Goal: Task Accomplishment & Management: Manage account settings

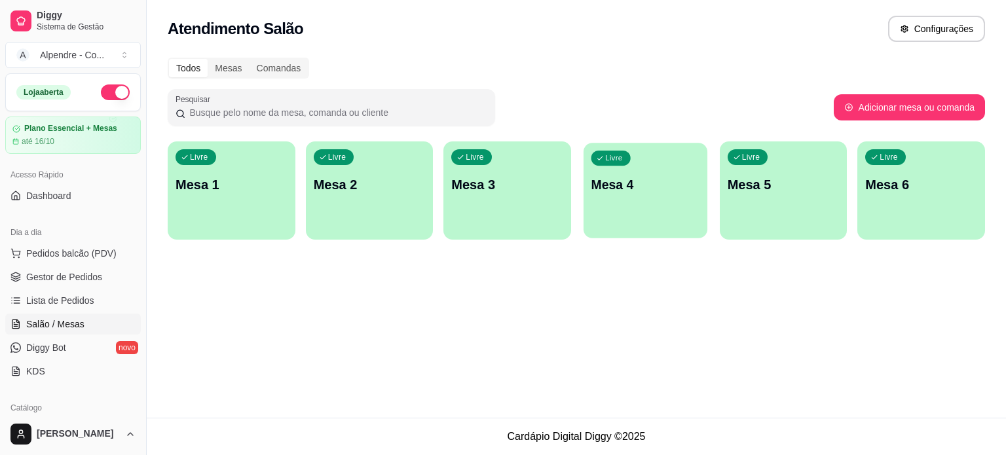
click at [660, 167] on div "Livre Mesa 4" at bounding box center [646, 183] width 124 height 80
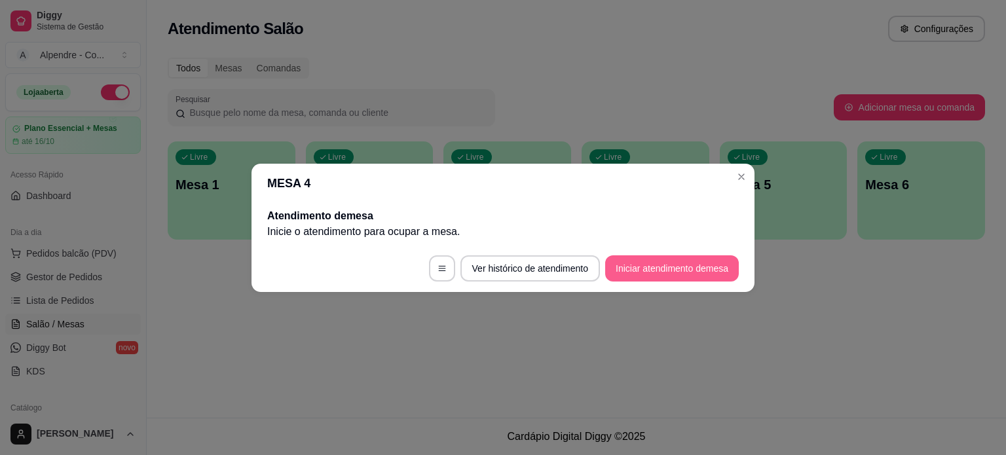
click at [629, 264] on button "Iniciar atendimento de mesa" at bounding box center [672, 269] width 134 height 26
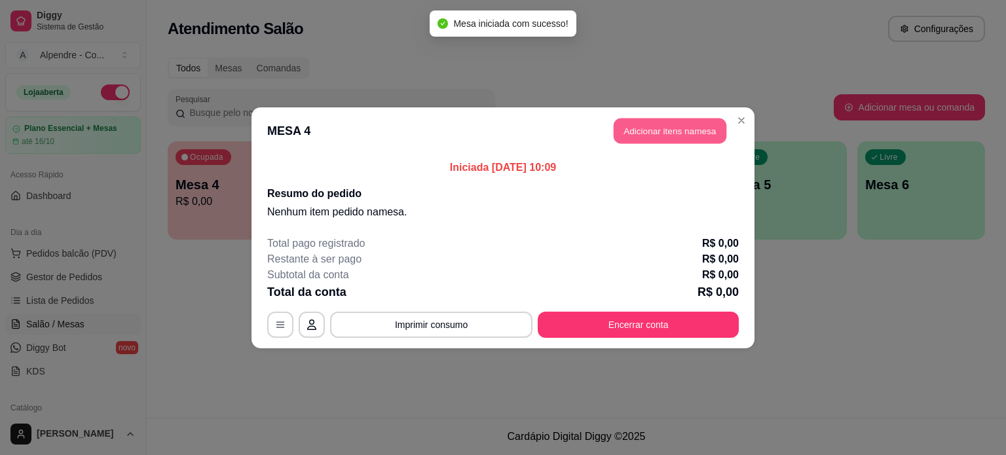
click at [649, 138] on button "Adicionar itens na mesa" at bounding box center [670, 131] width 113 height 26
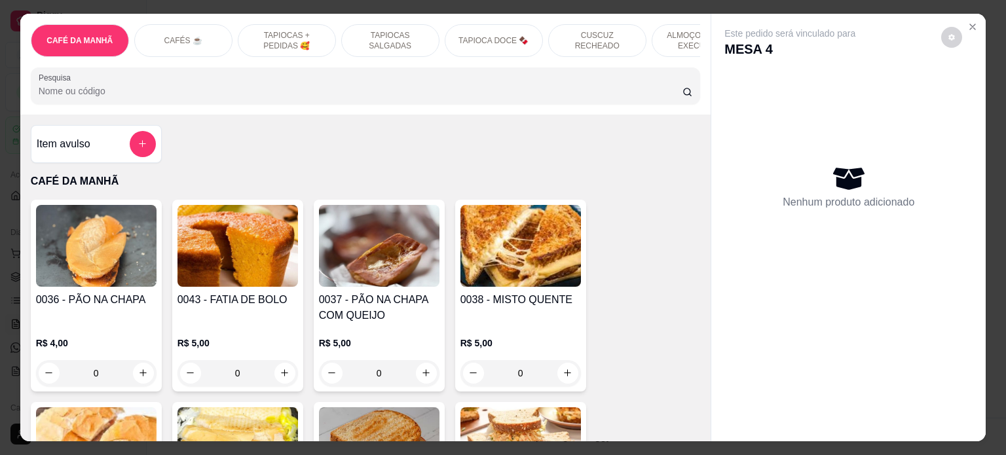
click at [677, 35] on p "ALMOÇO - PRATO EXECUTIVO" at bounding box center [701, 40] width 76 height 21
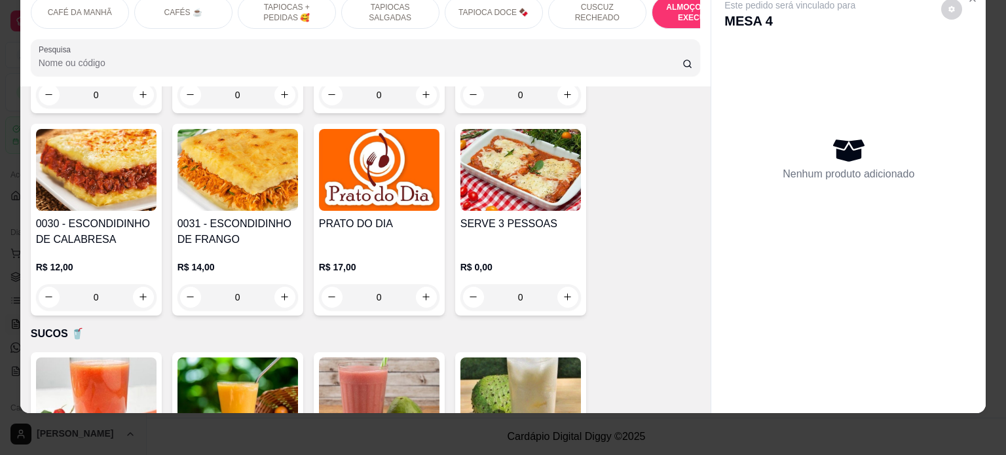
scroll to position [3080, 0]
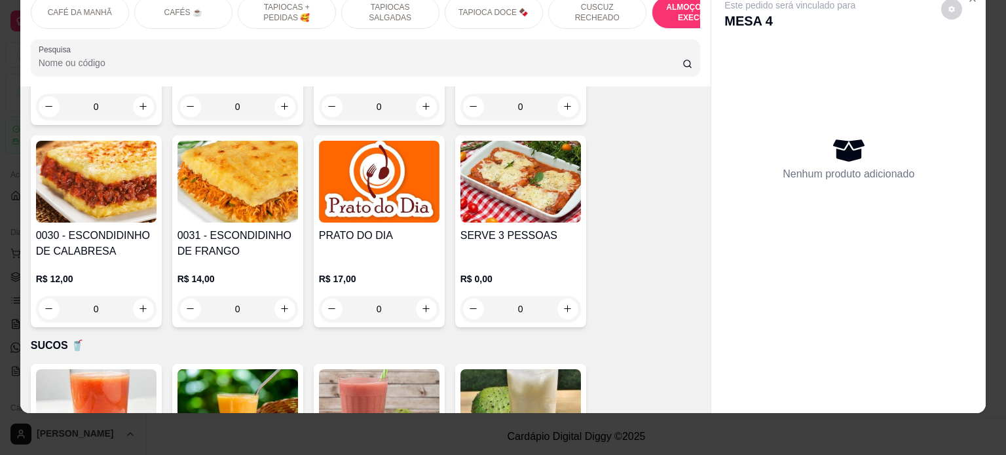
click at [560, 296] on div "0" at bounding box center [521, 309] width 121 height 26
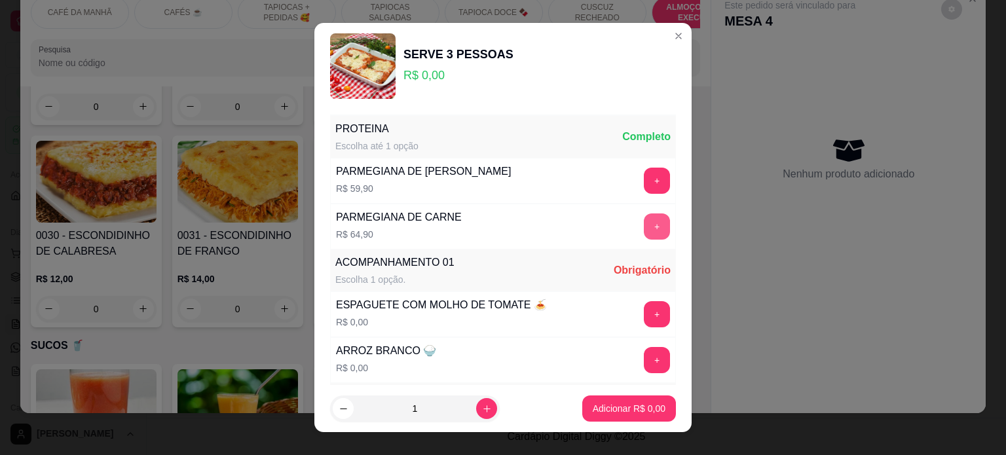
click at [644, 231] on button "+" at bounding box center [657, 227] width 26 height 26
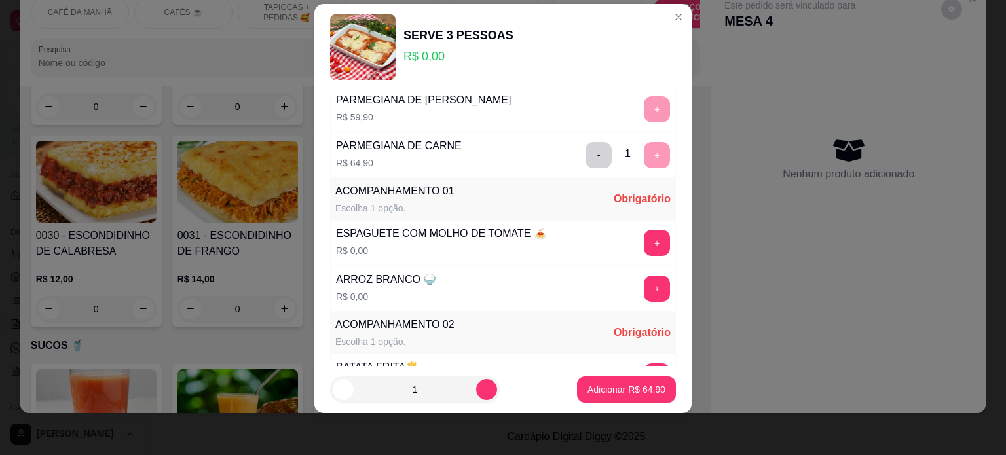
scroll to position [139, 0]
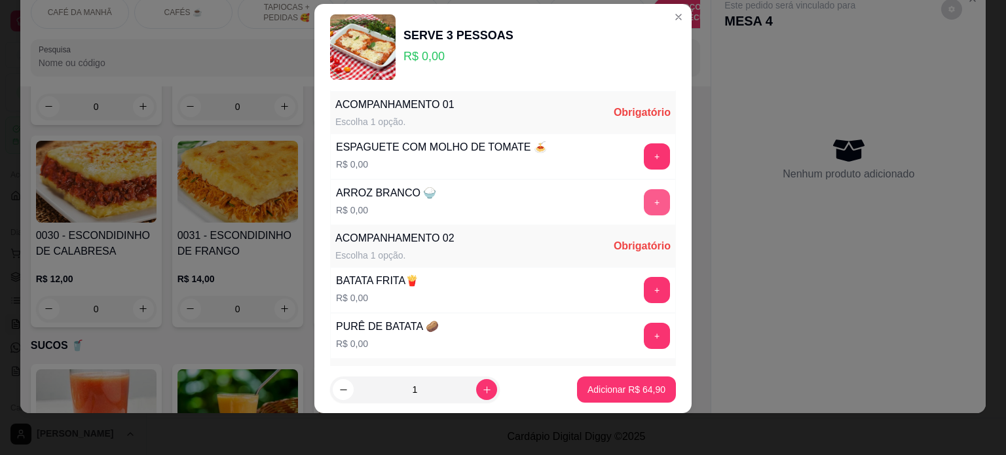
click at [644, 199] on button "+" at bounding box center [657, 202] width 26 height 26
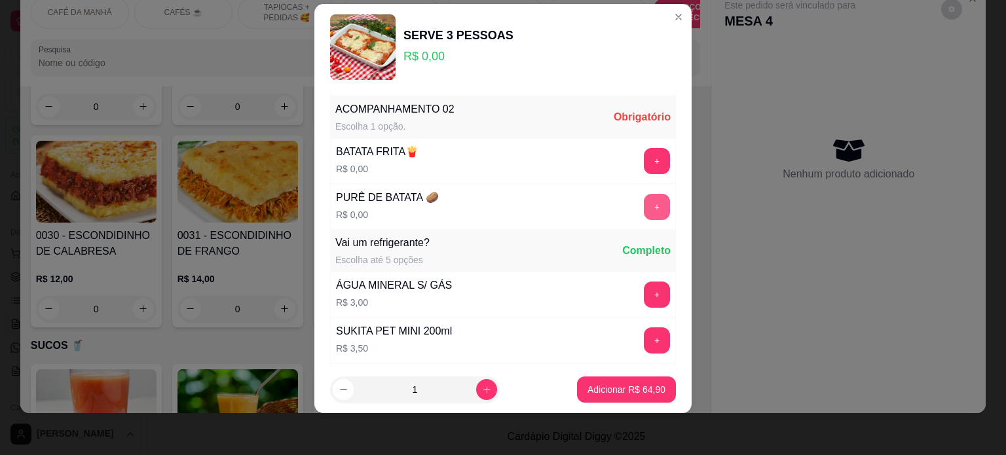
scroll to position [273, 0]
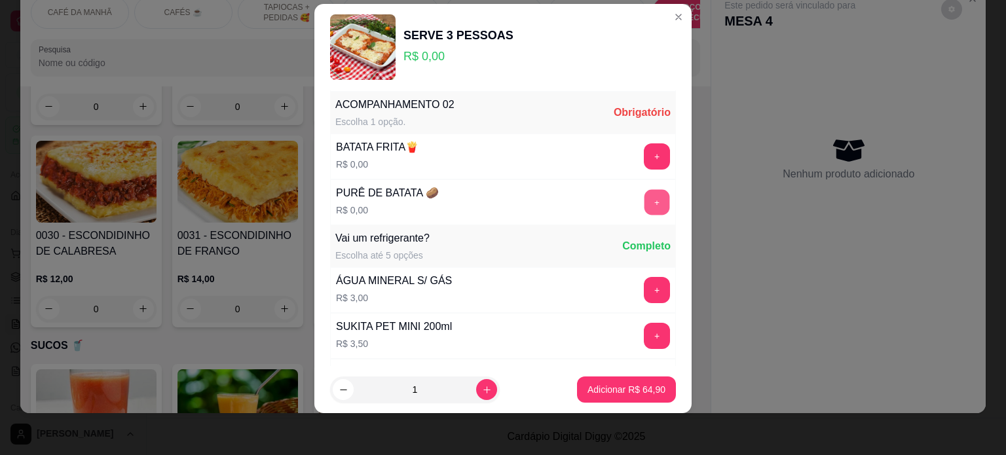
click at [645, 194] on button "+" at bounding box center [658, 202] width 26 height 26
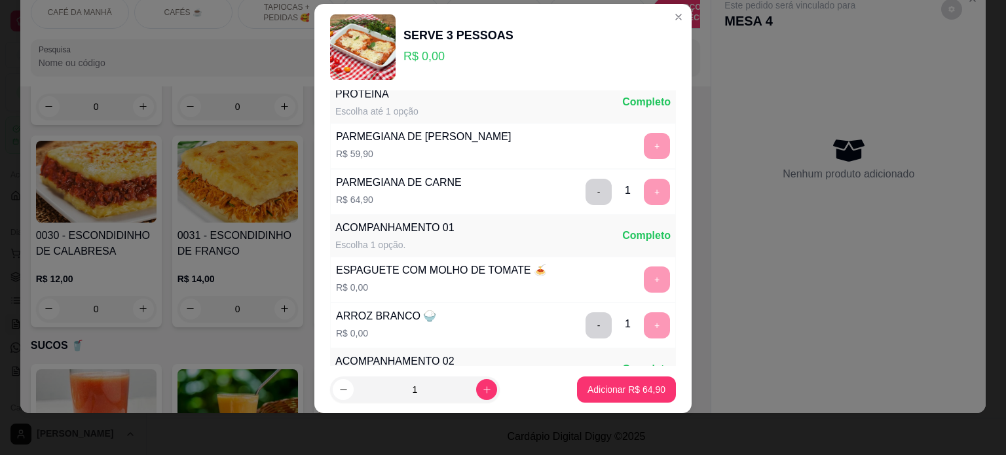
scroll to position [0, 0]
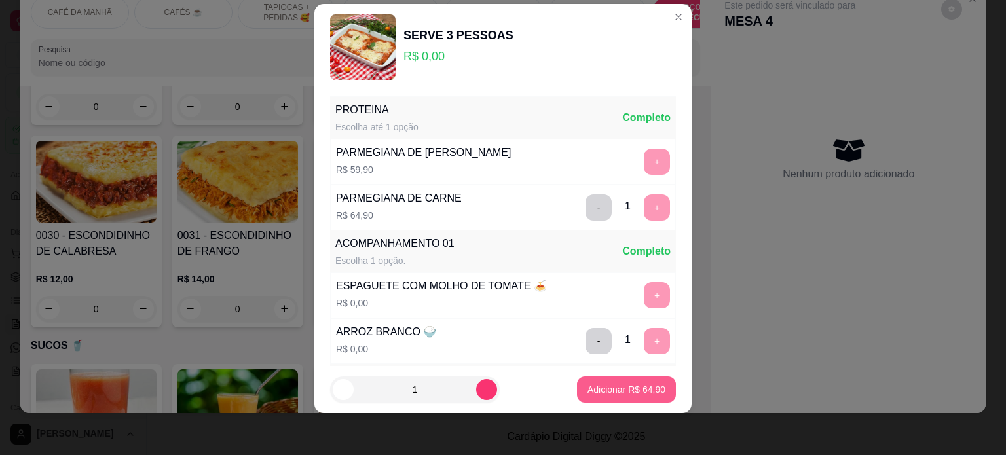
click at [611, 389] on p "Adicionar R$ 64,90" at bounding box center [627, 389] width 78 height 13
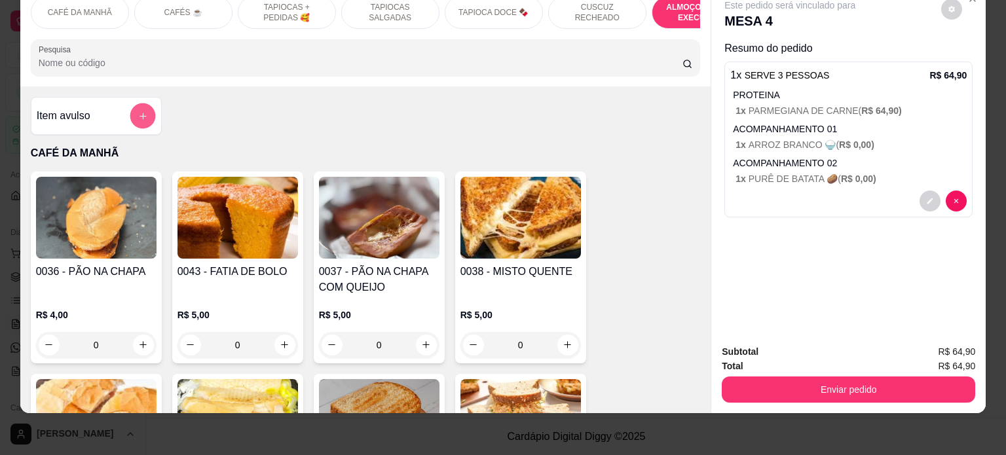
click at [131, 123] on button "add-separate-item" at bounding box center [143, 116] width 26 height 26
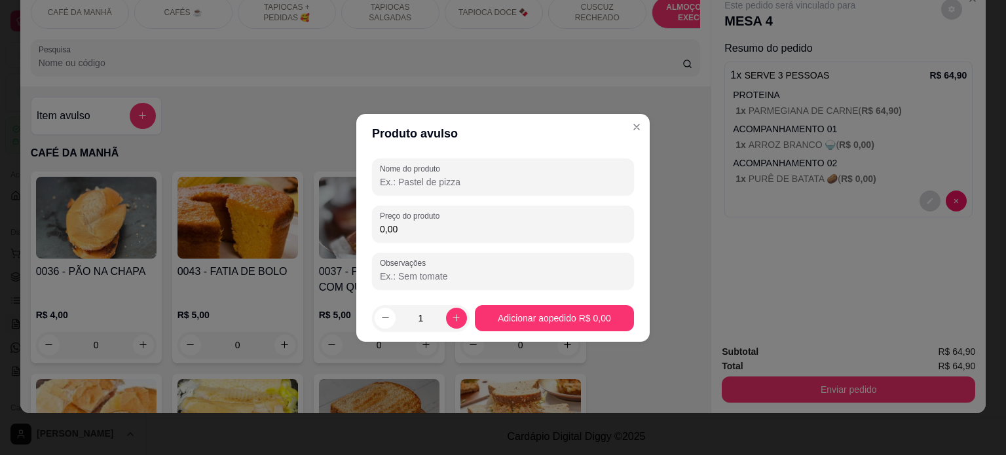
click at [418, 182] on input "Nome do produto" at bounding box center [503, 182] width 246 height 13
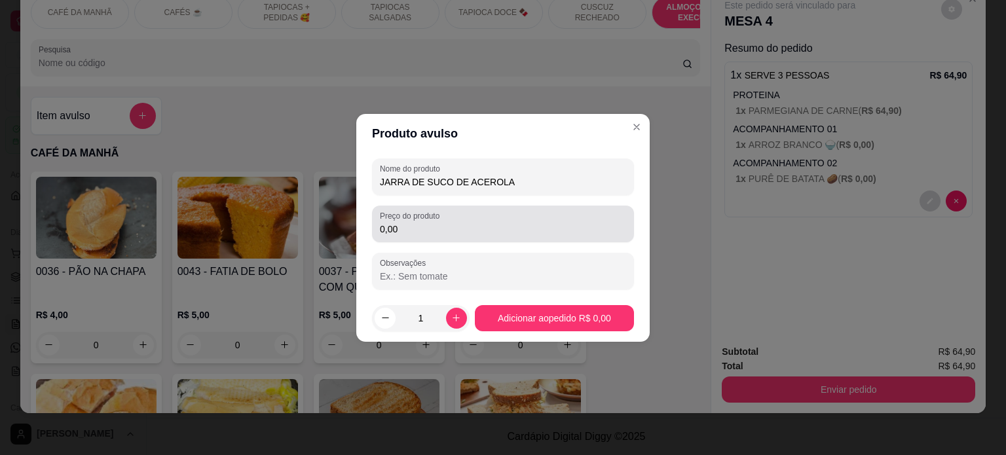
type input "JARRA DE SUCO DE ACEROLA"
click at [434, 238] on div "Preço do produto 0,00" at bounding box center [503, 224] width 262 height 37
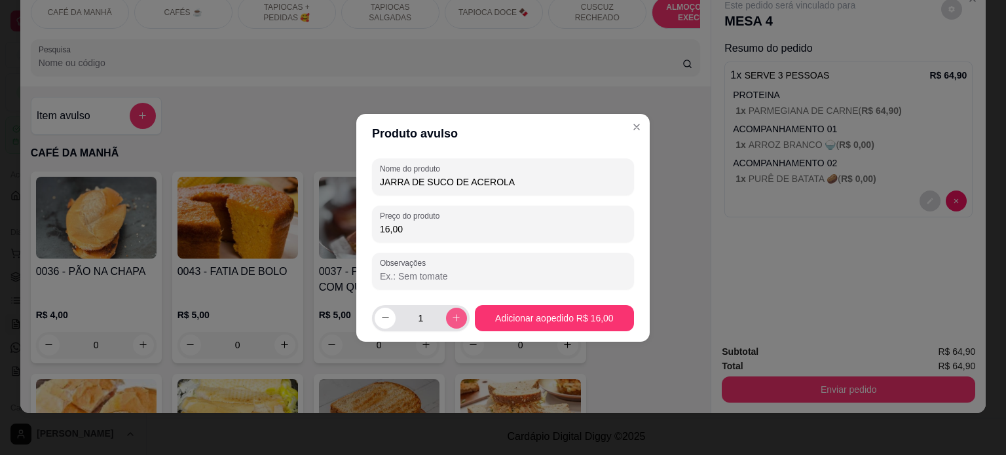
type input "16,00"
click at [456, 318] on icon "increase-product-quantity" at bounding box center [456, 318] width 10 height 10
type input "2"
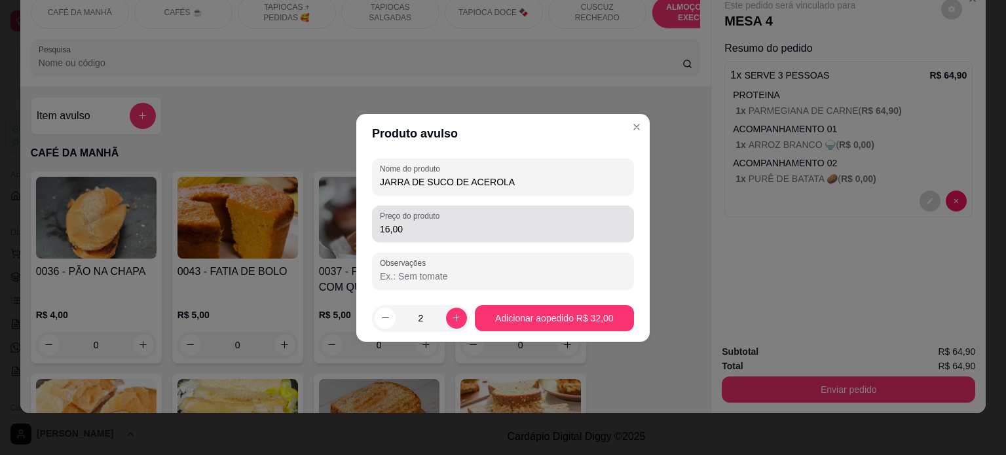
click at [412, 240] on div "Preço do produto 16,00" at bounding box center [503, 224] width 262 height 37
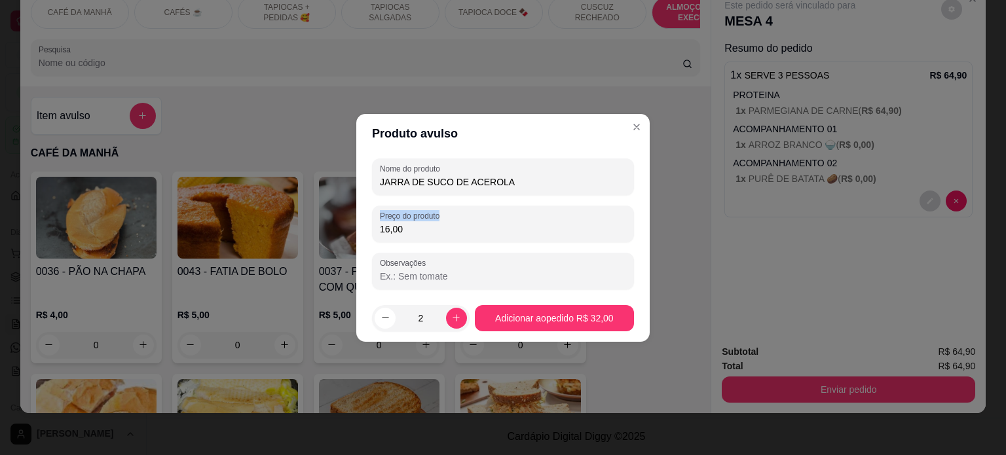
click at [412, 240] on div "Preço do produto 16,00" at bounding box center [503, 224] width 262 height 37
drag, startPoint x: 410, startPoint y: 233, endPoint x: 379, endPoint y: 231, distance: 30.9
click at [379, 231] on div "Preço do produto 16,00" at bounding box center [503, 224] width 262 height 37
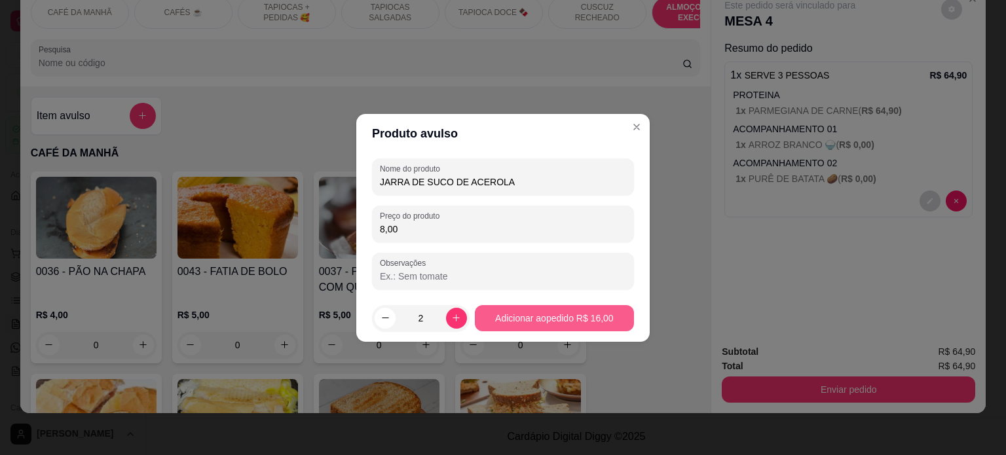
type input "8,00"
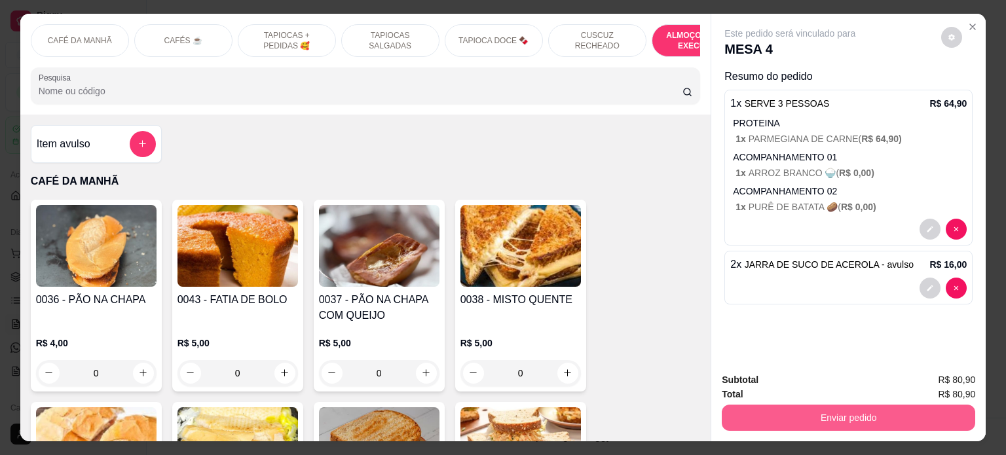
click at [862, 414] on button "Enviar pedido" at bounding box center [849, 418] width 254 height 26
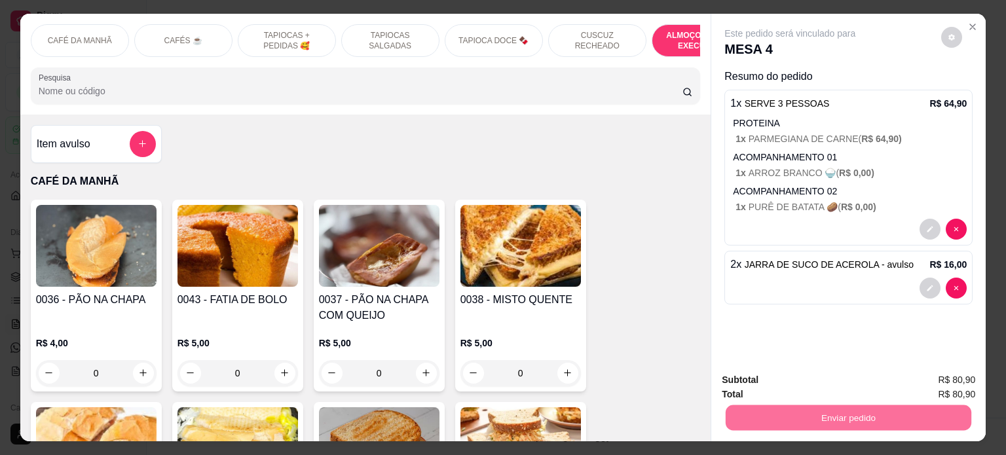
click at [959, 381] on button "Enviar pedido" at bounding box center [941, 380] width 74 height 25
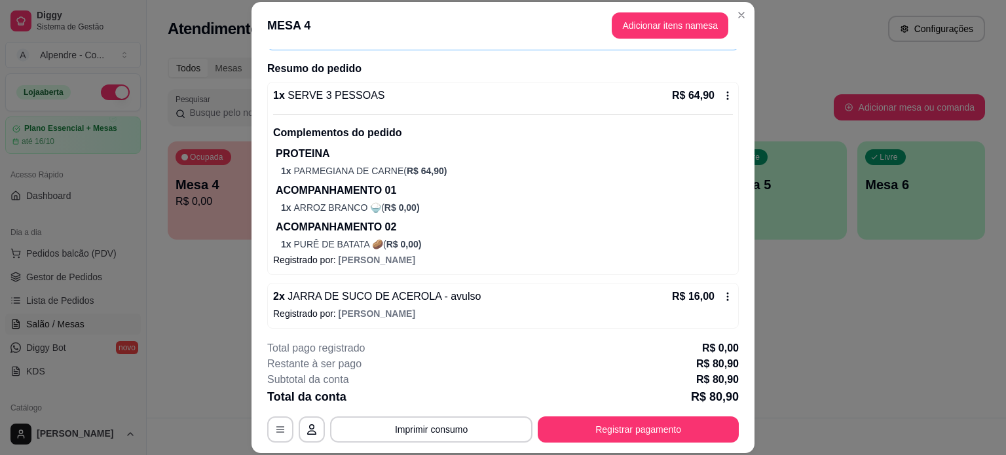
scroll to position [94, 0]
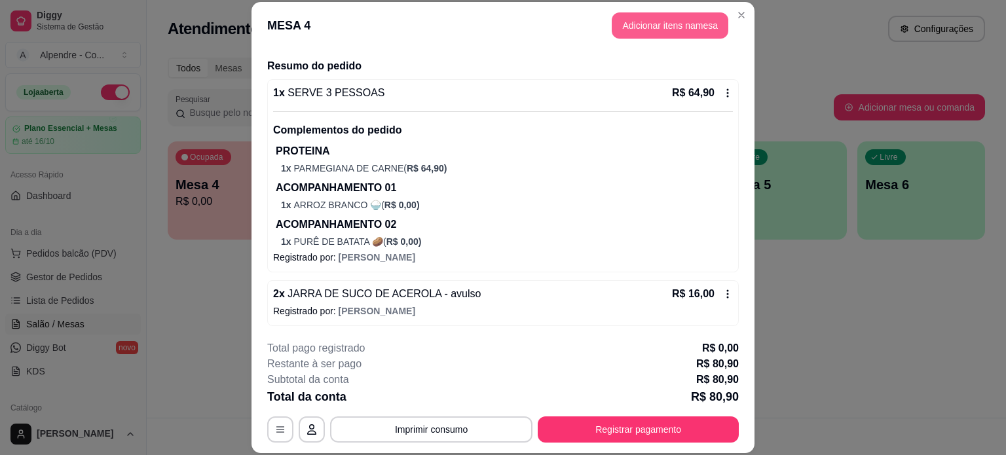
click at [655, 28] on button "Adicionar itens na mesa" at bounding box center [670, 25] width 117 height 26
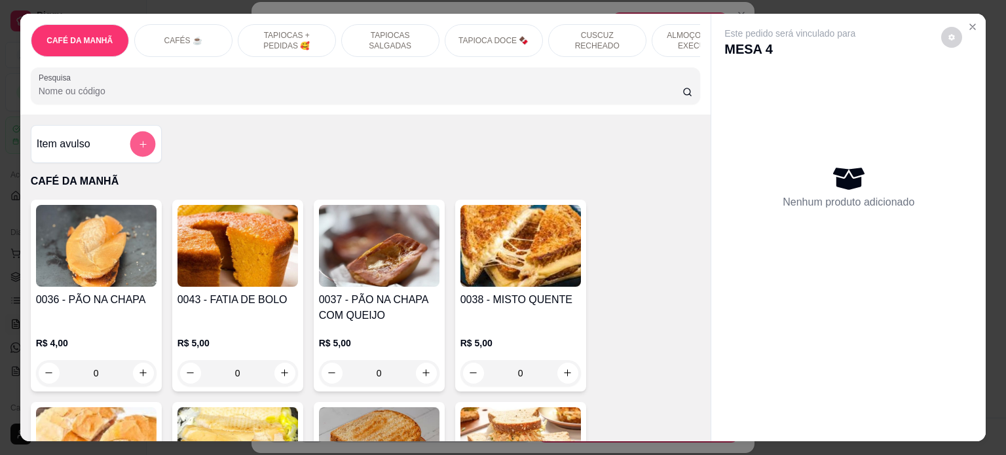
click at [140, 147] on icon "add-separate-item" at bounding box center [143, 144] width 7 height 7
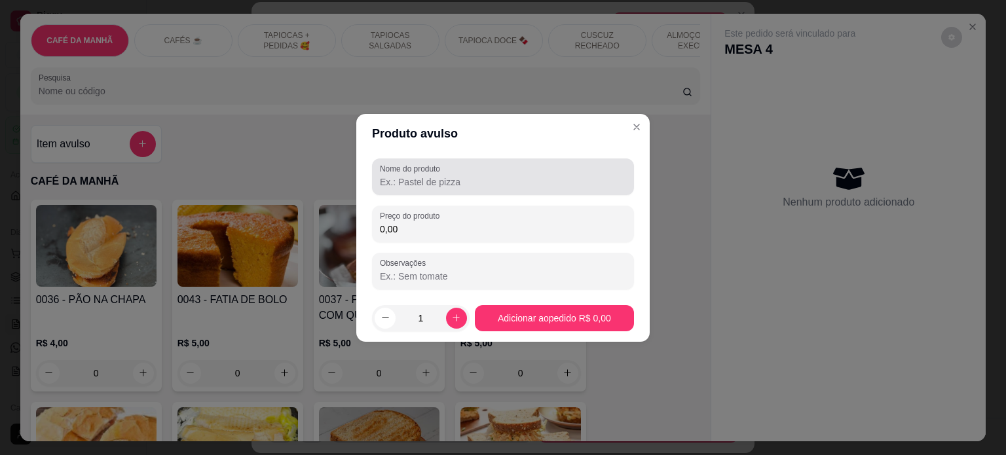
click at [434, 188] on input "Nome do produto" at bounding box center [503, 182] width 246 height 13
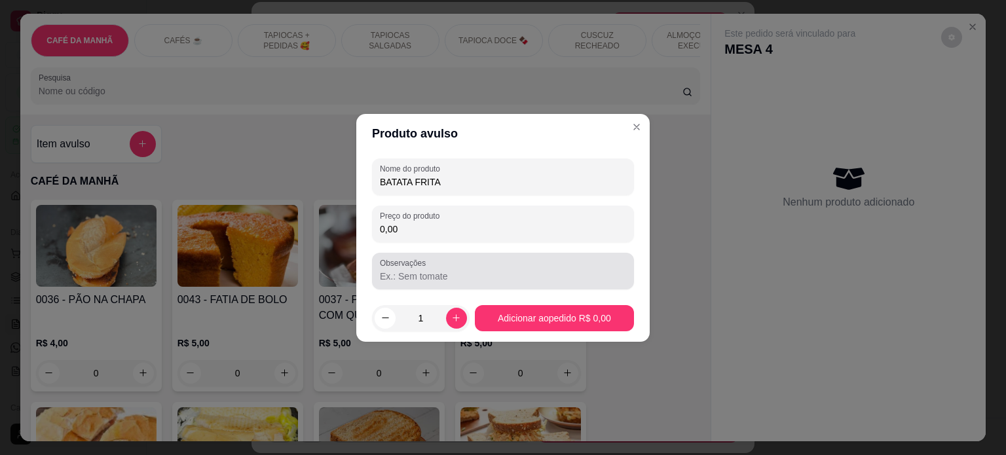
type input "BATATA FRITA"
click at [440, 280] on input "Observações" at bounding box center [503, 276] width 246 height 13
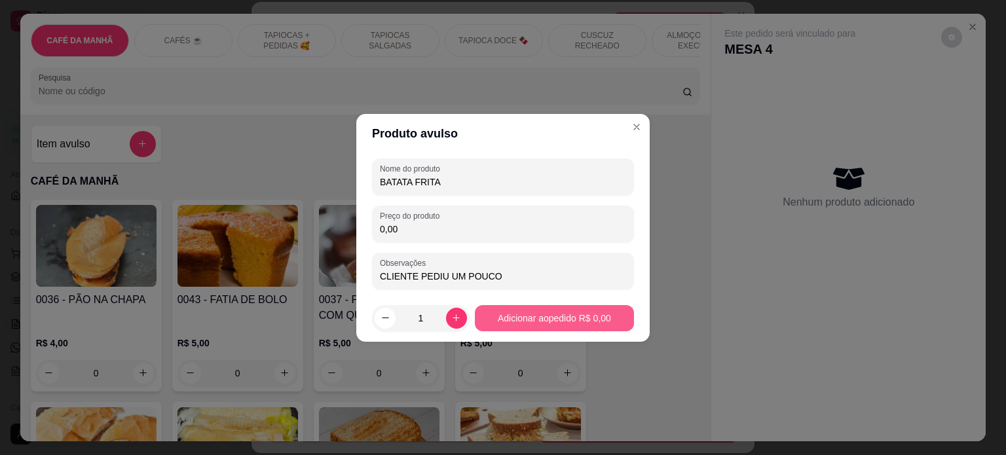
type input "CLIENTE PEDIU UM POUCO"
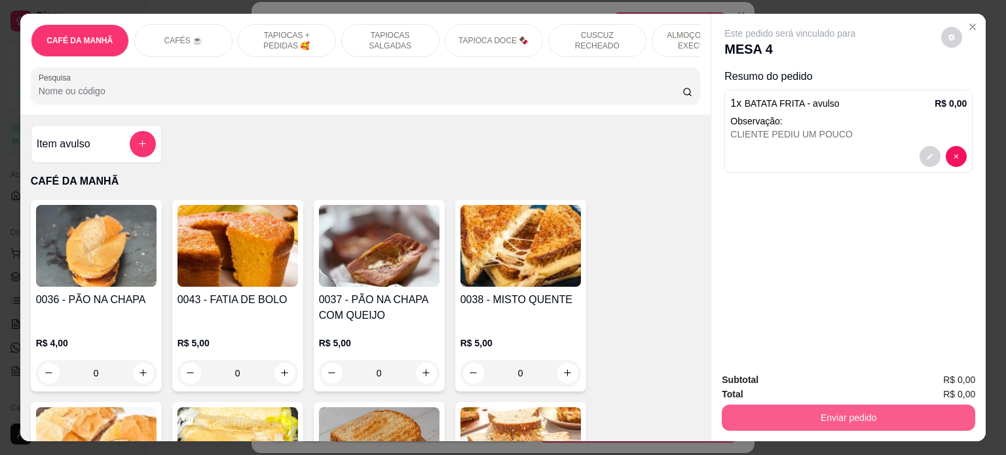
click at [865, 410] on button "Enviar pedido" at bounding box center [849, 418] width 254 height 26
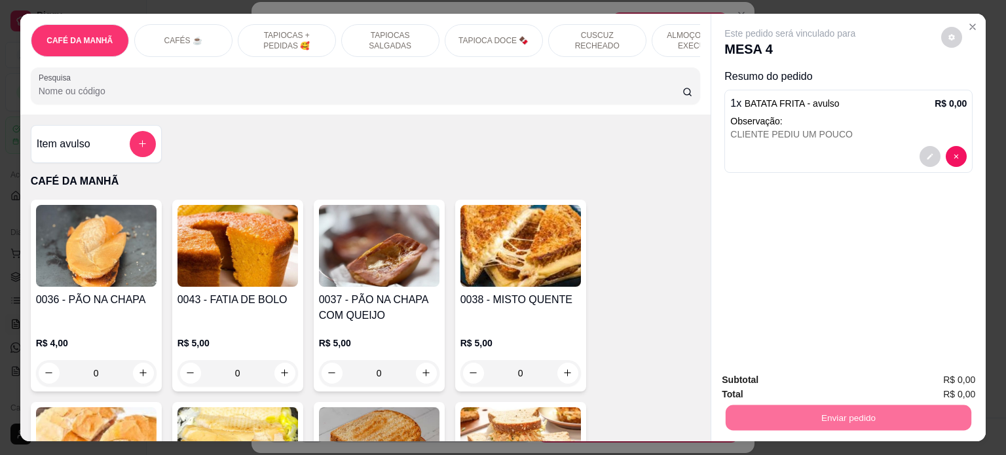
click at [951, 377] on button "Enviar pedido" at bounding box center [941, 380] width 74 height 25
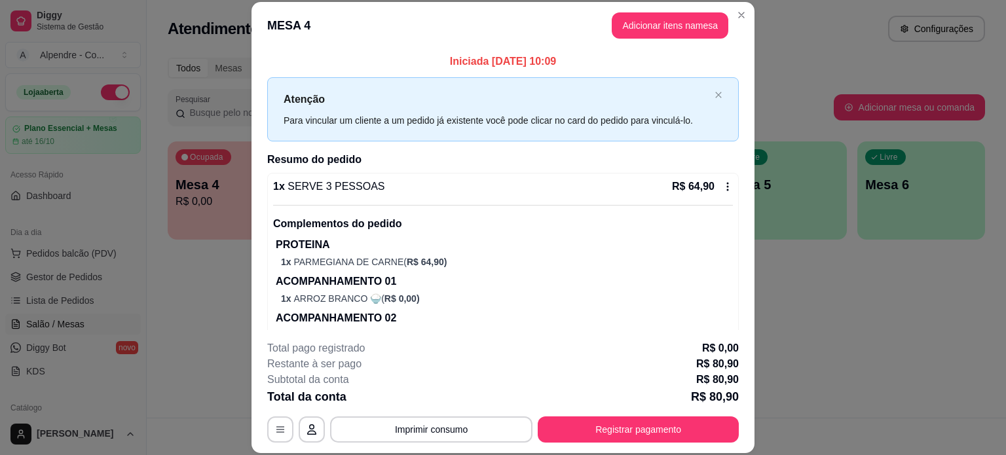
scroll to position [0, 0]
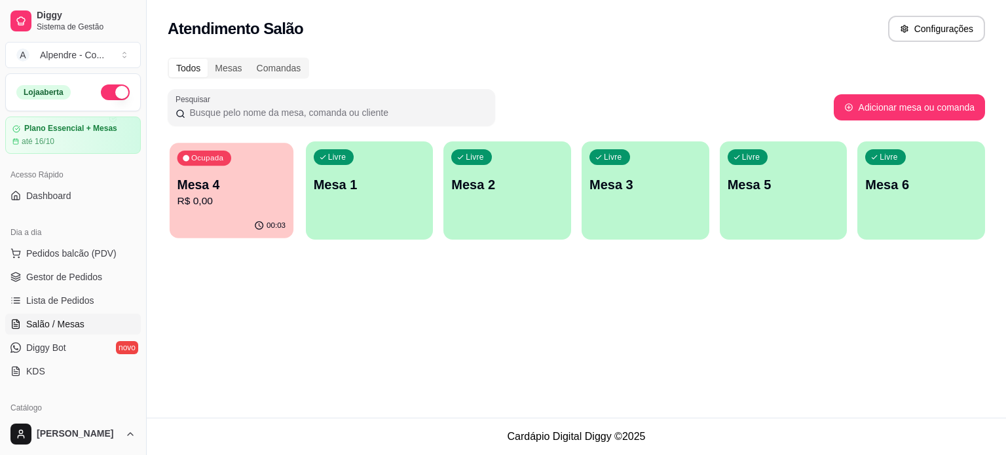
click at [275, 189] on p "Mesa 4" at bounding box center [232, 185] width 109 height 18
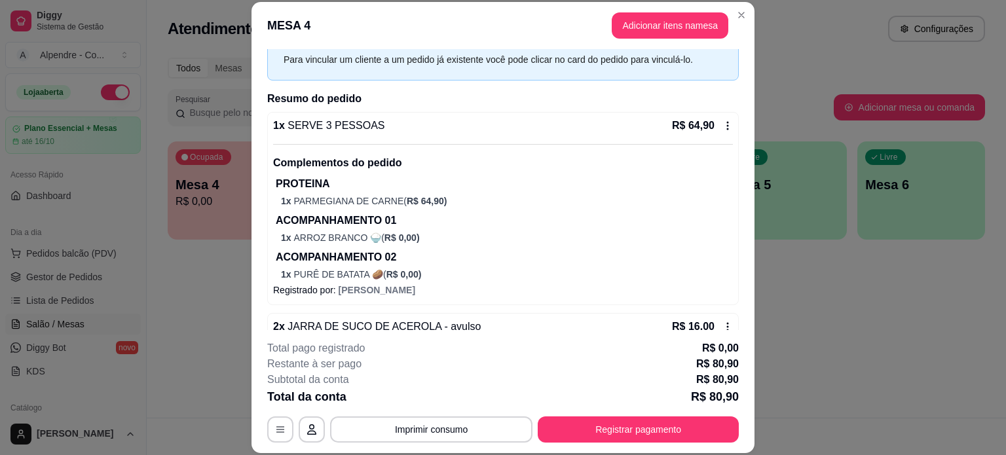
scroll to position [180, 0]
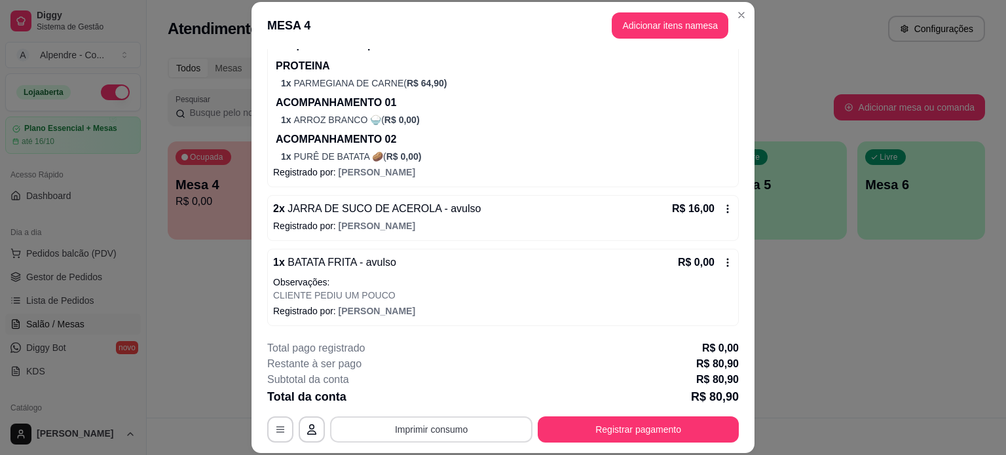
click at [448, 427] on button "Imprimir consumo" at bounding box center [431, 430] width 202 height 26
click at [440, 400] on button "Impressora container" at bounding box center [428, 399] width 92 height 20
click at [677, 33] on button "Adicionar itens na mesa" at bounding box center [670, 25] width 117 height 26
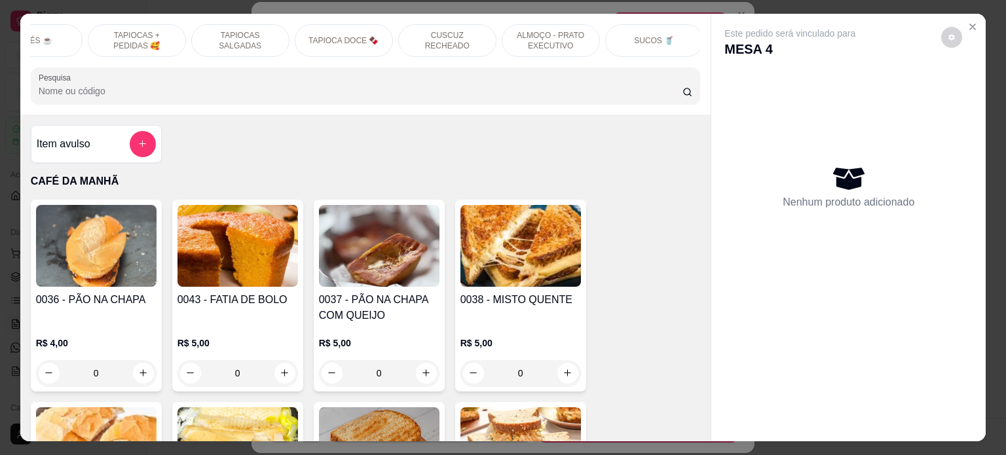
scroll to position [0, 0]
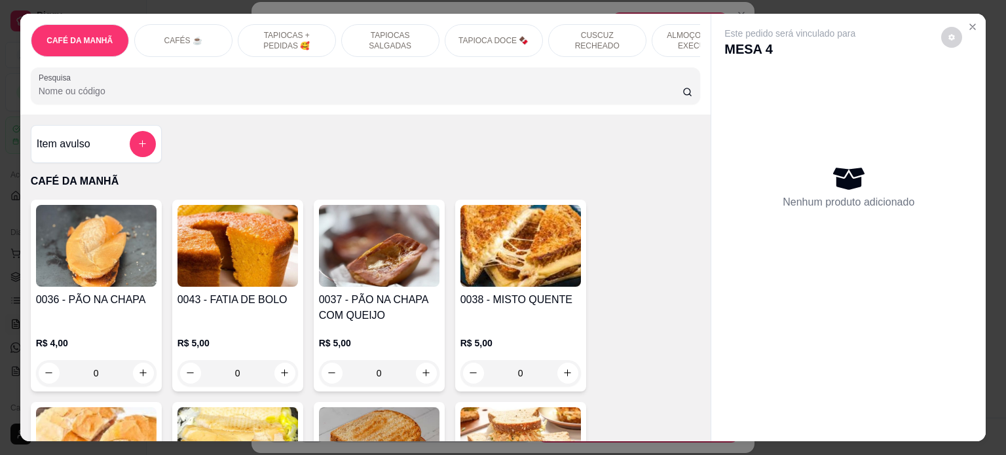
click at [149, 149] on button "add-separate-item" at bounding box center [143, 144] width 26 height 26
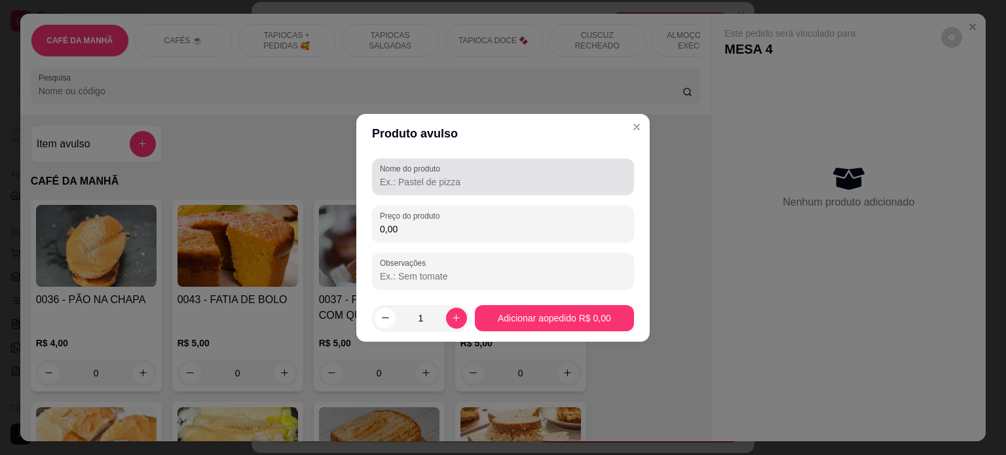
click at [419, 183] on input "Nome do produto" at bounding box center [503, 182] width 246 height 13
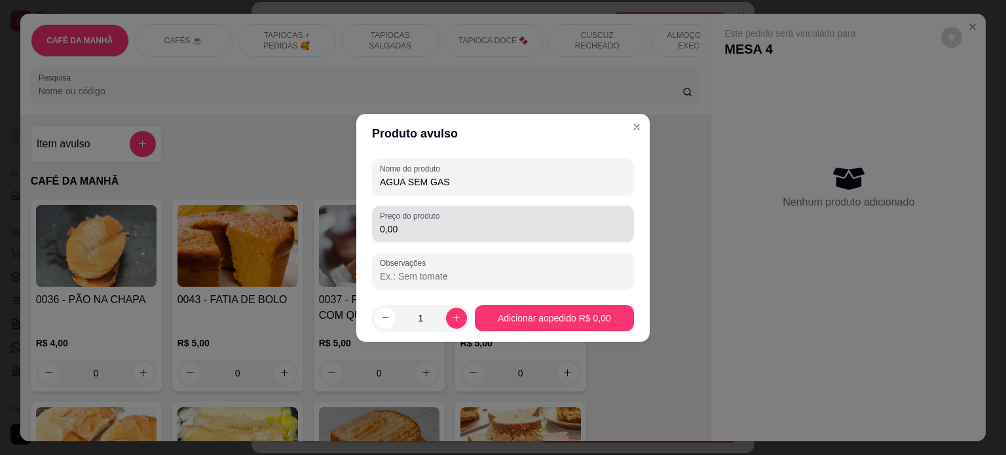
type input "AGUA SEM GAS"
click at [417, 219] on label "Preço do produto" at bounding box center [412, 215] width 64 height 11
click at [417, 223] on input "0,00" at bounding box center [503, 229] width 246 height 13
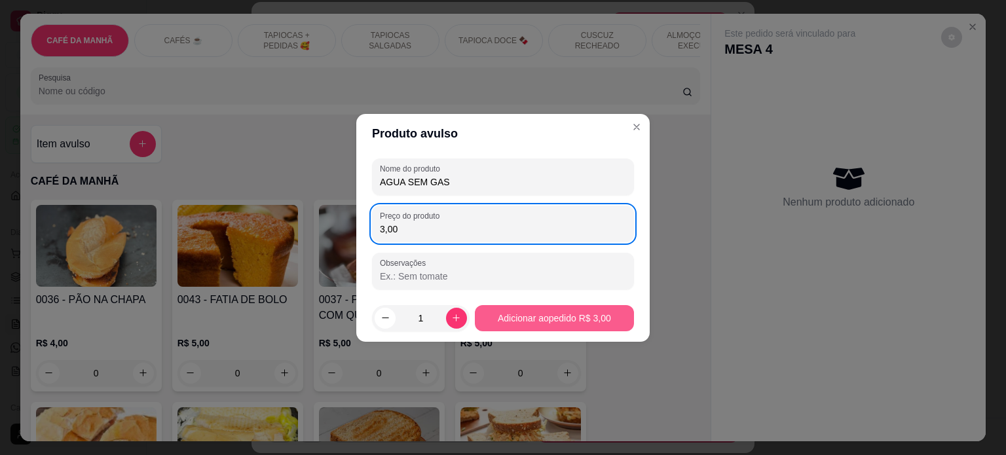
type input "3,00"
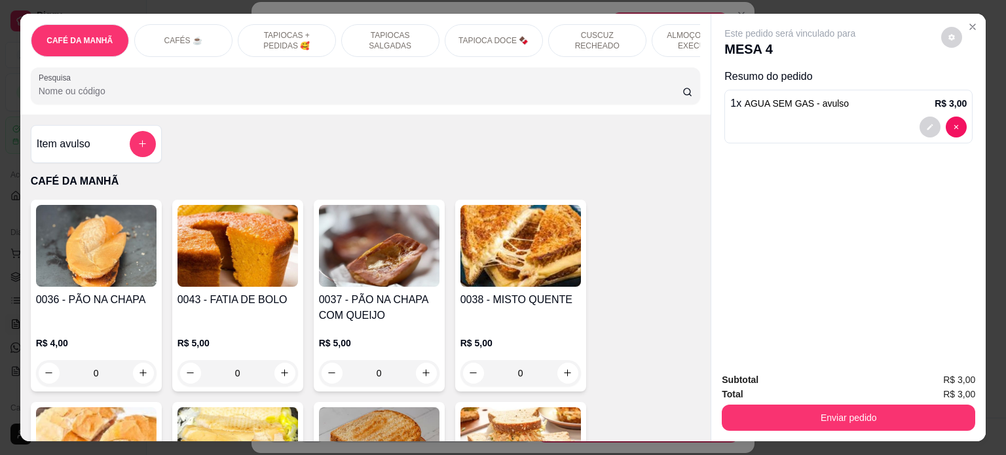
click at [151, 151] on div "Item avulso" at bounding box center [96, 144] width 131 height 38
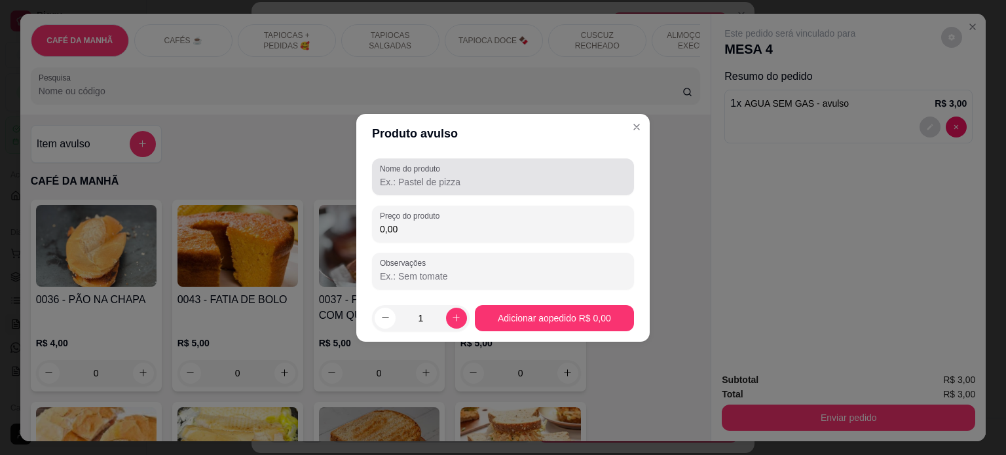
click at [460, 194] on div "Nome do produto" at bounding box center [503, 177] width 262 height 37
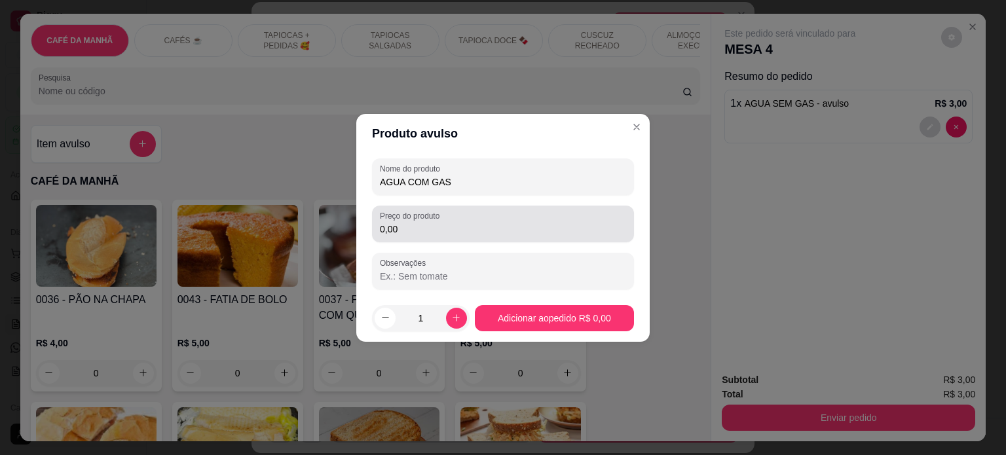
type input "AGUA COM GAS"
click at [455, 240] on div "Preço do produto 0,00" at bounding box center [503, 224] width 262 height 37
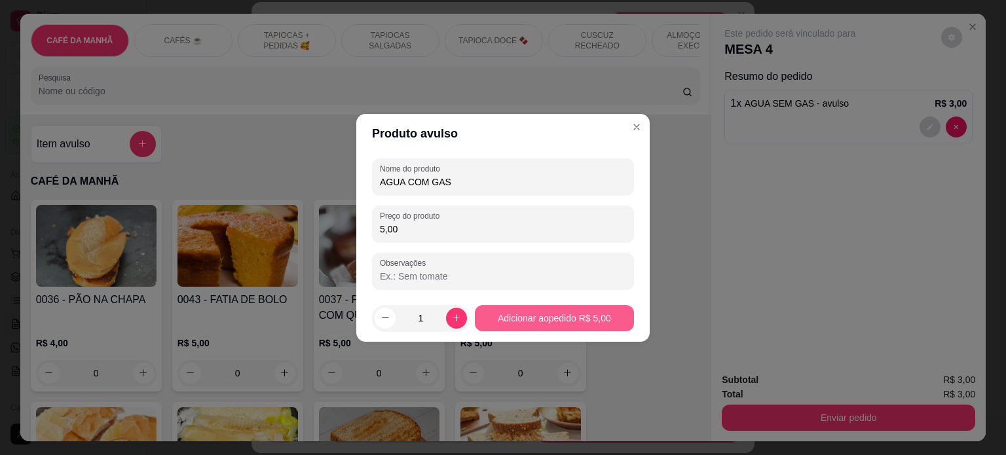
type input "5,00"
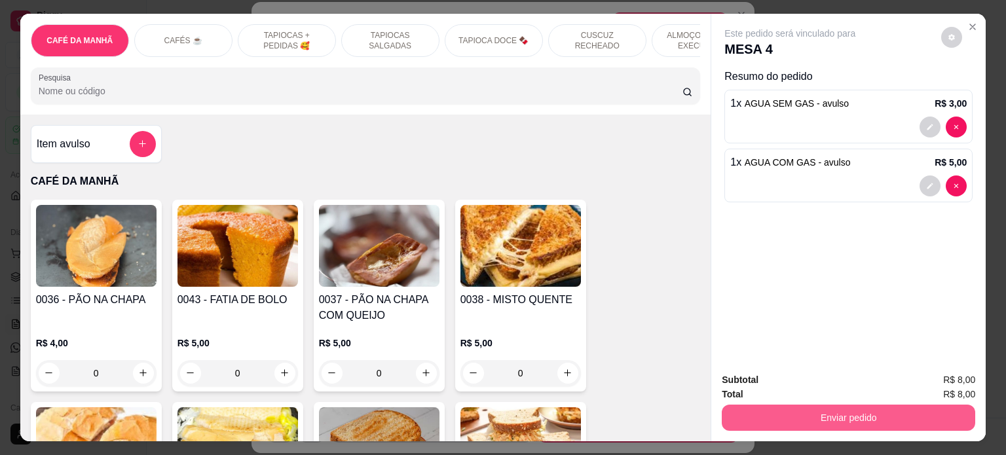
click at [858, 411] on button "Enviar pedido" at bounding box center [849, 418] width 254 height 26
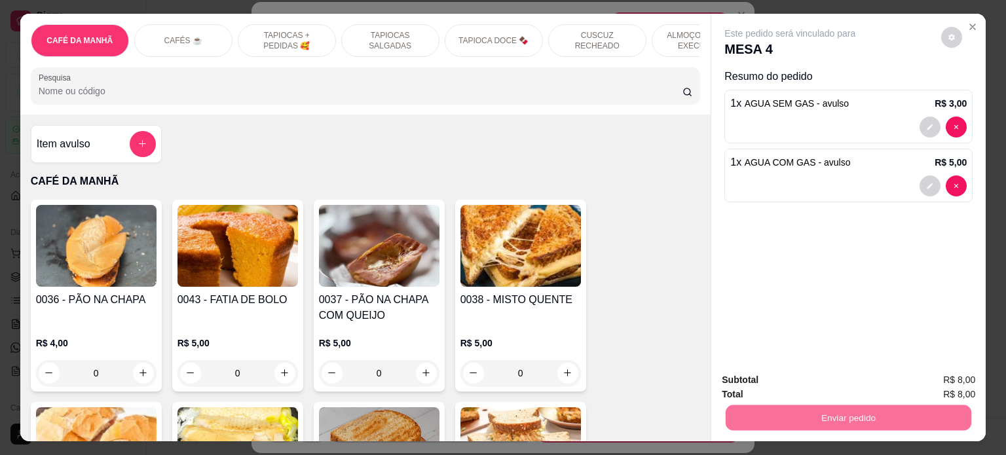
click at [927, 379] on button "Enviar pedido" at bounding box center [941, 380] width 74 height 25
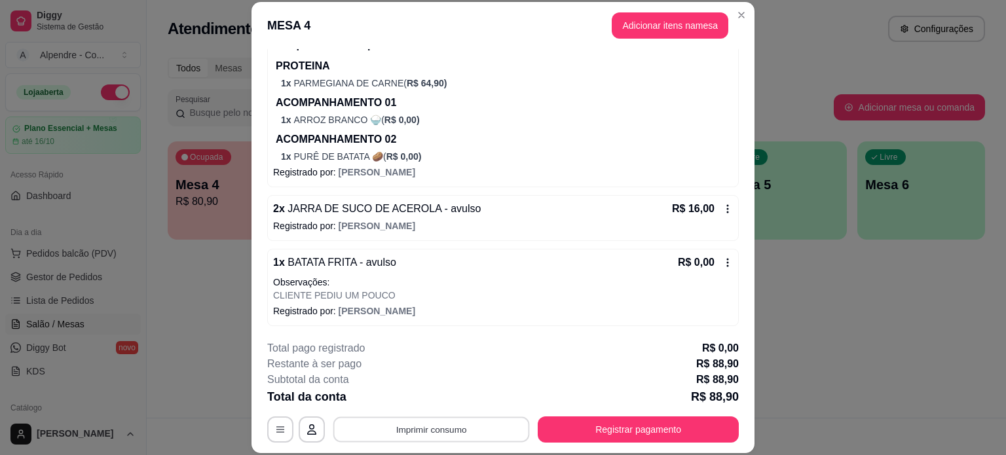
click at [459, 424] on button "Imprimir consumo" at bounding box center [431, 430] width 197 height 26
click at [450, 396] on button "Impressora container" at bounding box center [428, 399] width 95 height 21
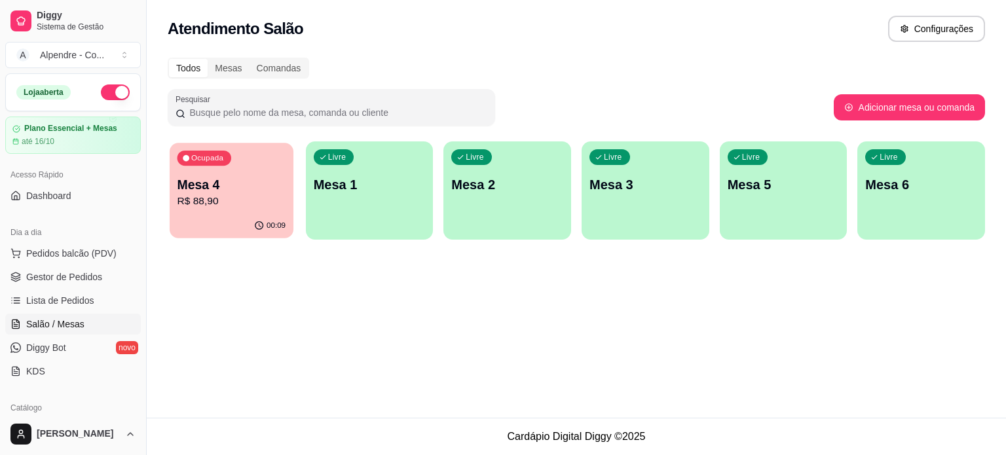
click at [250, 185] on p "Mesa 4" at bounding box center [232, 185] width 109 height 18
click at [42, 273] on span "Gestor de Pedidos" at bounding box center [64, 277] width 76 height 13
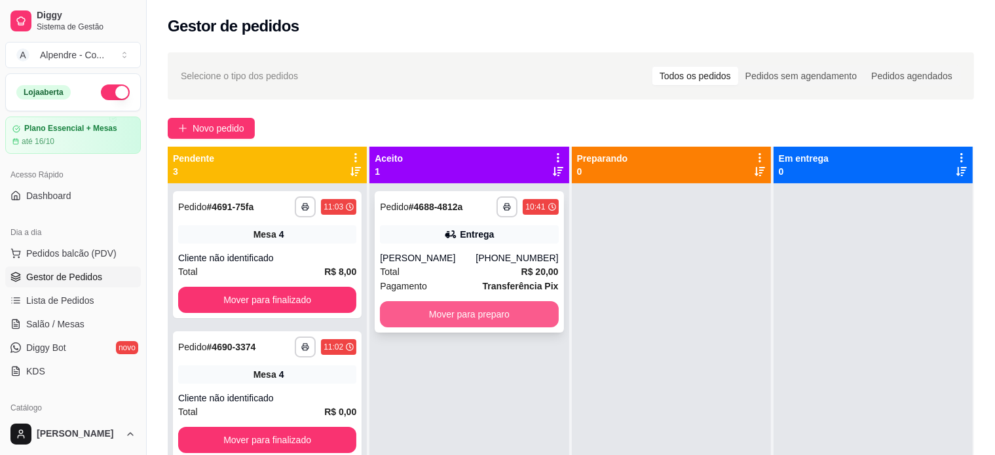
click at [463, 307] on button "Mover para preparo" at bounding box center [469, 314] width 178 height 26
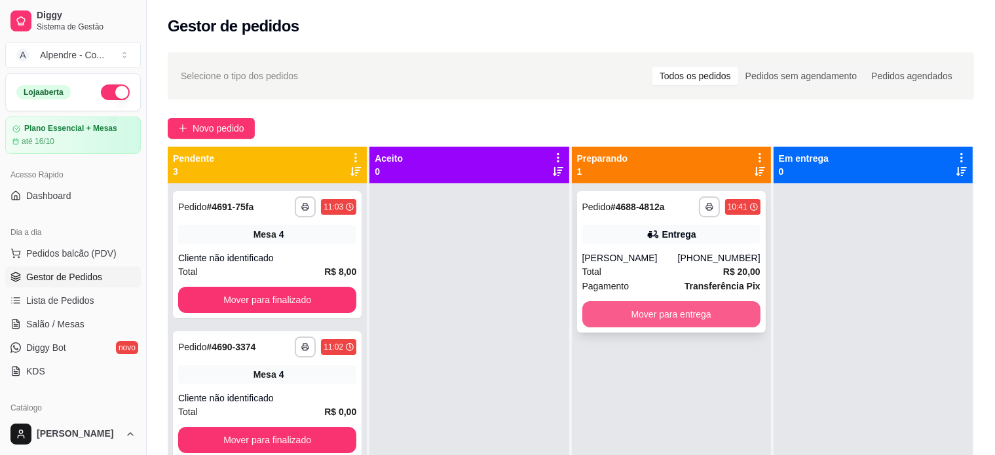
click at [632, 314] on button "Mover para entrega" at bounding box center [671, 314] width 178 height 26
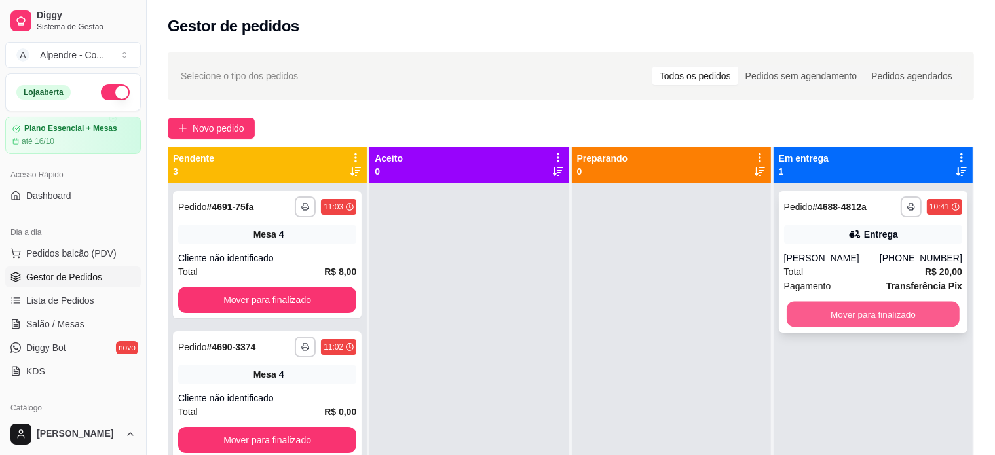
click at [856, 316] on button "Mover para finalizado" at bounding box center [873, 315] width 173 height 26
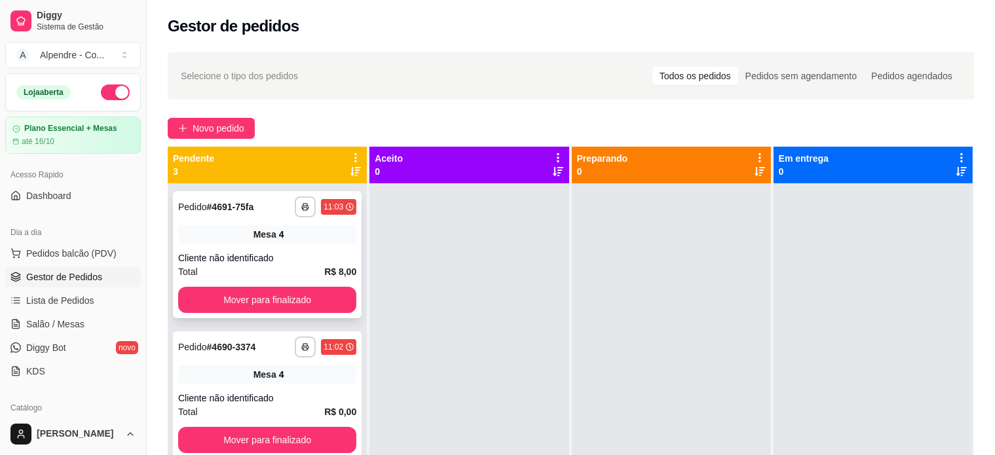
click at [303, 259] on div "Cliente não identificado" at bounding box center [267, 258] width 178 height 13
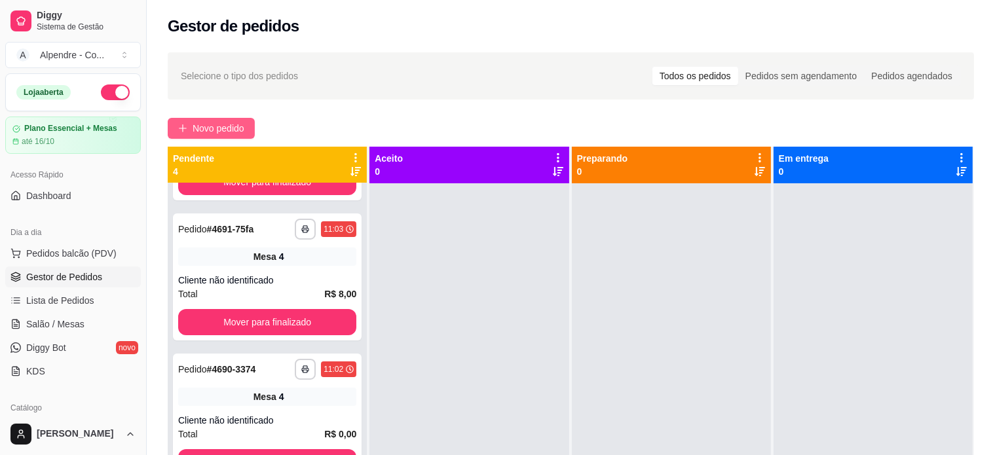
click at [216, 128] on span "Novo pedido" at bounding box center [219, 128] width 52 height 14
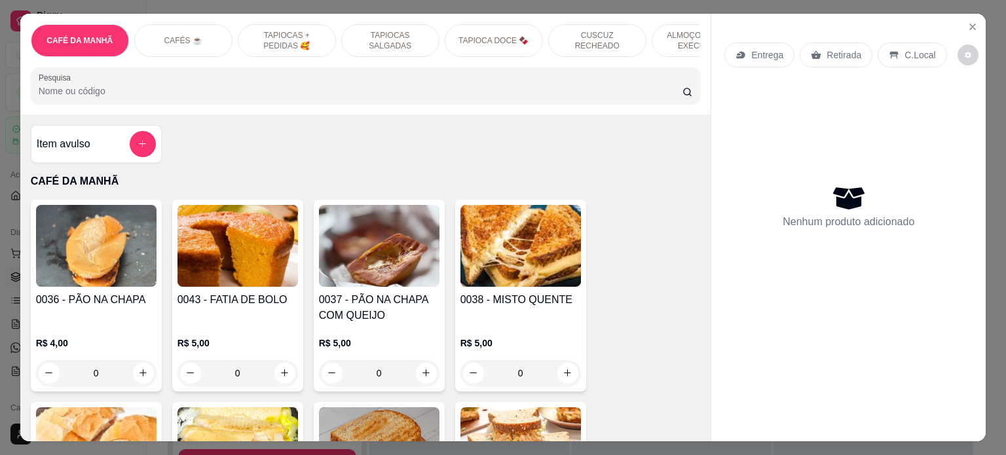
click at [675, 31] on p "ALMOÇO - PRATO EXECUTIVO" at bounding box center [701, 40] width 76 height 21
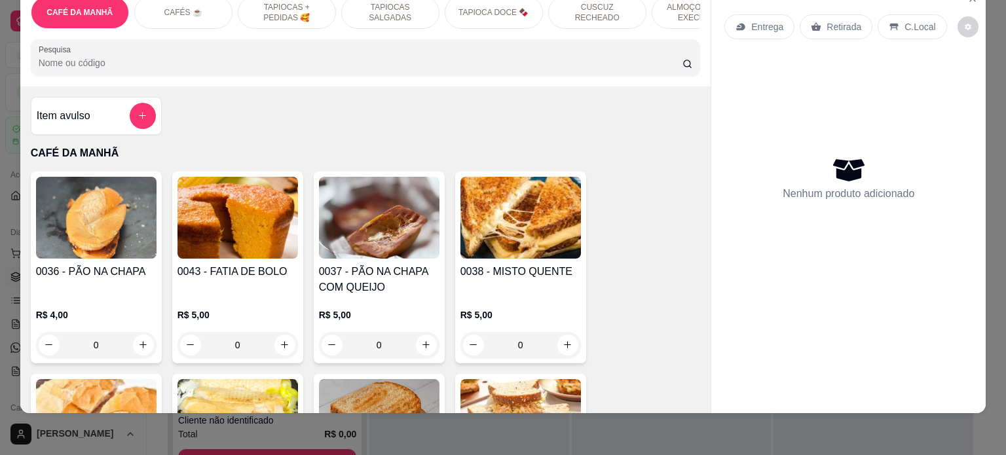
scroll to position [2687, 0]
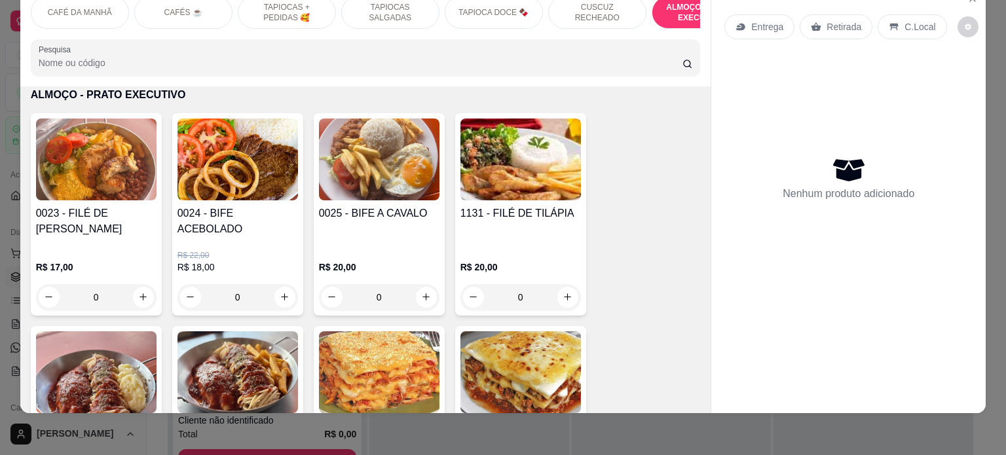
click at [273, 288] on div "0" at bounding box center [238, 297] width 121 height 26
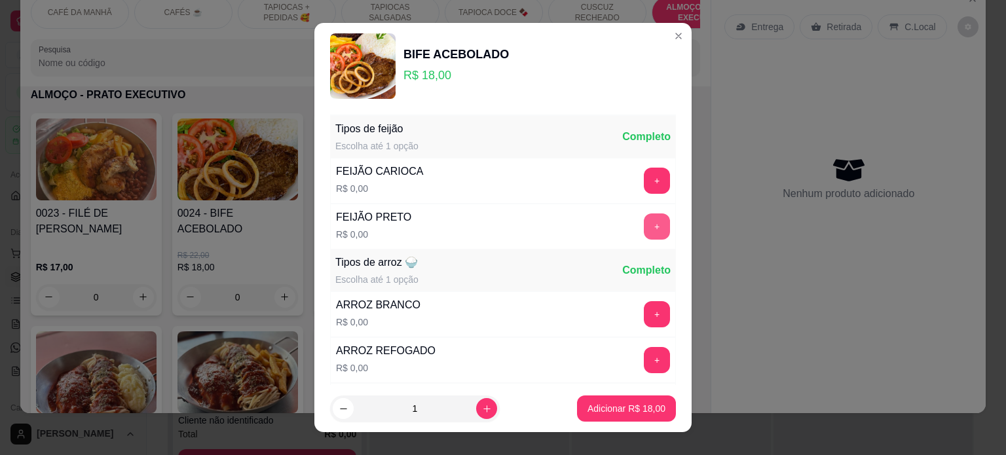
click at [644, 230] on button "+" at bounding box center [657, 227] width 26 height 26
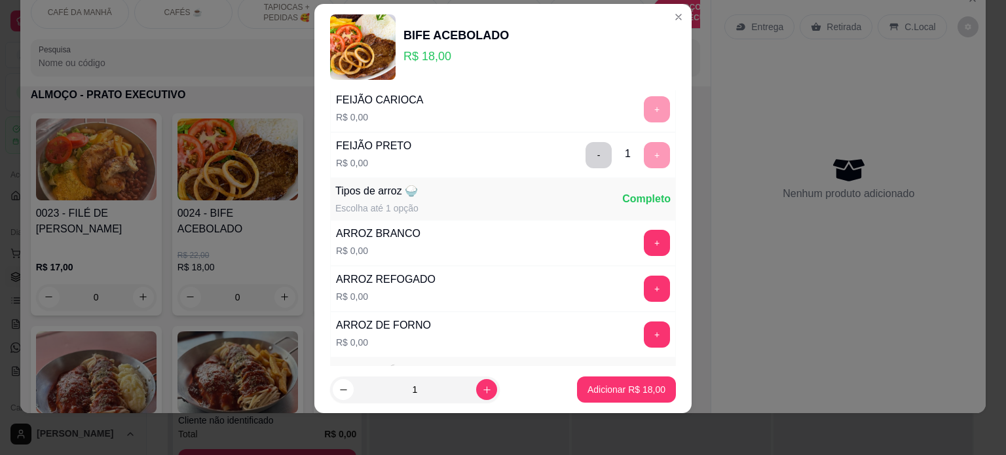
scroll to position [139, 0]
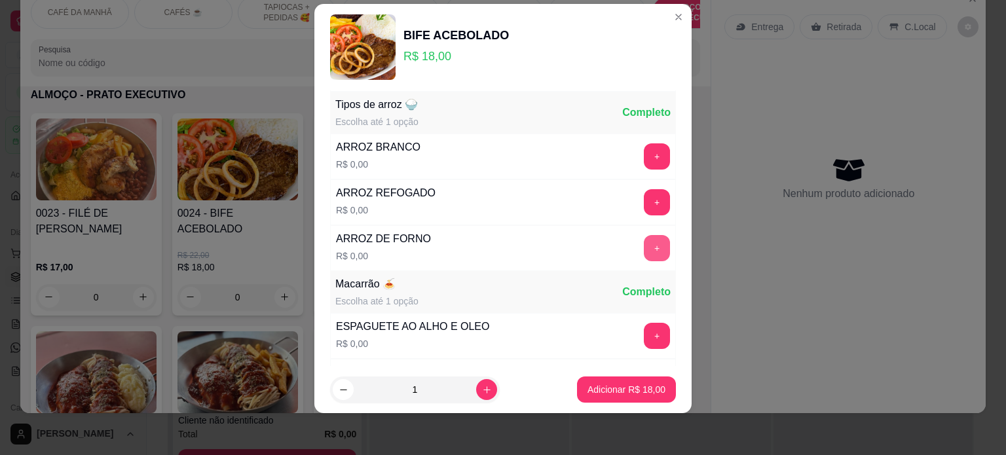
click at [644, 248] on button "+" at bounding box center [657, 248] width 26 height 26
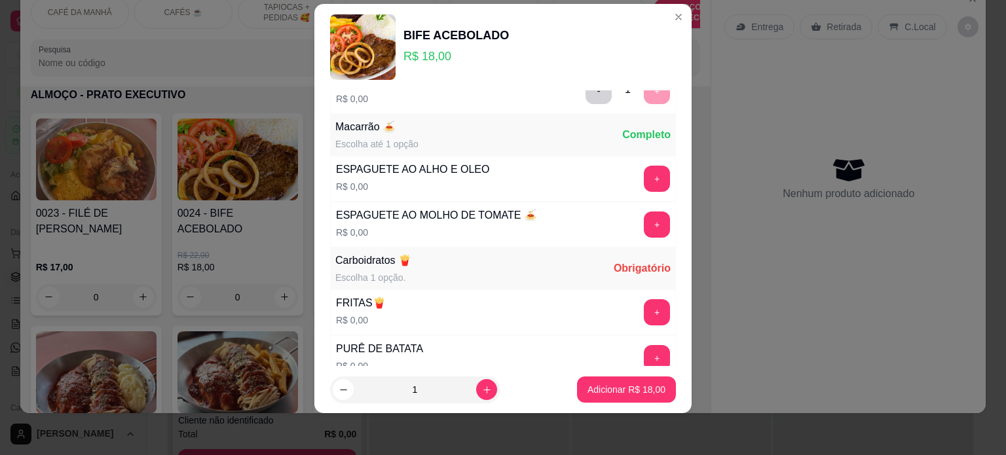
scroll to position [318, 0]
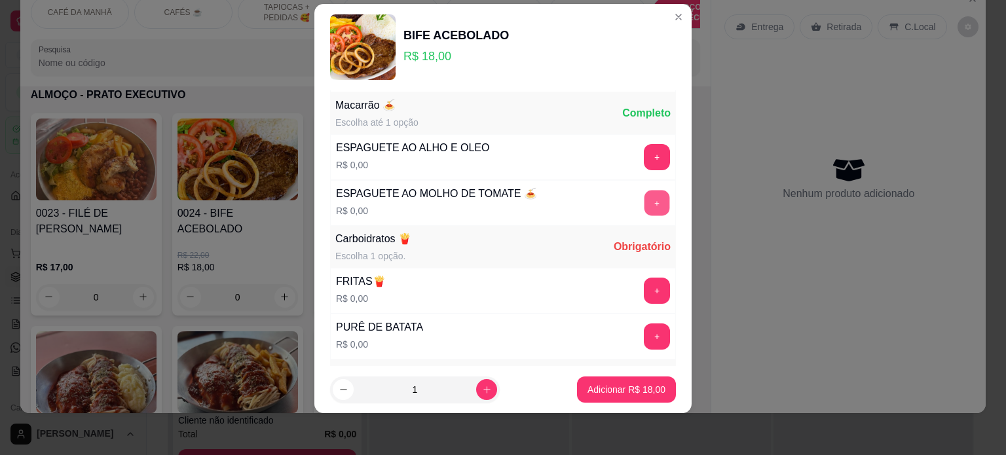
click at [645, 200] on button "+" at bounding box center [658, 203] width 26 height 26
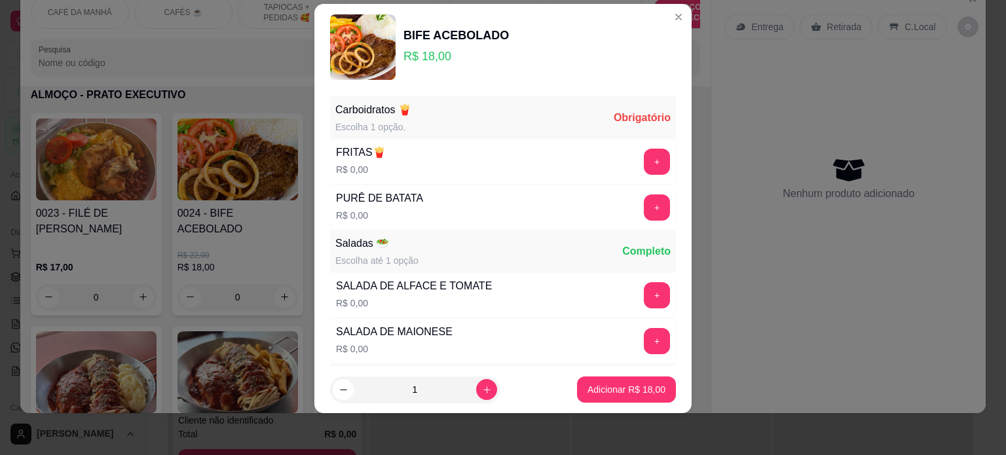
scroll to position [451, 0]
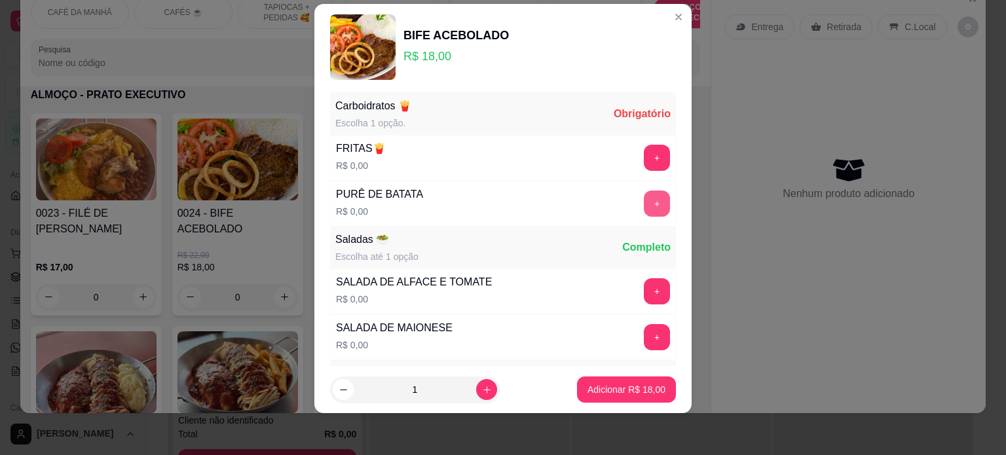
click at [644, 196] on button "+" at bounding box center [657, 204] width 26 height 26
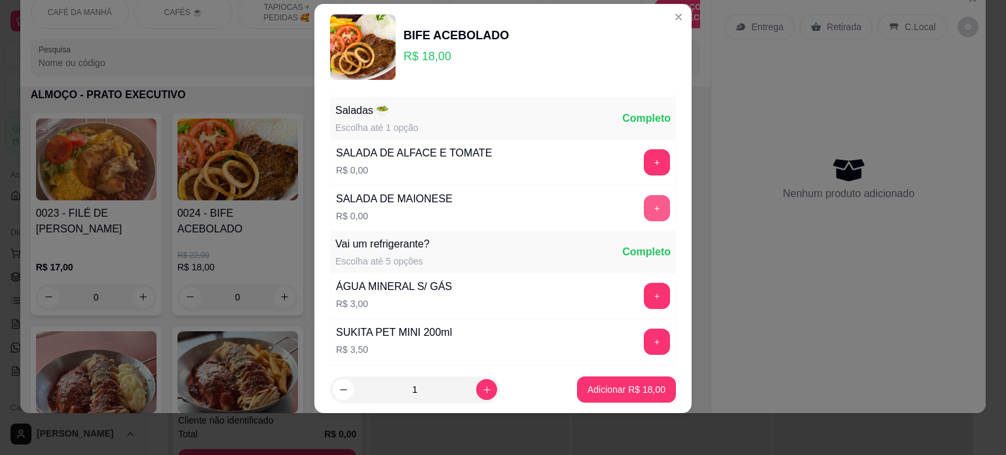
scroll to position [584, 0]
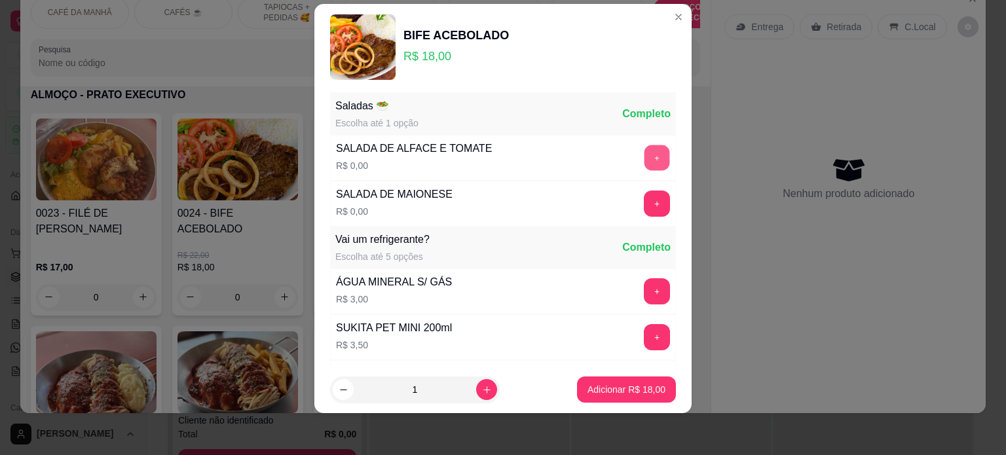
click at [645, 157] on button "+" at bounding box center [658, 158] width 26 height 26
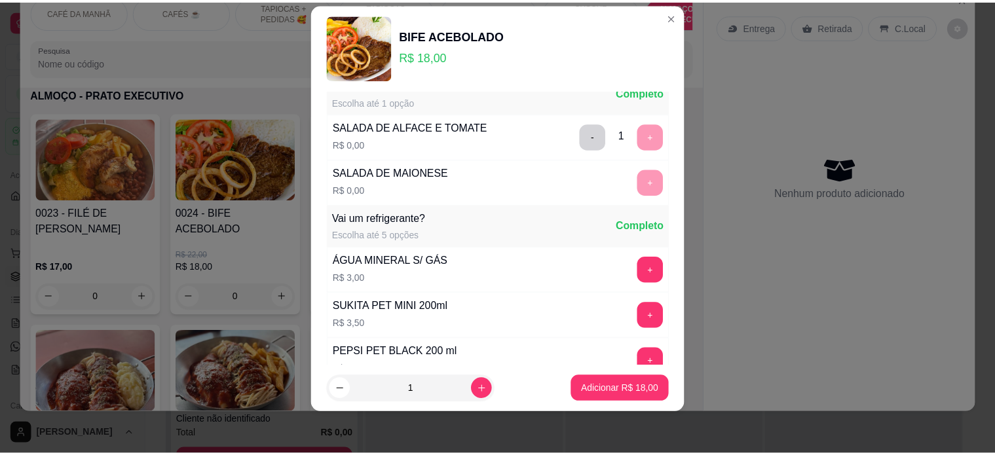
scroll to position [586, 0]
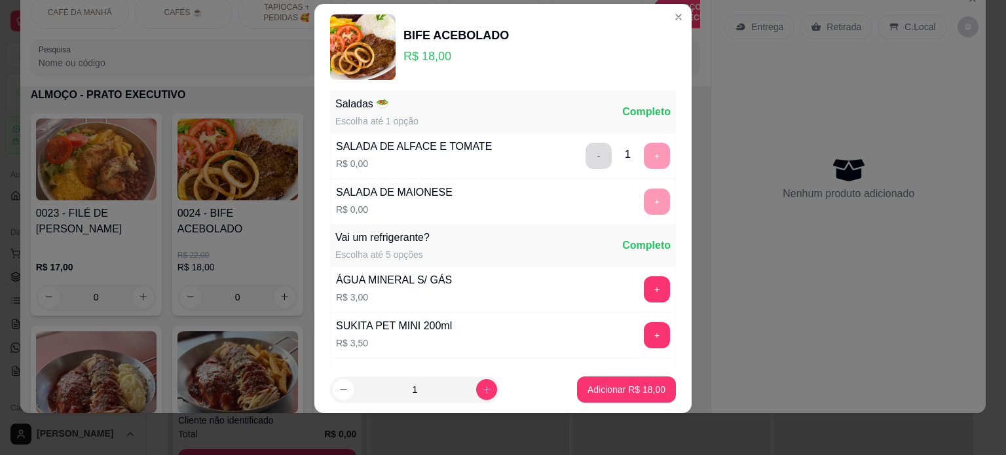
click at [586, 153] on button "-" at bounding box center [599, 156] width 26 height 26
click at [644, 197] on button "+" at bounding box center [657, 202] width 26 height 26
click at [645, 283] on button "+" at bounding box center [658, 289] width 26 height 26
click at [620, 392] on p "Adicionar R$ 21,00" at bounding box center [627, 390] width 76 height 12
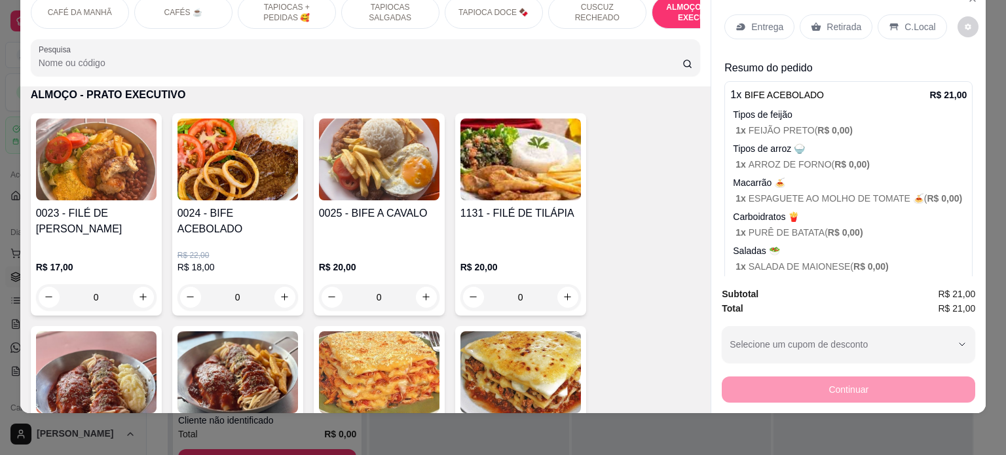
click at [908, 20] on p "C.Local" at bounding box center [920, 26] width 31 height 13
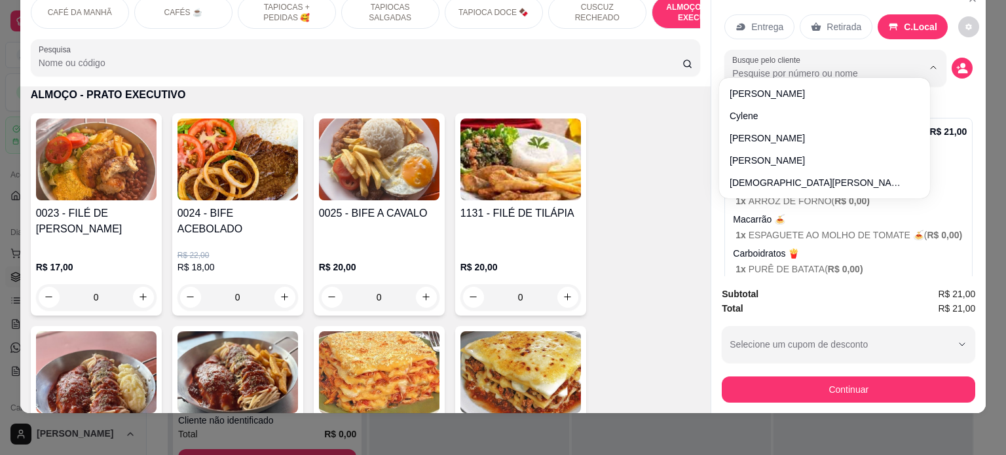
click at [780, 67] on input "Busque pelo cliente" at bounding box center [817, 73] width 170 height 13
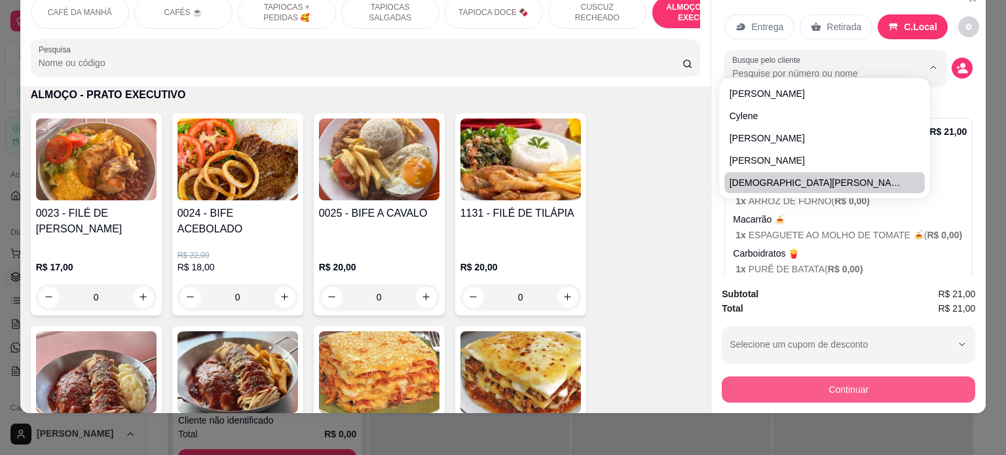
click at [825, 382] on button "Continuar" at bounding box center [849, 390] width 254 height 26
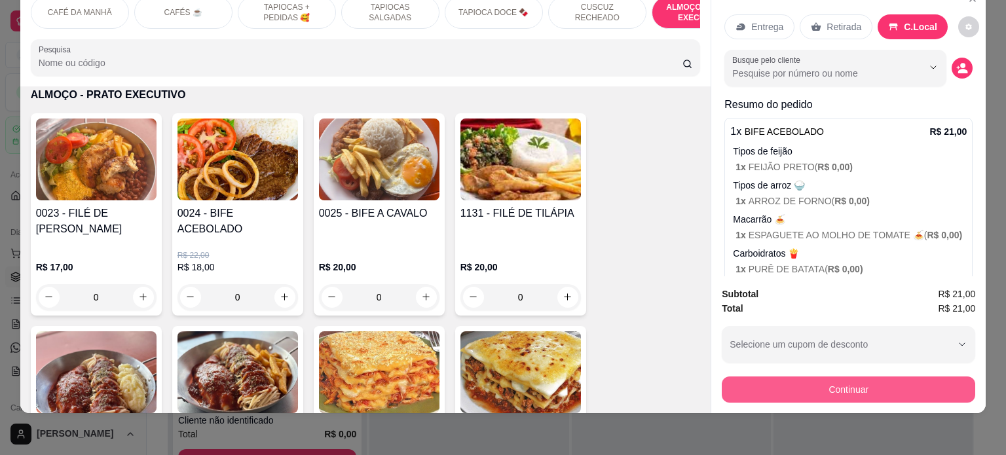
click at [854, 379] on button "Continuar" at bounding box center [849, 390] width 254 height 26
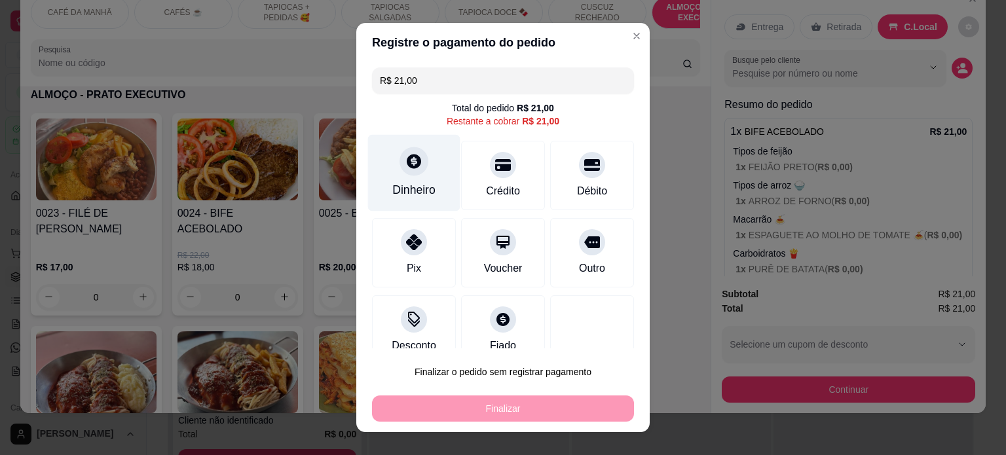
click at [422, 161] on div "Dinheiro" at bounding box center [414, 172] width 92 height 77
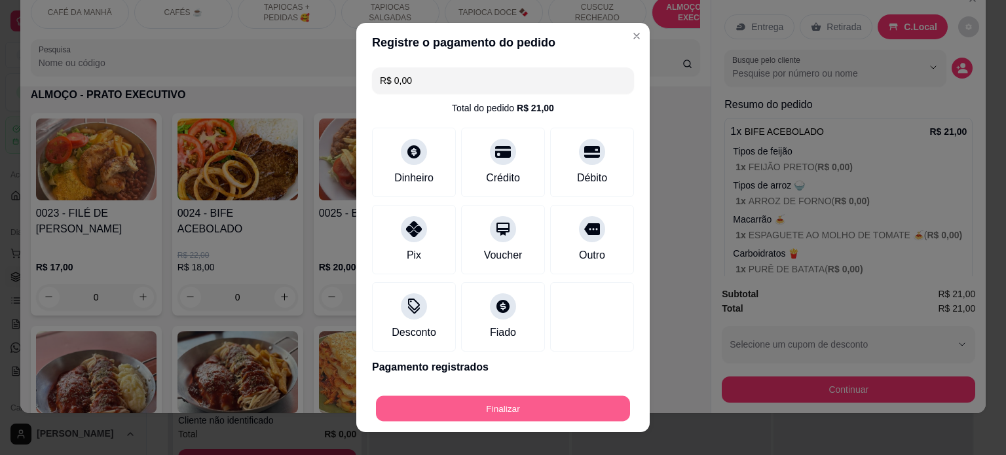
click at [508, 409] on button "Finalizar" at bounding box center [503, 409] width 254 height 26
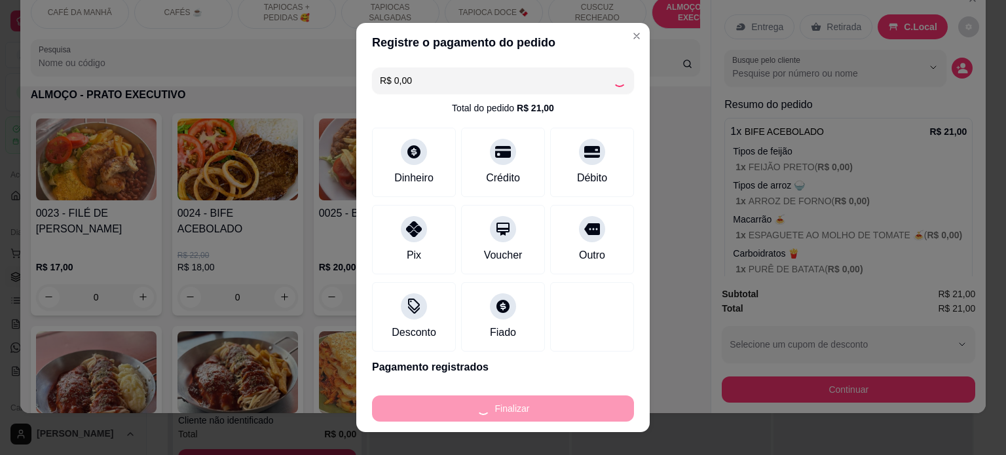
type input "-R$ 21,00"
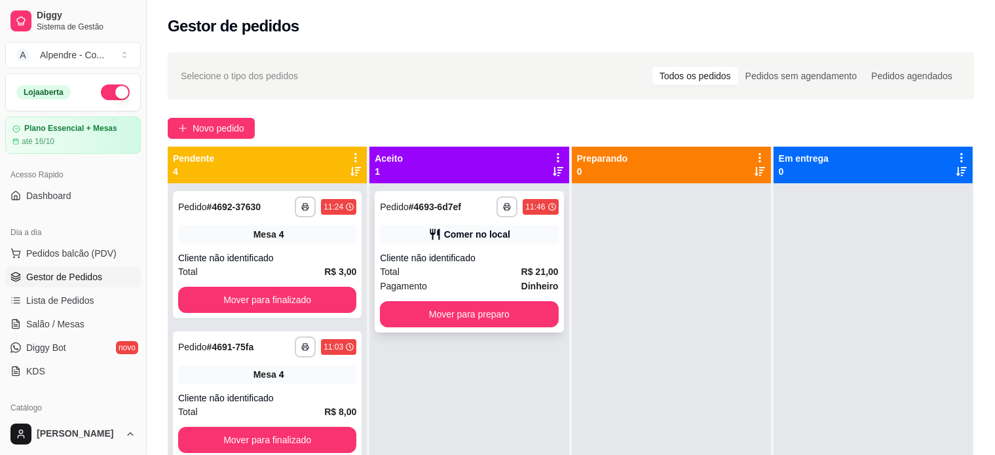
click at [473, 280] on div "Pagamento Dinheiro" at bounding box center [469, 286] width 178 height 14
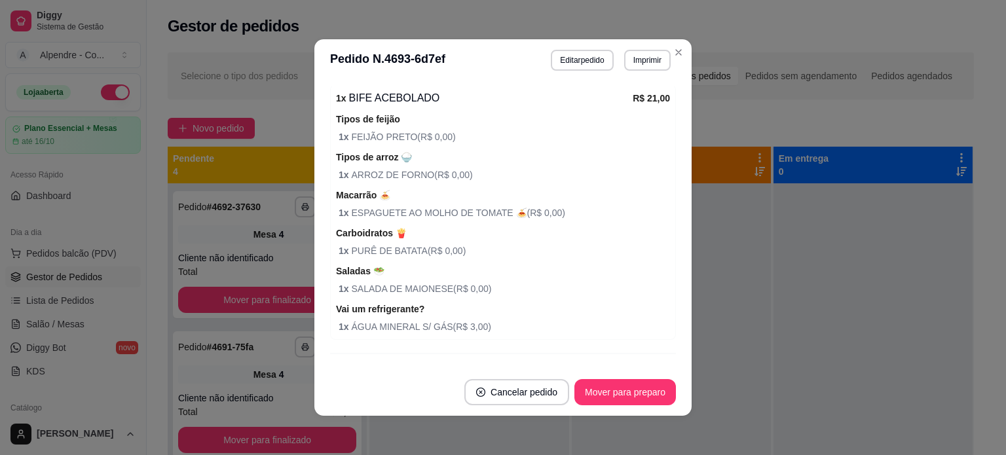
scroll to position [288, 0]
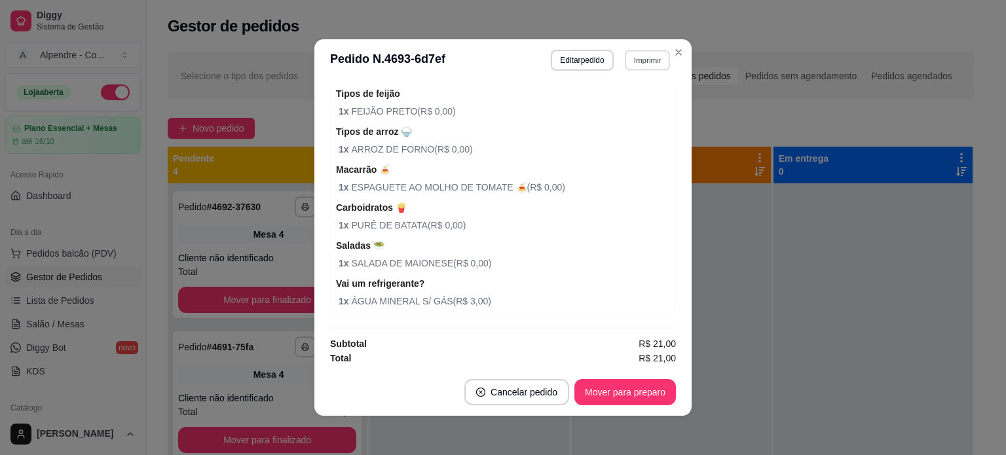
click at [653, 60] on button "Imprimir" at bounding box center [647, 60] width 45 height 20
click at [637, 106] on button "Impressora container" at bounding box center [615, 106] width 92 height 20
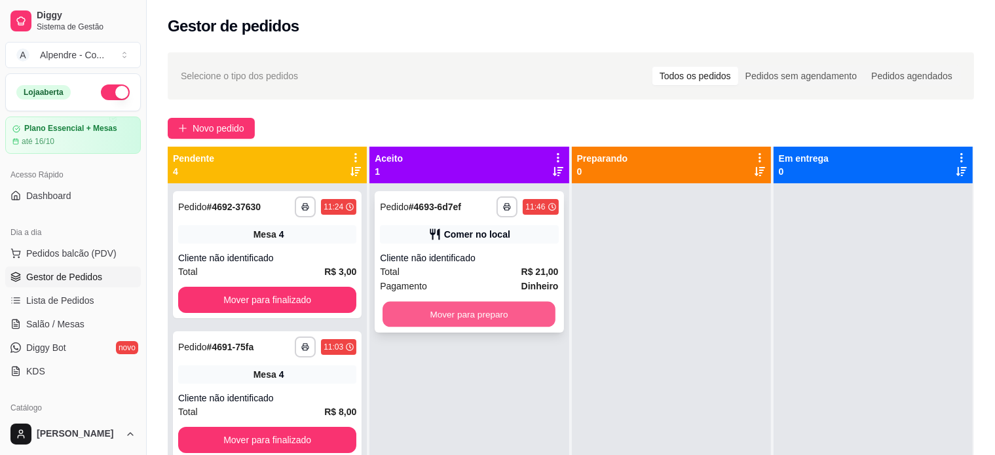
click at [452, 320] on button "Mover para preparo" at bounding box center [469, 315] width 173 height 26
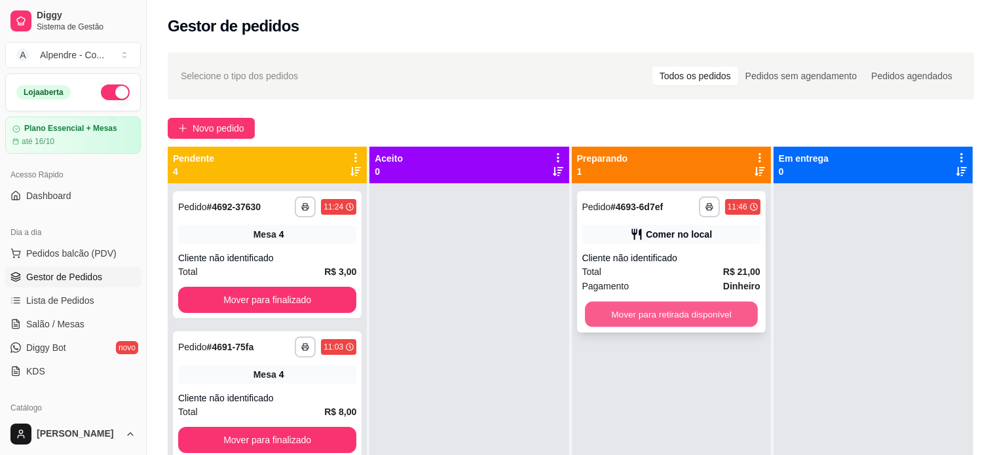
click at [661, 316] on button "Mover para retirada disponível" at bounding box center [671, 315] width 173 height 26
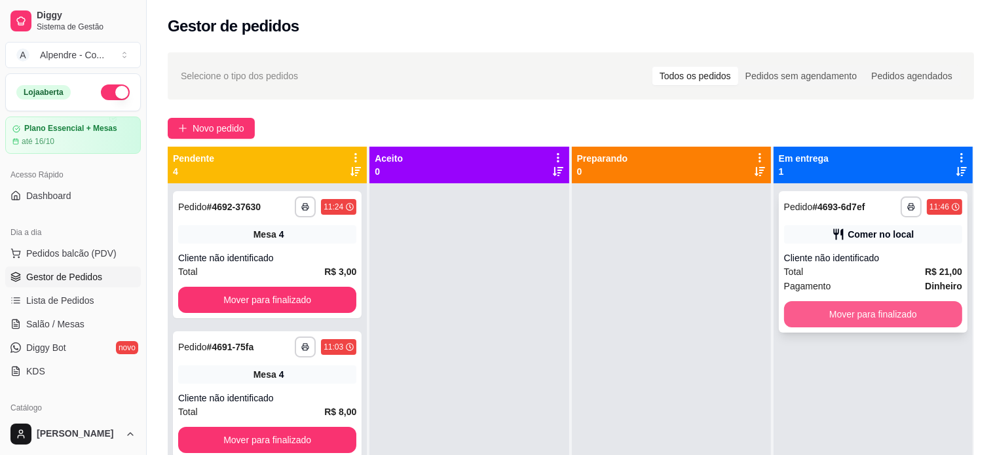
click at [873, 315] on button "Mover para finalizado" at bounding box center [873, 314] width 178 height 26
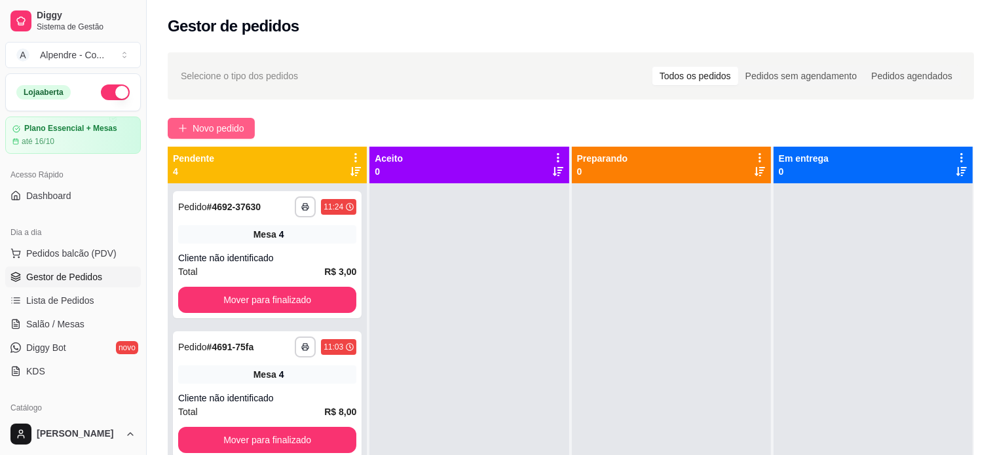
click at [204, 132] on span "Novo pedido" at bounding box center [219, 128] width 52 height 14
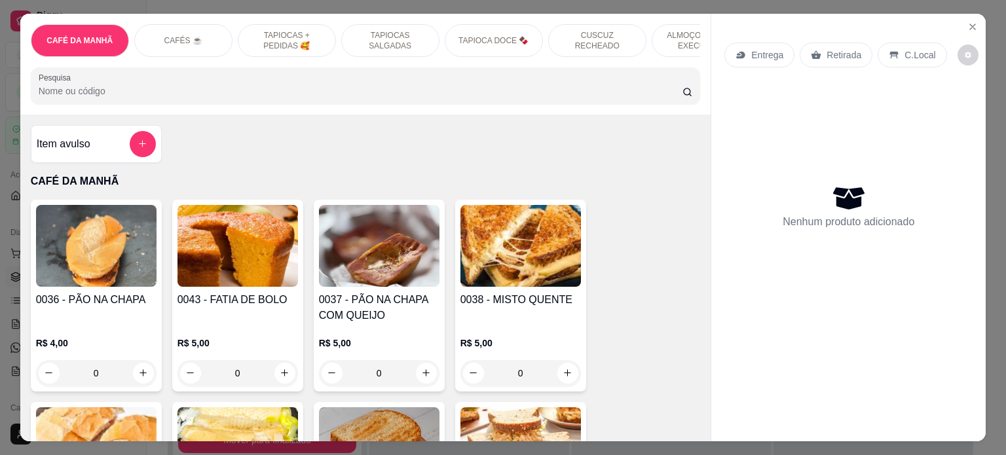
click at [670, 36] on p "ALMOÇO - PRATO EXECUTIVO" at bounding box center [701, 40] width 76 height 21
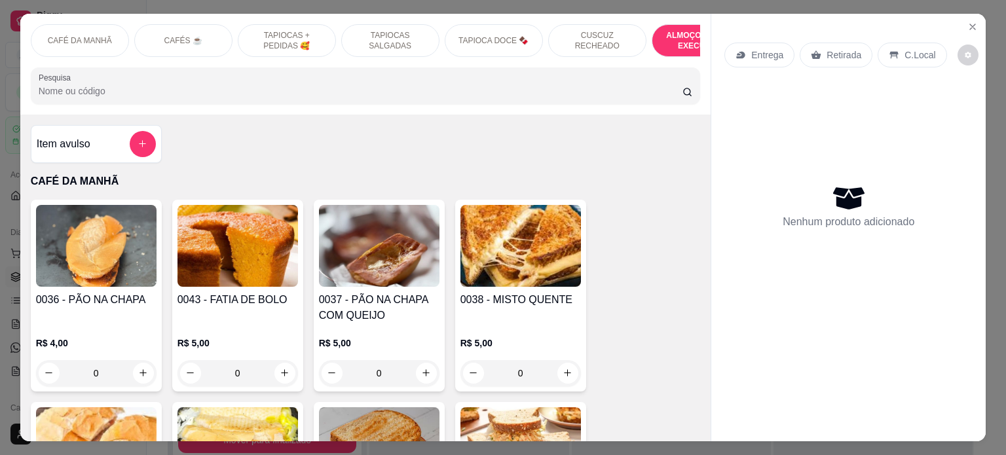
scroll to position [2687, 0]
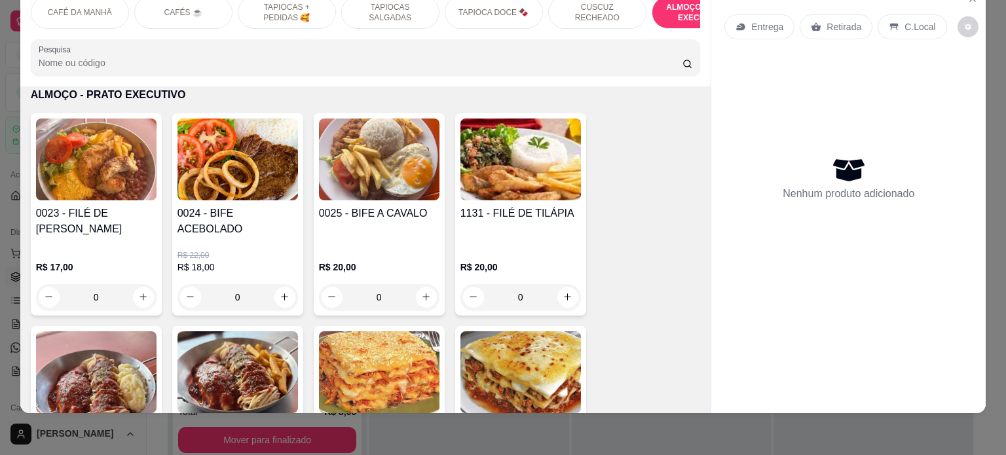
click at [275, 290] on div "0" at bounding box center [238, 297] width 121 height 26
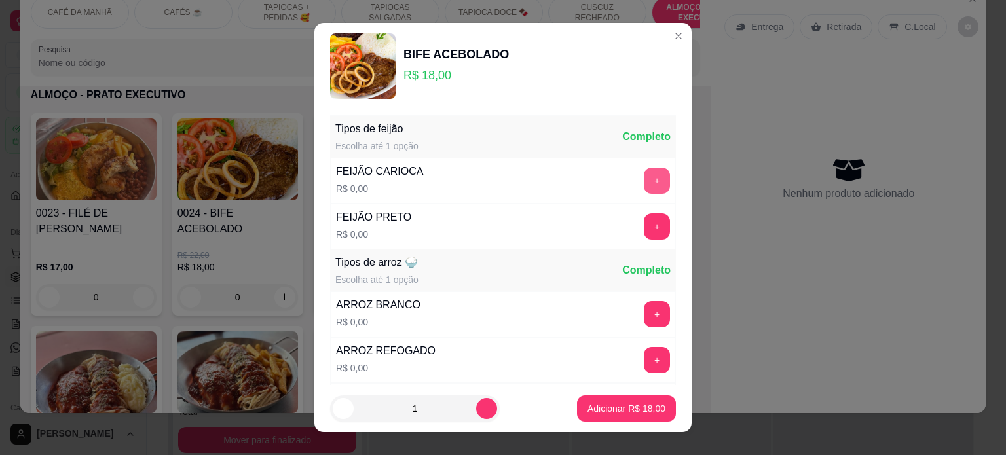
click at [644, 180] on button "+" at bounding box center [657, 181] width 26 height 26
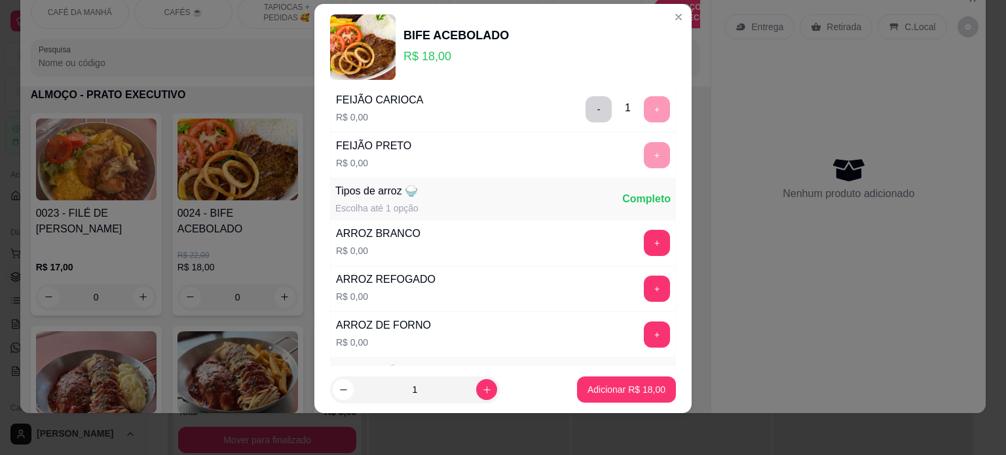
scroll to position [139, 0]
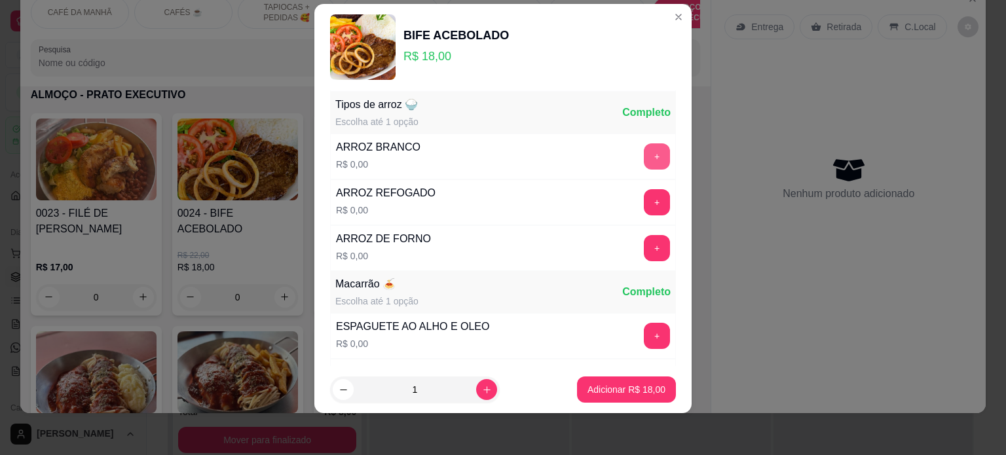
click at [644, 156] on button "+" at bounding box center [657, 156] width 26 height 26
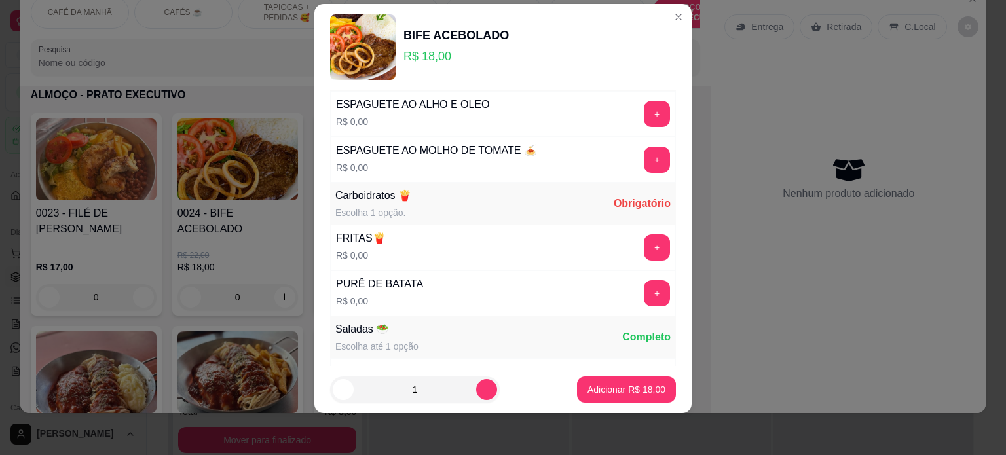
scroll to position [383, 0]
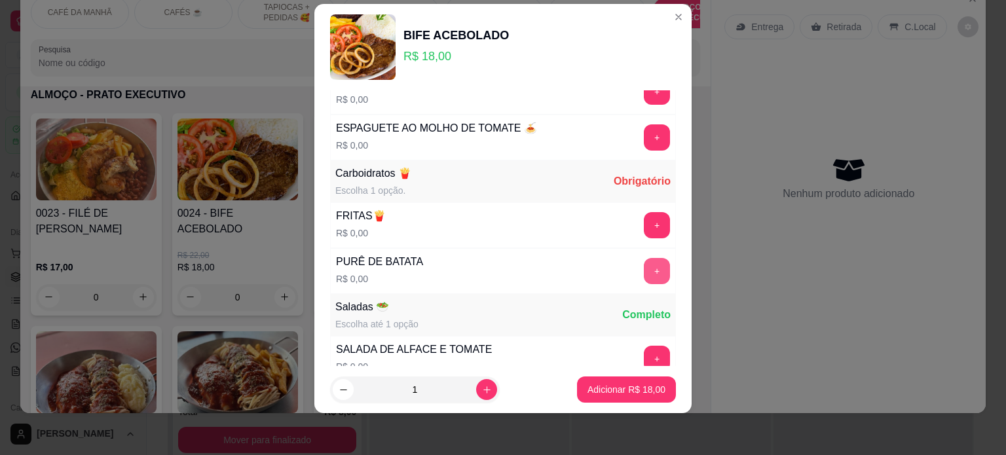
click at [644, 265] on button "+" at bounding box center [657, 271] width 26 height 26
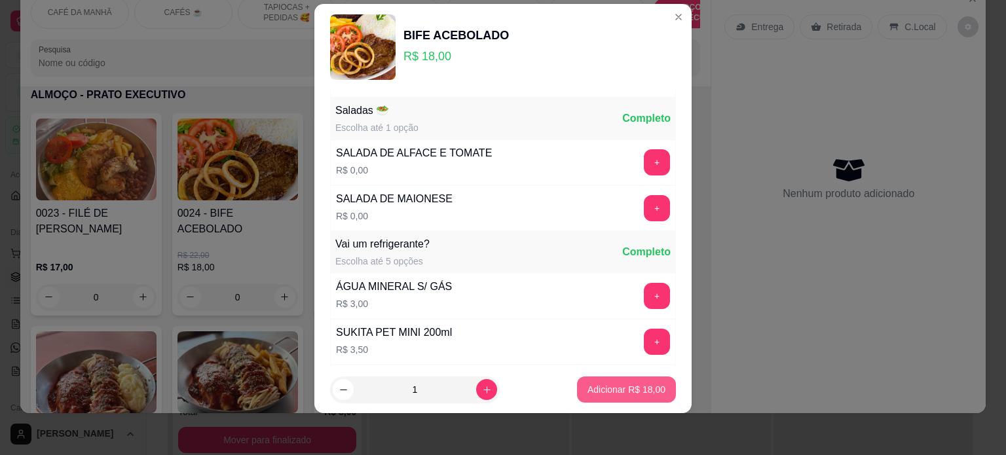
click at [605, 392] on p "Adicionar R$ 18,00" at bounding box center [627, 389] width 78 height 13
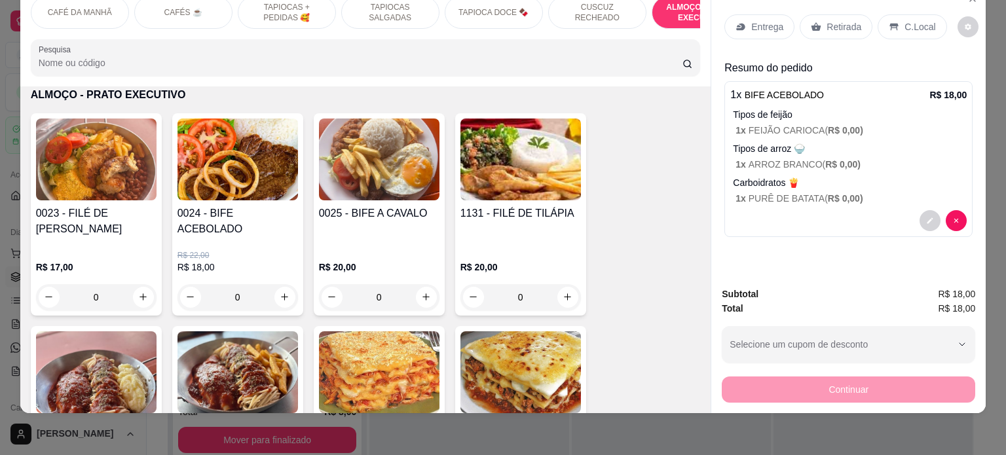
click at [772, 20] on p "Entrega" at bounding box center [767, 26] width 32 height 13
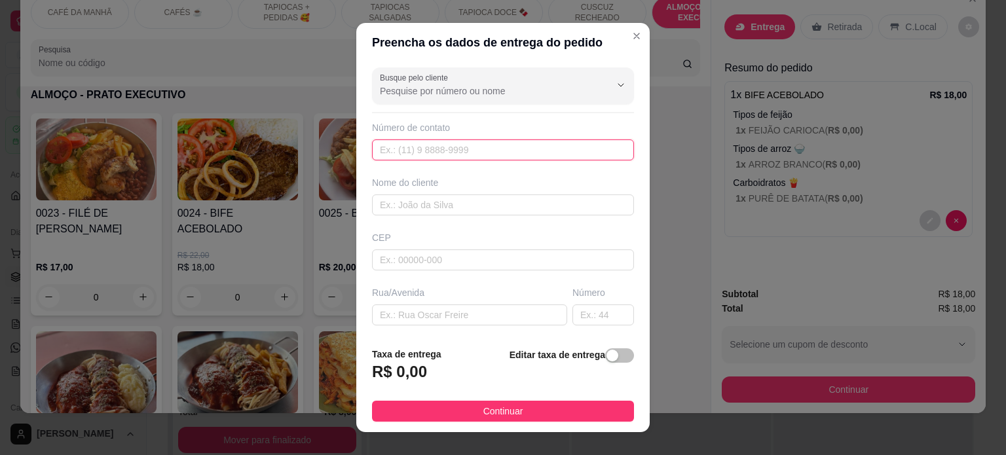
click at [432, 149] on input "text" at bounding box center [503, 150] width 262 height 21
paste input "[PHONE_NUMBER]"
click at [392, 149] on input "[PHONE_NUMBER]" at bounding box center [503, 150] width 262 height 21
type input "[PHONE_NUMBER]"
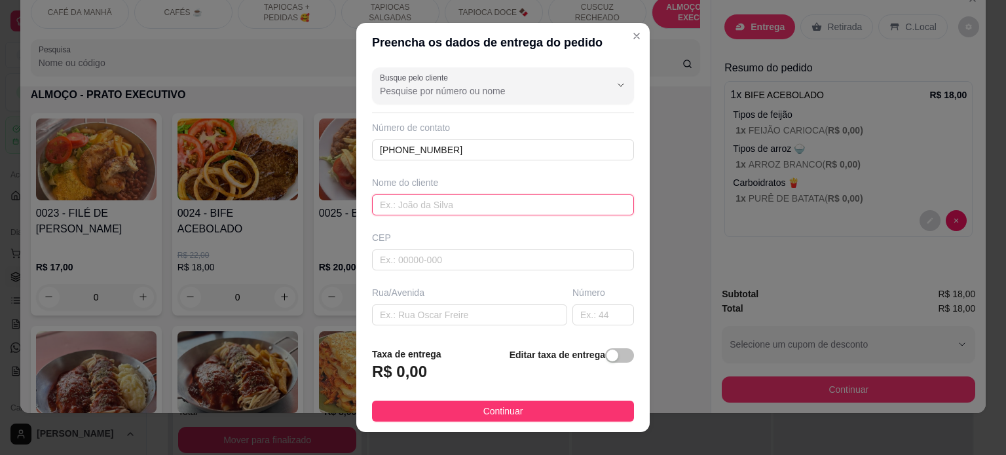
click at [408, 202] on input "text" at bounding box center [503, 205] width 262 height 21
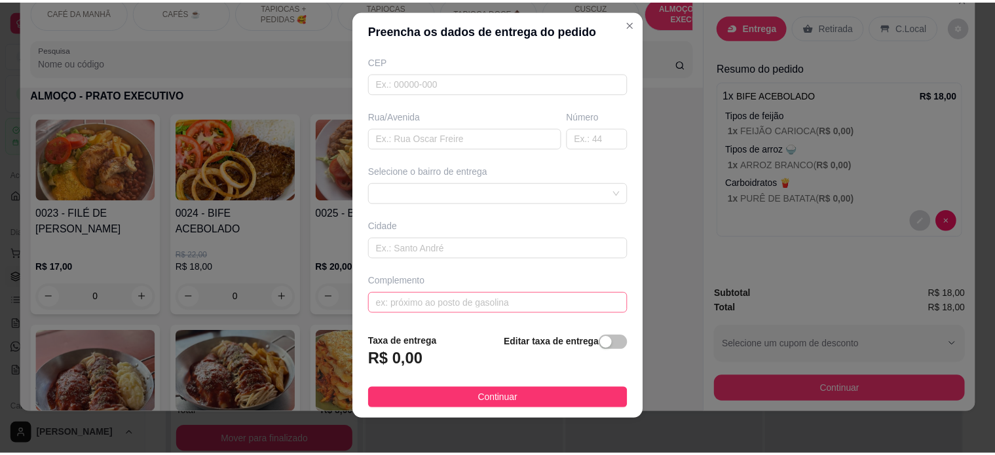
scroll to position [19, 0]
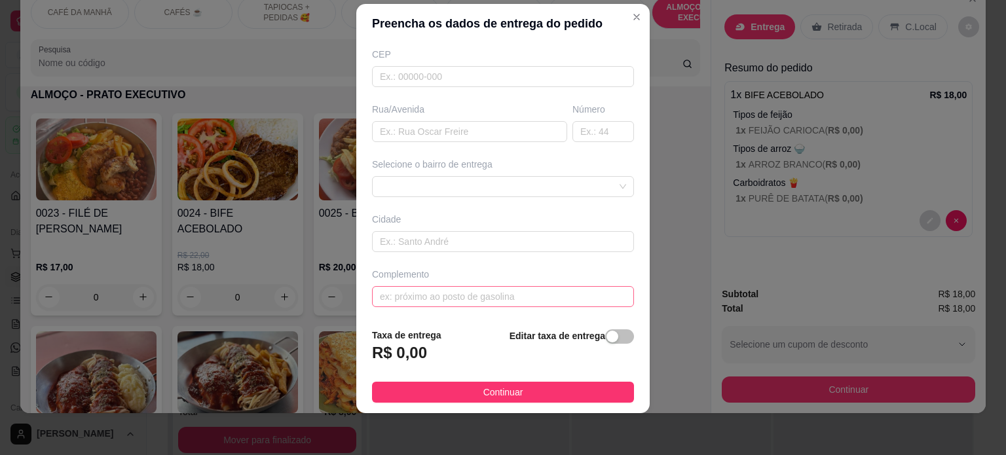
type input "[PERSON_NAME]"
click at [465, 293] on input "text" at bounding box center [503, 296] width 262 height 21
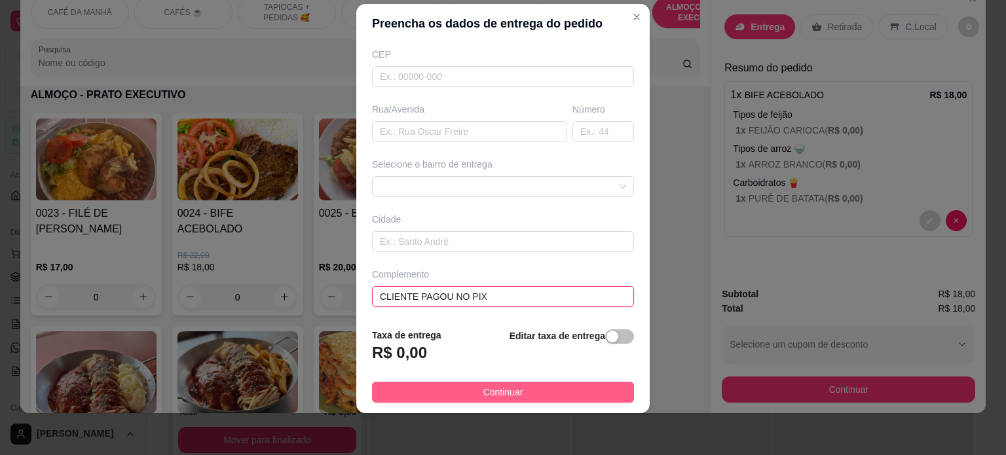
type input "CLIENTE PAGOU NO PIX"
click at [495, 388] on span "Continuar" at bounding box center [504, 392] width 40 height 14
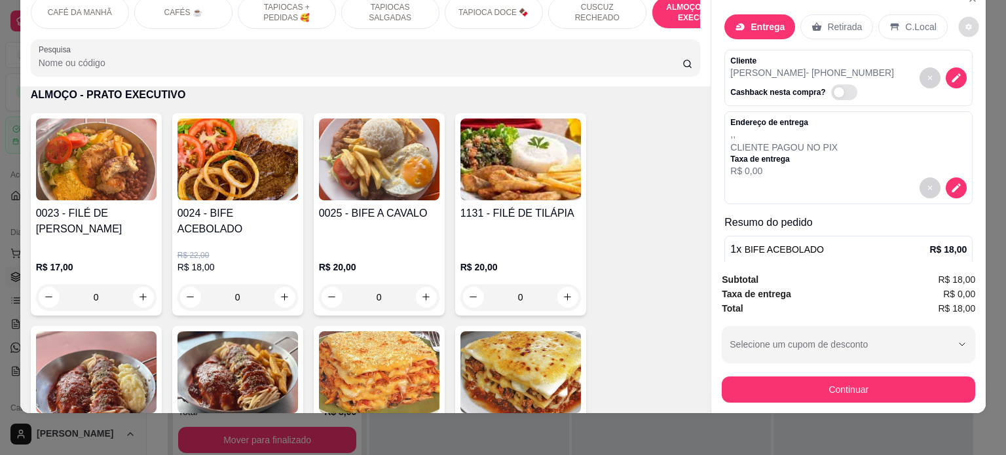
click at [965, 23] on icon "decrease-product-quantity" at bounding box center [969, 27] width 8 height 8
click at [967, 68] on span "Automatic updates" at bounding box center [965, 68] width 10 height 10
click at [966, 68] on input "Automatic updates" at bounding box center [961, 72] width 9 height 9
checkbox input "true"
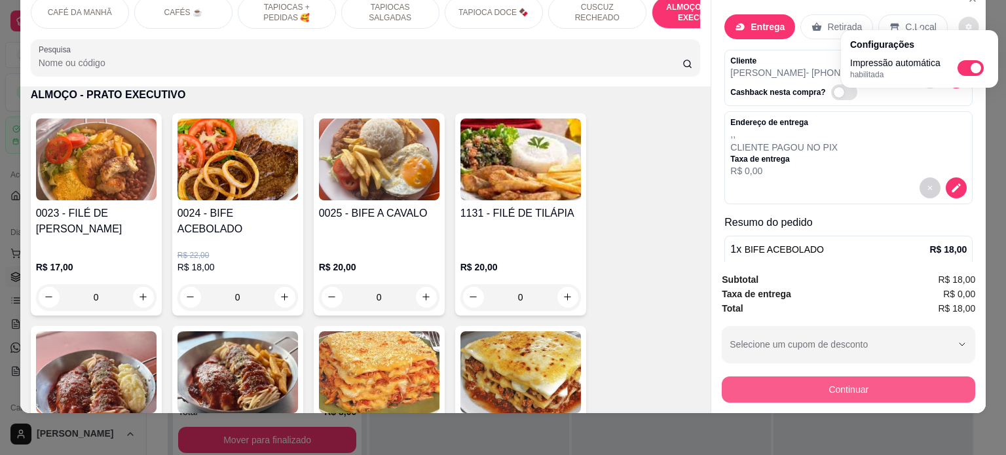
click at [831, 383] on button "Continuar" at bounding box center [849, 390] width 254 height 26
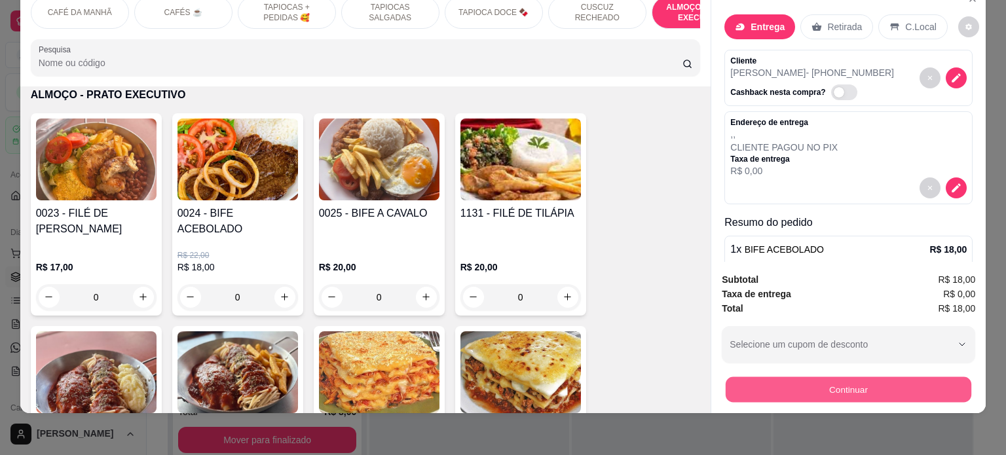
click at [831, 383] on button "Continuar" at bounding box center [849, 390] width 246 height 26
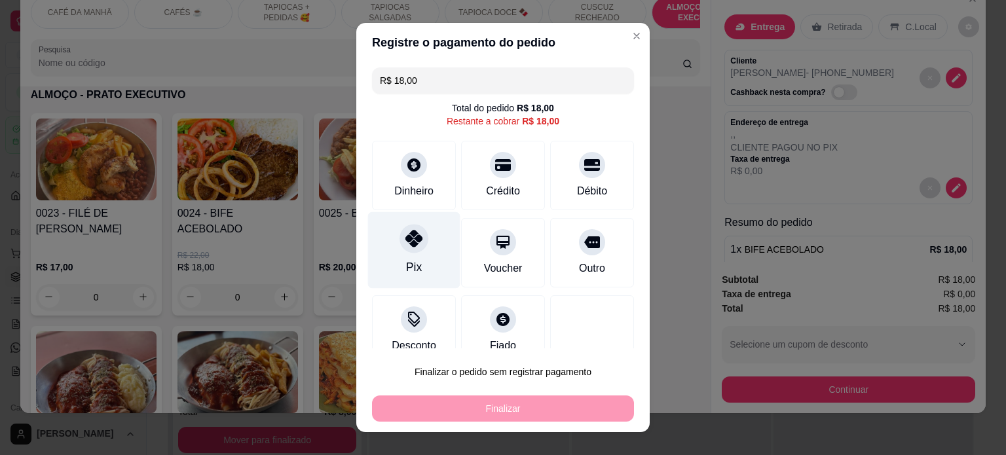
click at [422, 240] on div "Pix" at bounding box center [414, 250] width 92 height 77
type input "R$ 0,00"
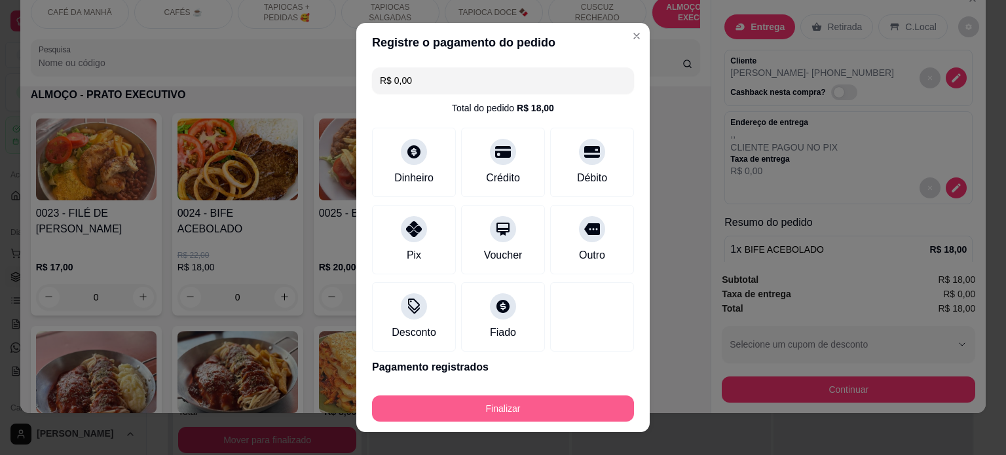
click at [485, 413] on button "Finalizar" at bounding box center [503, 409] width 262 height 26
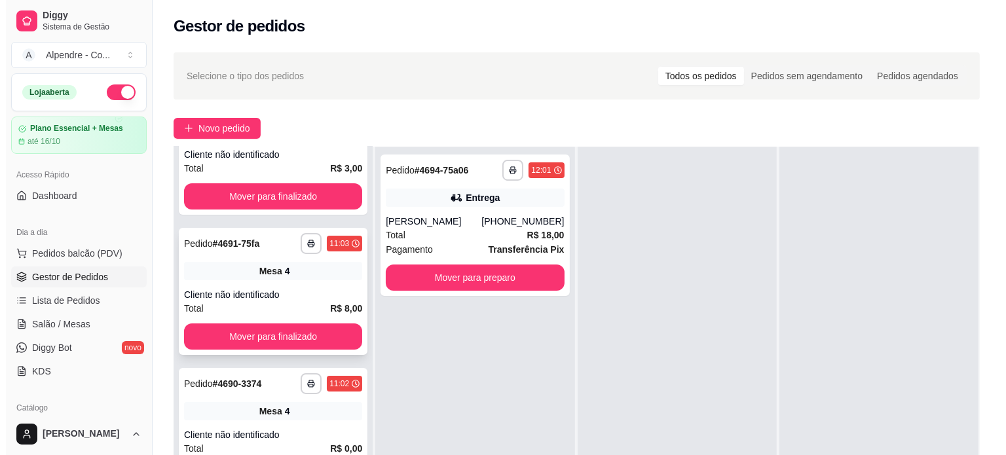
scroll to position [118, 0]
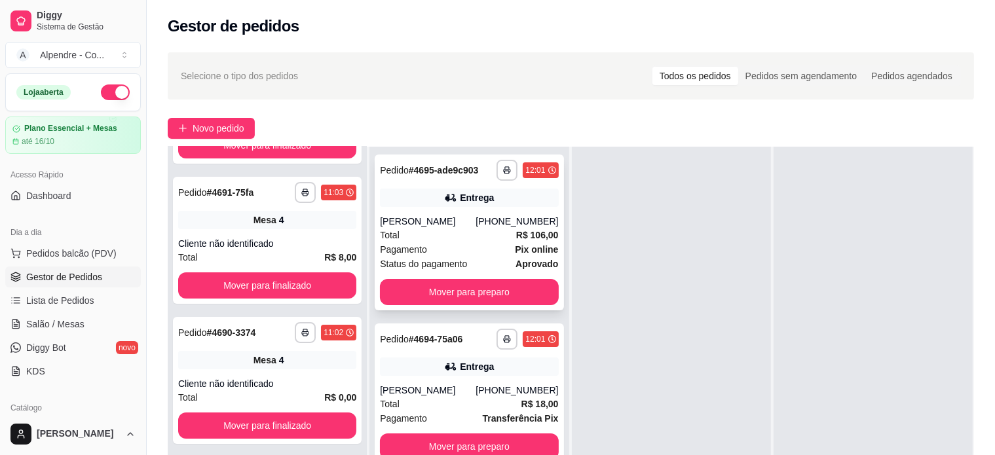
click at [434, 243] on div "Pagamento Pix online" at bounding box center [469, 249] width 178 height 14
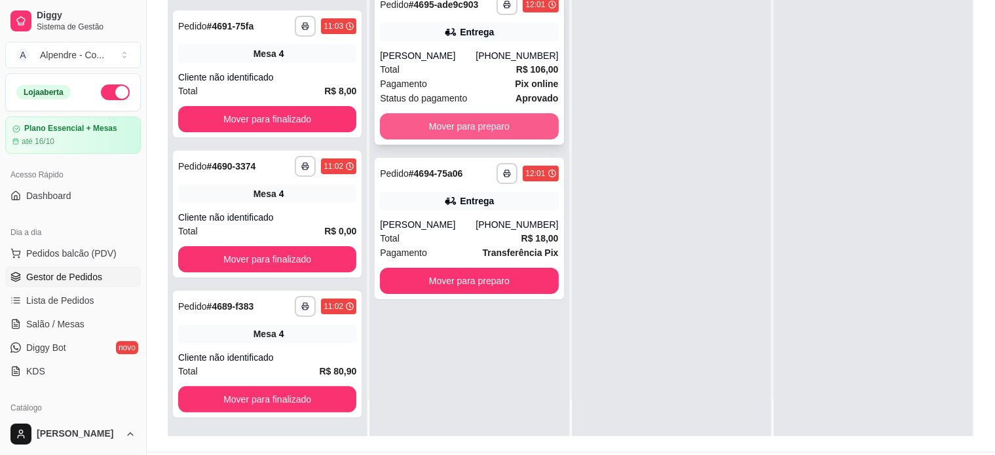
scroll to position [197, 0]
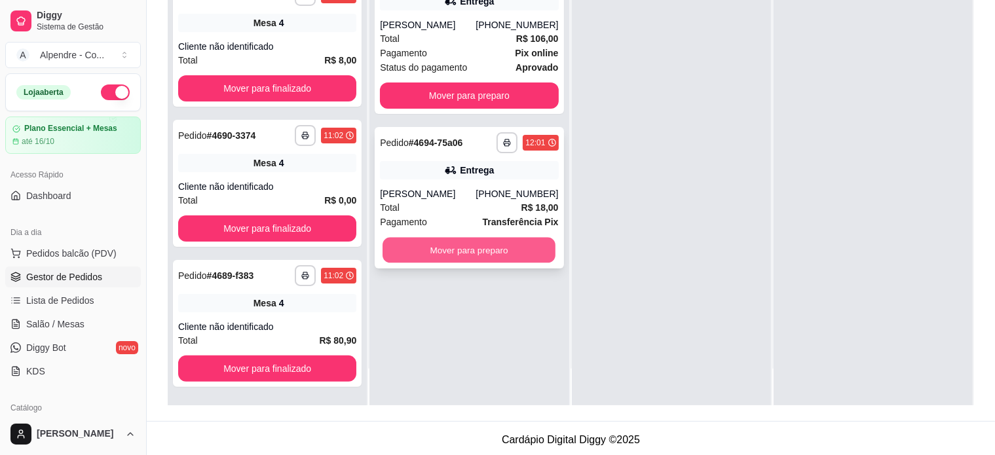
click at [474, 260] on button "Mover para preparo" at bounding box center [469, 251] width 173 height 26
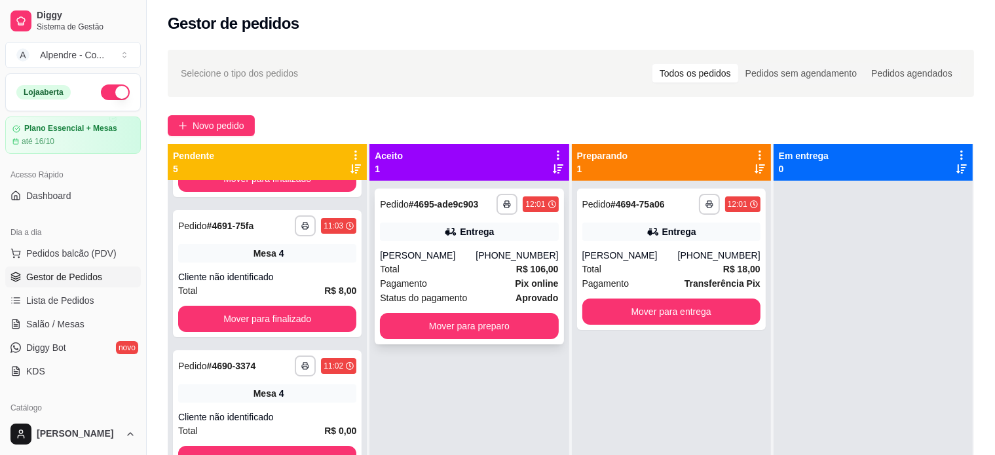
scroll to position [0, 0]
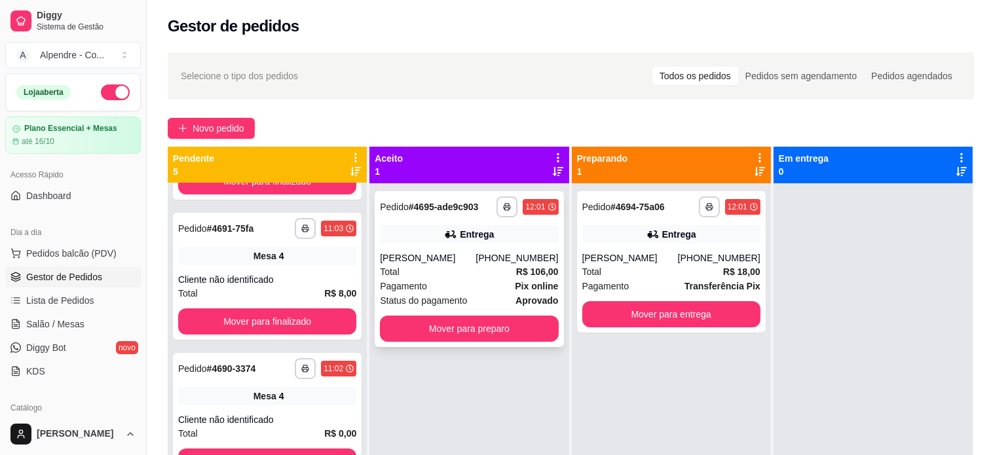
click at [473, 265] on div "Total R$ 106,00" at bounding box center [469, 272] width 178 height 14
click at [472, 267] on div "Total R$ 106,00" at bounding box center [469, 272] width 178 height 14
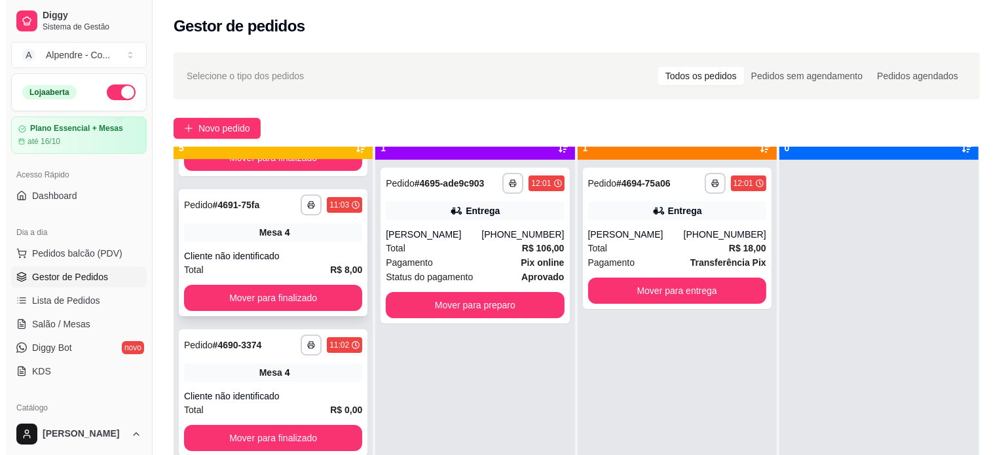
scroll to position [37, 0]
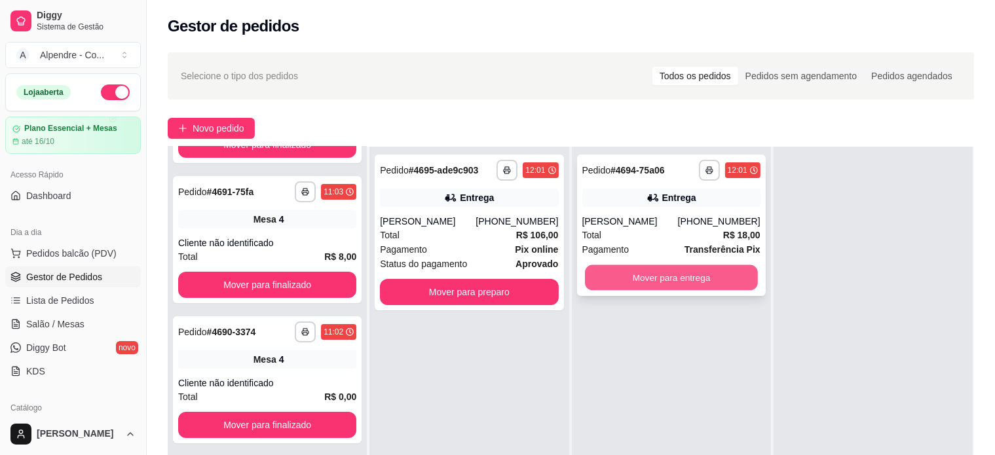
click at [637, 279] on button "Mover para entrega" at bounding box center [671, 278] width 173 height 26
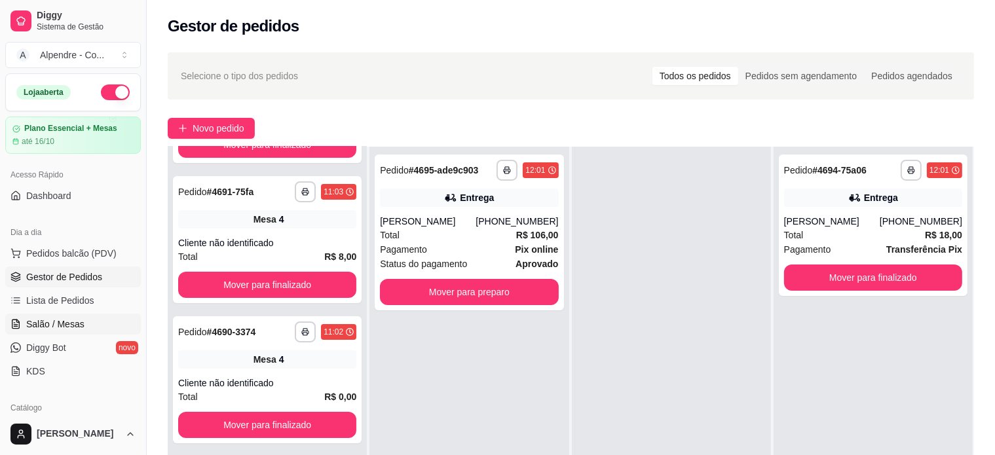
click at [54, 321] on span "Salão / Mesas" at bounding box center [55, 324] width 58 height 13
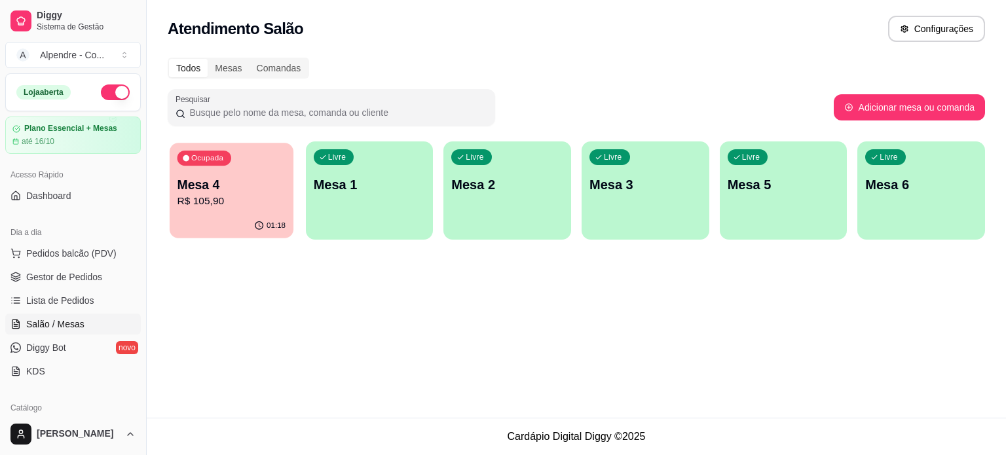
click at [265, 179] on p "Mesa 4" at bounding box center [232, 185] width 109 height 18
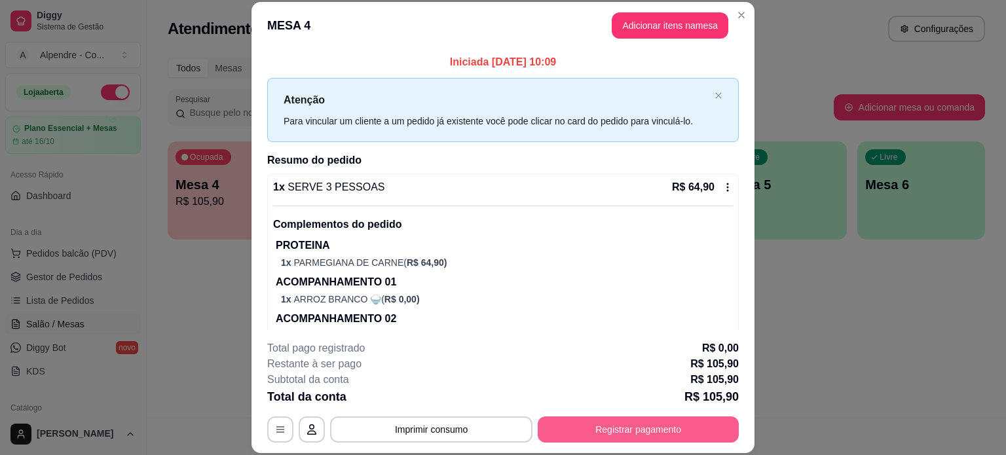
click at [588, 432] on button "Registrar pagamento" at bounding box center [638, 430] width 201 height 26
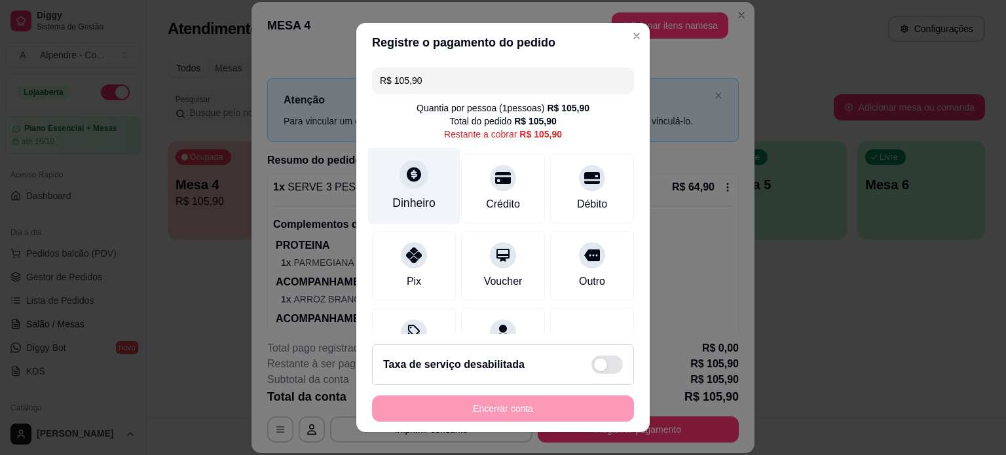
click at [432, 203] on div "Dinheiro" at bounding box center [414, 185] width 92 height 77
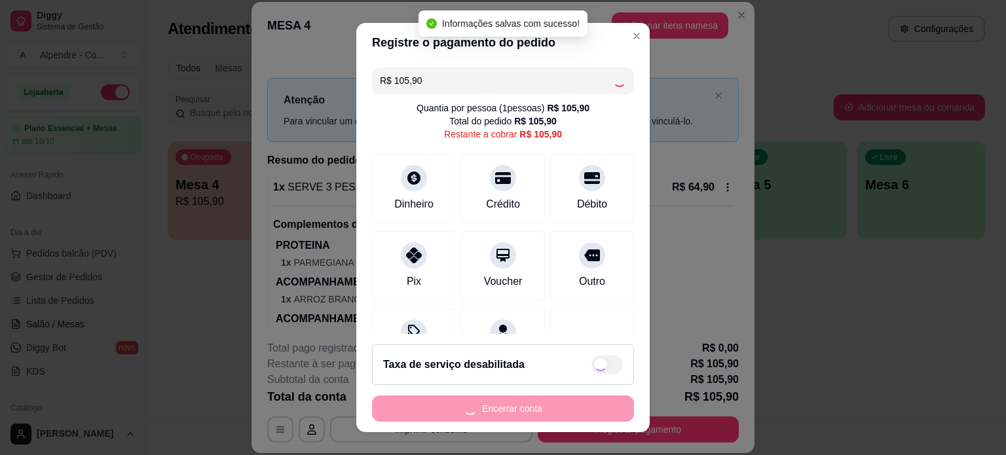
type input "R$ 0,00"
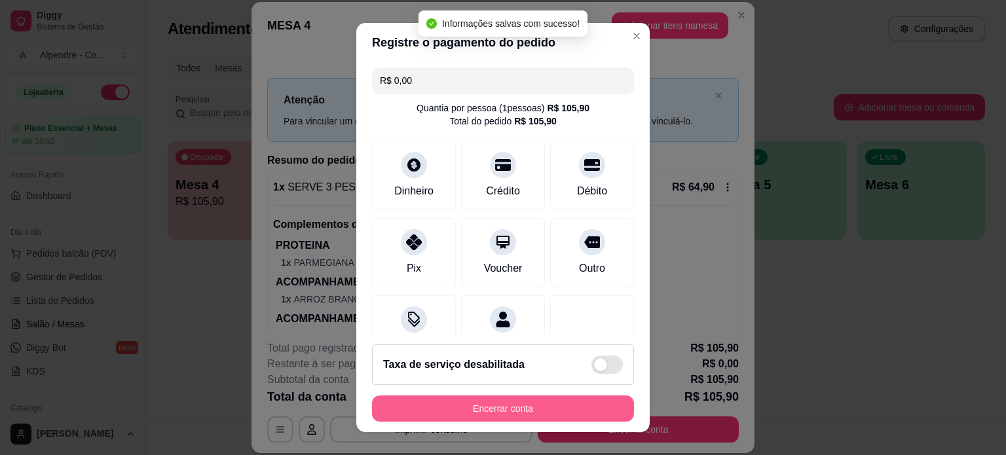
click at [516, 413] on button "Encerrar conta" at bounding box center [503, 409] width 262 height 26
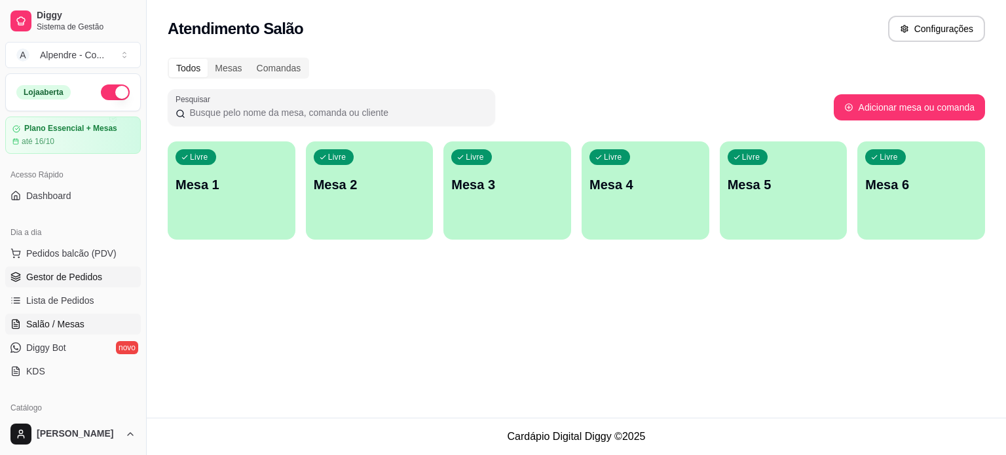
click at [58, 277] on span "Gestor de Pedidos" at bounding box center [64, 277] width 76 height 13
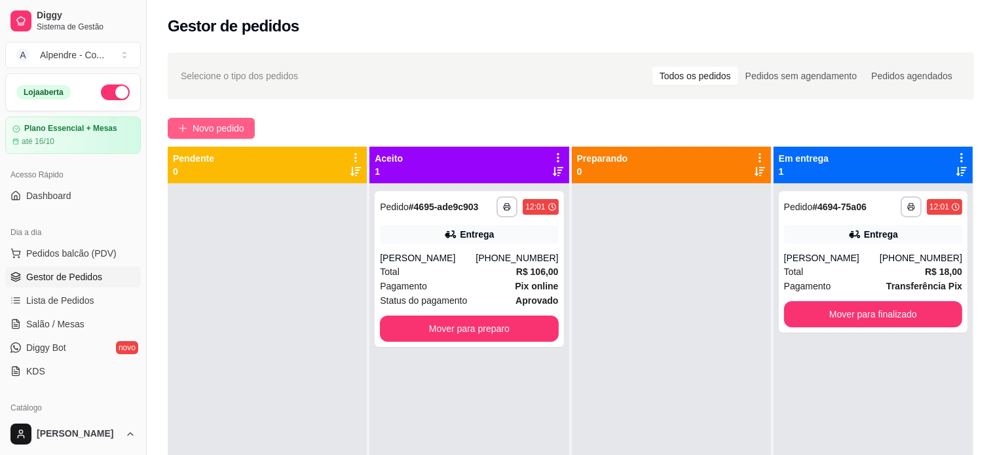
click at [219, 131] on span "Novo pedido" at bounding box center [219, 128] width 52 height 14
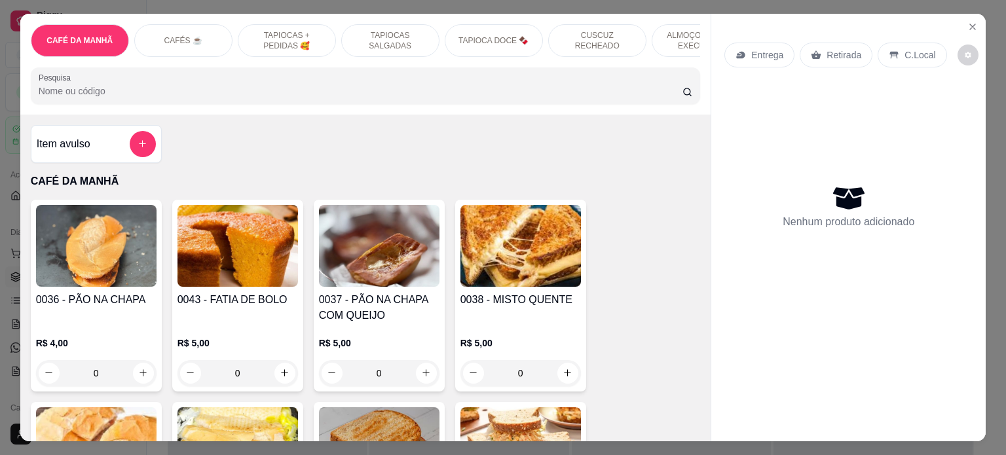
click at [665, 30] on p "ALMOÇO - PRATO EXECUTIVO" at bounding box center [701, 40] width 76 height 21
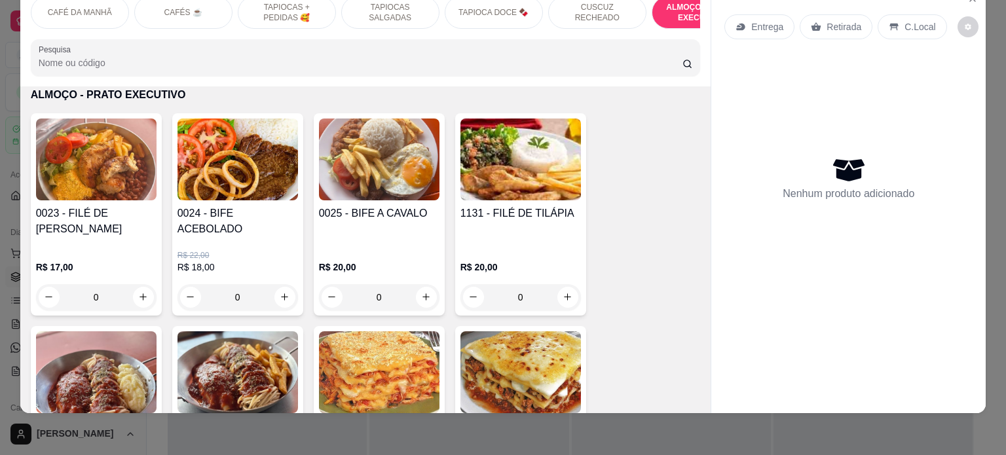
click at [136, 284] on div "0" at bounding box center [96, 297] width 121 height 26
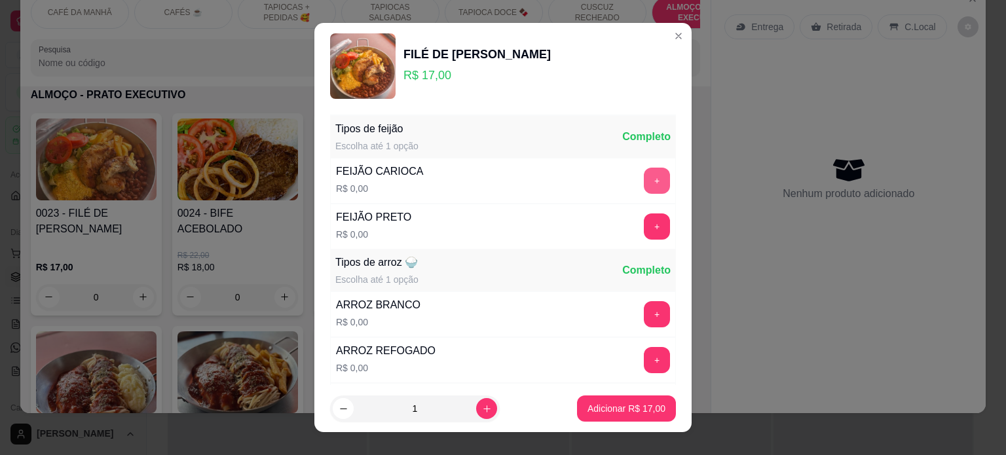
click at [644, 176] on button "+" at bounding box center [657, 181] width 26 height 26
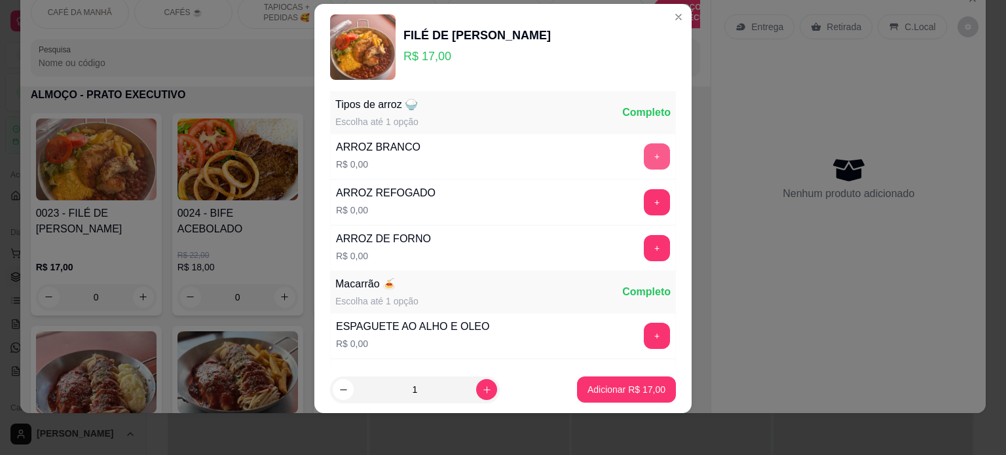
click at [644, 158] on button "+" at bounding box center [657, 156] width 26 height 26
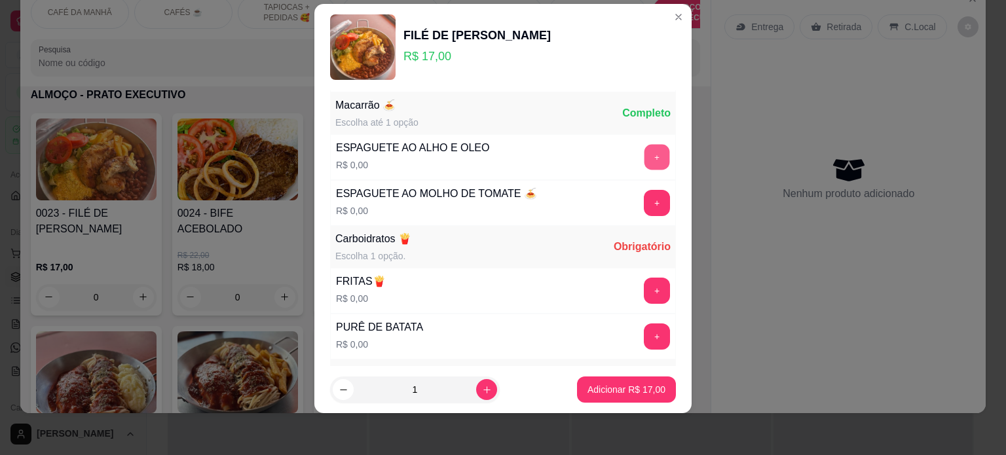
click at [645, 157] on button "+" at bounding box center [658, 157] width 26 height 26
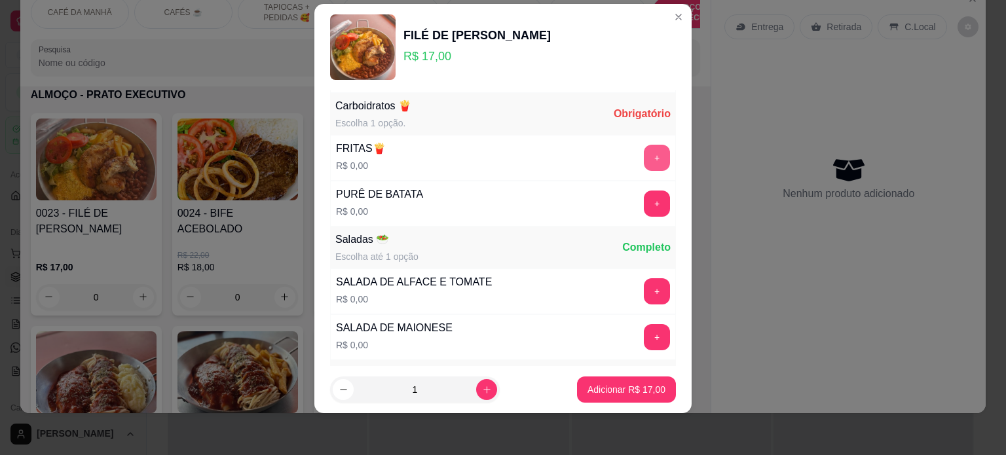
click at [644, 155] on button "+" at bounding box center [657, 158] width 26 height 26
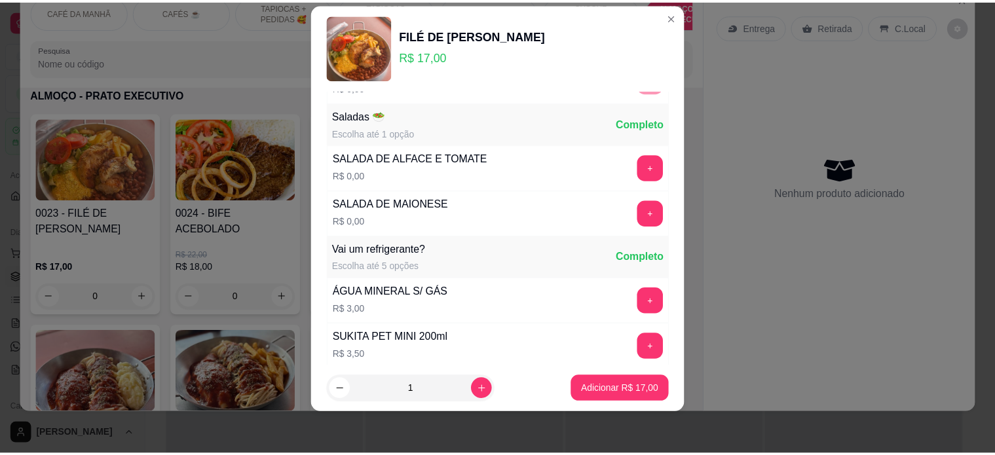
scroll to position [584, 0]
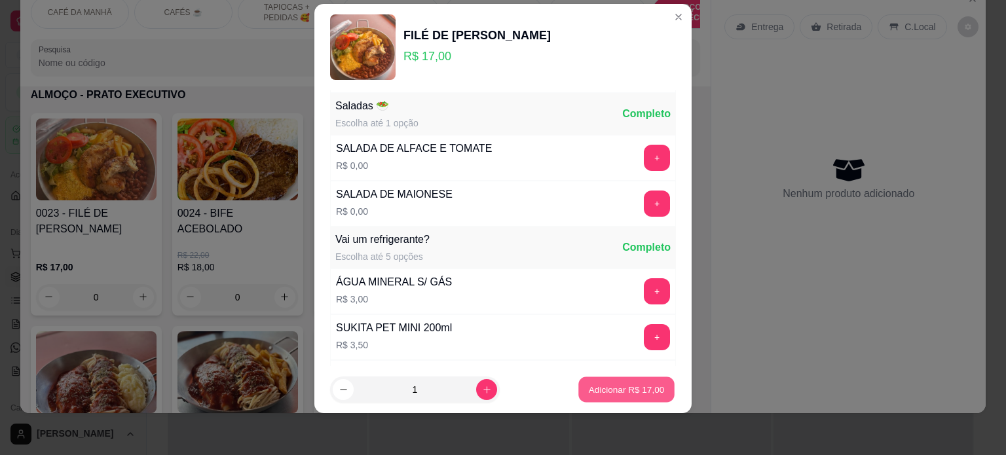
click at [603, 387] on p "Adicionar R$ 17,00" at bounding box center [627, 390] width 76 height 12
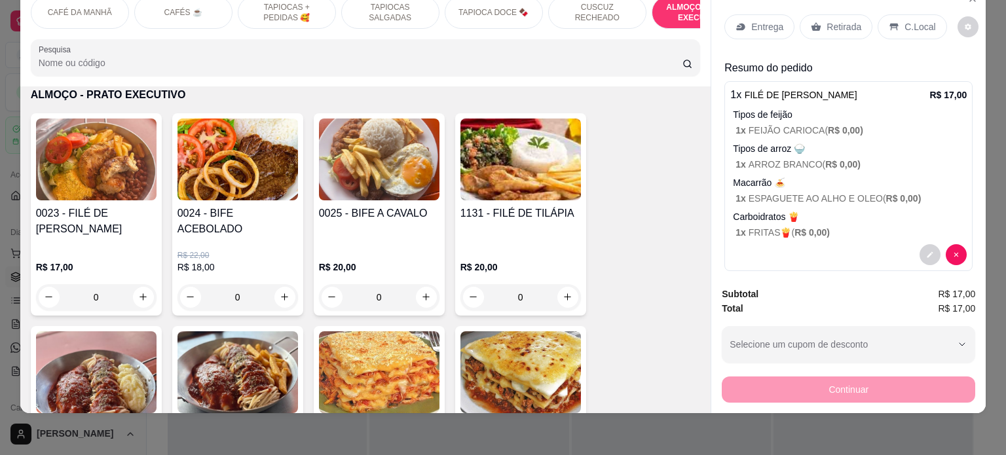
click at [887, 108] on p "Tipos de feijão" at bounding box center [850, 114] width 234 height 13
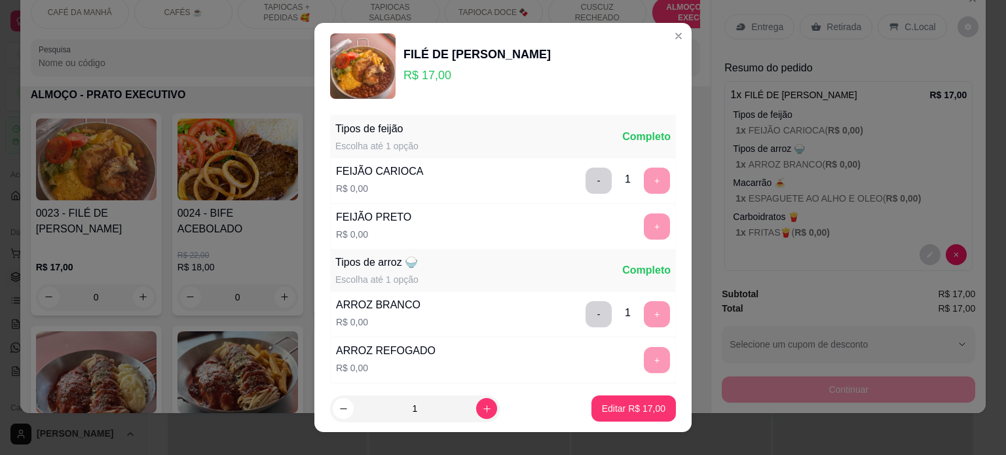
click at [482, 408] on icon "increase-product-quantity" at bounding box center [487, 409] width 10 height 10
type input "2"
click at [616, 408] on p "Editar R$ 34,00" at bounding box center [634, 408] width 64 height 13
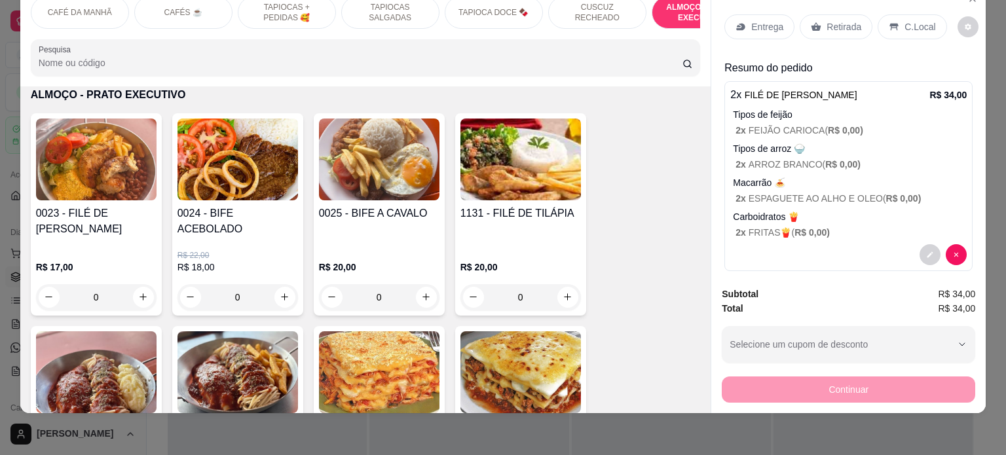
click at [742, 16] on div "Entrega" at bounding box center [760, 26] width 70 height 25
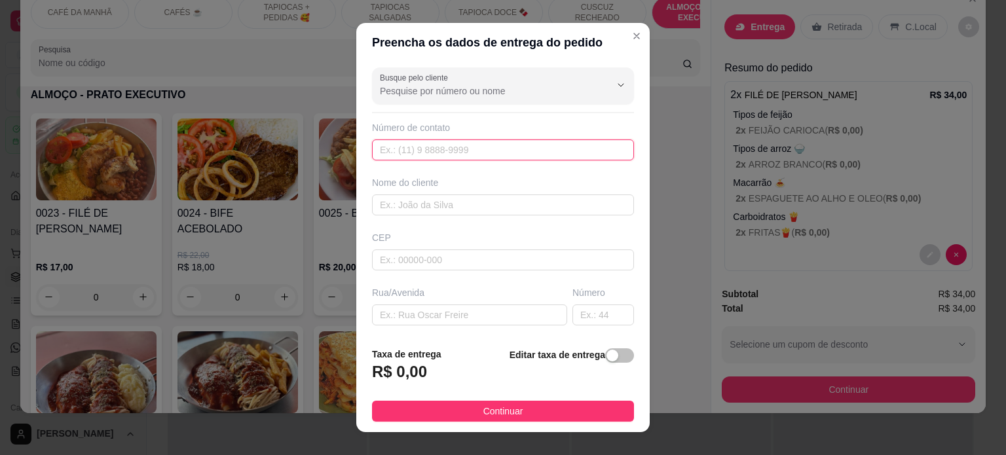
click at [406, 155] on input "text" at bounding box center [503, 150] width 262 height 21
click at [435, 197] on input "text" at bounding box center [503, 205] width 262 height 21
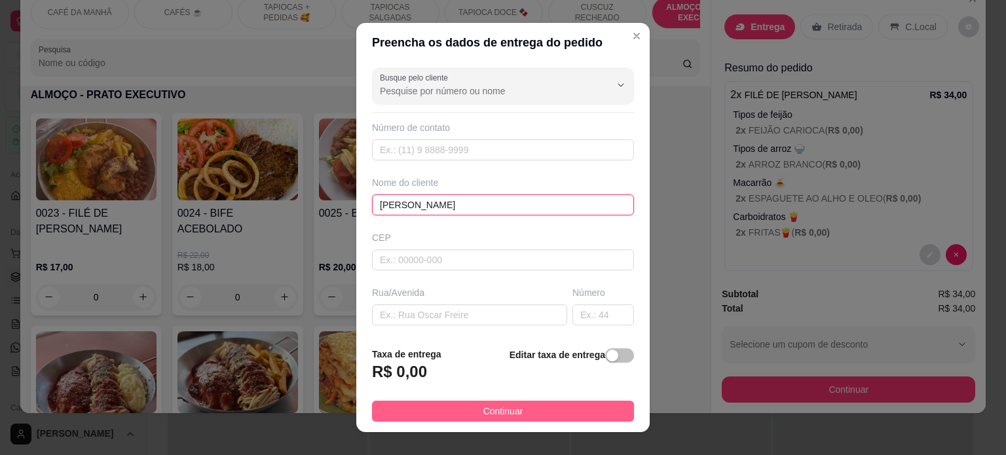
type input "[PERSON_NAME]"
click at [503, 420] on button "Continuar" at bounding box center [503, 411] width 262 height 21
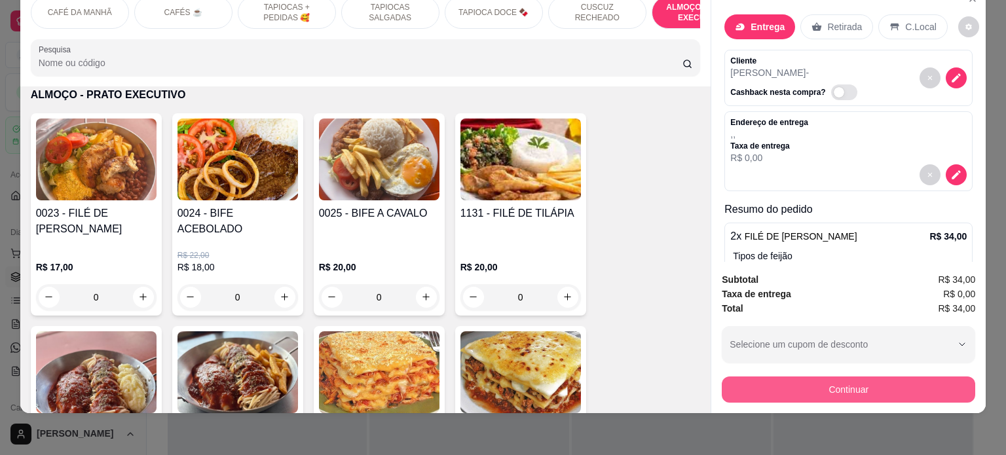
click at [816, 387] on button "Continuar" at bounding box center [849, 390] width 254 height 26
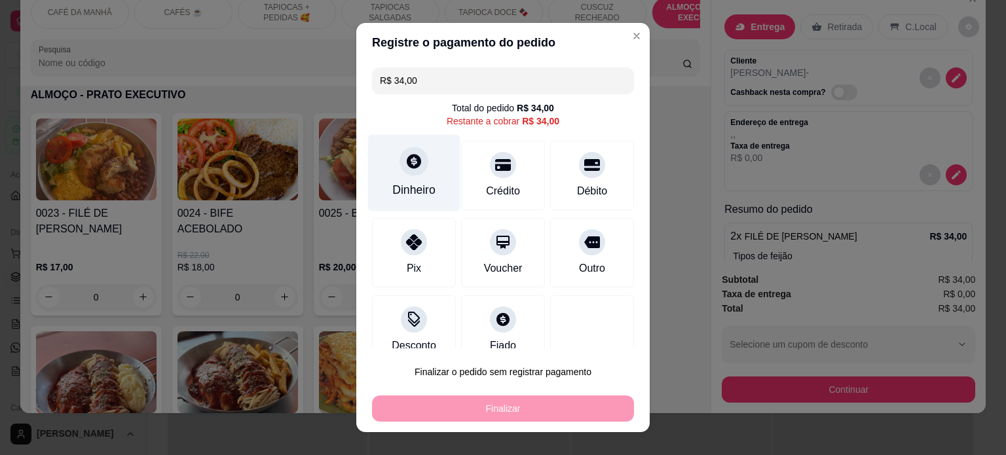
click at [410, 194] on div "Dinheiro" at bounding box center [413, 189] width 43 height 17
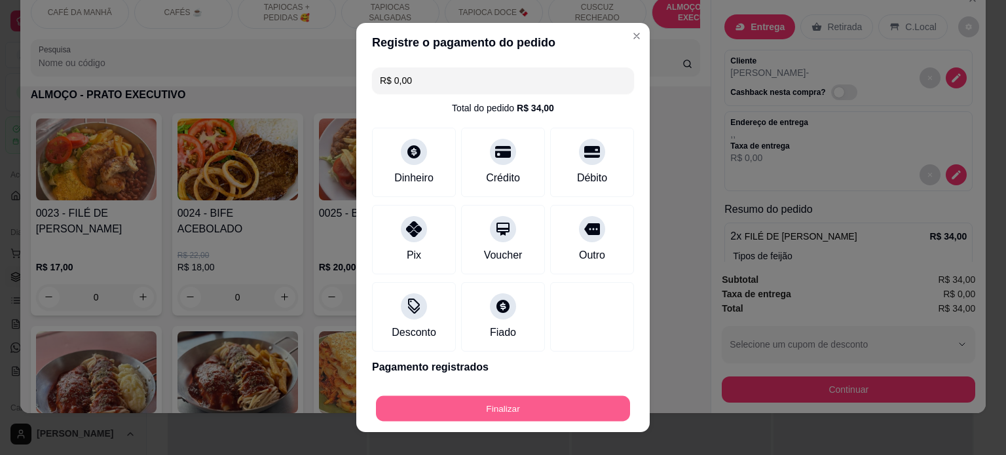
click at [566, 402] on button "Finalizar" at bounding box center [503, 409] width 254 height 26
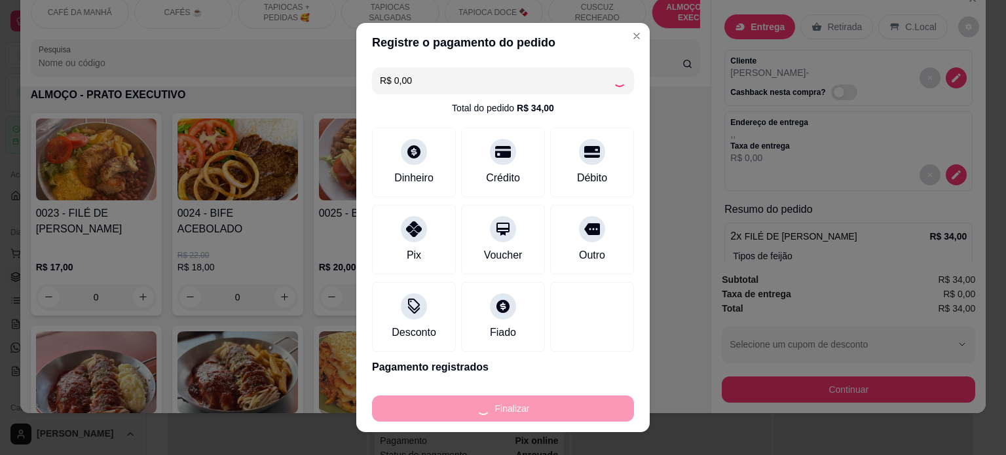
type input "-R$ 34,00"
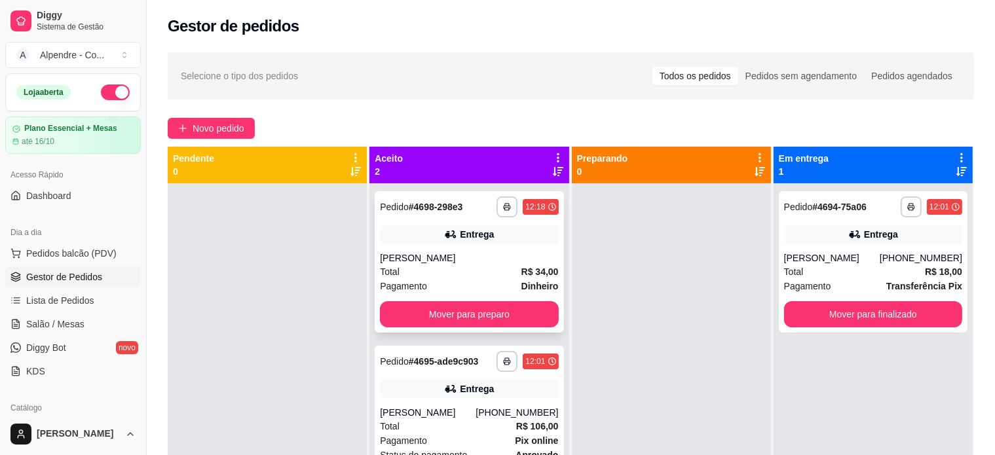
click at [485, 273] on div "Total R$ 34,00" at bounding box center [469, 272] width 178 height 14
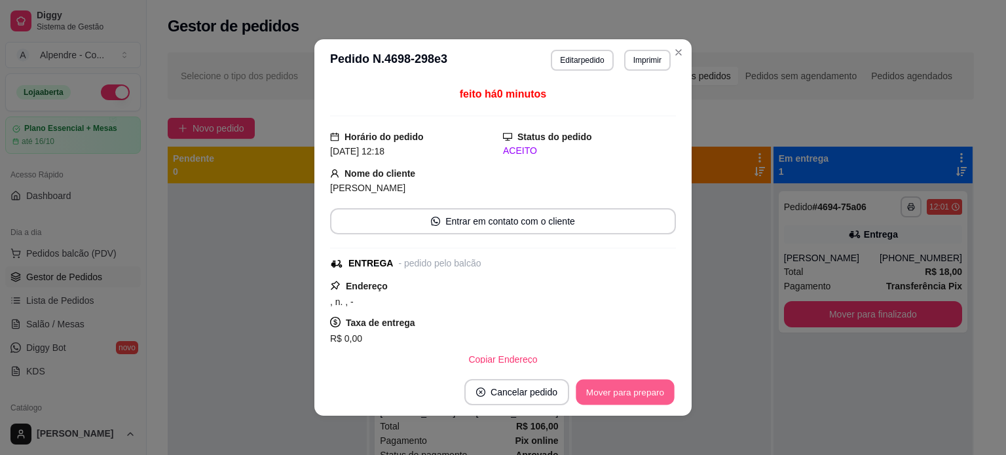
click at [618, 397] on button "Mover para preparo" at bounding box center [625, 393] width 98 height 26
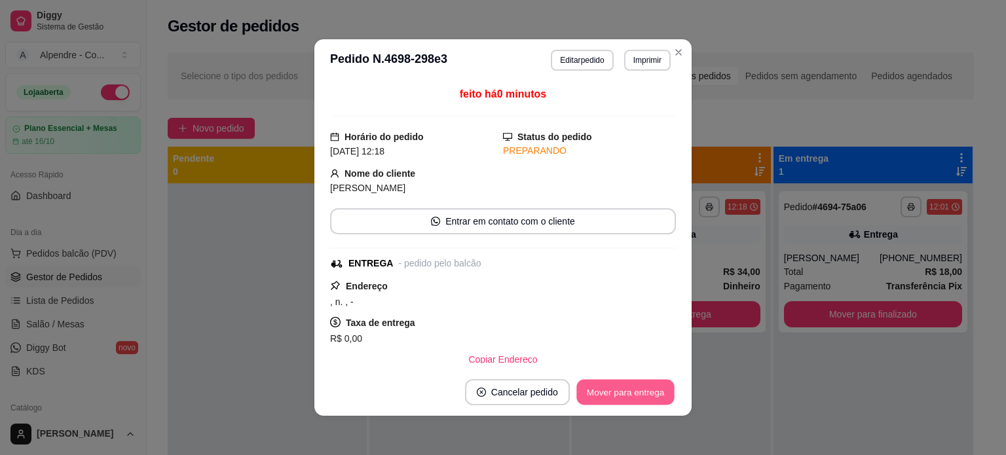
click at [621, 394] on button "Mover para entrega" at bounding box center [626, 393] width 98 height 26
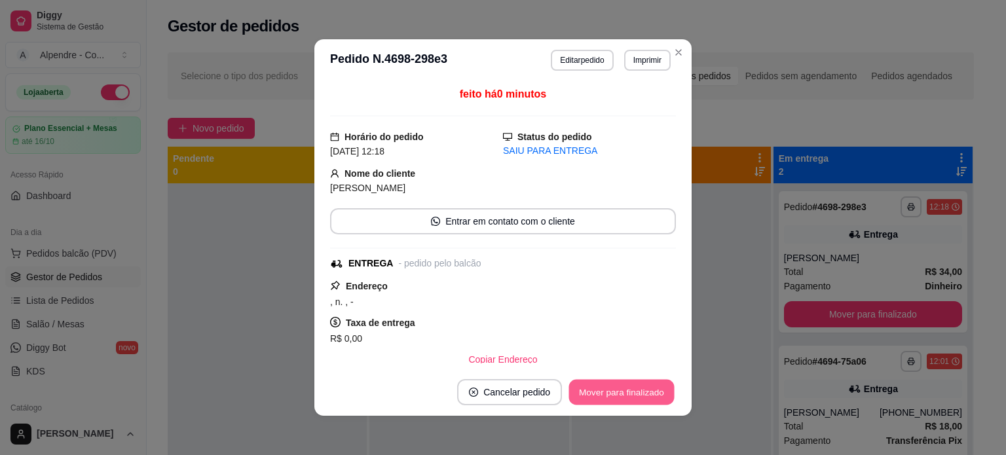
click at [623, 393] on button "Mover para finalizado" at bounding box center [621, 393] width 105 height 26
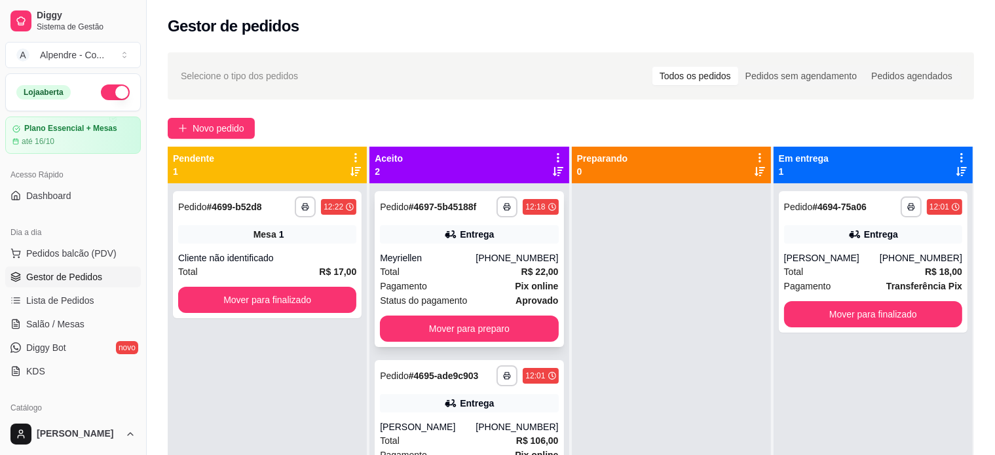
click at [450, 274] on div "Total R$ 22,00" at bounding box center [469, 272] width 178 height 14
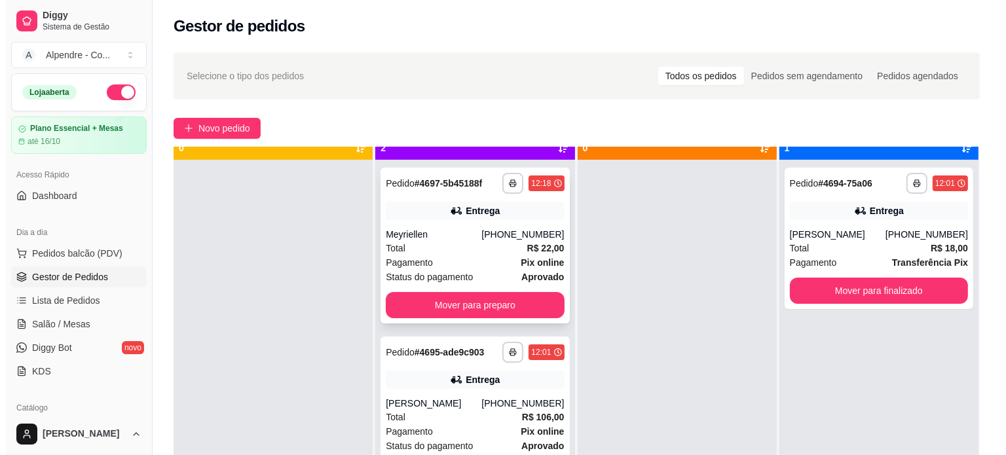
scroll to position [37, 0]
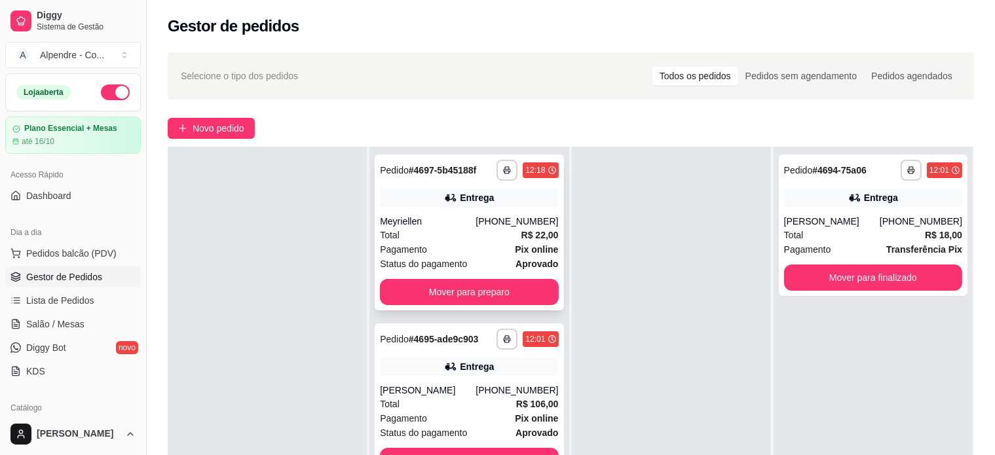
click at [459, 244] on div "Pagamento Pix online" at bounding box center [469, 249] width 178 height 14
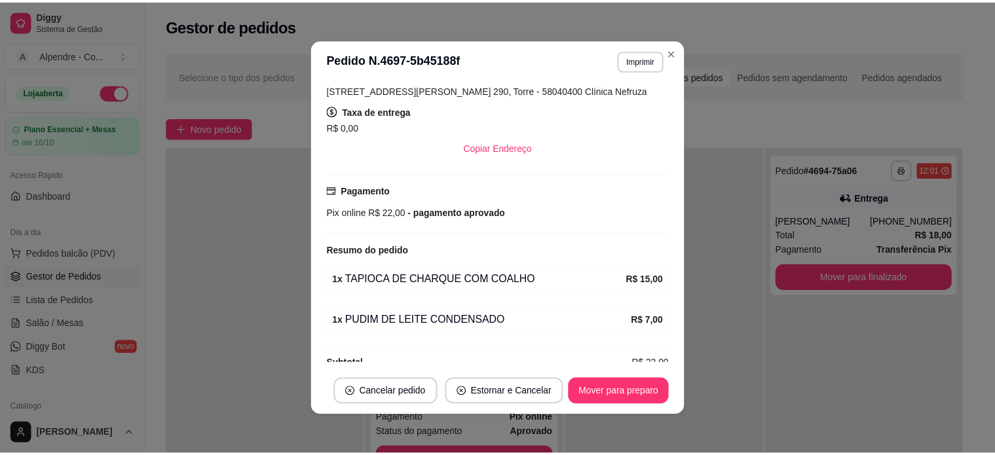
scroll to position [270, 0]
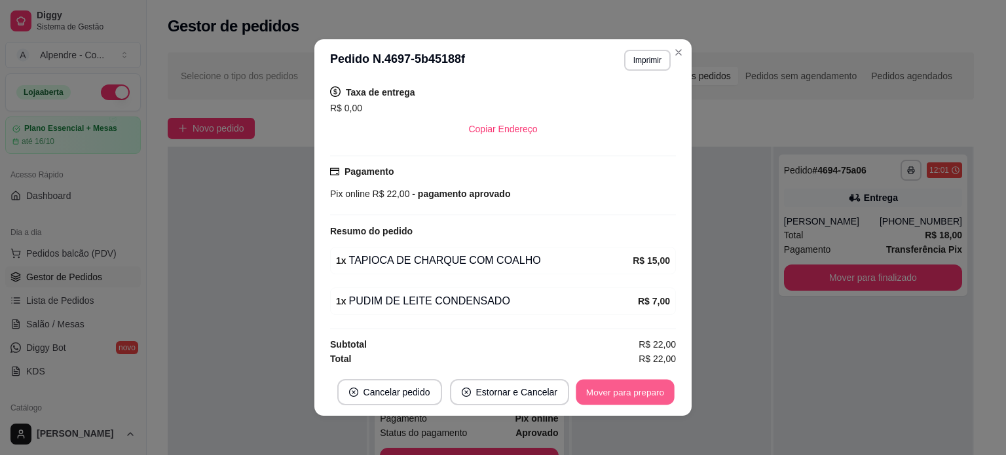
click at [616, 392] on button "Mover para preparo" at bounding box center [625, 393] width 98 height 26
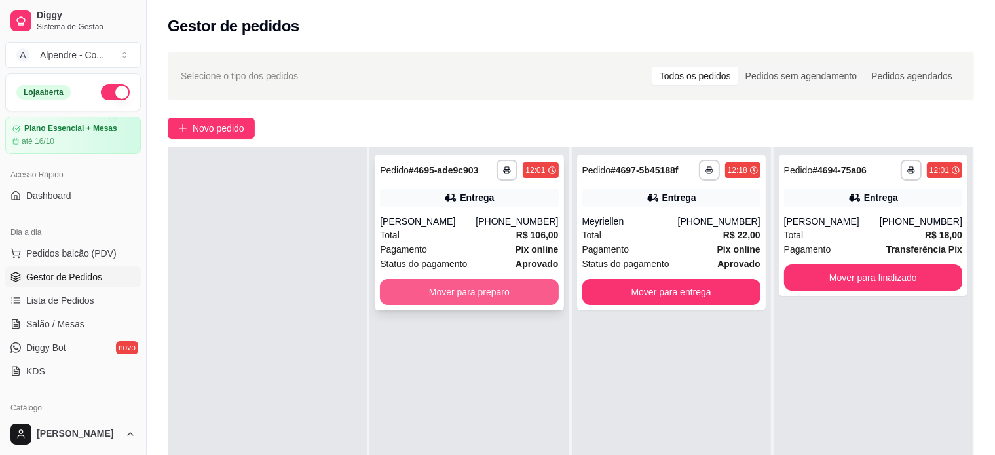
click at [508, 287] on button "Mover para preparo" at bounding box center [469, 292] width 178 height 26
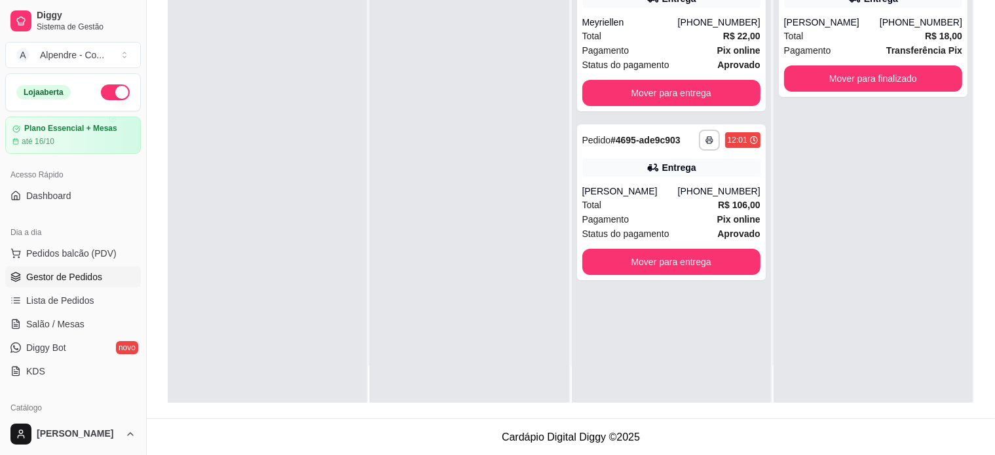
scroll to position [199, 0]
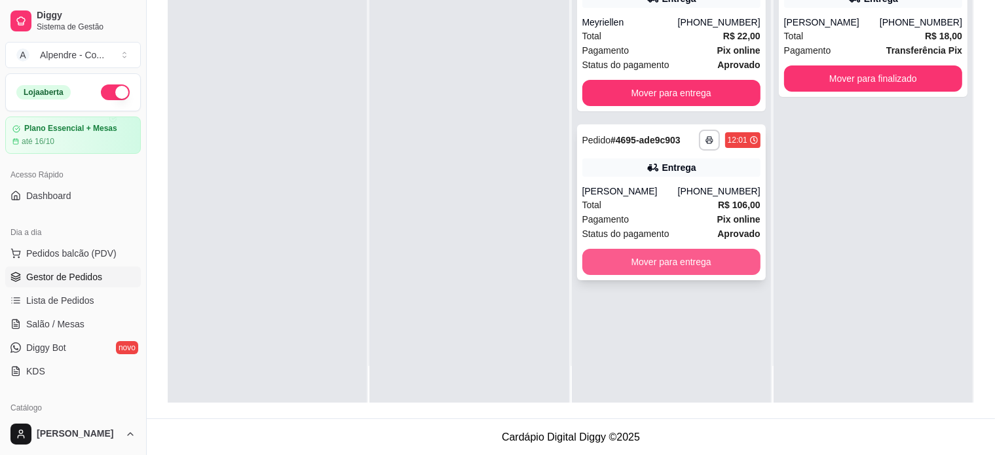
click at [678, 265] on button "Mover para entrega" at bounding box center [671, 262] width 178 height 26
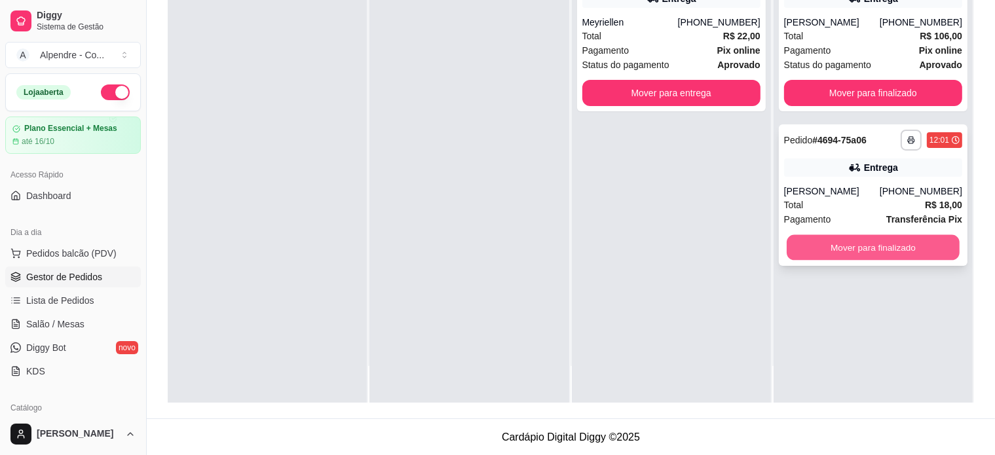
click at [837, 251] on button "Mover para finalizado" at bounding box center [873, 248] width 173 height 26
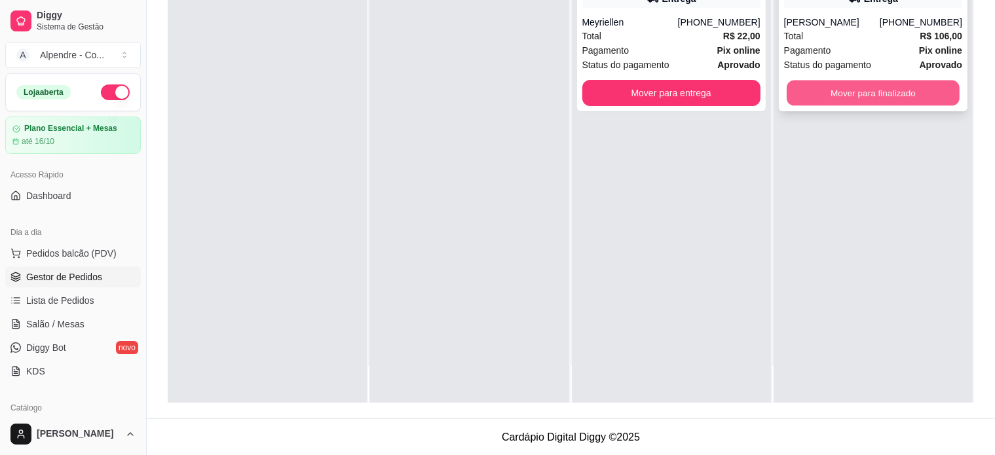
click at [860, 90] on button "Mover para finalizado" at bounding box center [873, 94] width 173 height 26
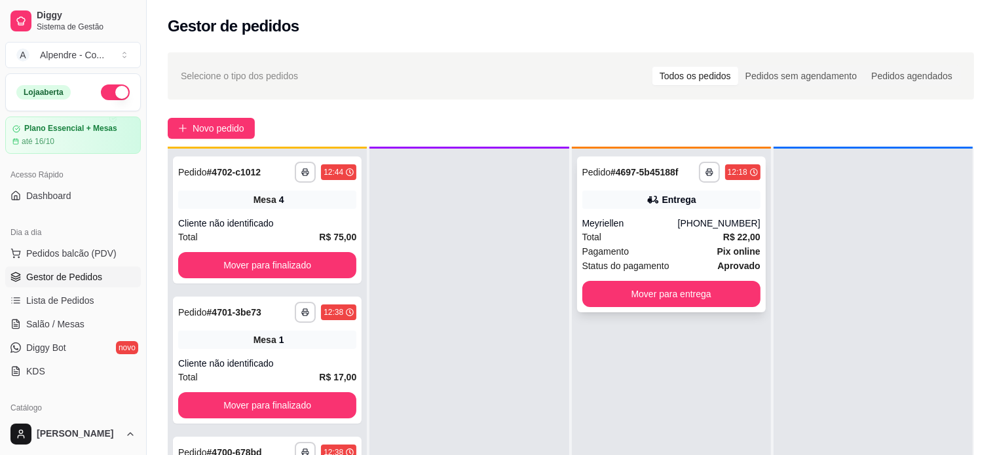
scroll to position [37, 0]
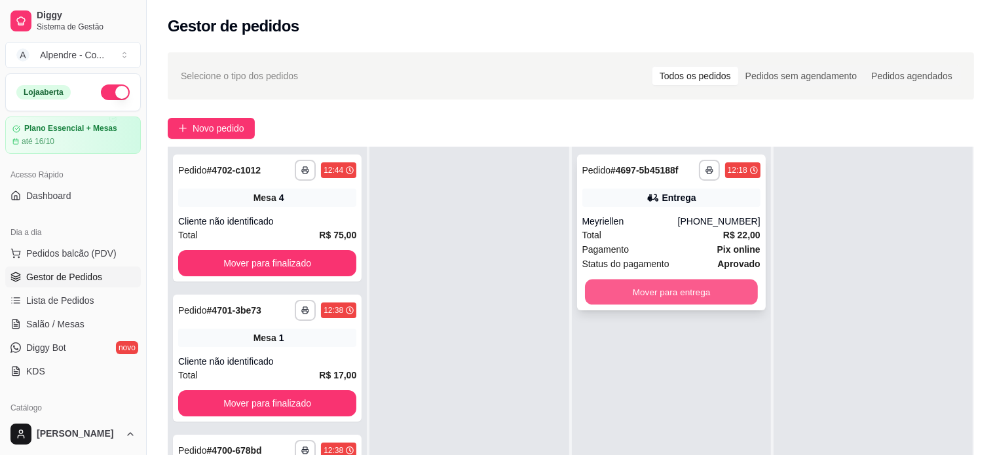
click at [643, 298] on button "Mover para entrega" at bounding box center [671, 293] width 173 height 26
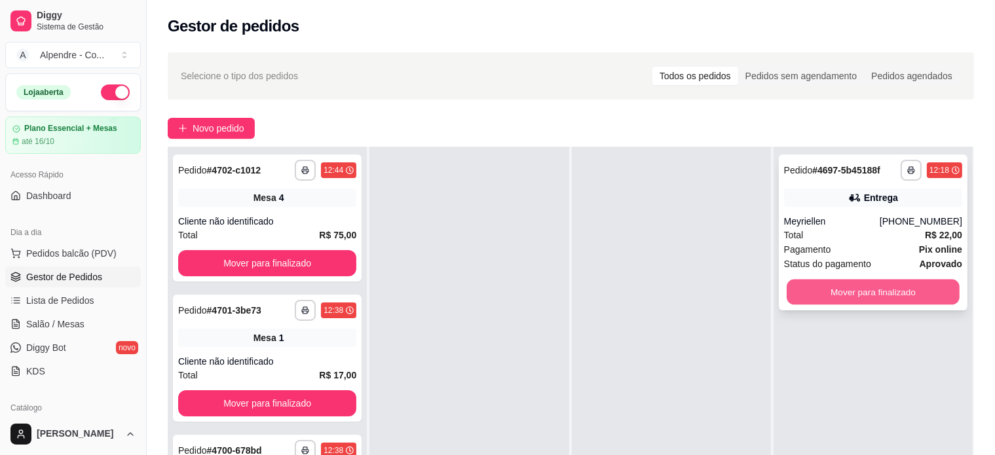
click at [867, 282] on button "Mover para finalizado" at bounding box center [873, 293] width 173 height 26
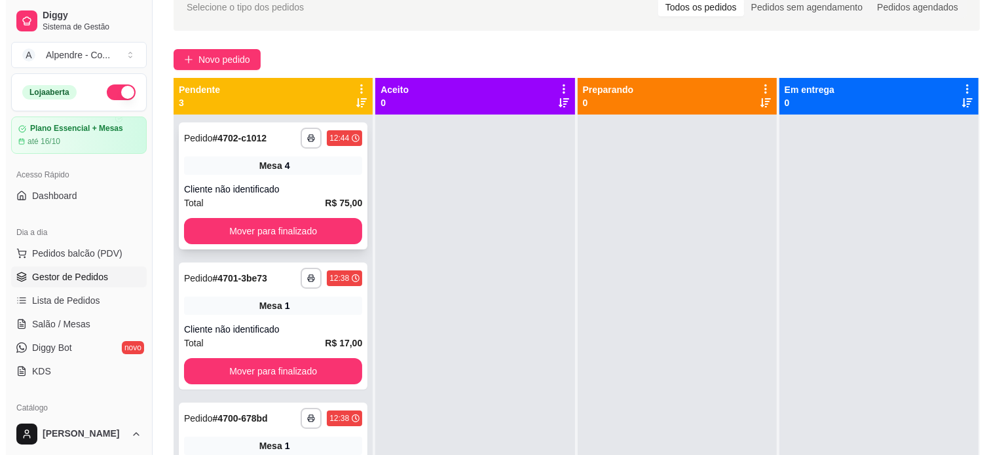
scroll to position [68, 0]
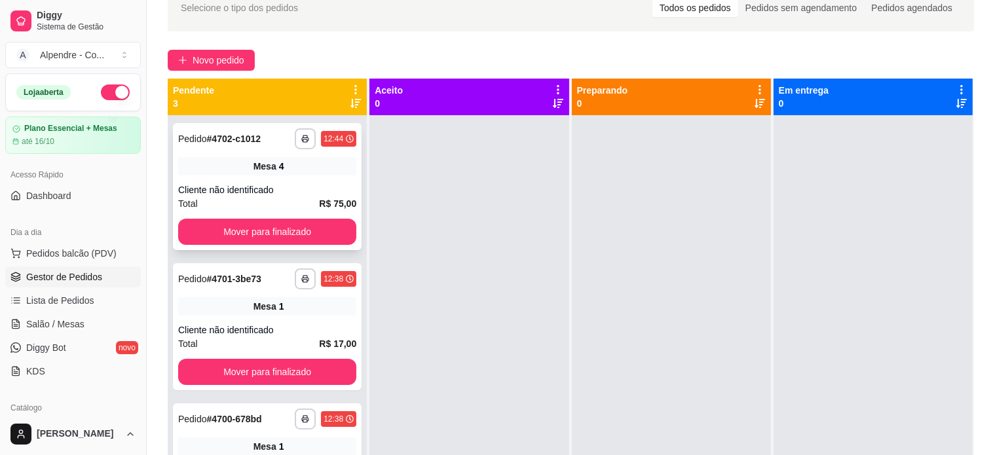
click at [290, 188] on div "Cliente não identificado" at bounding box center [267, 189] width 178 height 13
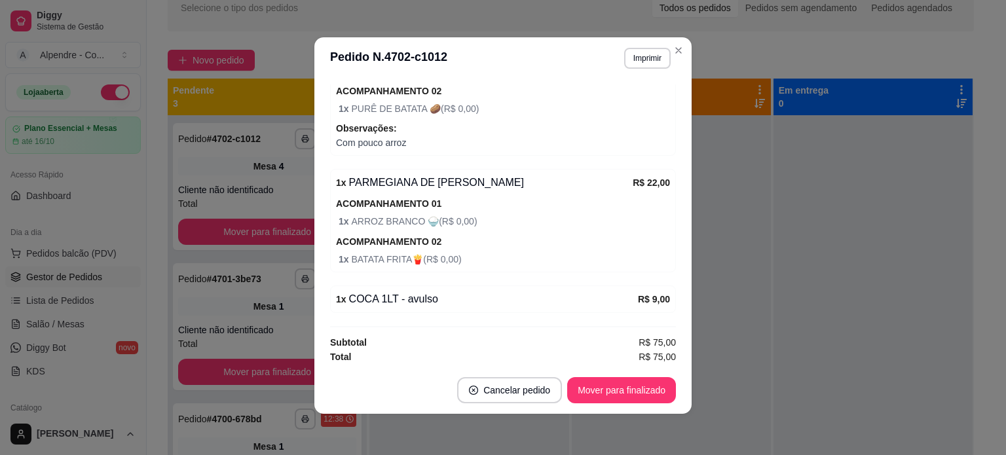
scroll to position [3, 0]
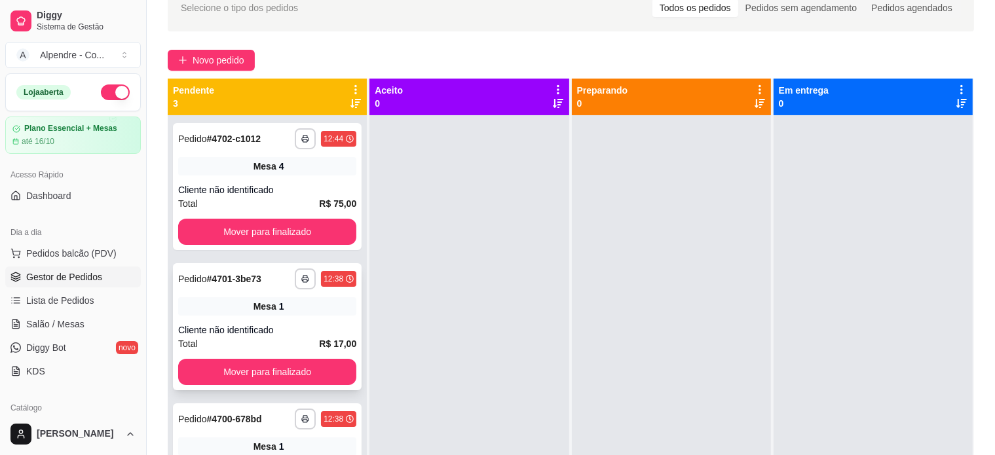
click at [261, 339] on div "Total R$ 17,00" at bounding box center [267, 344] width 178 height 14
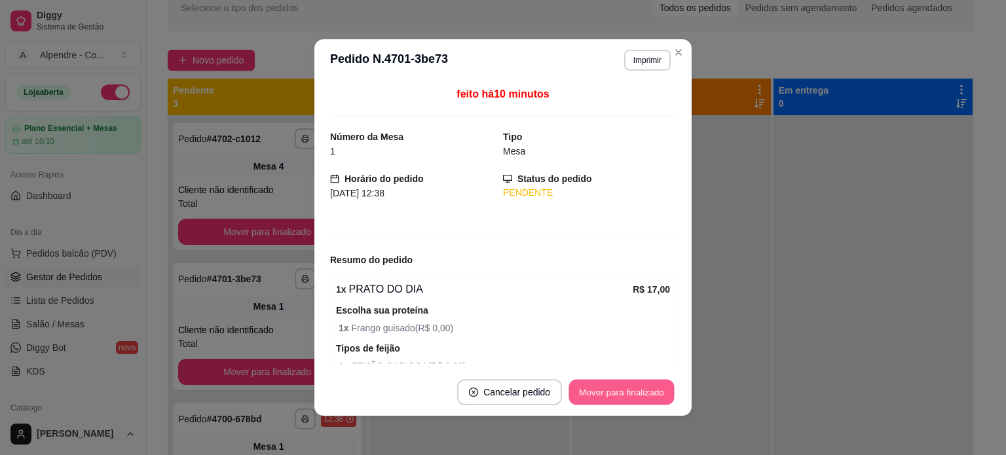
click at [631, 394] on button "Mover para finalizado" at bounding box center [621, 393] width 105 height 26
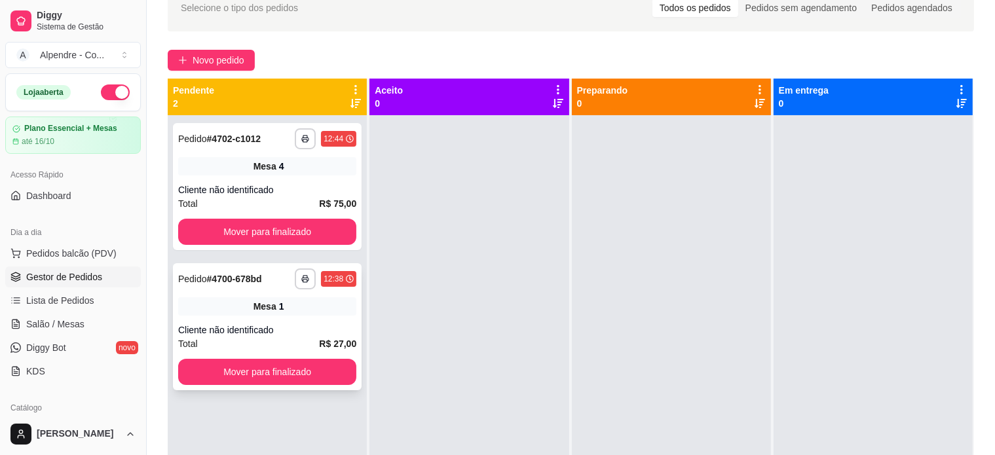
click at [266, 342] on div "Total R$ 27,00" at bounding box center [267, 344] width 178 height 14
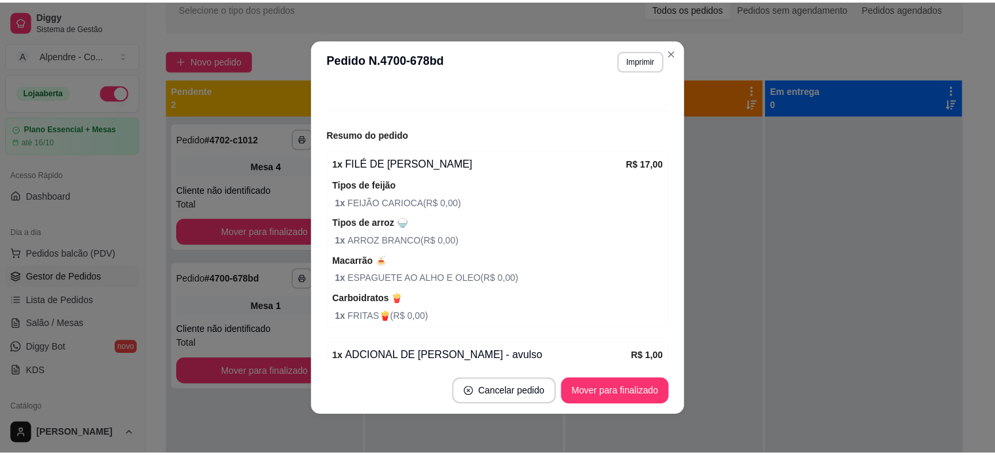
scroll to position [131, 0]
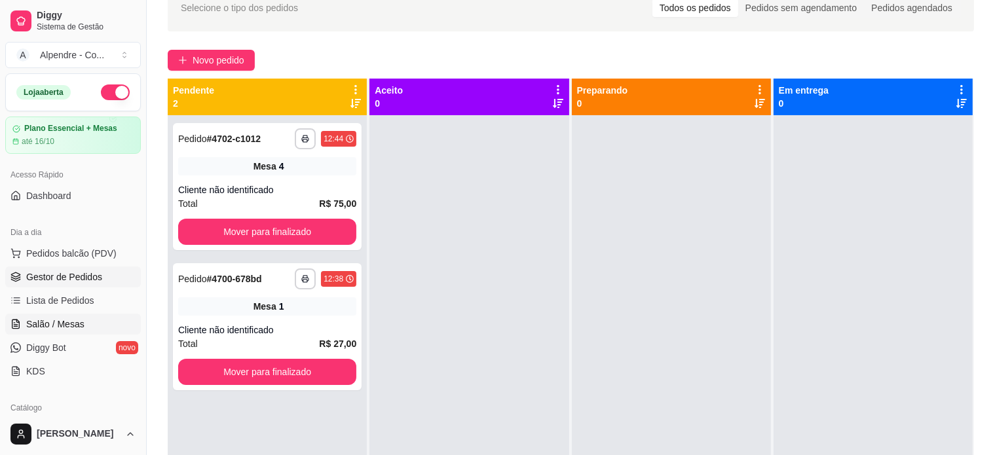
click at [56, 321] on span "Salão / Mesas" at bounding box center [55, 324] width 58 height 13
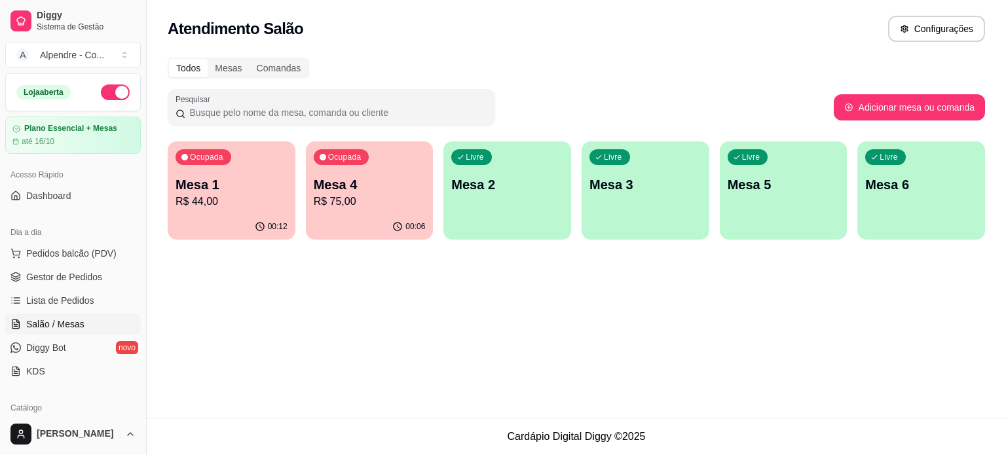
click at [256, 208] on p "R$ 44,00" at bounding box center [232, 202] width 112 height 16
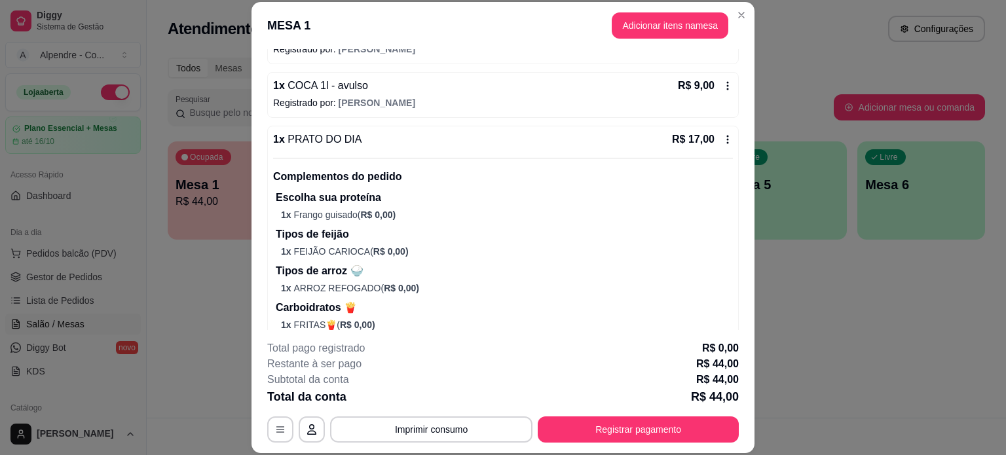
scroll to position [422, 0]
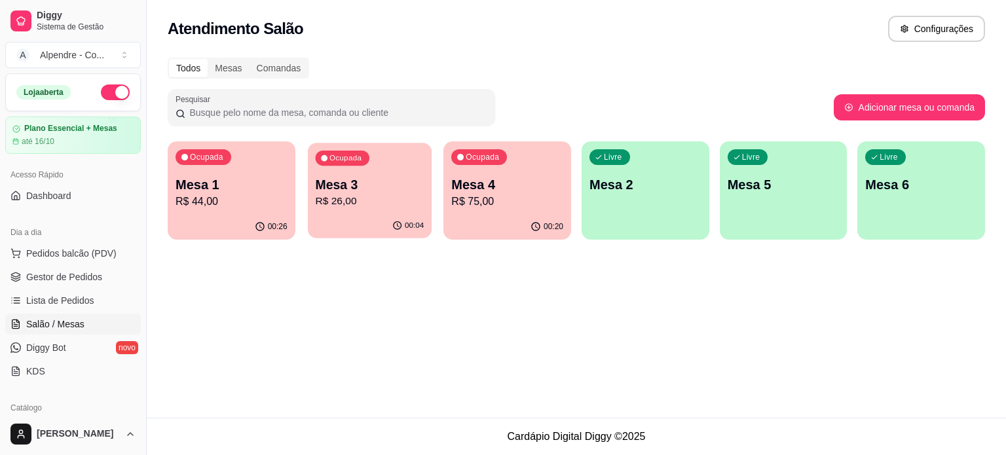
click at [354, 199] on p "R$ 26,00" at bounding box center [369, 201] width 109 height 15
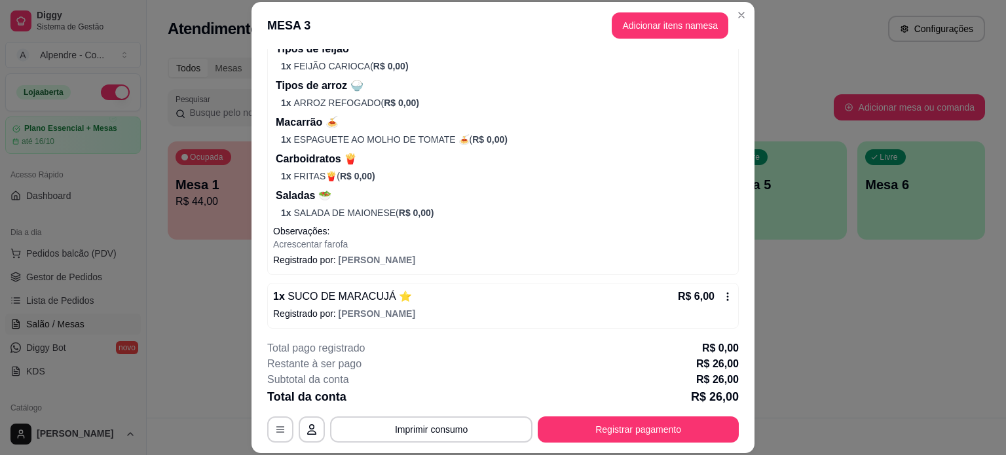
scroll to position [199, 0]
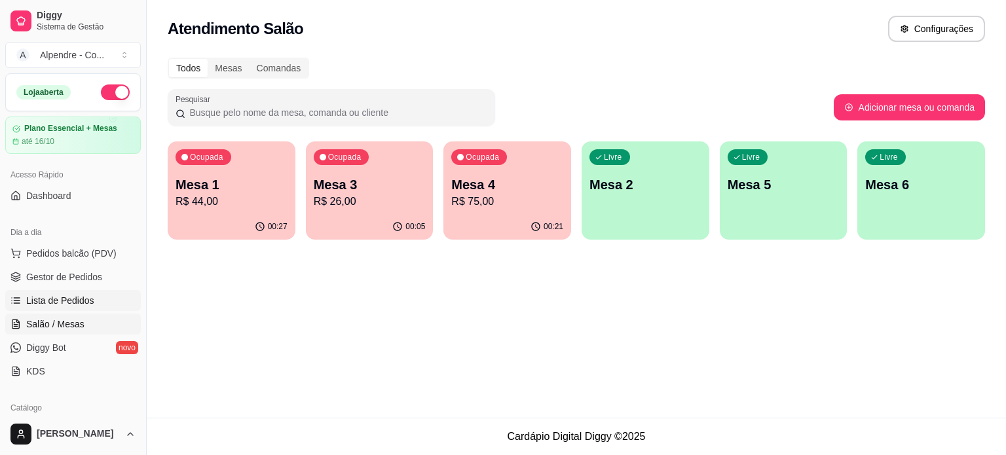
click at [50, 306] on span "Lista de Pedidos" at bounding box center [60, 300] width 68 height 13
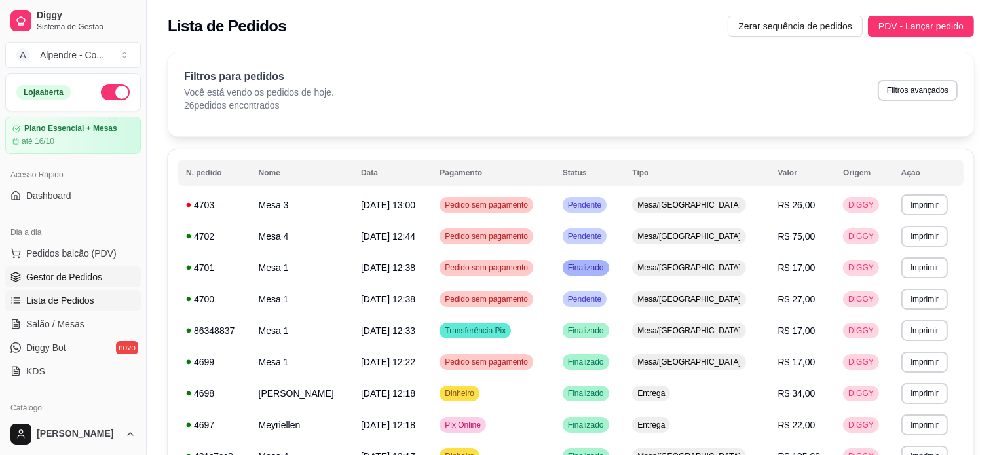
click at [69, 271] on span "Gestor de Pedidos" at bounding box center [64, 277] width 76 height 13
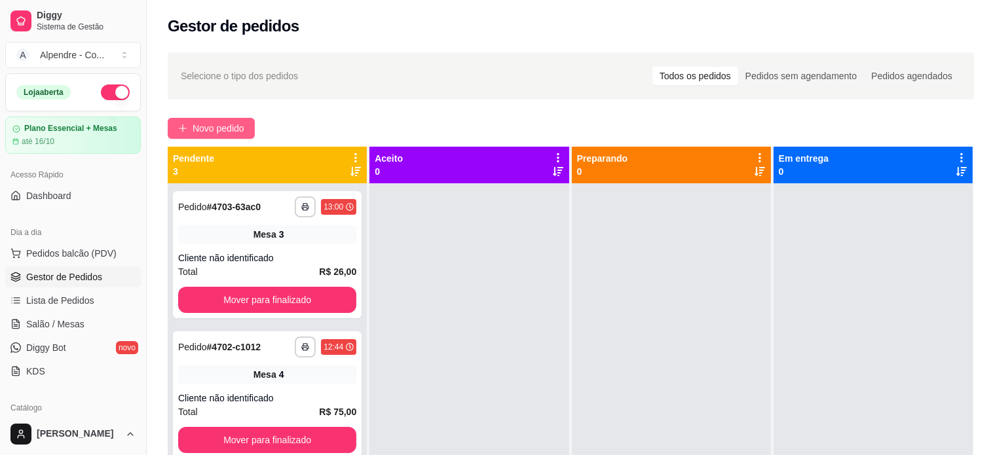
click at [200, 120] on button "Novo pedido" at bounding box center [211, 128] width 87 height 21
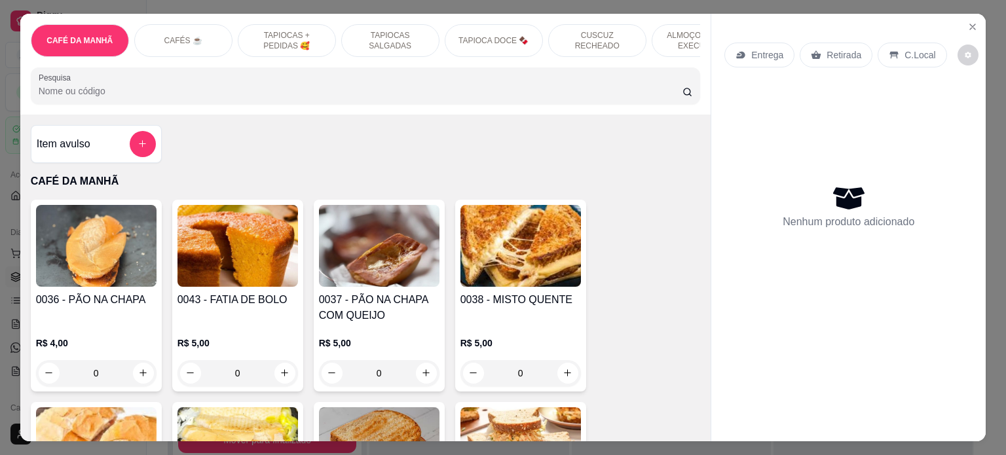
click at [666, 33] on p "ALMOÇO - PRATO EXECUTIVO" at bounding box center [701, 40] width 76 height 21
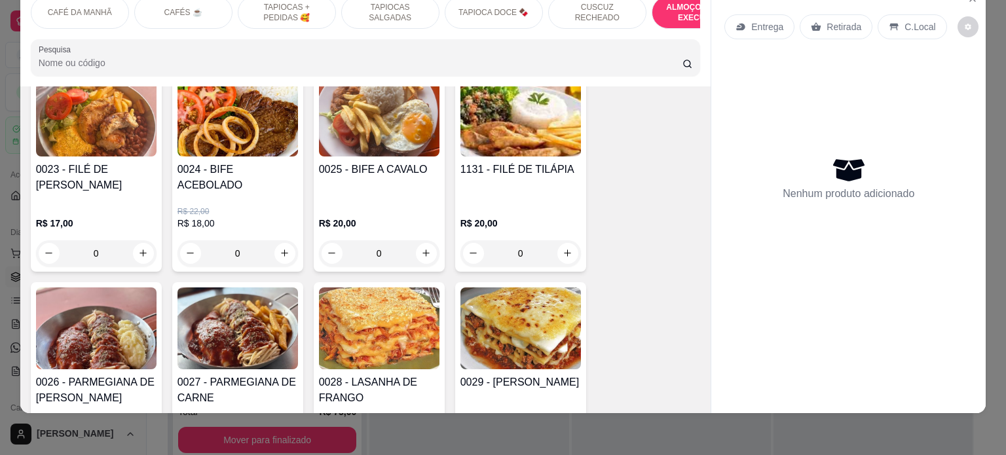
scroll to position [2752, 0]
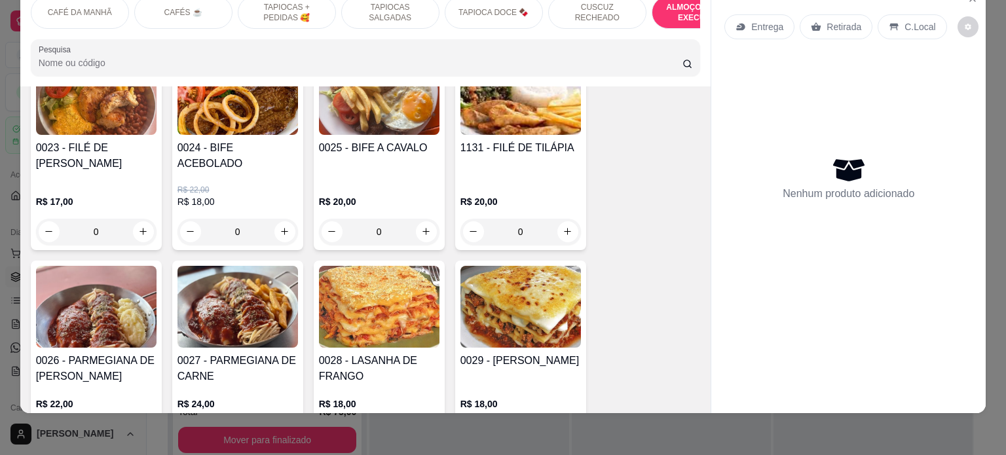
click at [102, 153] on h4 "0023 - FILÉ DE [PERSON_NAME]" at bounding box center [96, 155] width 121 height 31
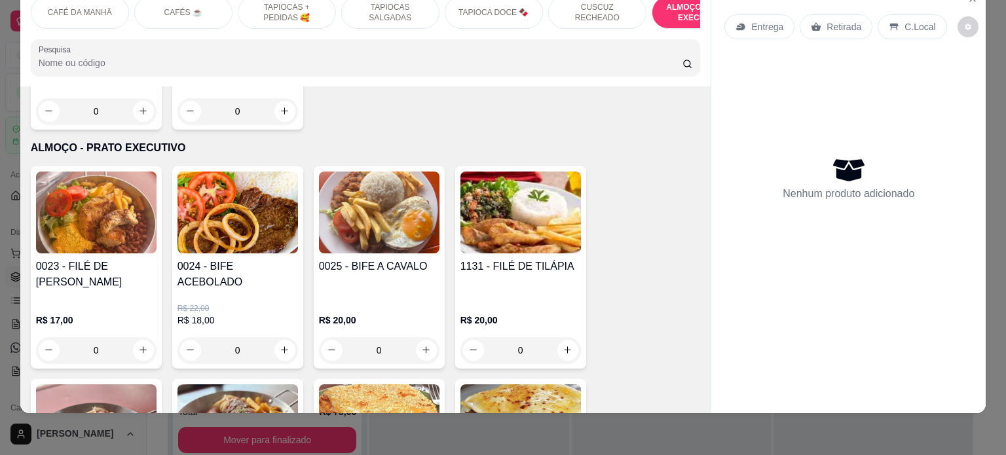
scroll to position [2621, 0]
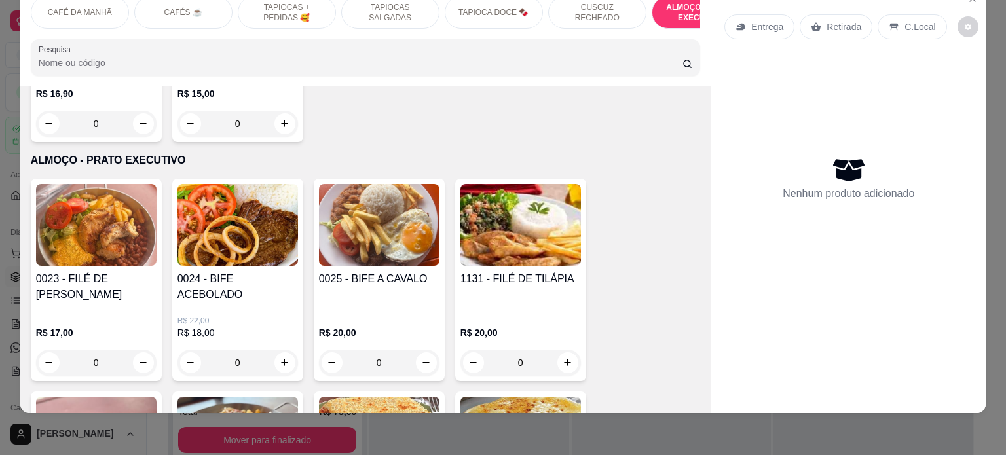
click at [276, 354] on div "0" at bounding box center [238, 363] width 121 height 26
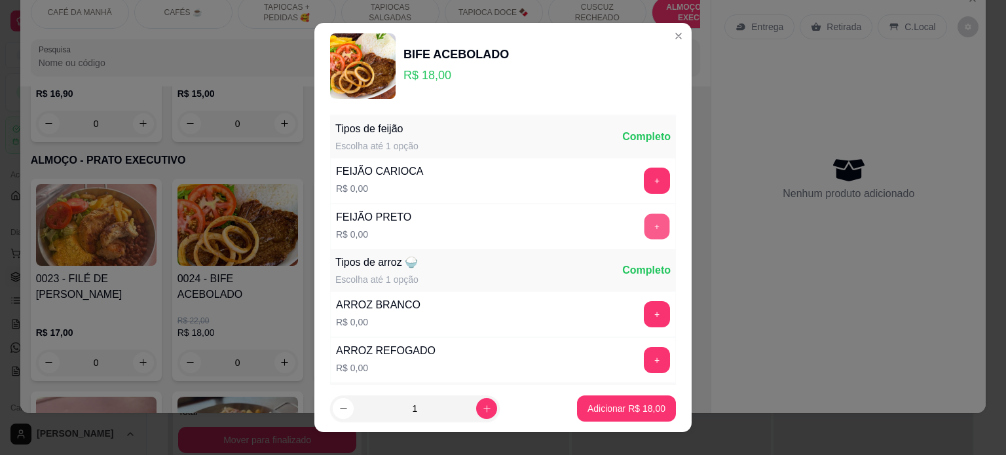
click at [645, 227] on button "+" at bounding box center [658, 227] width 26 height 26
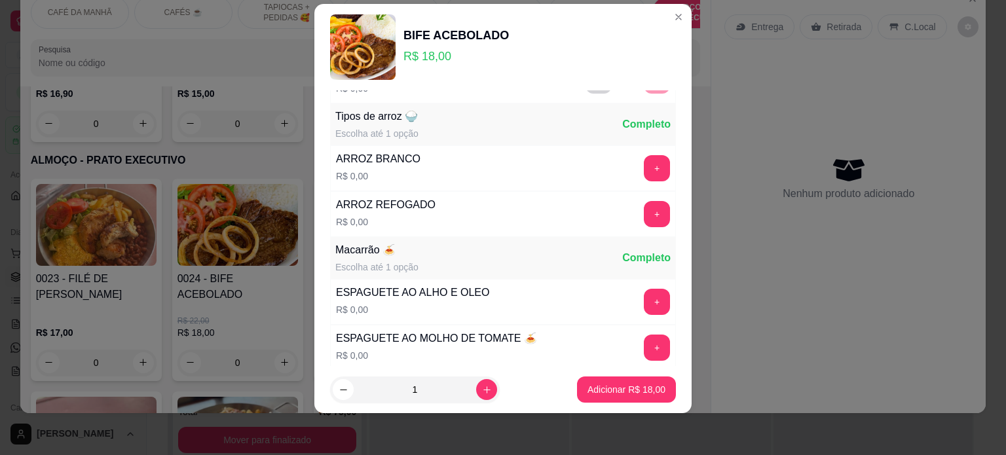
scroll to position [139, 0]
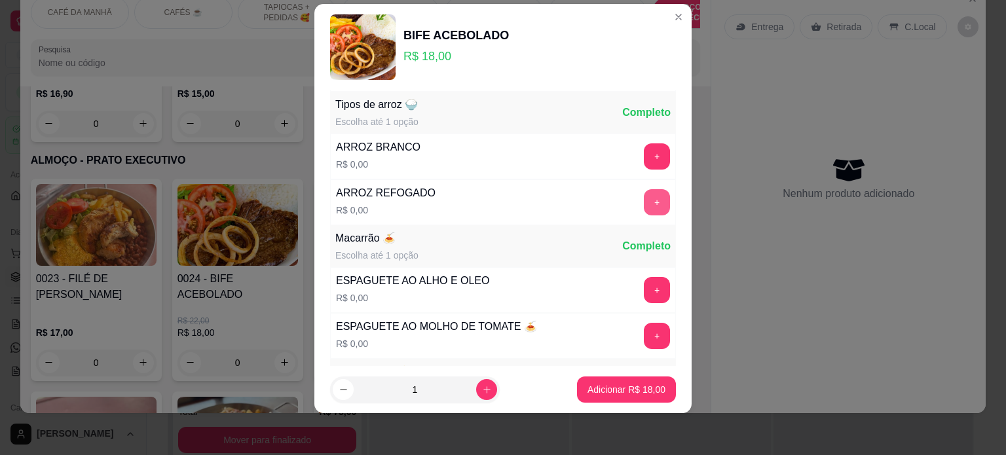
click at [644, 201] on button "+" at bounding box center [657, 202] width 26 height 26
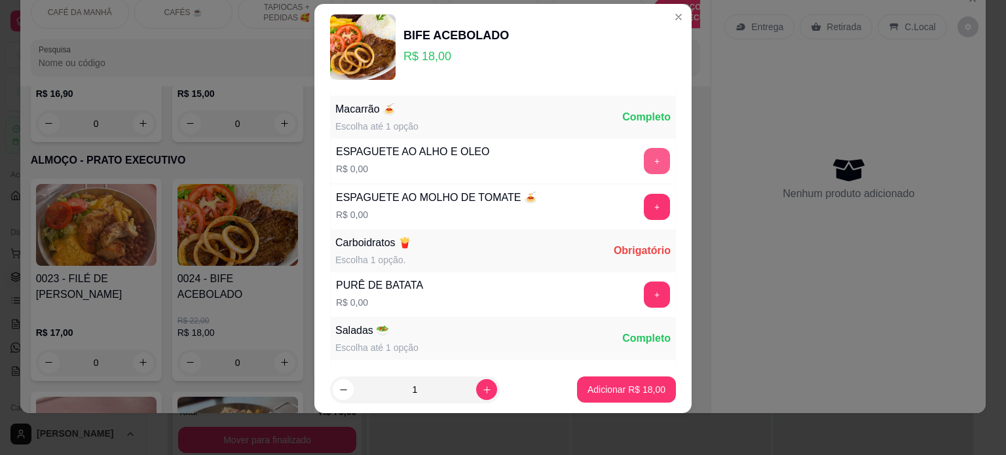
scroll to position [273, 0]
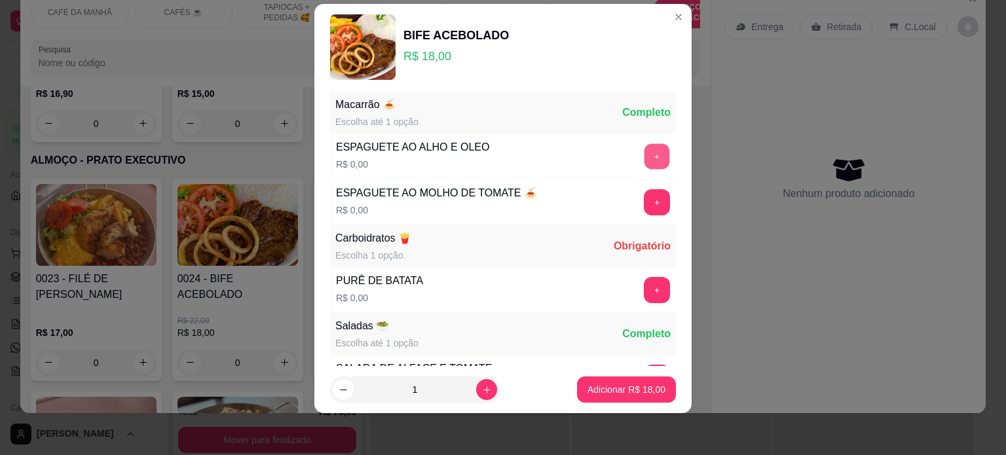
click at [645, 153] on button "+" at bounding box center [658, 156] width 26 height 26
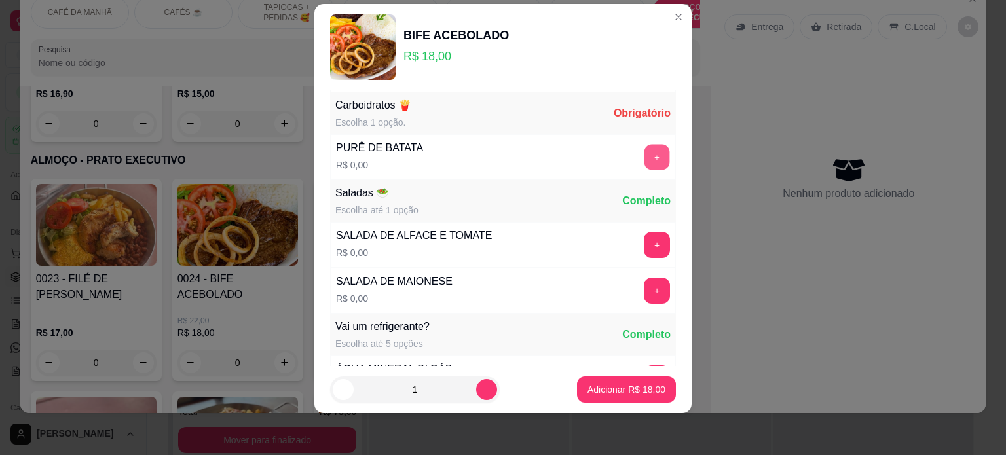
click at [645, 162] on button "+" at bounding box center [658, 157] width 26 height 26
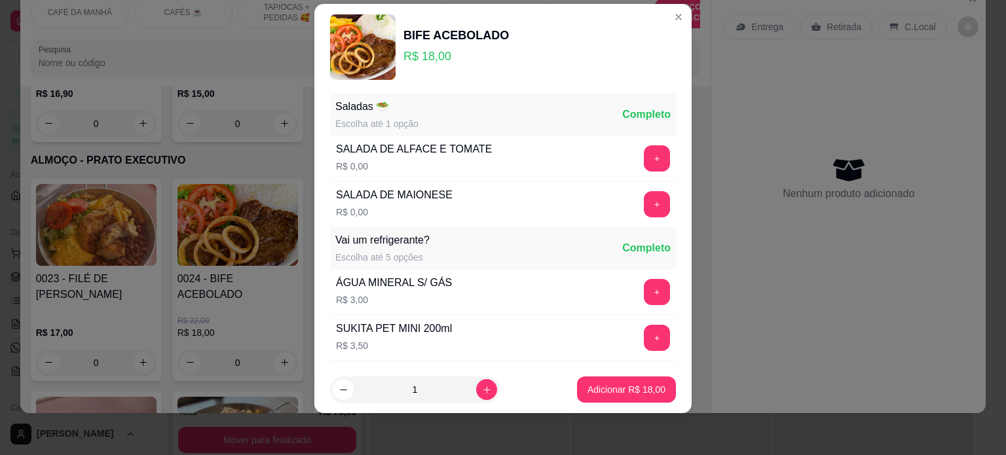
scroll to position [493, 0]
click at [645, 201] on button "+" at bounding box center [658, 204] width 26 height 26
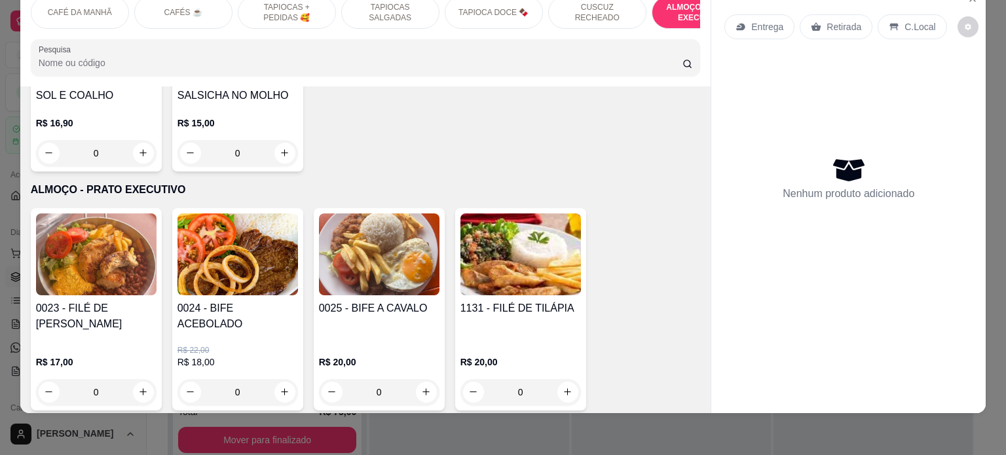
scroll to position [2687, 0]
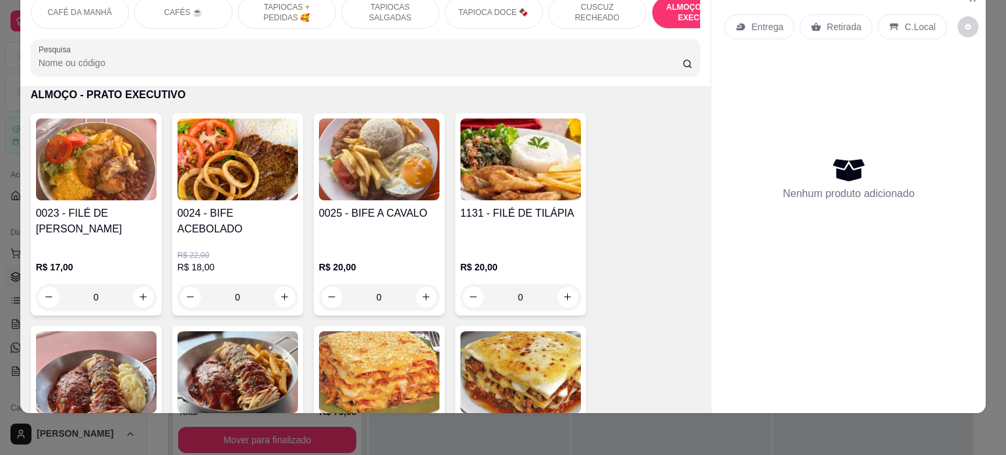
click at [287, 284] on div "0" at bounding box center [238, 297] width 121 height 26
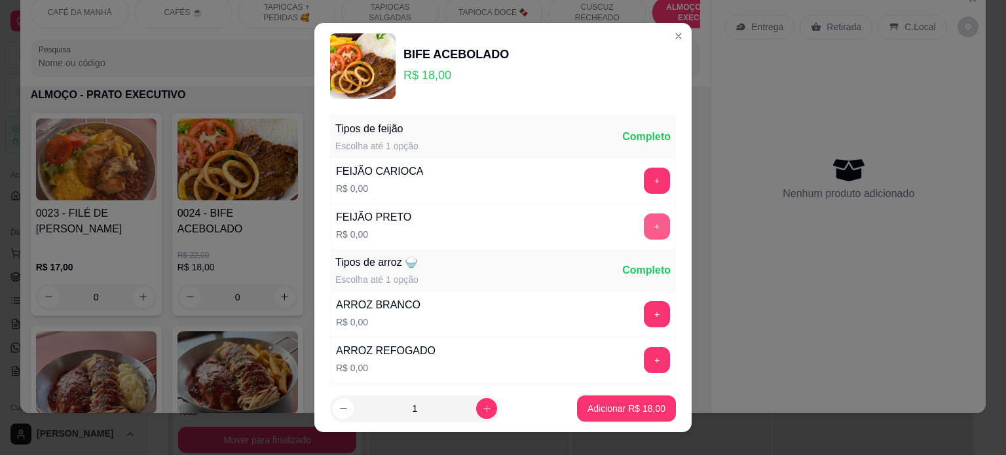
click at [644, 222] on button "+" at bounding box center [657, 227] width 26 height 26
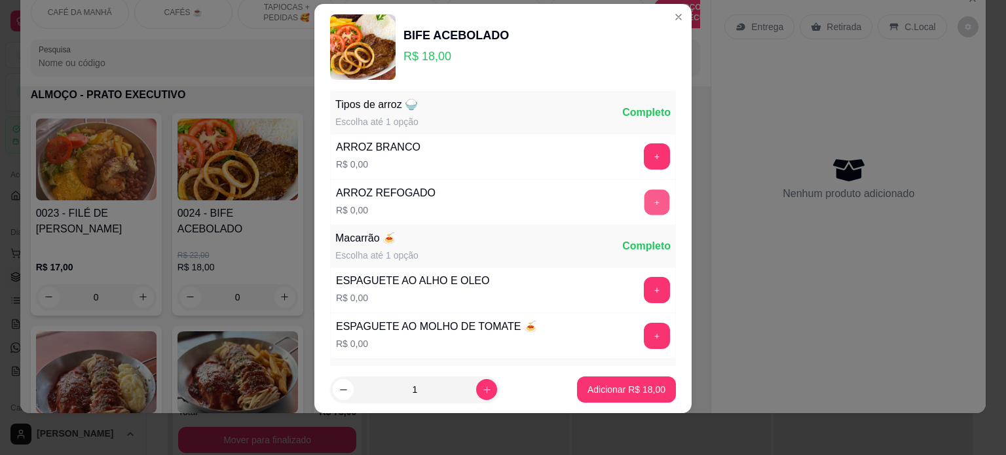
click at [645, 204] on button "+" at bounding box center [658, 202] width 26 height 26
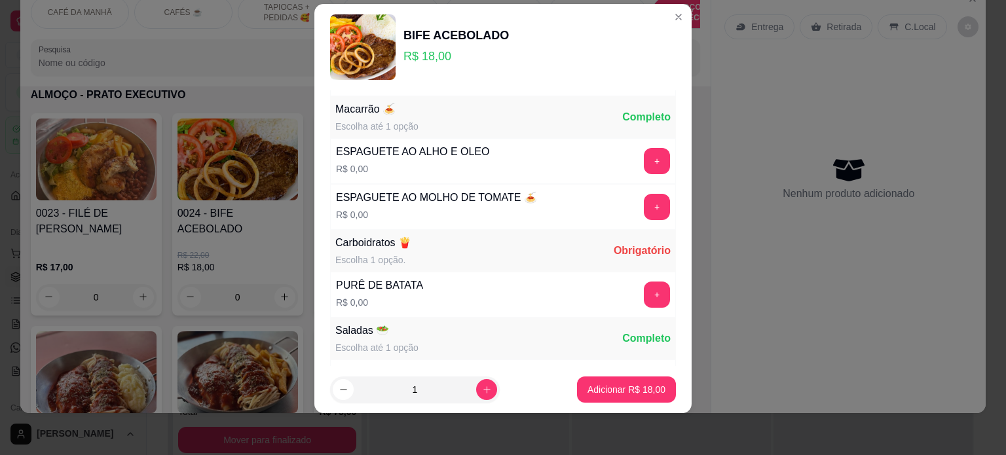
scroll to position [273, 0]
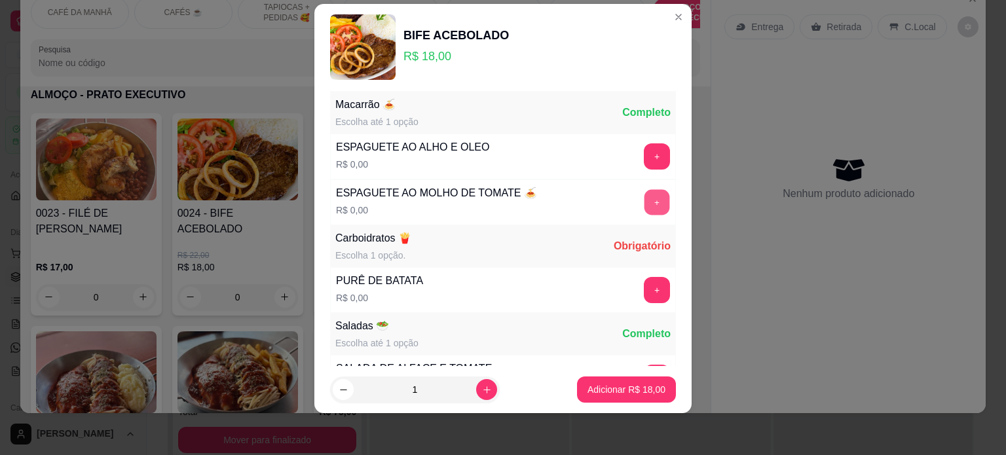
click at [645, 195] on button "+" at bounding box center [658, 202] width 26 height 26
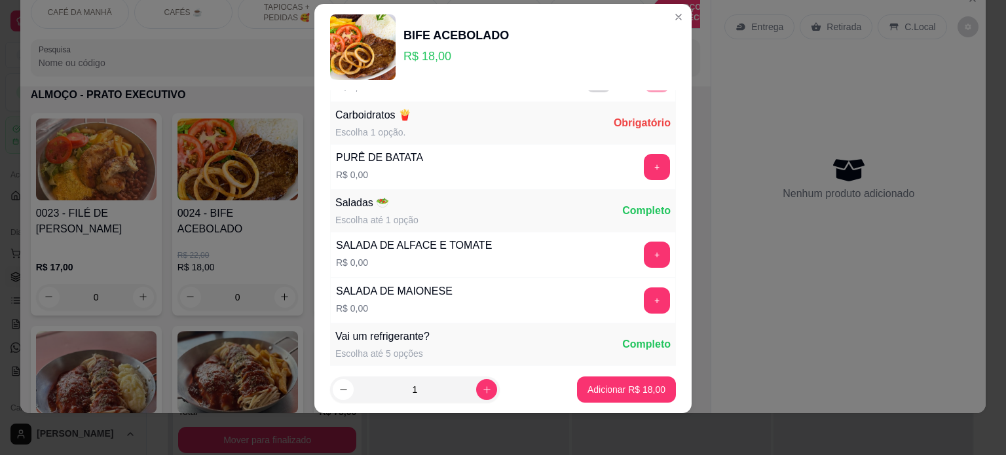
scroll to position [406, 0]
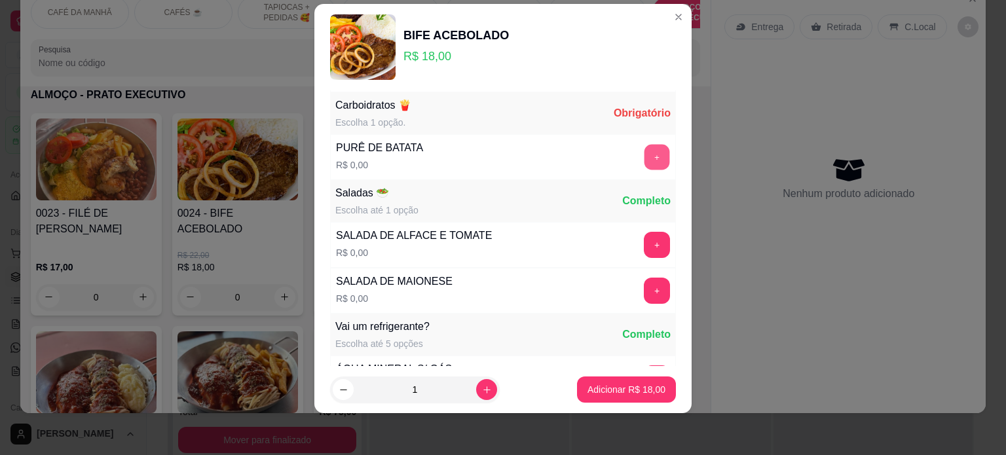
click at [645, 155] on button "+" at bounding box center [658, 157] width 26 height 26
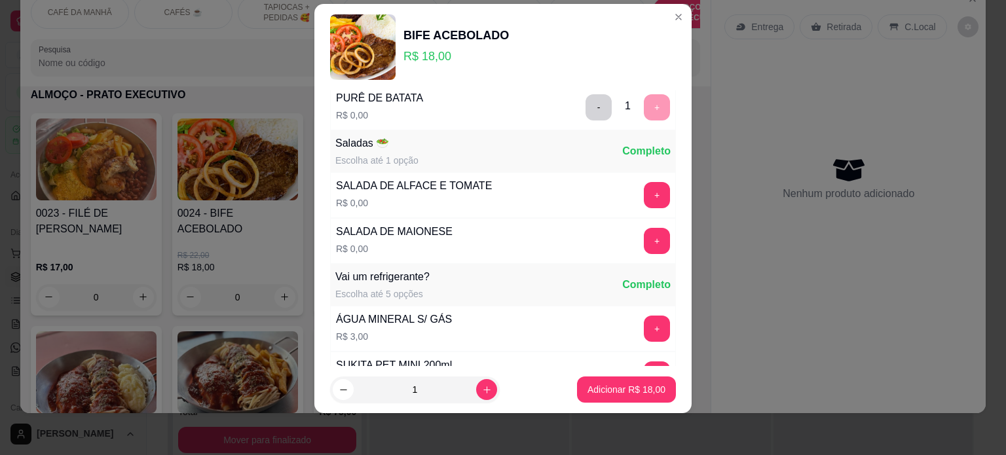
scroll to position [493, 0]
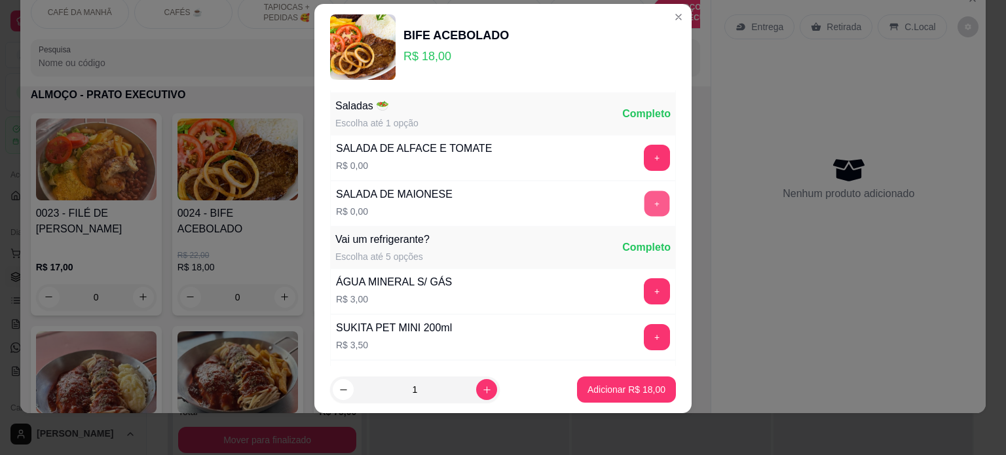
click at [645, 200] on button "+" at bounding box center [658, 204] width 26 height 26
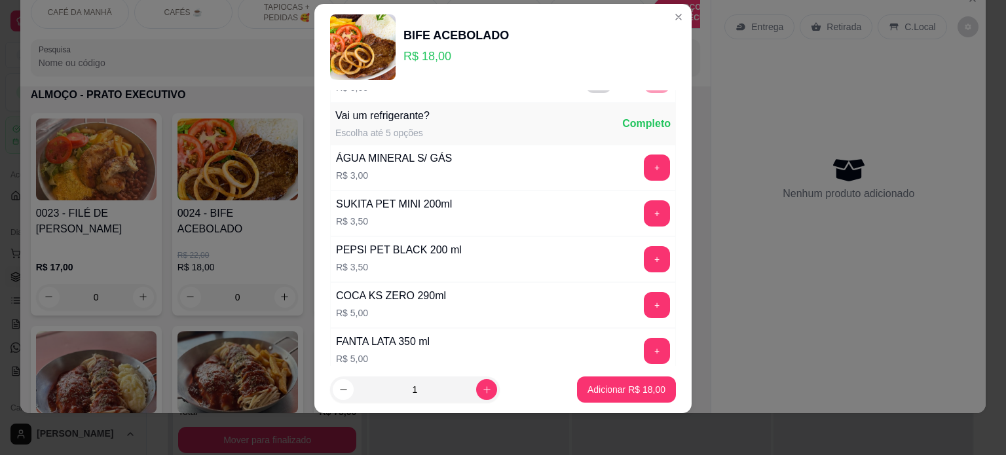
scroll to position [626, 0]
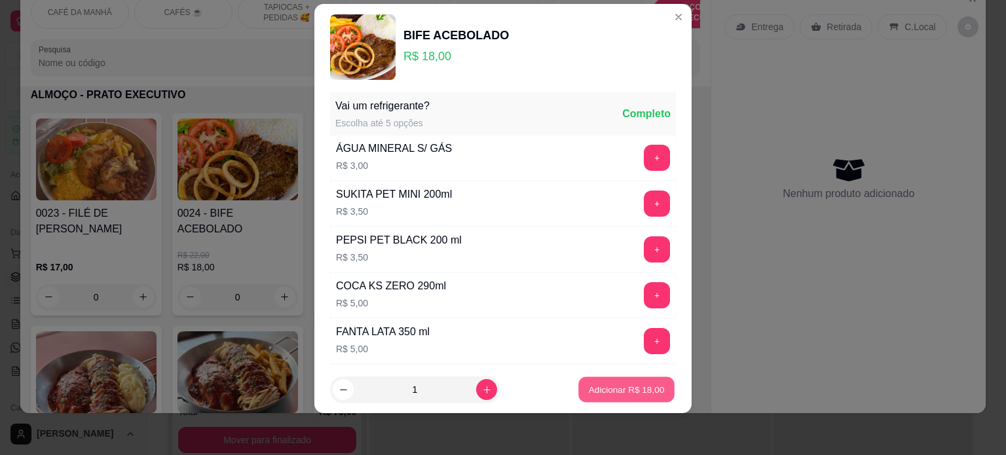
click at [637, 382] on button "Adicionar R$ 18,00" at bounding box center [627, 390] width 96 height 26
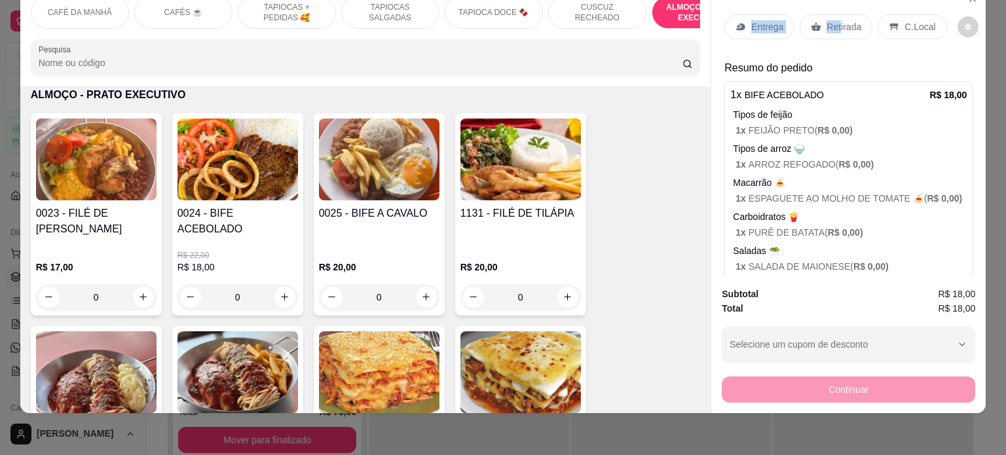
drag, startPoint x: 833, startPoint y: 12, endPoint x: 746, endPoint y: 7, distance: 87.9
click at [746, 14] on div "Entrega Retirada C.Local" at bounding box center [836, 26] width 222 height 25
click at [754, 20] on p "Entrega" at bounding box center [767, 26] width 32 height 13
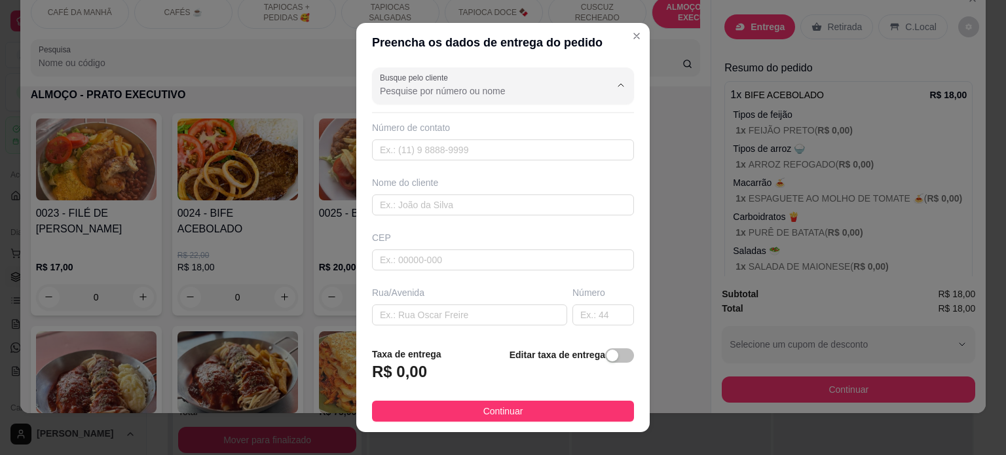
click at [451, 92] on input "Busque pelo cliente" at bounding box center [485, 91] width 210 height 13
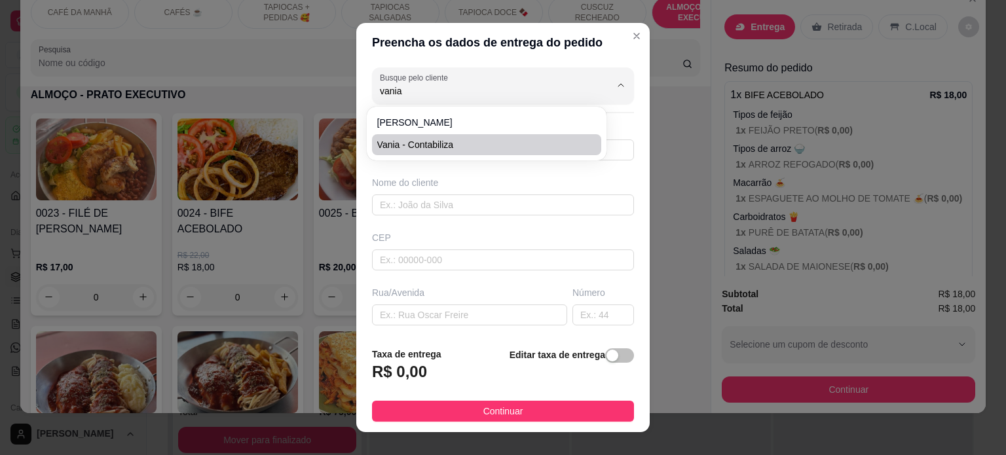
click at [438, 143] on span "Vania - contabiliza" at bounding box center [480, 144] width 206 height 13
type input "Vania - contabiliza"
type input "83986187762"
type input "Vania - contabiliza"
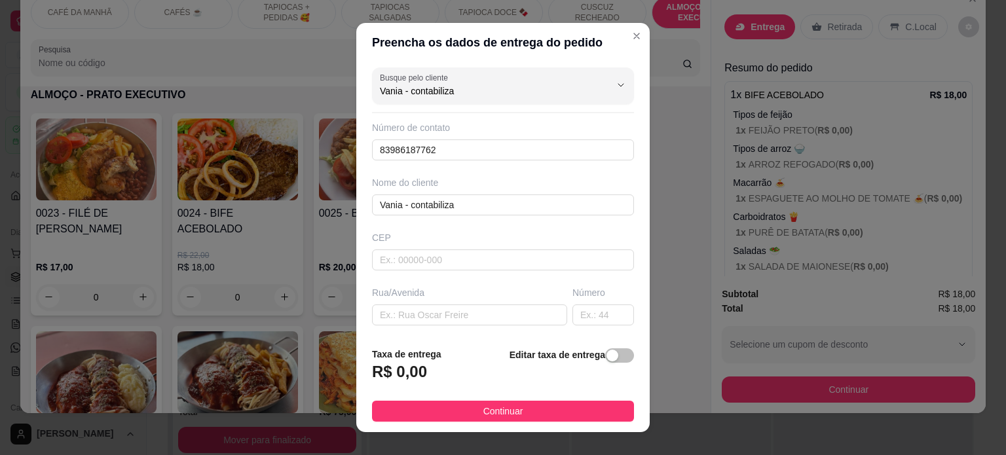
type input "Vania - contabiliza"
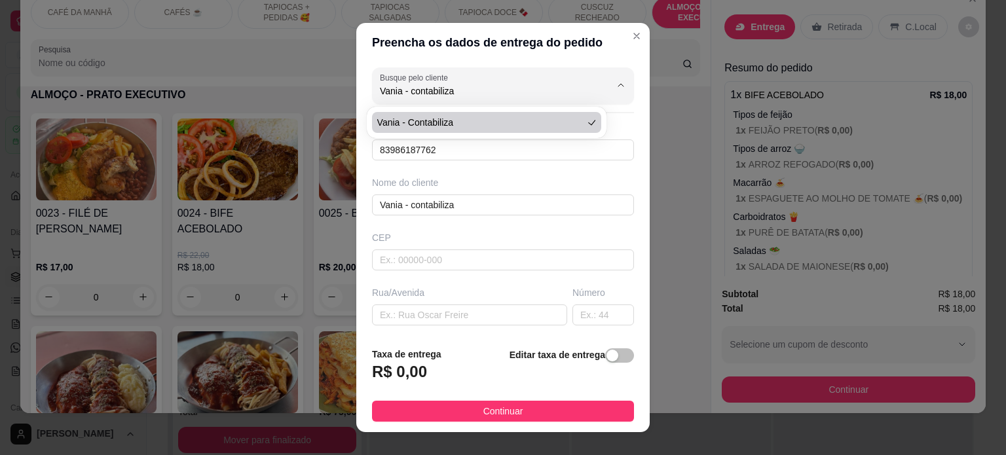
drag, startPoint x: 480, startPoint y: 94, endPoint x: 289, endPoint y: 92, distance: 191.3
click at [289, 92] on div "Preencha os dados de entrega do pedido Busque pelo cliente Vania - contabiliza …" at bounding box center [503, 227] width 1006 height 455
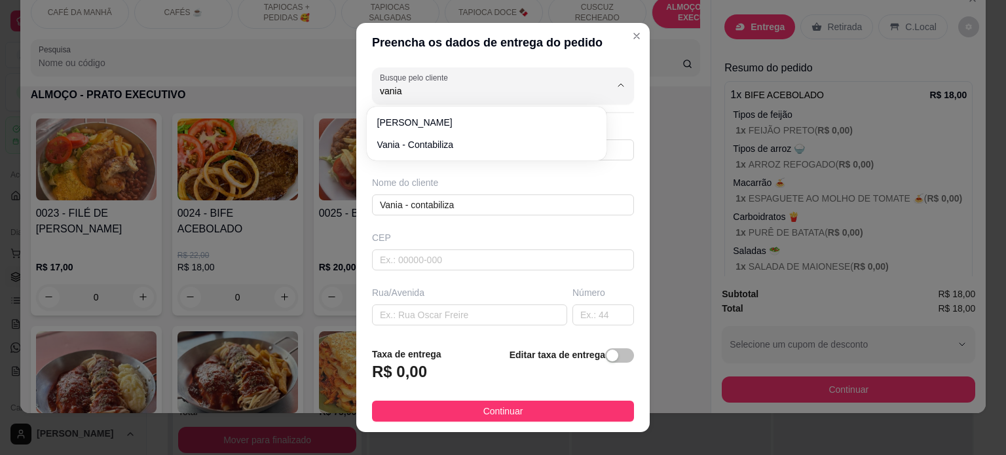
type input "vania"
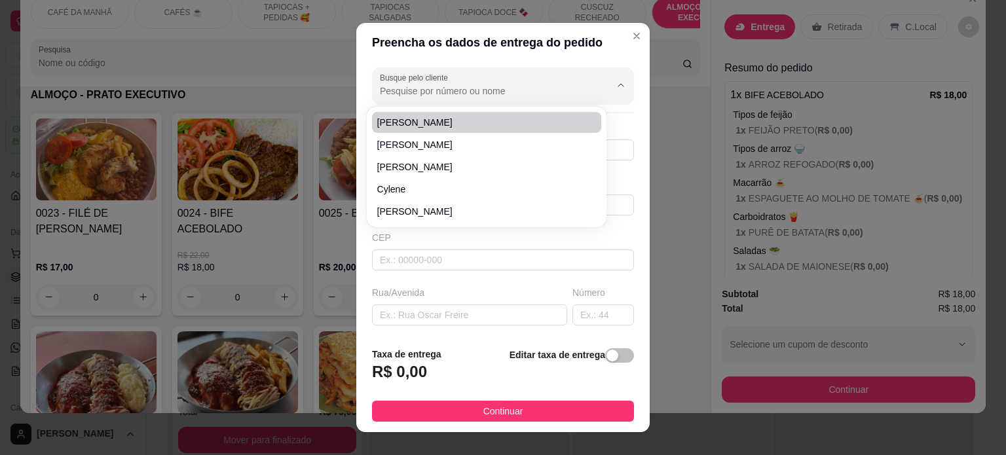
click at [466, 94] on input "Busque pelo cliente" at bounding box center [485, 91] width 210 height 13
click at [446, 123] on span "[PERSON_NAME]" at bounding box center [480, 122] width 206 height 13
type input "[PERSON_NAME]"
type input "83987222621"
type input "[PERSON_NAME]"
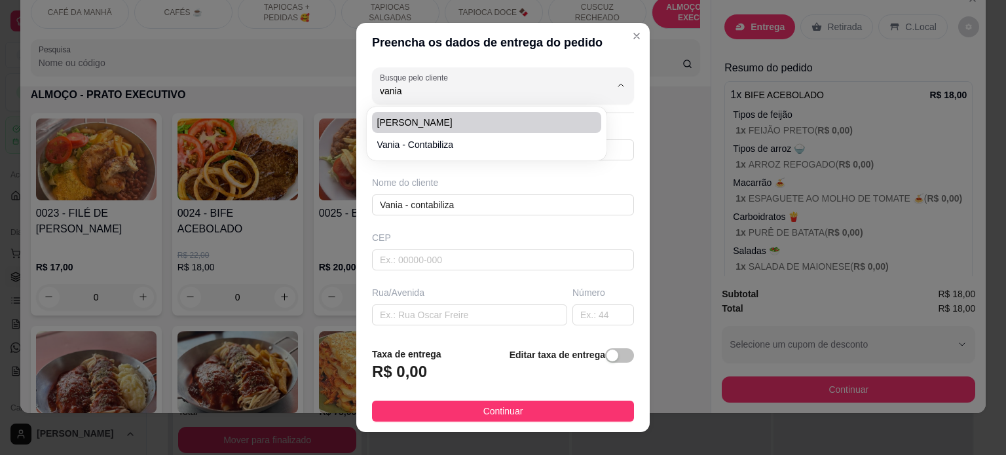
type input "CONTABILIZA"
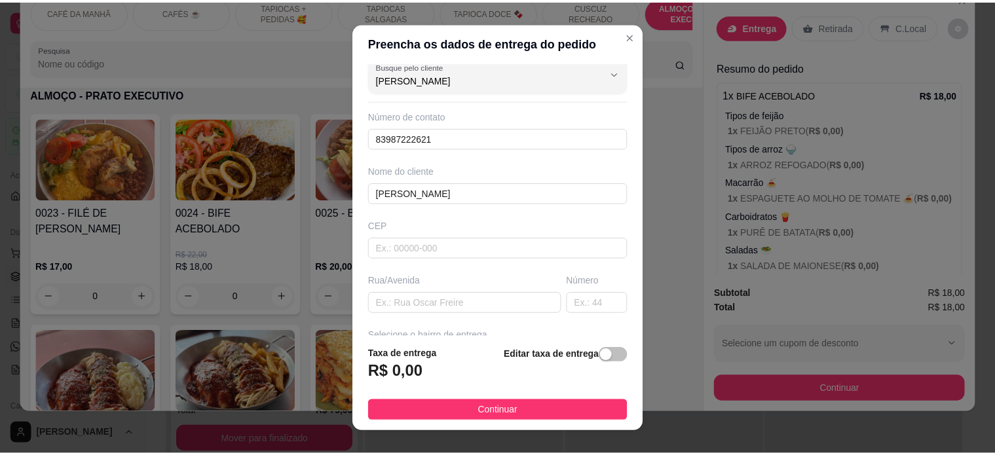
scroll to position [0, 0]
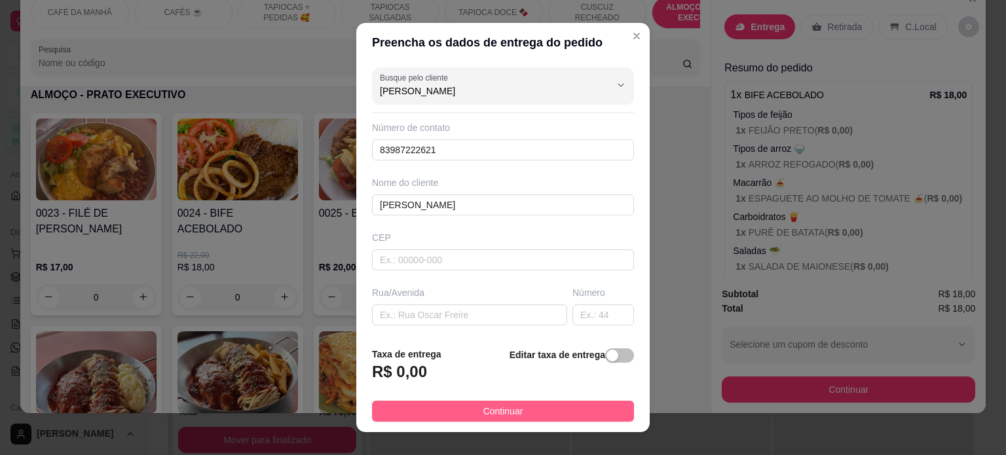
type input "[PERSON_NAME]"
click at [514, 416] on button "Continuar" at bounding box center [503, 411] width 262 height 21
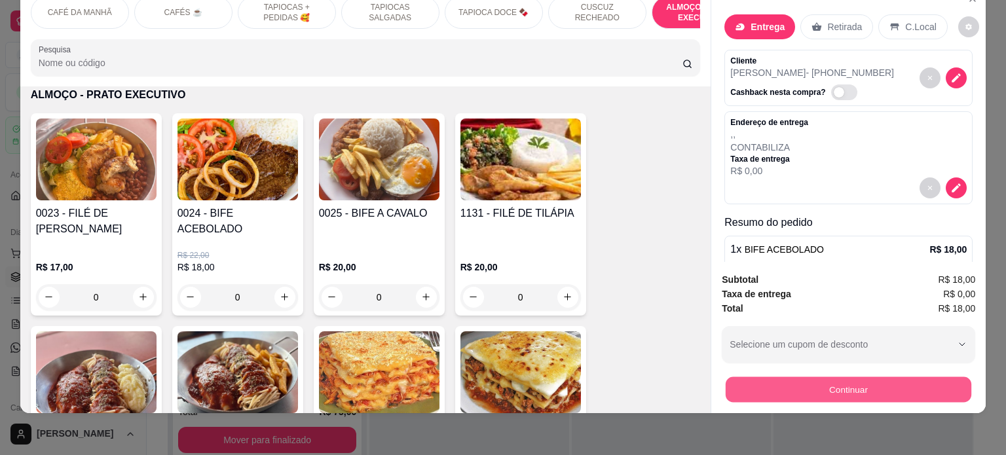
click at [832, 381] on button "Continuar" at bounding box center [849, 390] width 246 height 26
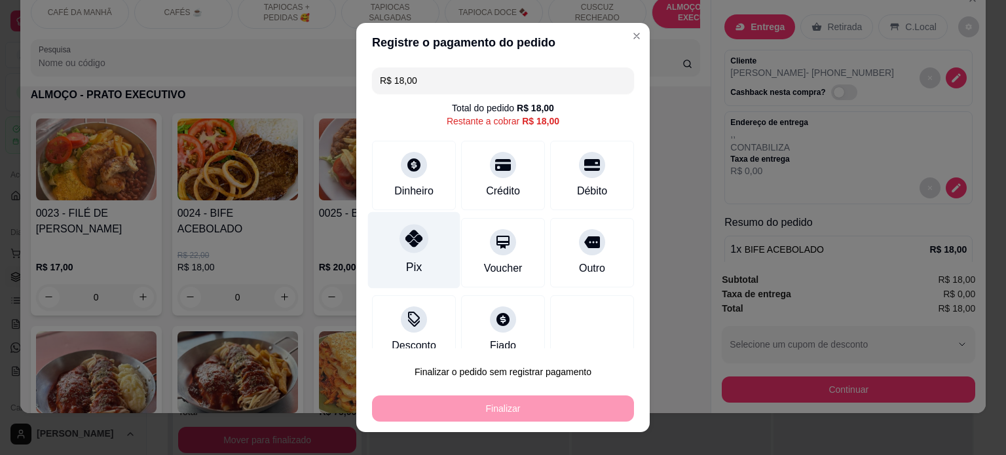
click at [419, 230] on div "Pix" at bounding box center [414, 250] width 92 height 77
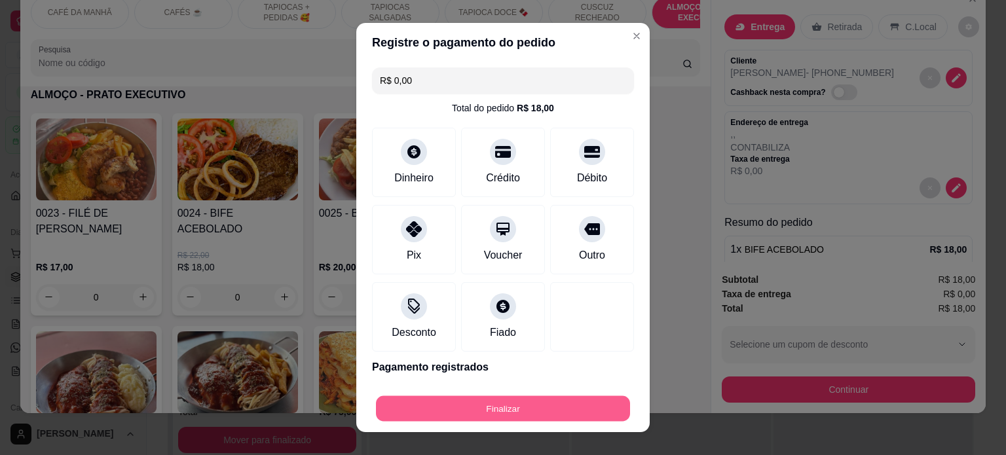
click at [493, 409] on button "Finalizar" at bounding box center [503, 409] width 254 height 26
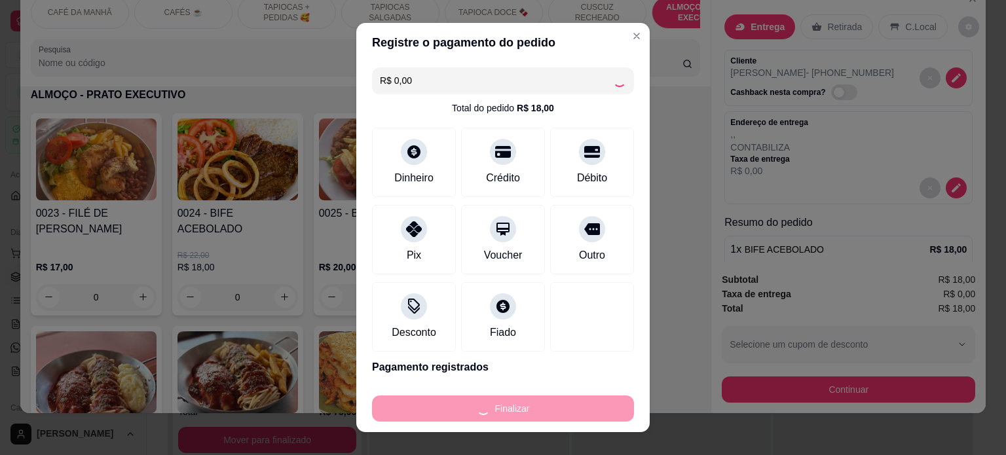
type input "-R$ 18,00"
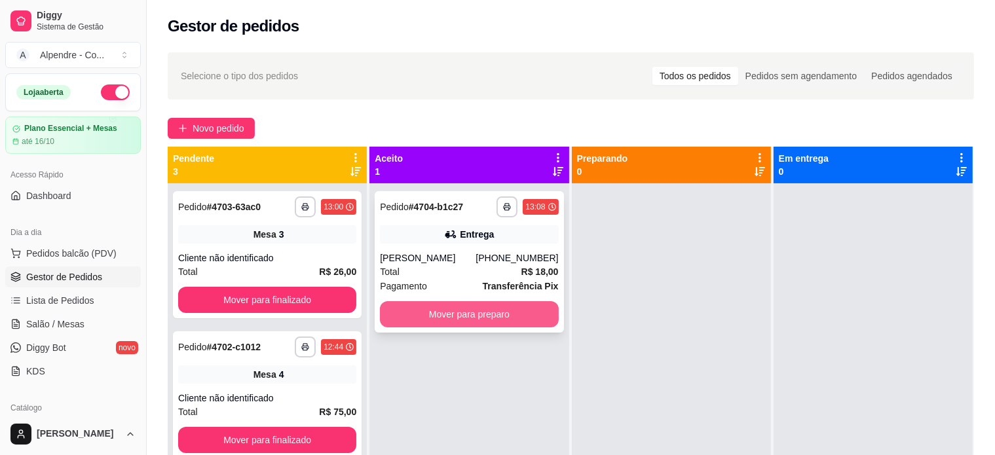
click at [476, 316] on button "Mover para preparo" at bounding box center [469, 314] width 178 height 26
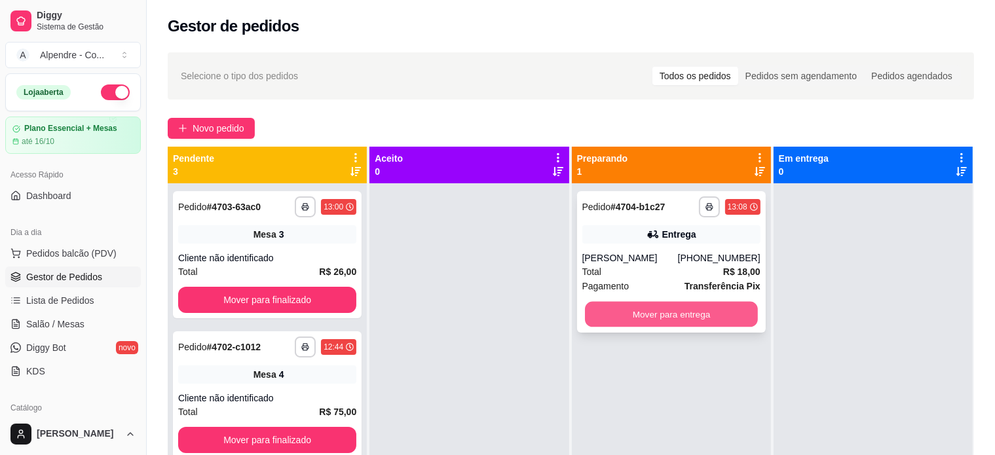
click at [668, 319] on button "Mover para entrega" at bounding box center [671, 315] width 173 height 26
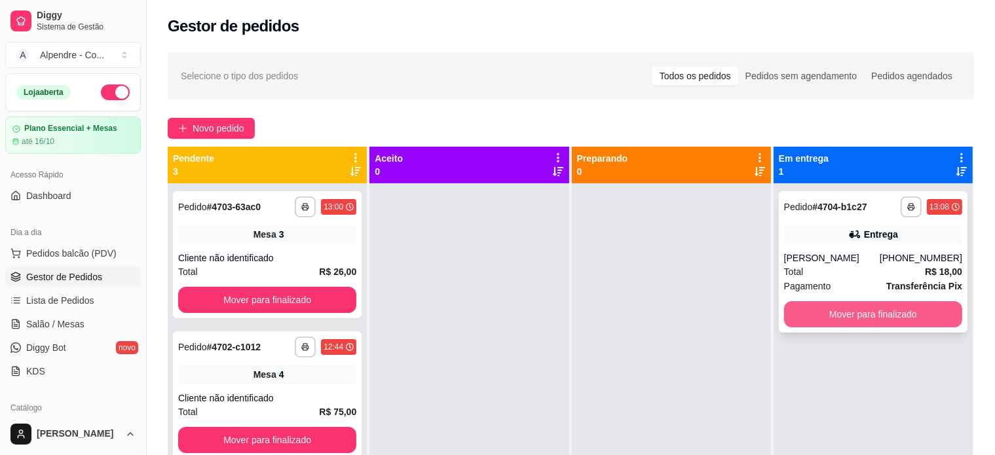
click at [889, 314] on button "Mover para finalizado" at bounding box center [873, 314] width 178 height 26
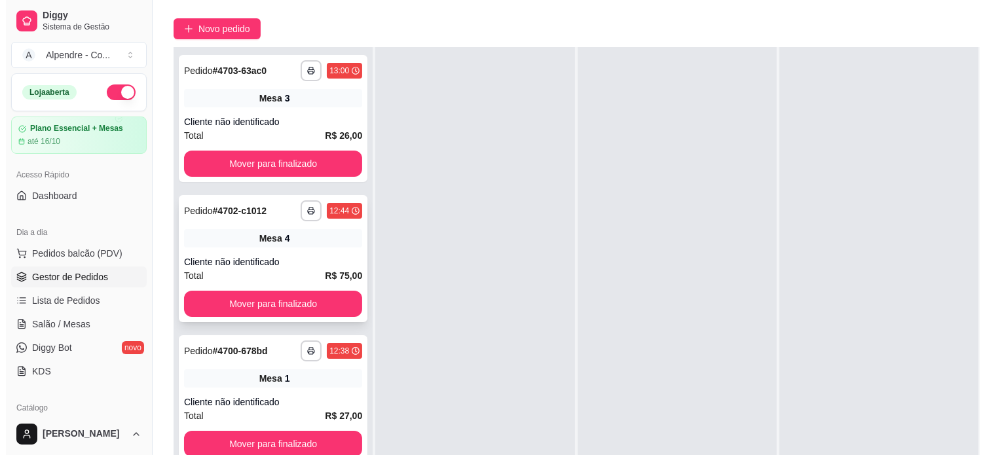
scroll to position [199, 0]
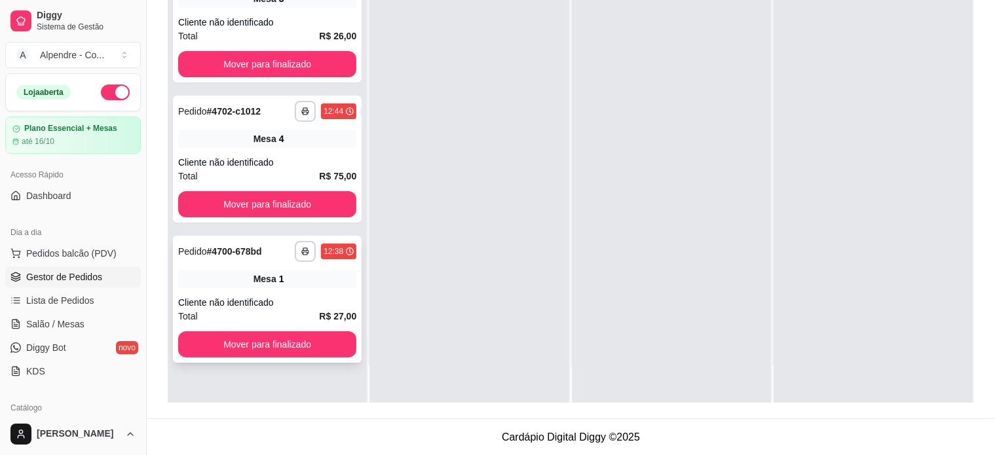
click at [252, 300] on div "Cliente não identificado" at bounding box center [267, 302] width 178 height 13
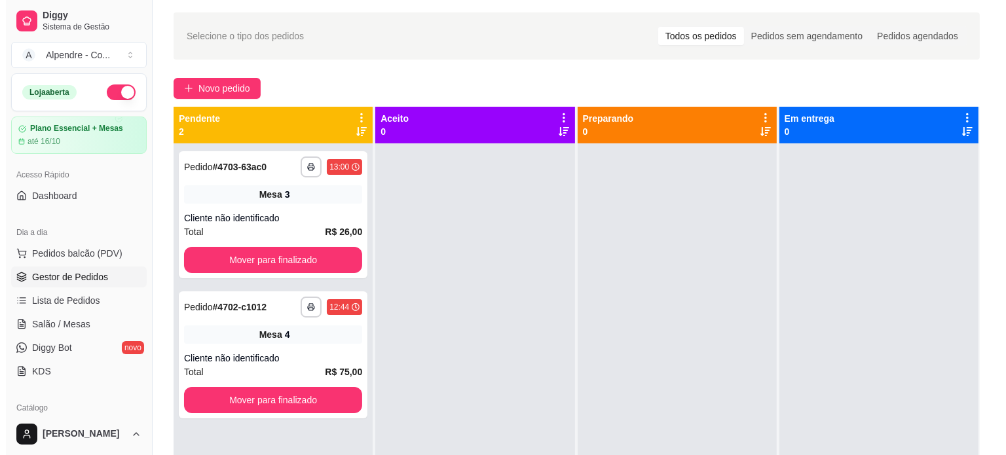
scroll to position [0, 0]
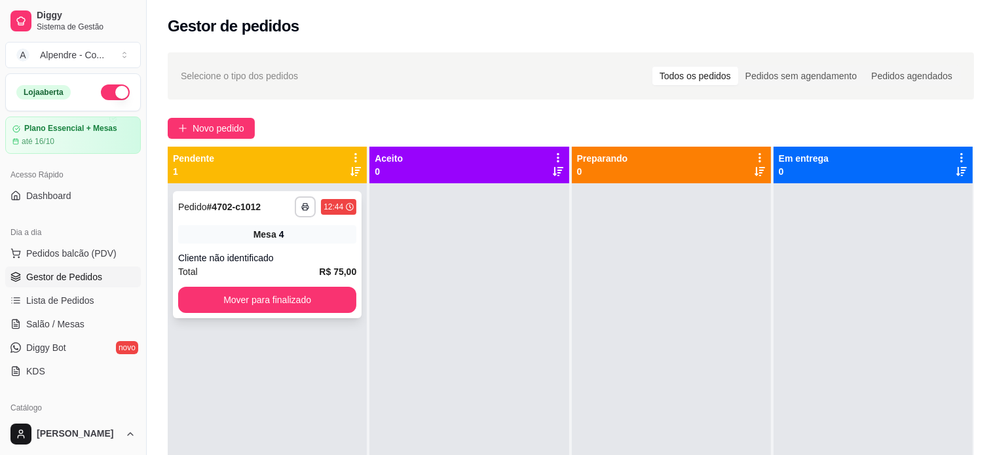
click at [252, 256] on div "Cliente não identificado" at bounding box center [267, 258] width 178 height 13
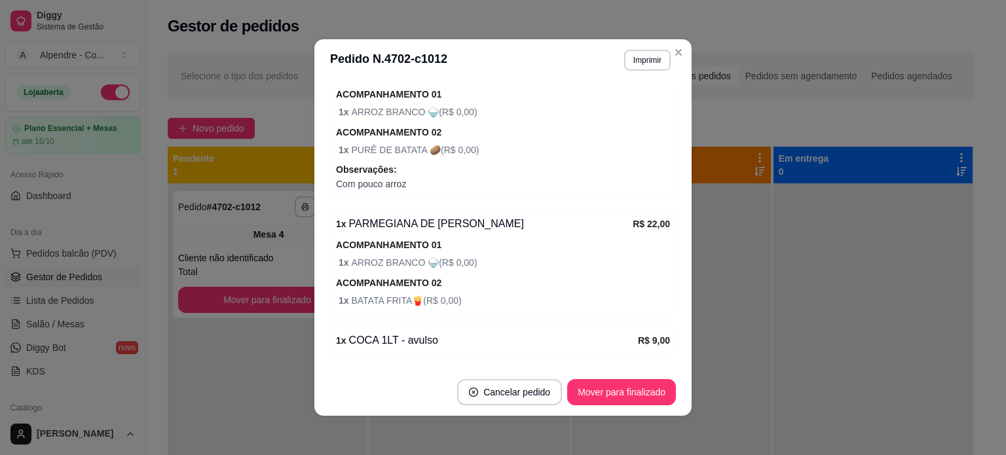
scroll to position [406, 0]
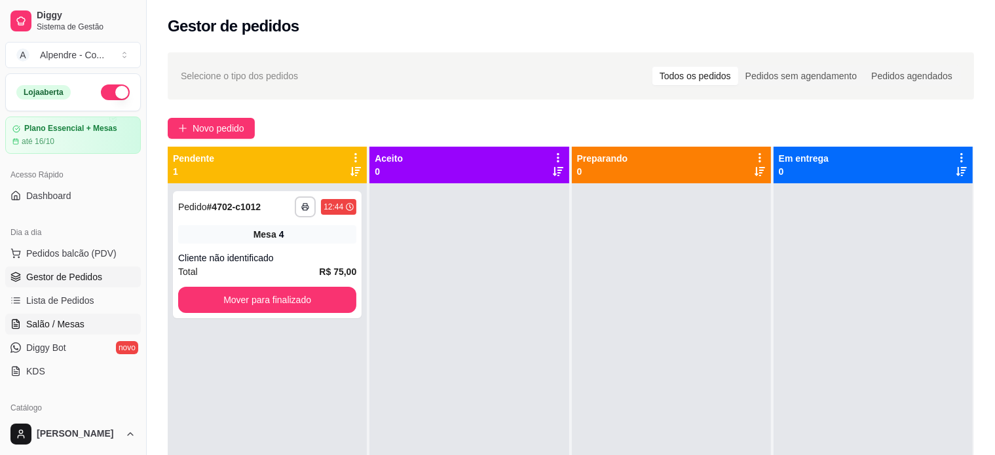
click at [55, 324] on span "Salão / Mesas" at bounding box center [55, 324] width 58 height 13
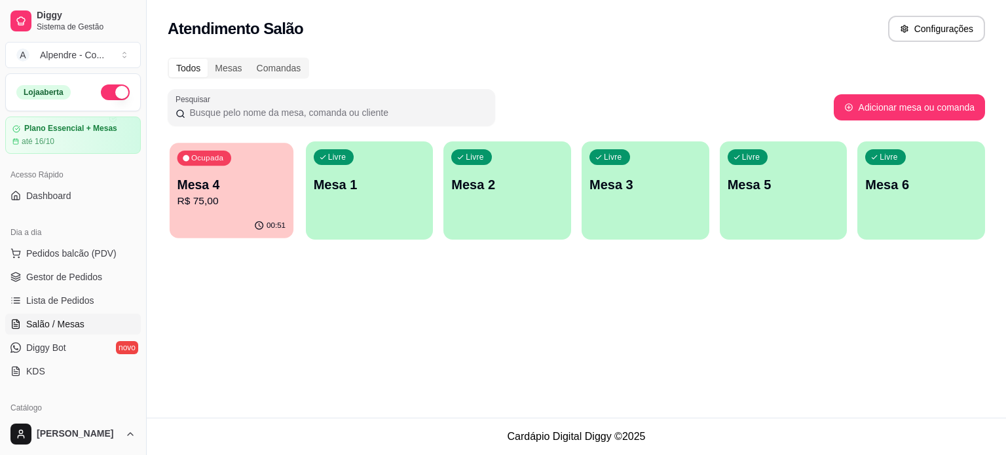
click at [237, 198] on p "R$ 75,00" at bounding box center [232, 201] width 109 height 15
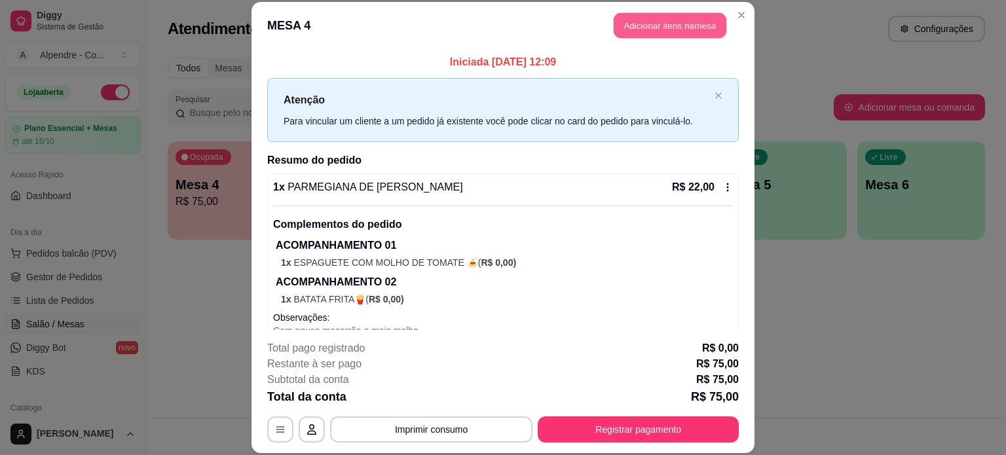
click at [673, 22] on button "Adicionar itens na mesa" at bounding box center [670, 26] width 113 height 26
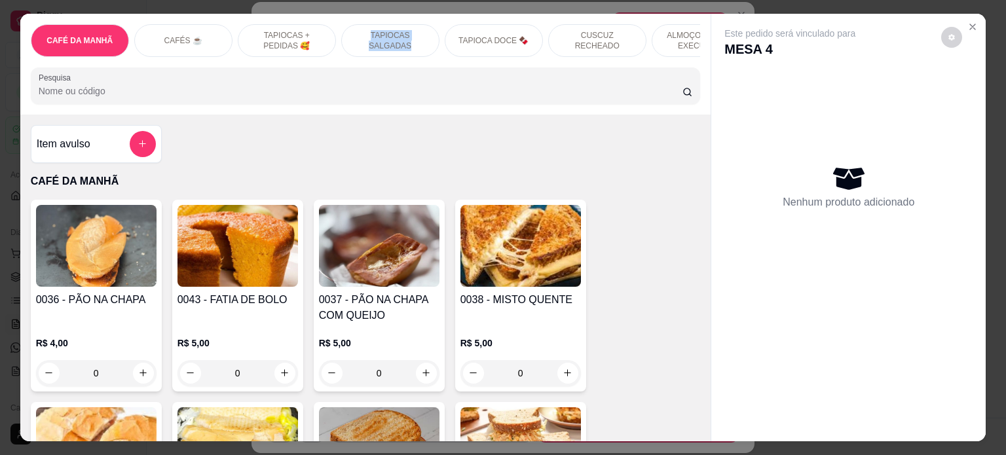
drag, startPoint x: 286, startPoint y: 50, endPoint x: 427, endPoint y: 55, distance: 140.9
click at [427, 55] on div "CAFÉ DA MANHÃ CAFÉS ☕️ TAPIOCAS + PEDIDAS 🥰 TAPIOCAS SALGADAS TAPIOCA DOCE 🍫 CU…" at bounding box center [366, 40] width 670 height 33
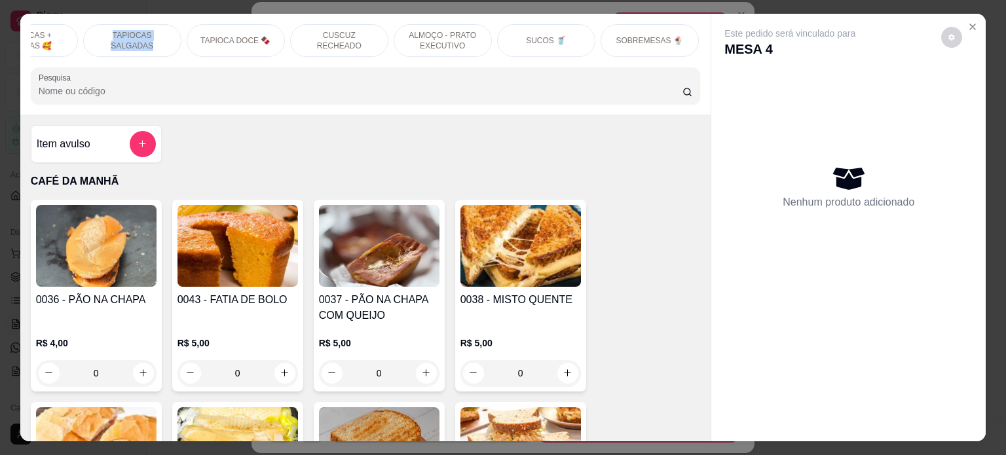
scroll to position [0, 298]
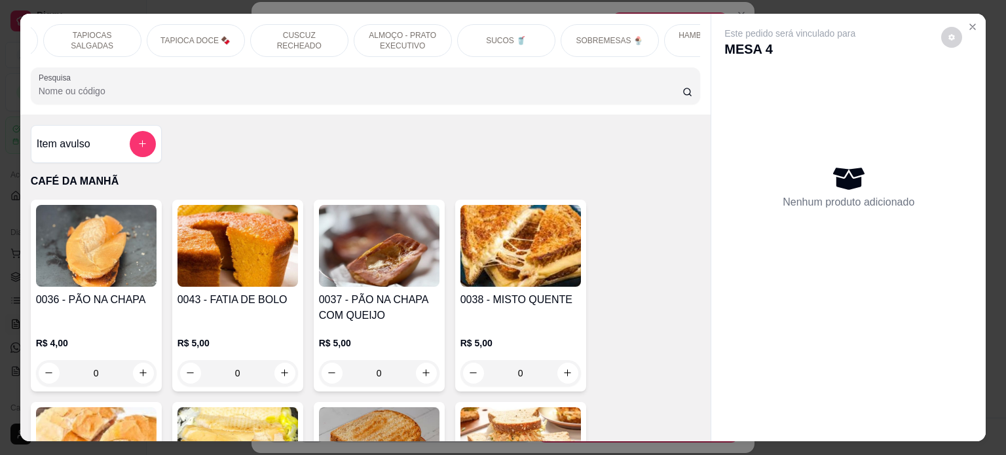
click at [586, 35] on p "SOBREMESAS 🍨" at bounding box center [610, 40] width 67 height 10
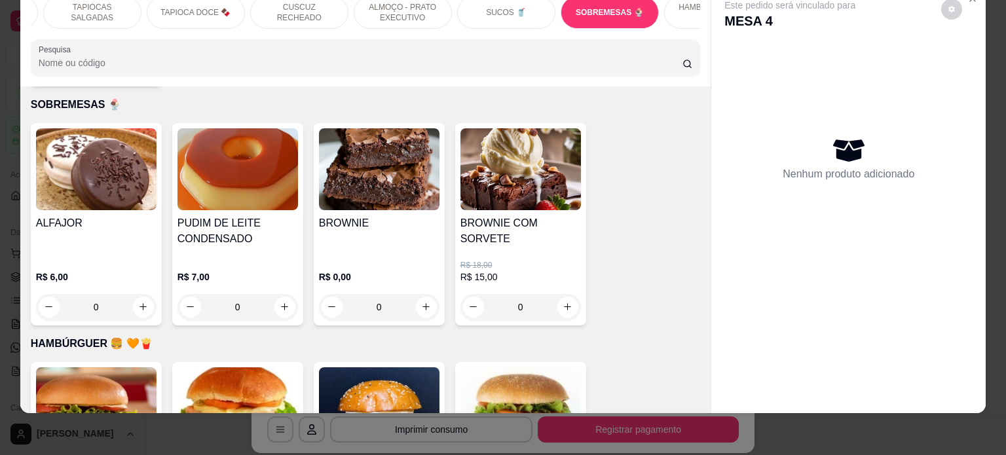
click at [417, 294] on div "0" at bounding box center [379, 307] width 121 height 26
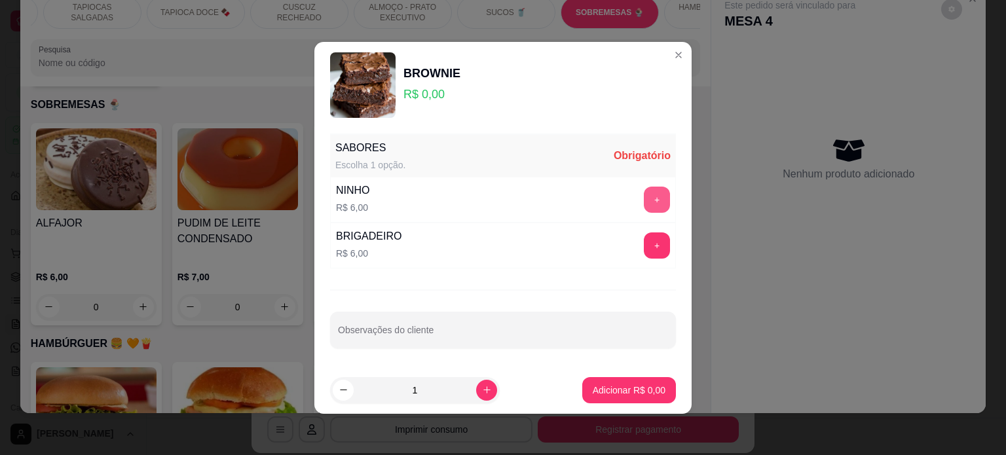
click at [653, 196] on button "+" at bounding box center [657, 200] width 26 height 26
click at [626, 389] on p "Adicionar R$ 6,00" at bounding box center [629, 390] width 73 height 13
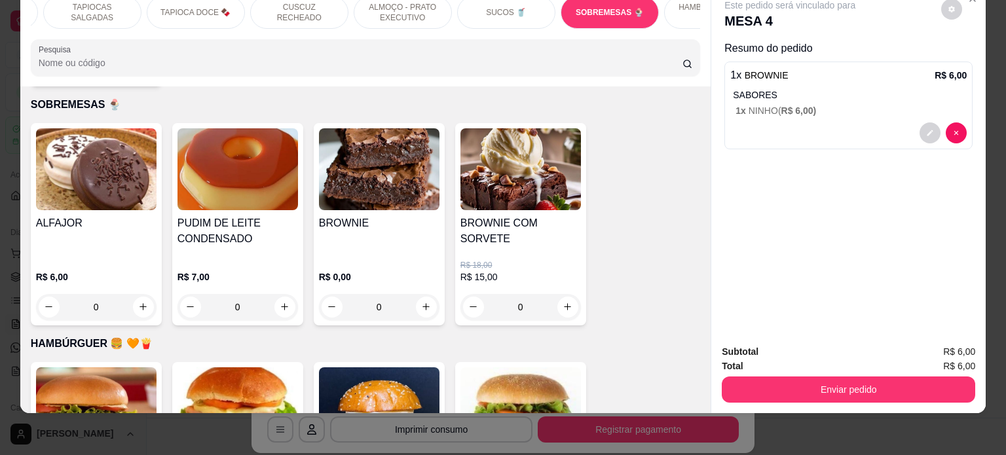
click at [138, 294] on div "0" at bounding box center [96, 307] width 121 height 26
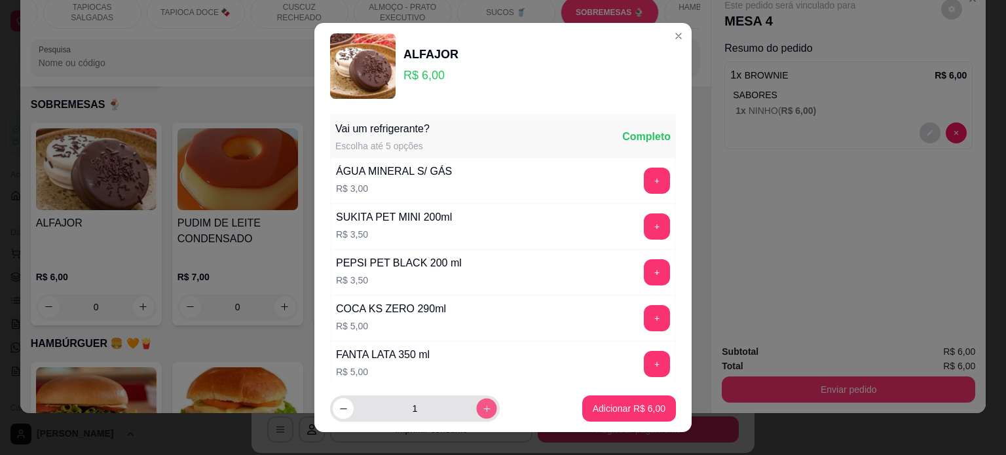
click at [476, 408] on button "increase-product-quantity" at bounding box center [486, 409] width 20 height 20
type input "2"
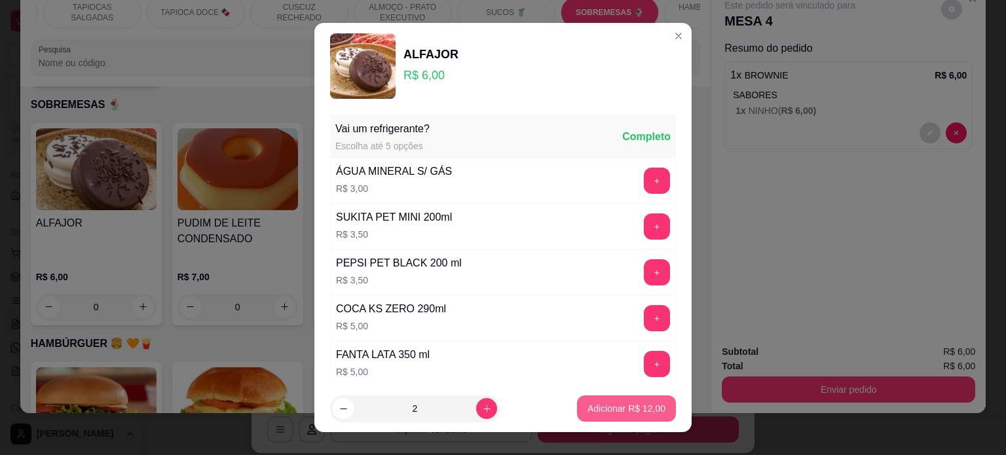
click at [592, 413] on p "Adicionar R$ 12,00" at bounding box center [627, 408] width 78 height 13
type input "2"
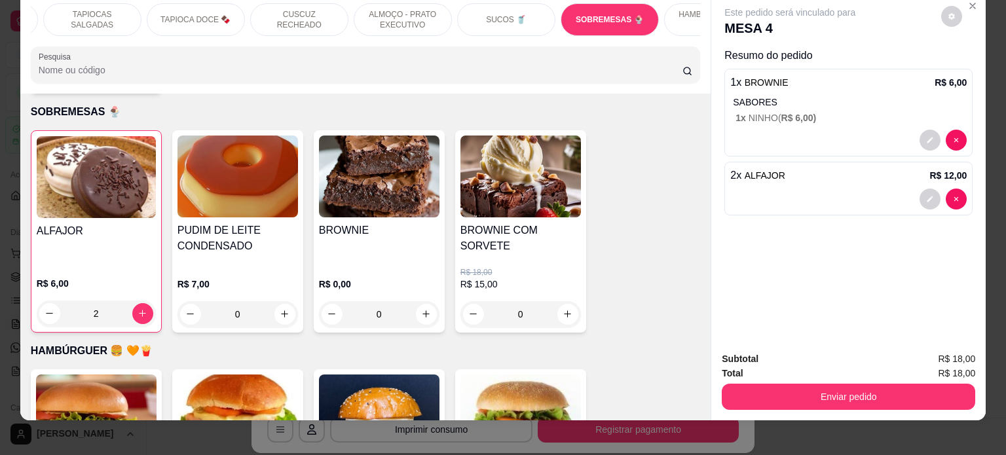
scroll to position [0, 0]
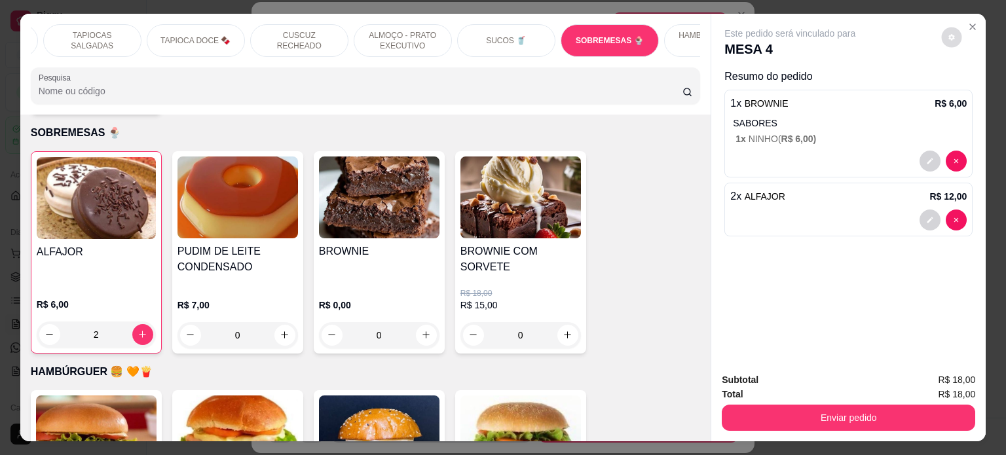
click at [948, 41] on button "decrease-product-quantity" at bounding box center [952, 37] width 20 height 20
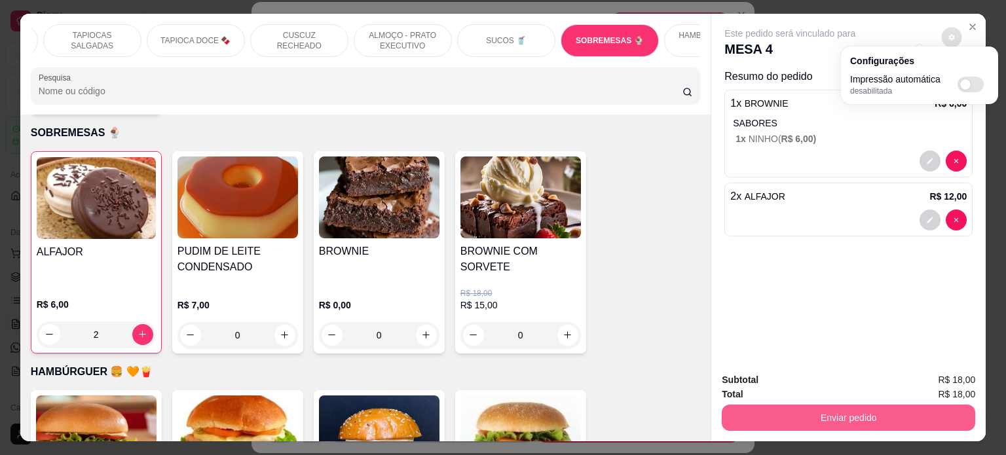
click at [865, 420] on button "Enviar pedido" at bounding box center [849, 418] width 254 height 26
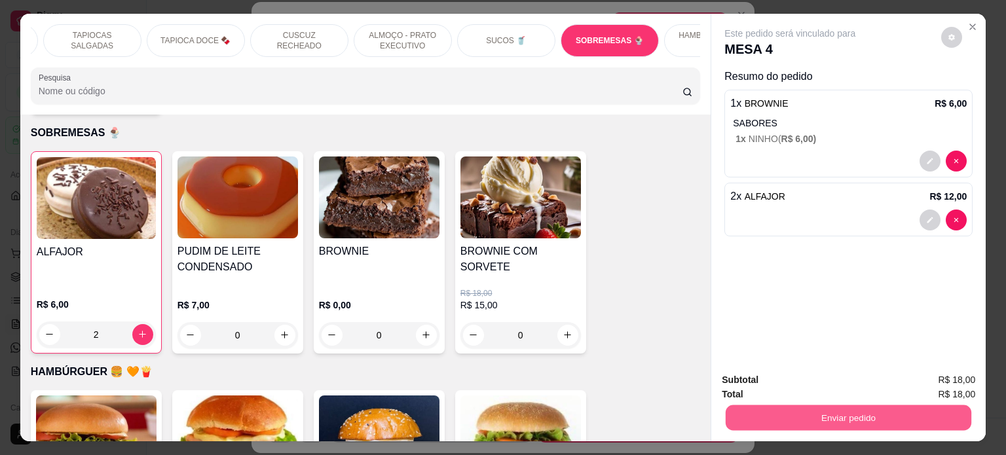
click at [865, 420] on button "Enviar pedido" at bounding box center [849, 419] width 246 height 26
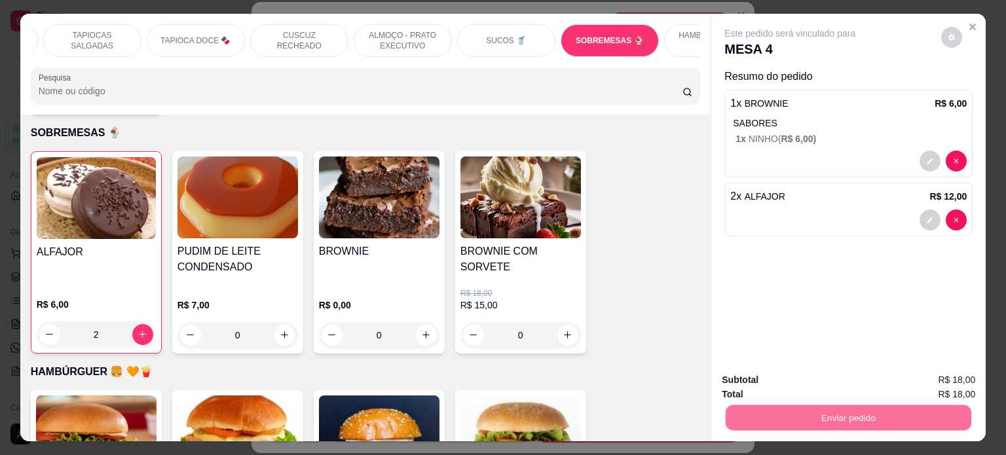
click at [949, 381] on button "Enviar pedido" at bounding box center [941, 380] width 72 height 24
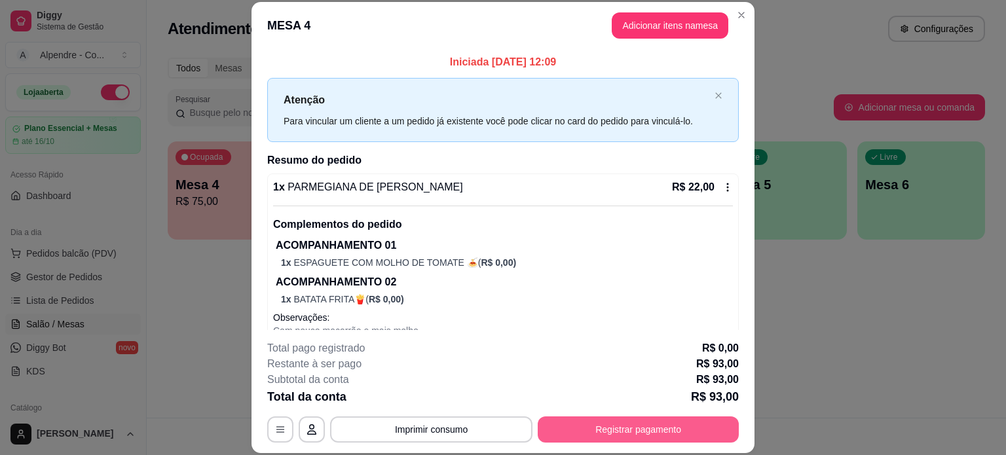
click at [650, 421] on button "Registrar pagamento" at bounding box center [638, 430] width 201 height 26
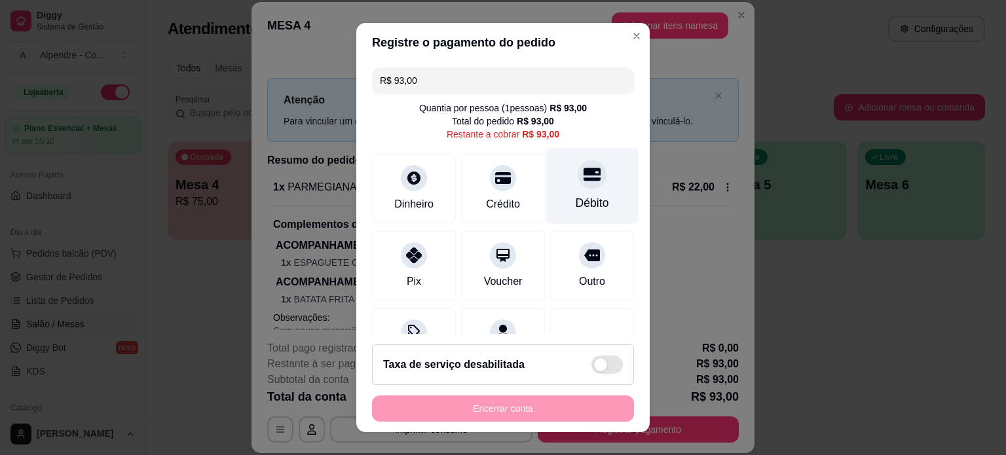
click at [578, 183] on div at bounding box center [592, 174] width 29 height 29
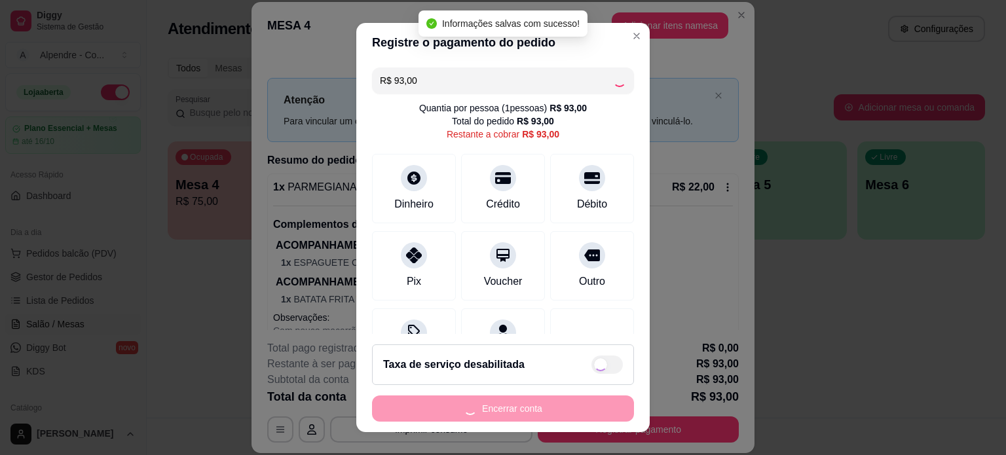
type input "R$ 0,00"
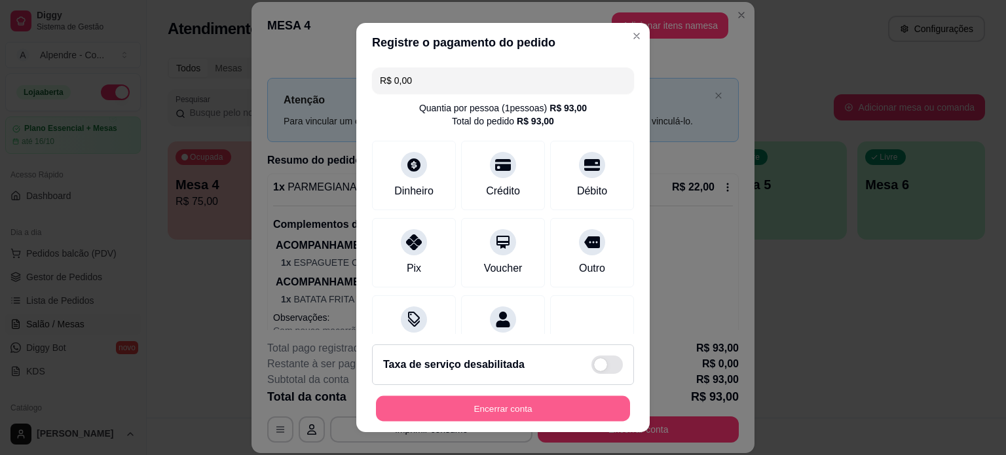
click at [512, 411] on button "Encerrar conta" at bounding box center [503, 409] width 254 height 26
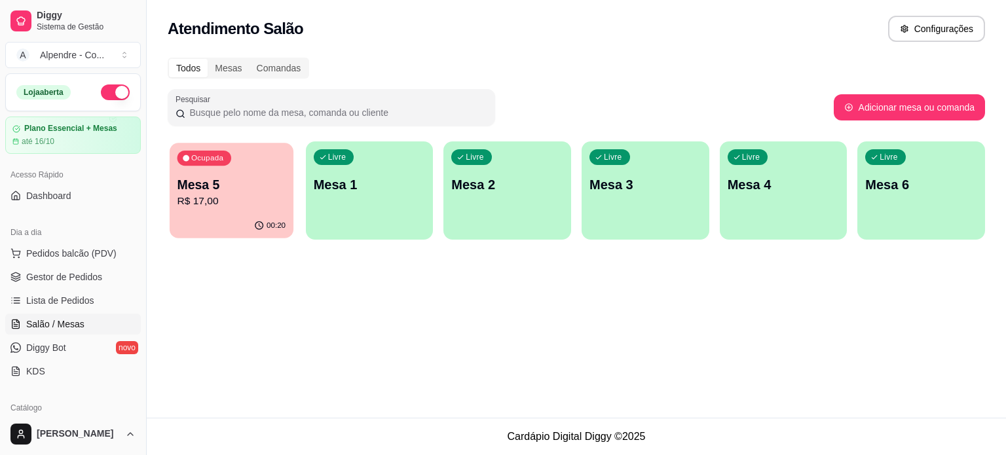
click at [244, 191] on p "Mesa 5" at bounding box center [232, 185] width 109 height 18
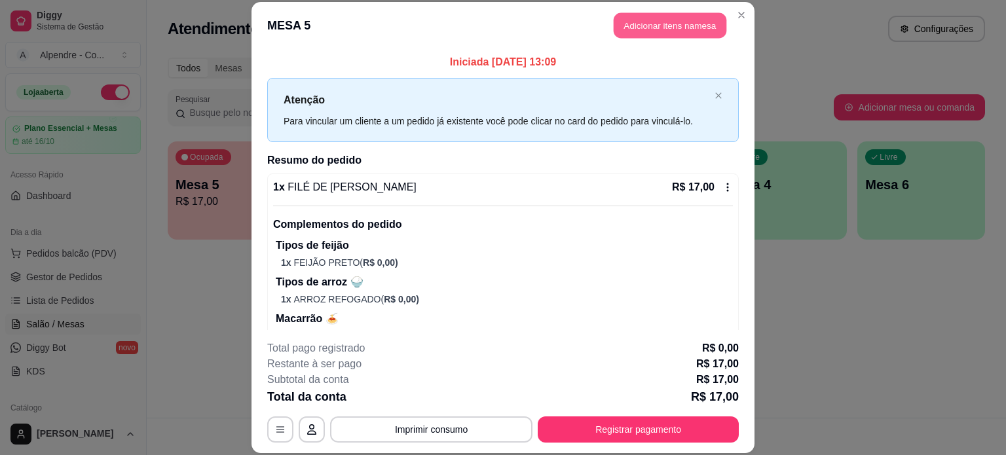
click at [652, 27] on button "Adicionar itens na mesa" at bounding box center [670, 26] width 113 height 26
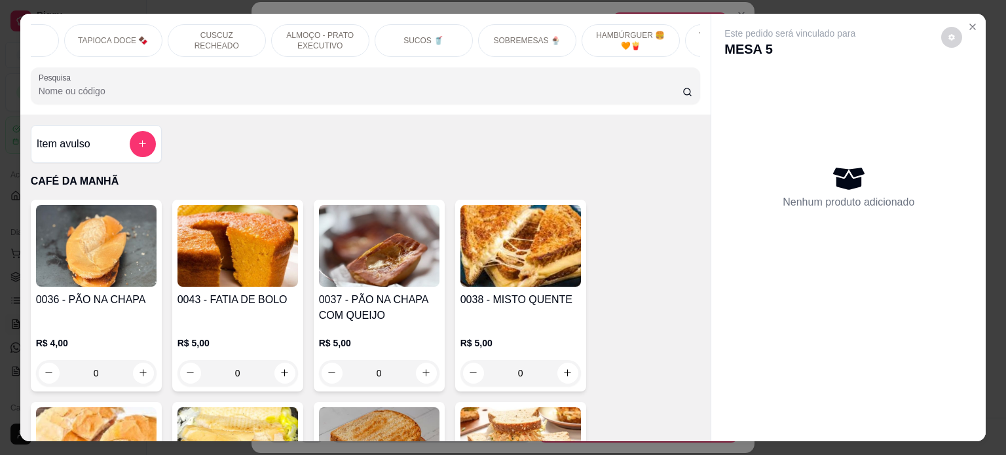
scroll to position [0, 396]
click at [524, 36] on p "SOBREMESAS 🍨" at bounding box center [511, 40] width 67 height 10
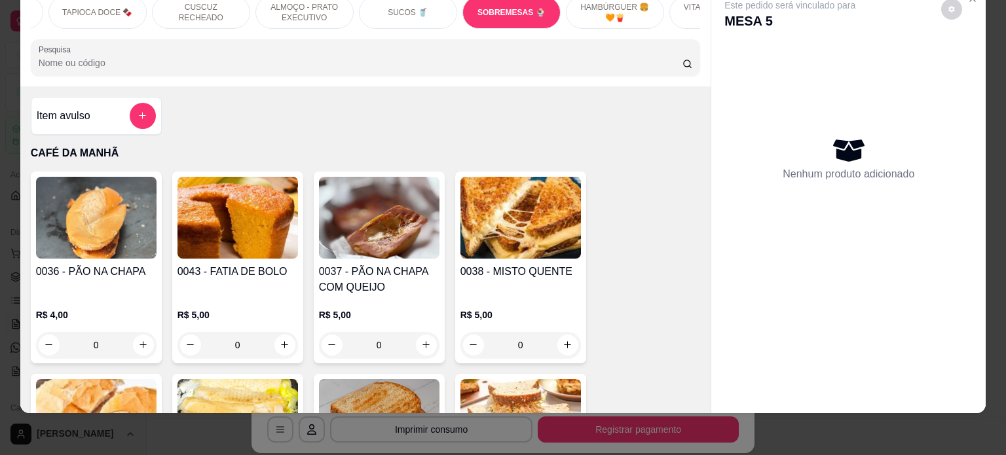
scroll to position [3939, 0]
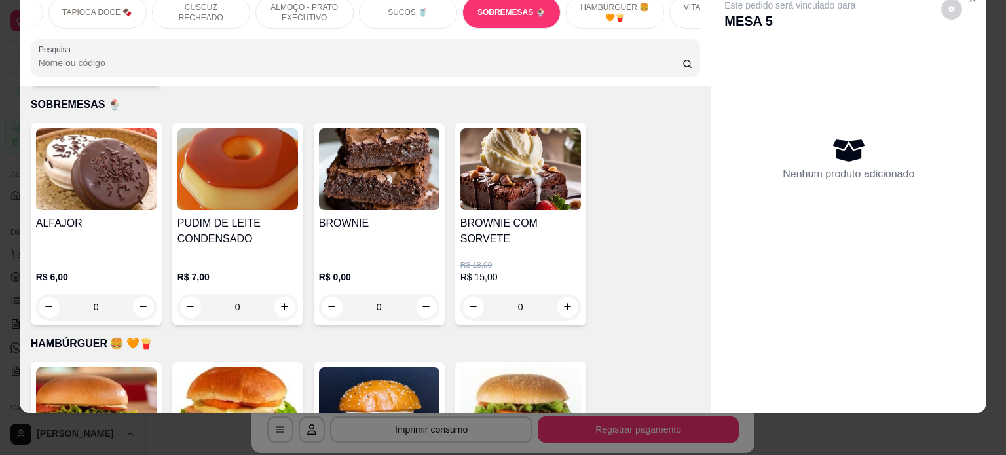
click at [422, 294] on div "0" at bounding box center [379, 307] width 121 height 26
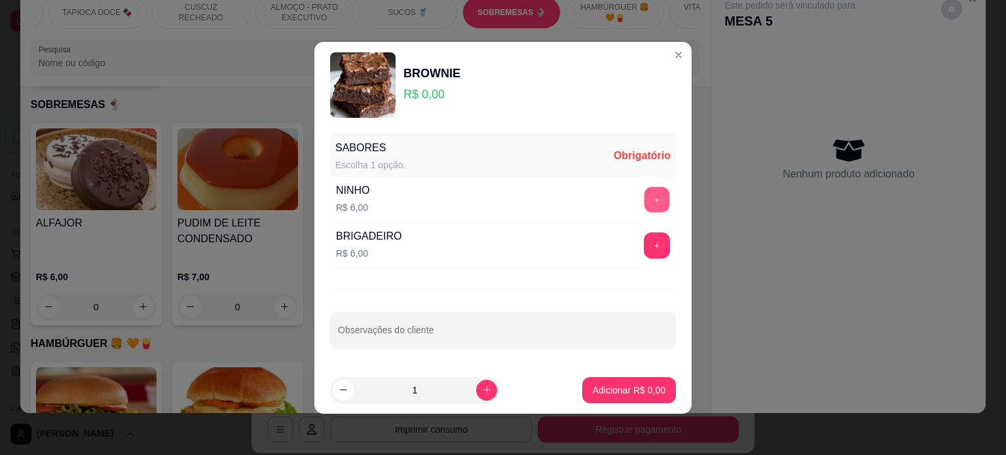
click at [645, 201] on button "+" at bounding box center [658, 200] width 26 height 26
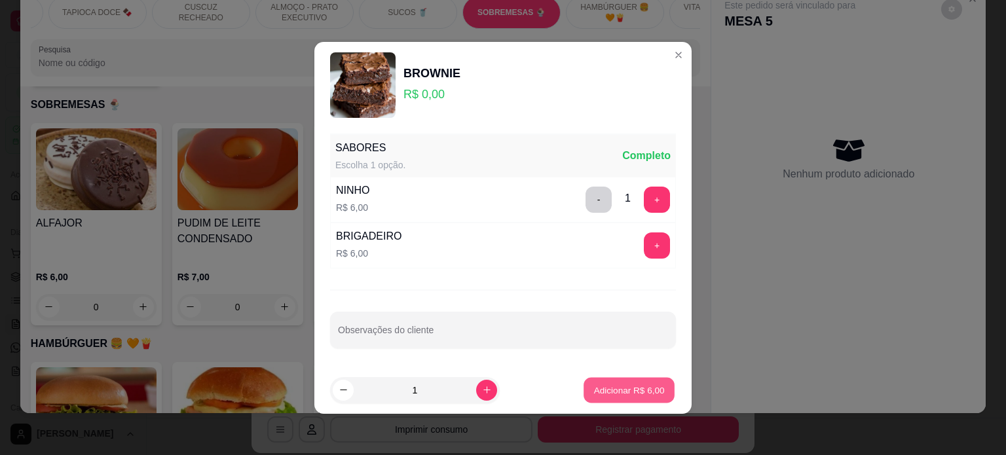
click at [632, 386] on p "Adicionar R$ 6,00" at bounding box center [629, 390] width 71 height 12
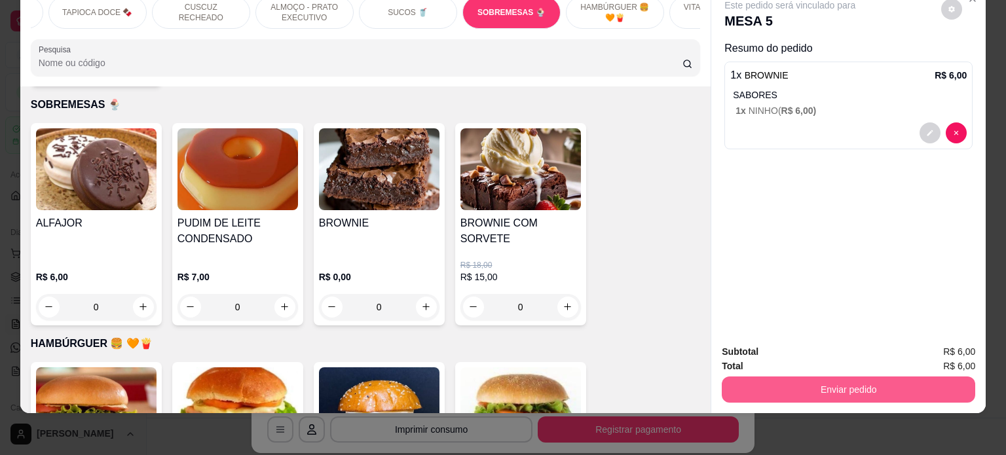
click at [834, 381] on button "Enviar pedido" at bounding box center [849, 390] width 254 height 26
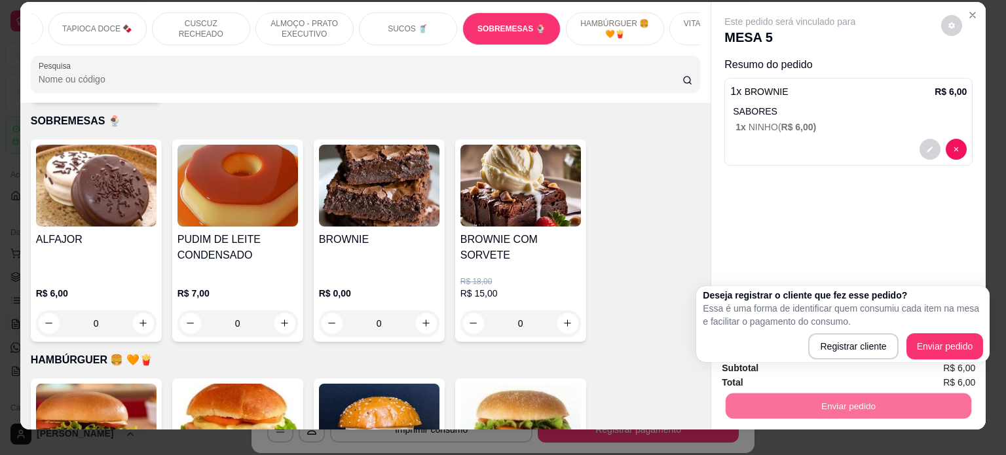
scroll to position [0, 0]
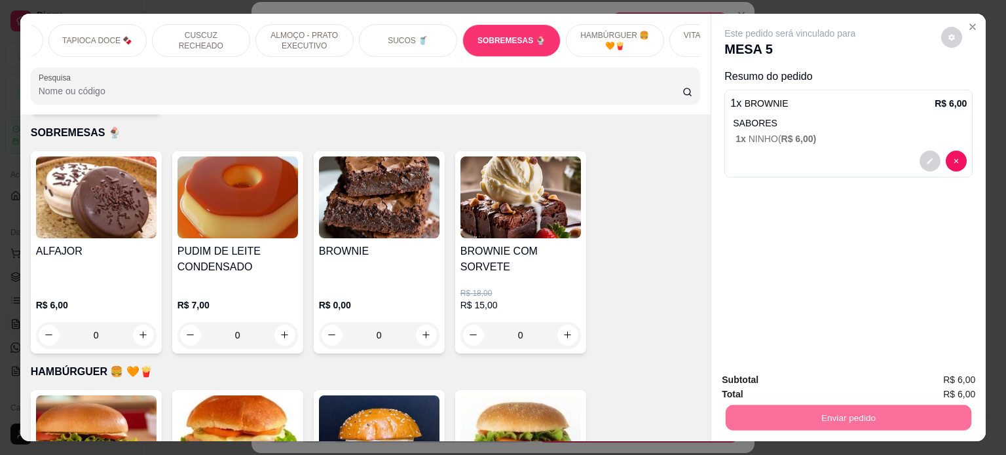
click at [943, 353] on button "Enviar pedido" at bounding box center [941, 347] width 74 height 25
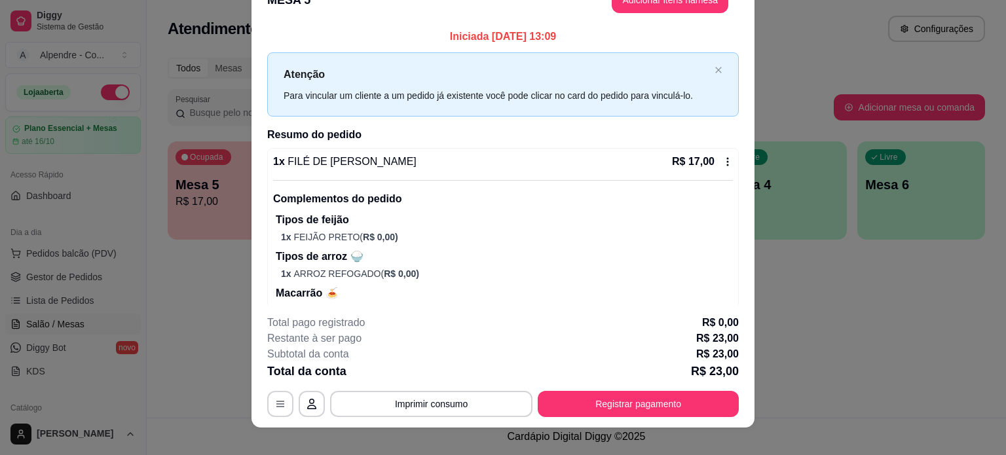
scroll to position [39, 0]
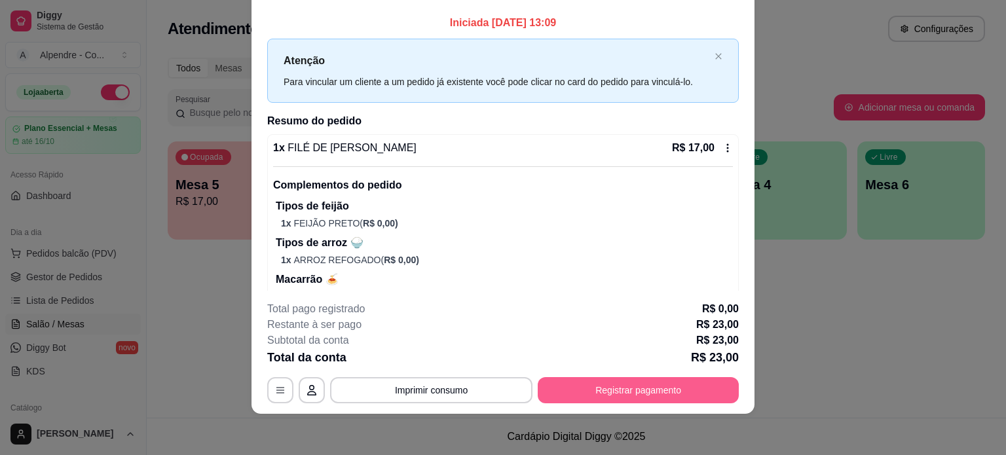
click at [615, 390] on button "Registrar pagamento" at bounding box center [638, 390] width 201 height 26
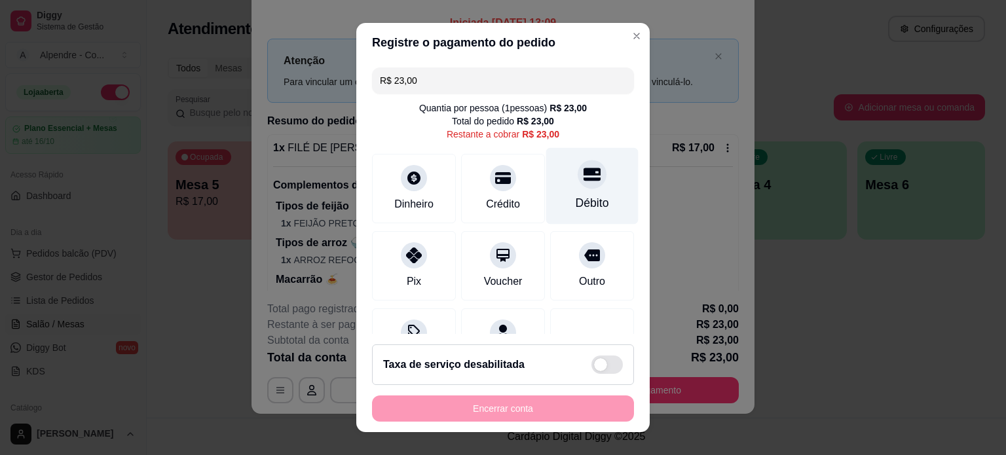
click at [576, 198] on div "Débito" at bounding box center [592, 203] width 33 height 17
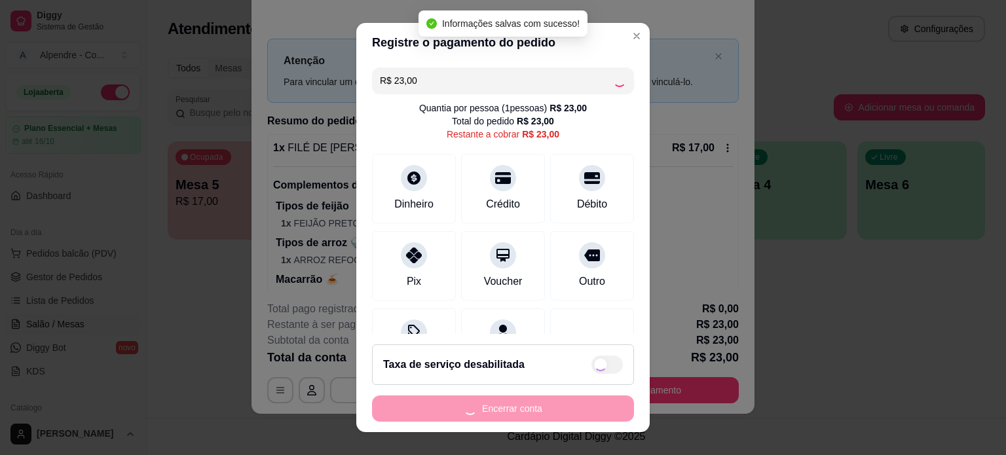
type input "R$ 0,00"
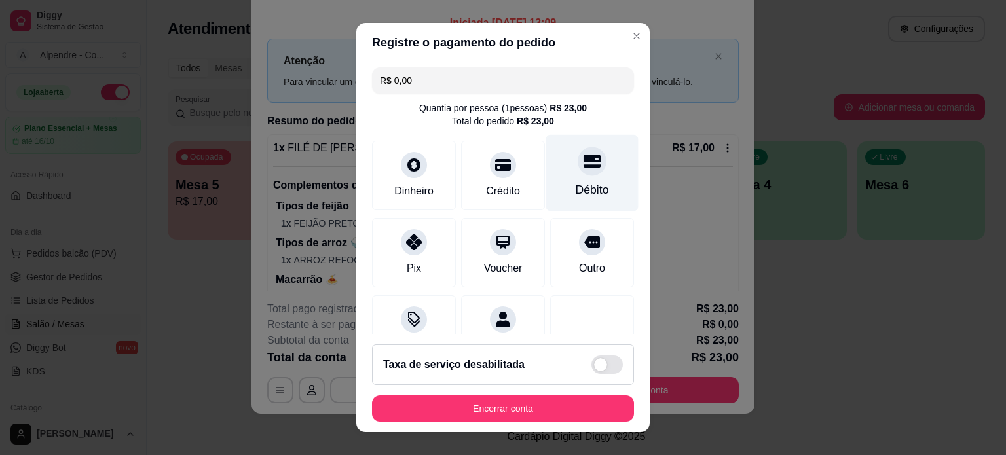
click at [576, 185] on div "Débito" at bounding box center [592, 189] width 33 height 17
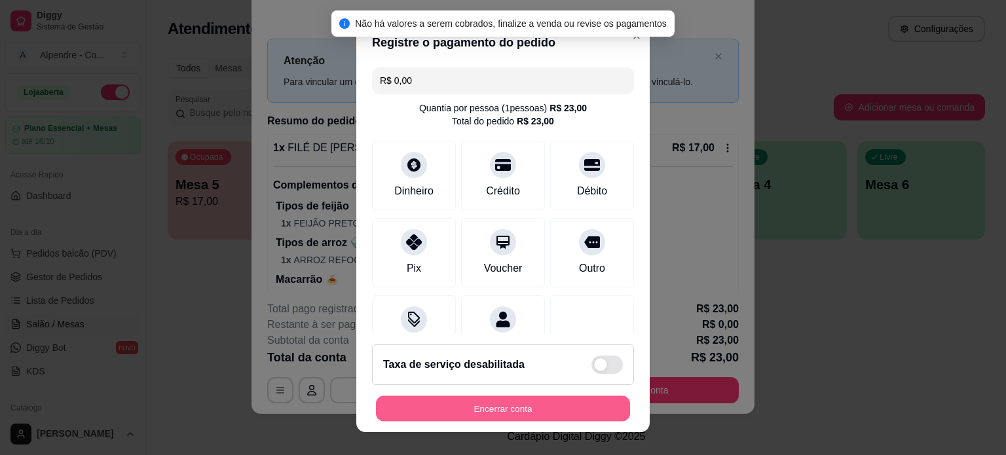
click at [529, 409] on button "Encerrar conta" at bounding box center [503, 409] width 254 height 26
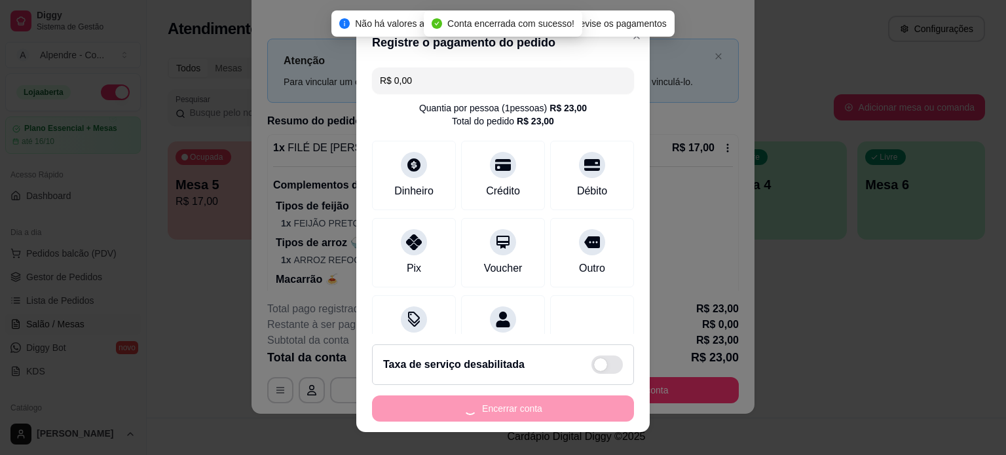
scroll to position [0, 0]
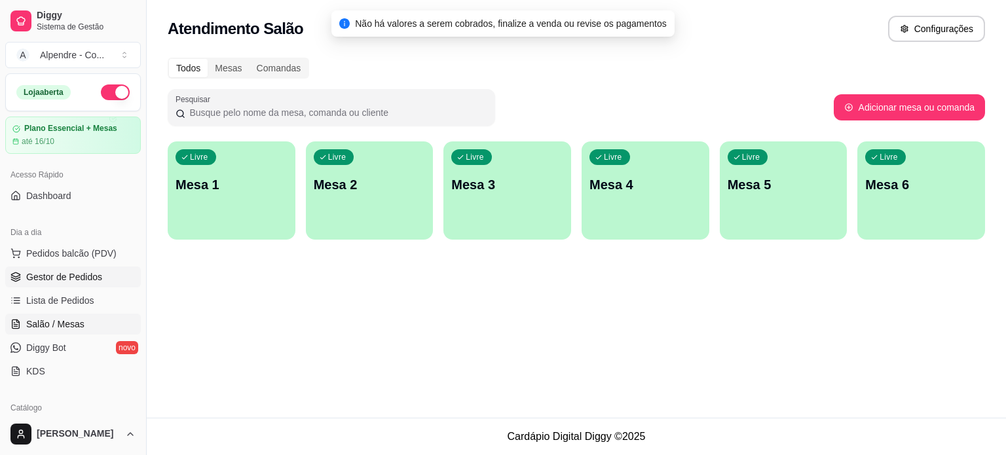
click at [48, 277] on span "Gestor de Pedidos" at bounding box center [64, 277] width 76 height 13
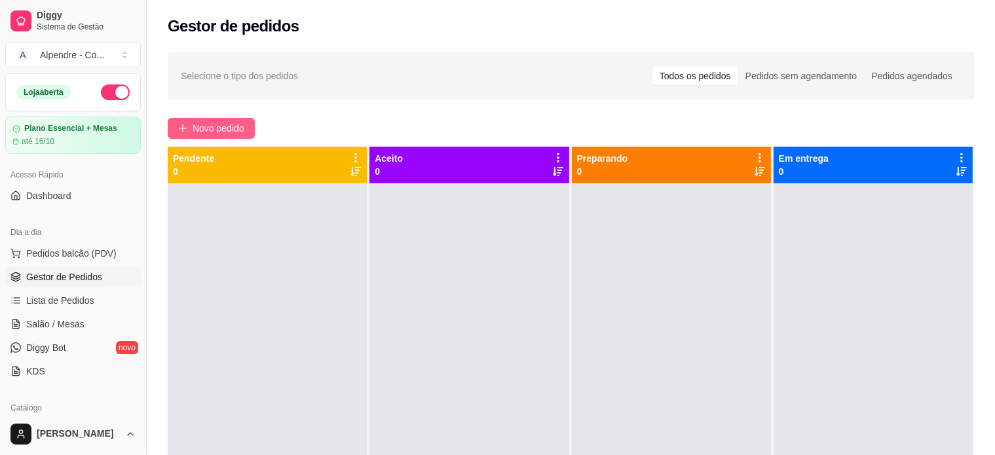
click at [211, 126] on span "Novo pedido" at bounding box center [219, 128] width 52 height 14
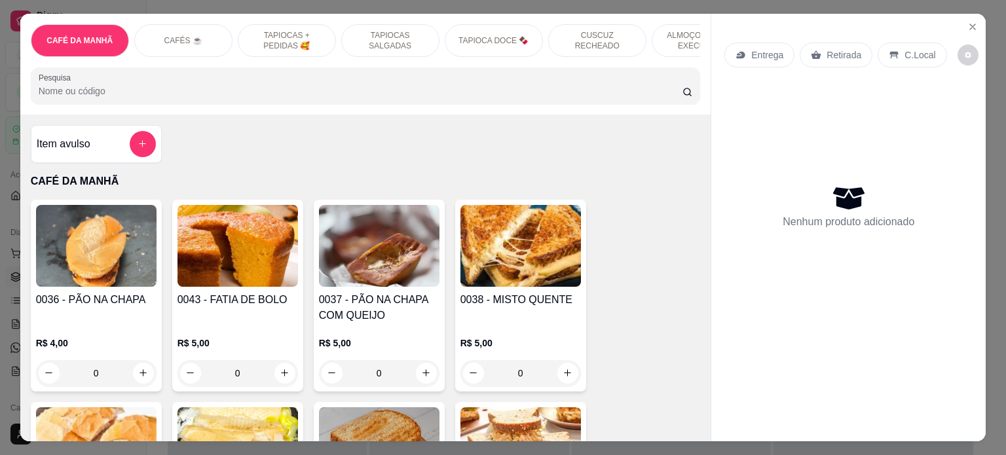
click at [669, 34] on p "ALMOÇO - PRATO EXECUTIVO" at bounding box center [701, 40] width 76 height 21
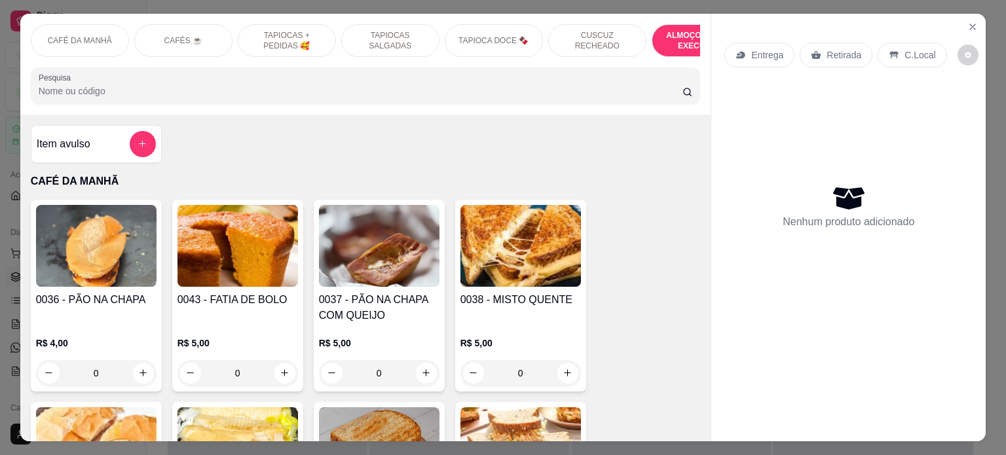
scroll to position [2687, 0]
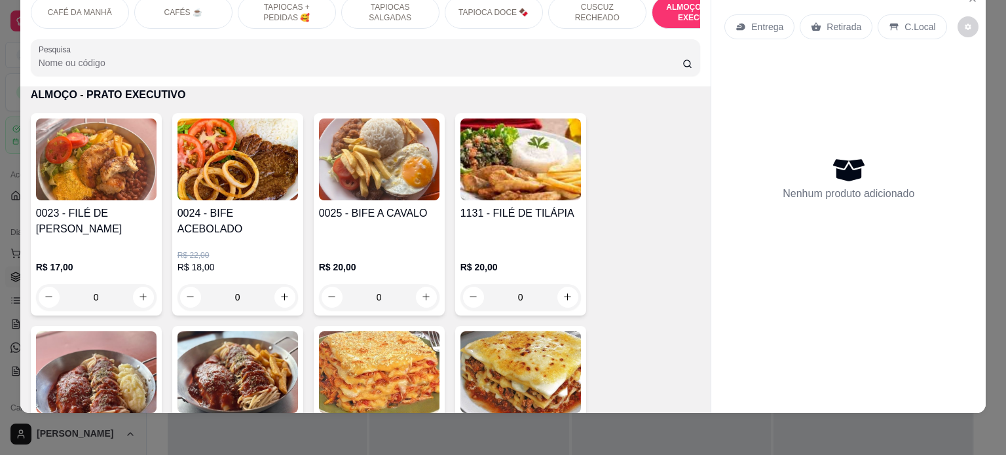
click at [278, 286] on div "0" at bounding box center [238, 297] width 121 height 26
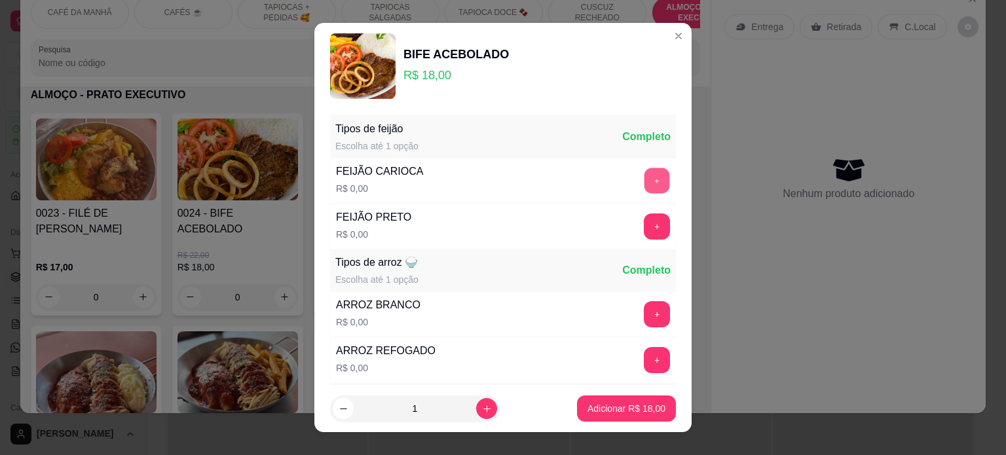
click at [645, 186] on button "+" at bounding box center [658, 181] width 26 height 26
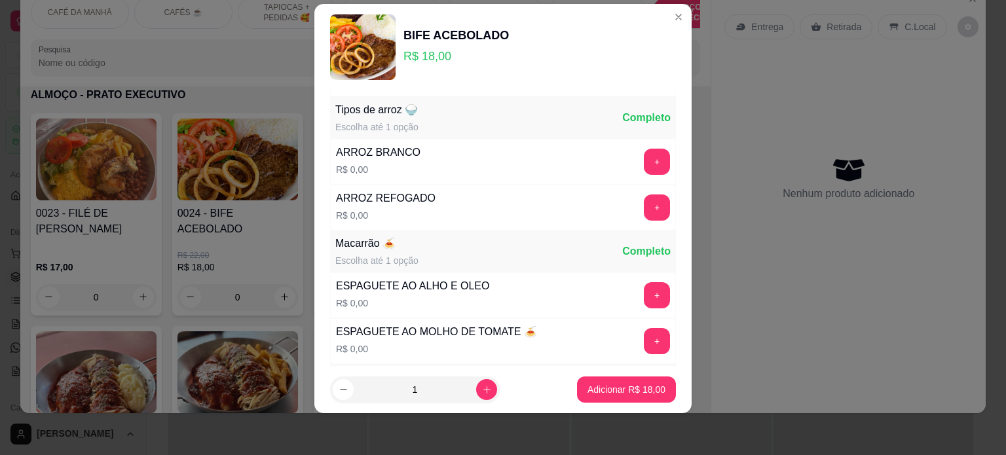
scroll to position [139, 0]
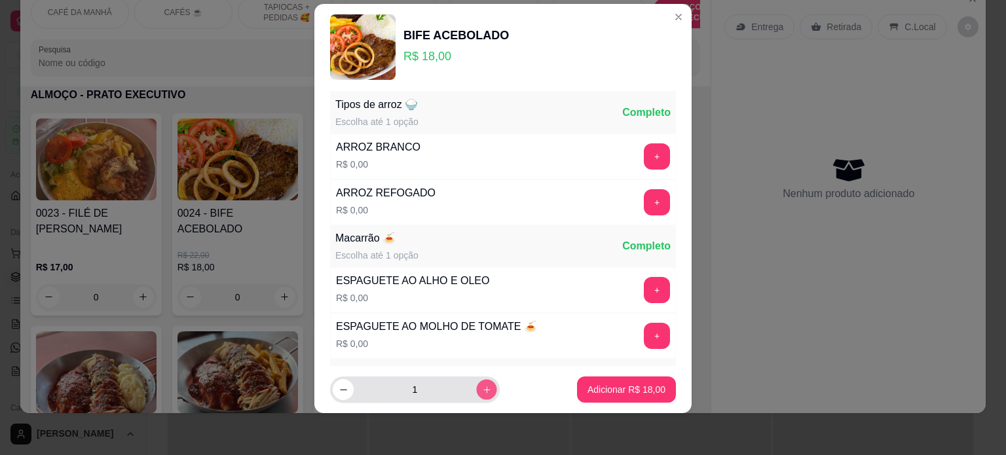
click at [482, 392] on icon "increase-product-quantity" at bounding box center [487, 390] width 10 height 10
type input "2"
click at [645, 200] on button "+" at bounding box center [658, 202] width 26 height 26
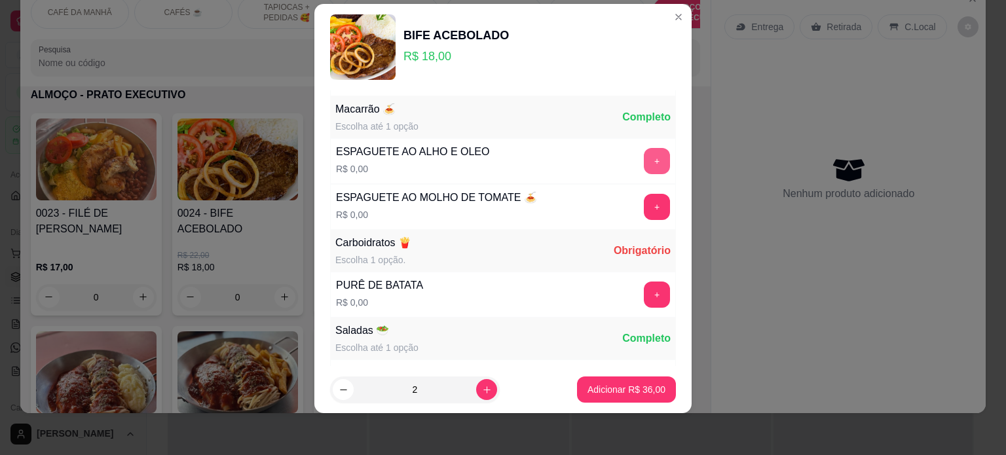
scroll to position [273, 0]
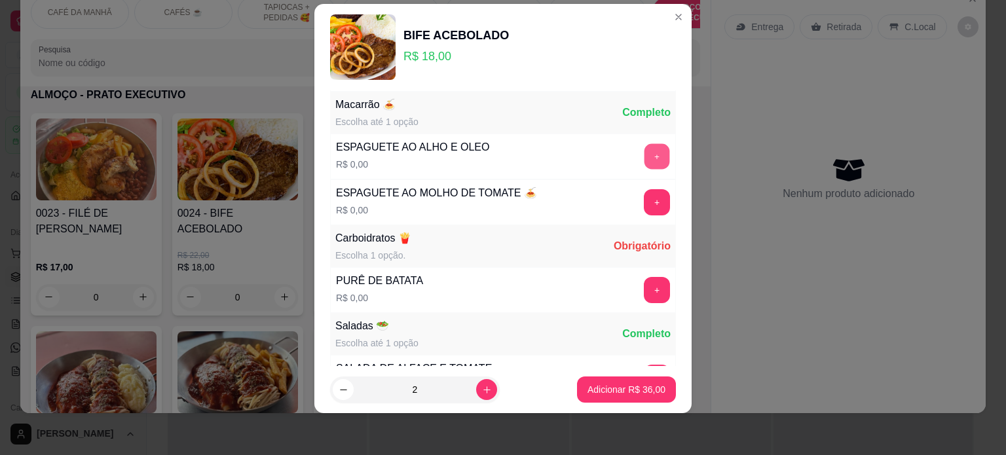
click at [645, 157] on button "+" at bounding box center [658, 156] width 26 height 26
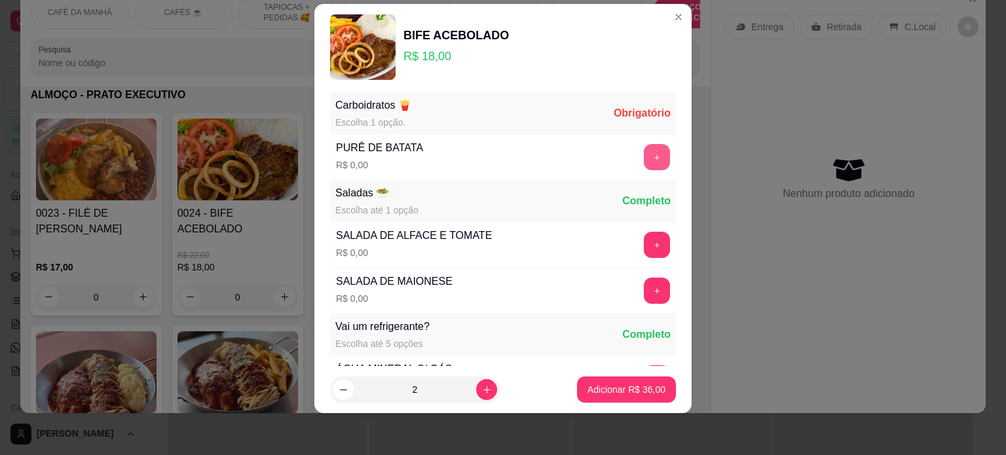
click at [644, 159] on button "+" at bounding box center [657, 157] width 26 height 26
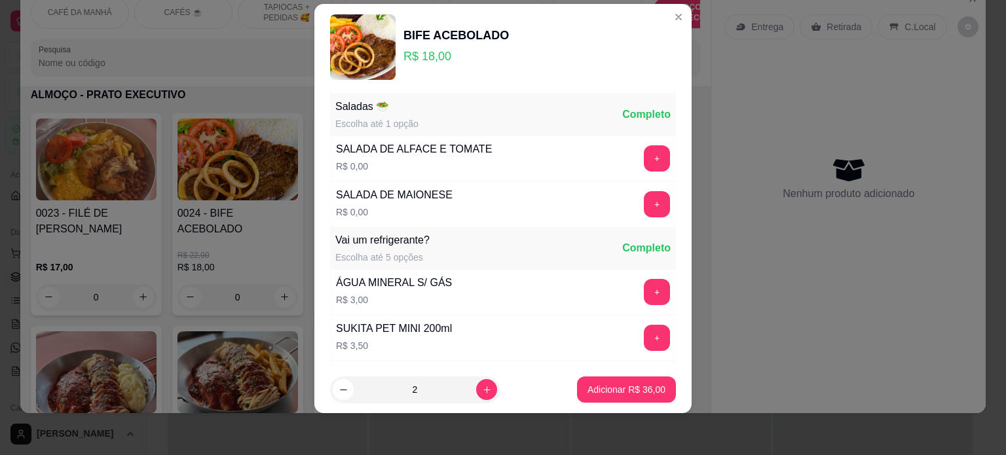
scroll to position [493, 0]
click at [644, 204] on button "+" at bounding box center [657, 204] width 26 height 26
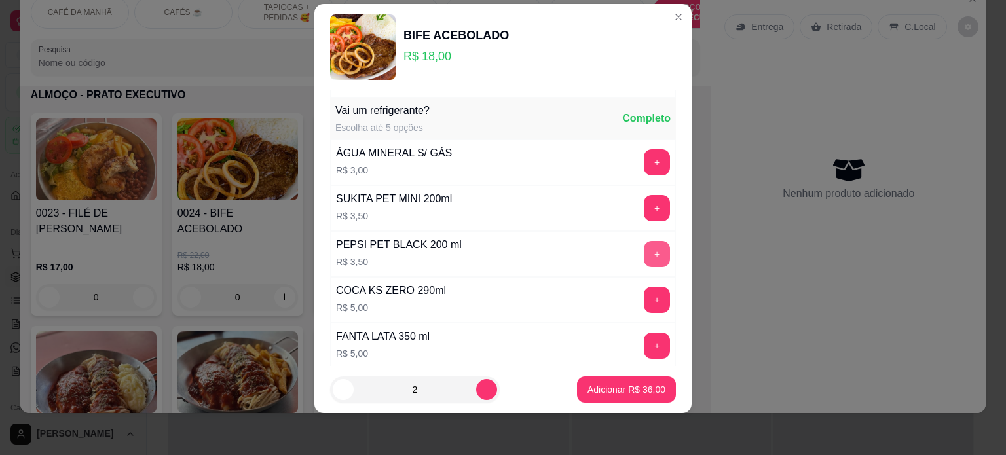
scroll to position [626, 0]
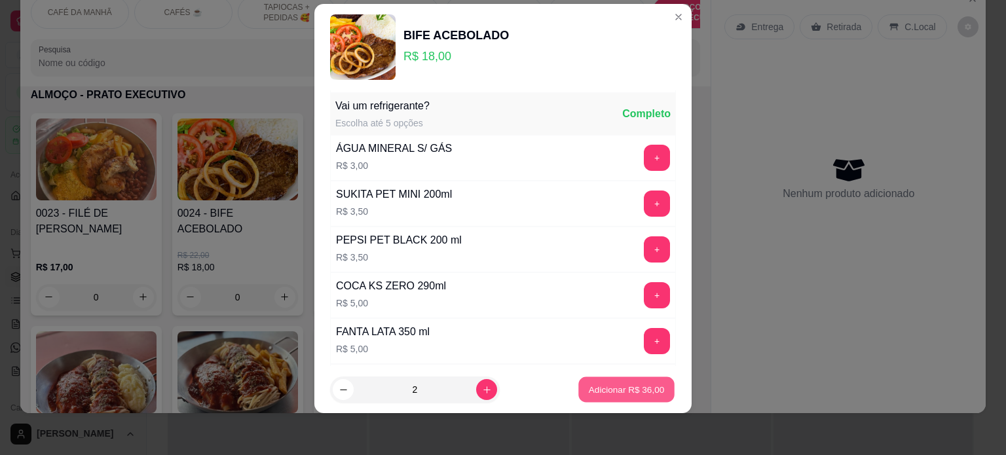
click at [590, 387] on p "Adicionar R$ 36,00" at bounding box center [627, 390] width 76 height 12
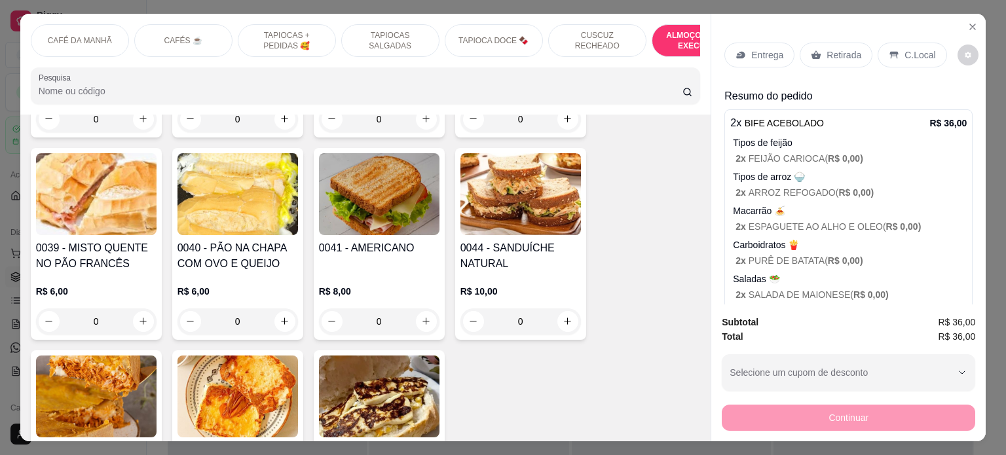
scroll to position [0, 0]
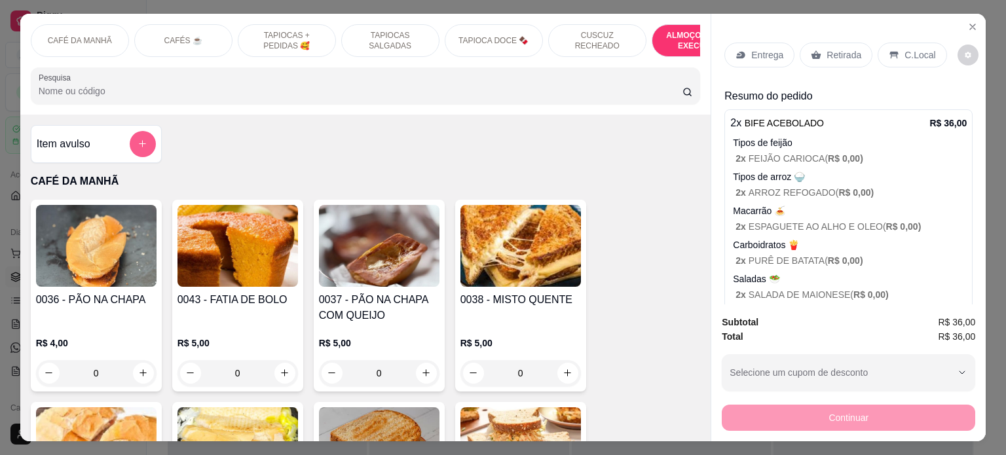
click at [142, 143] on button "add-separate-item" at bounding box center [143, 144] width 26 height 26
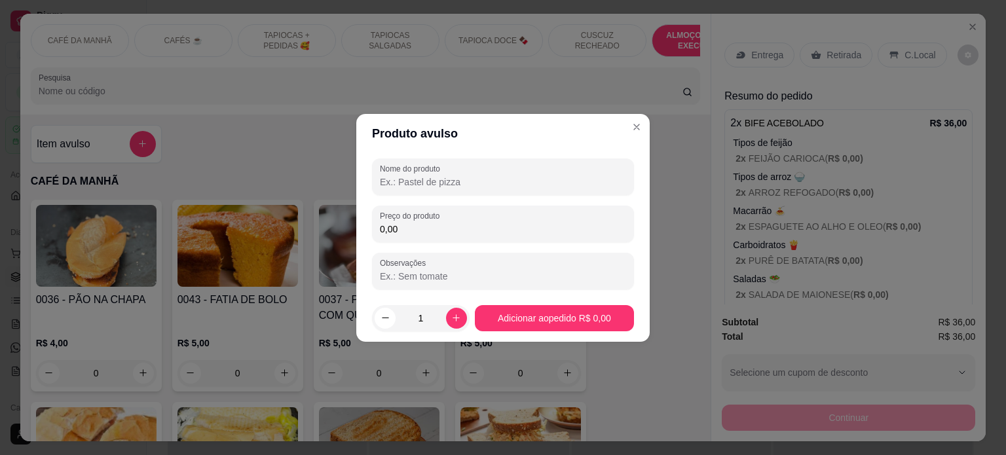
click at [437, 180] on input "Nome do produto" at bounding box center [503, 182] width 246 height 13
type input "JARRA DE MARACUJA"
click at [419, 235] on input "0,00" at bounding box center [503, 229] width 246 height 13
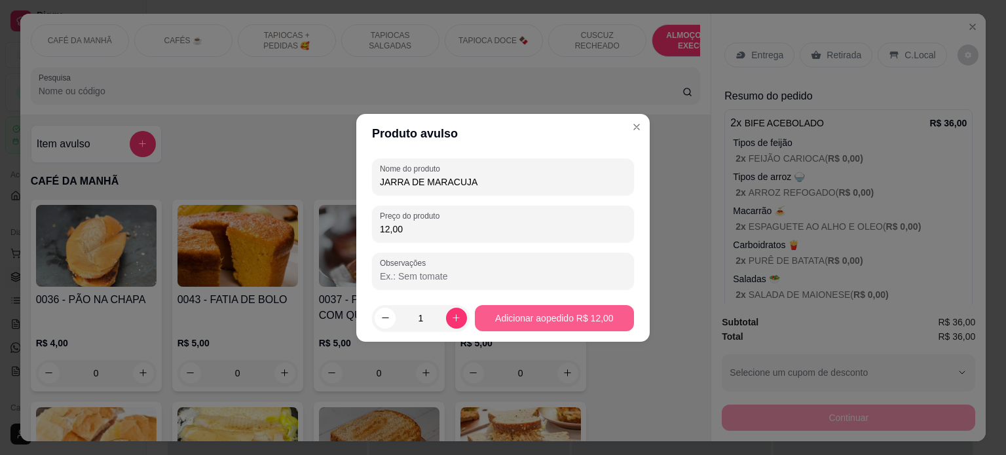
type input "12,00"
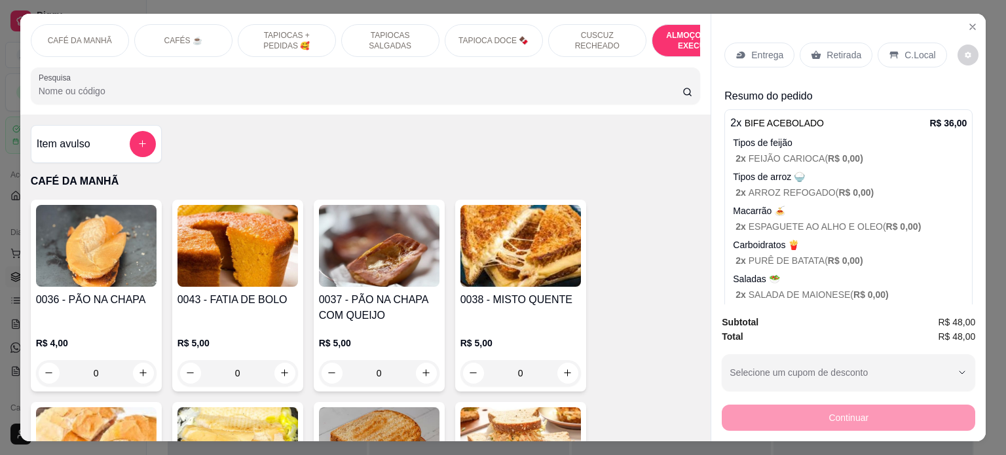
click at [912, 50] on p "C.Local" at bounding box center [920, 54] width 31 height 13
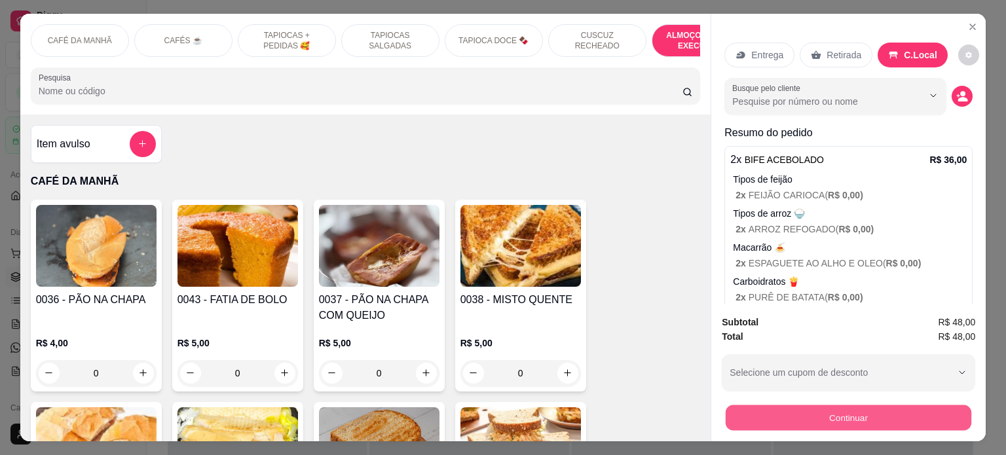
click at [872, 417] on button "Continuar" at bounding box center [849, 419] width 246 height 26
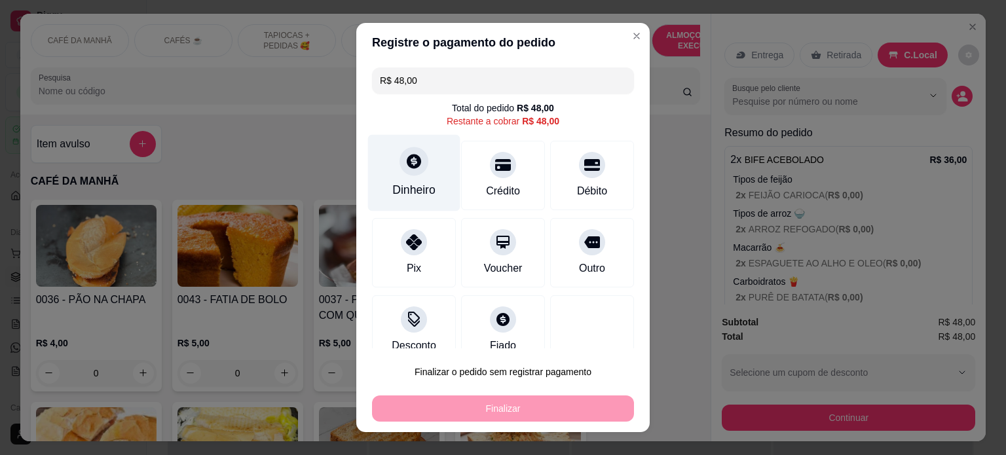
click at [411, 170] on div at bounding box center [414, 161] width 29 height 29
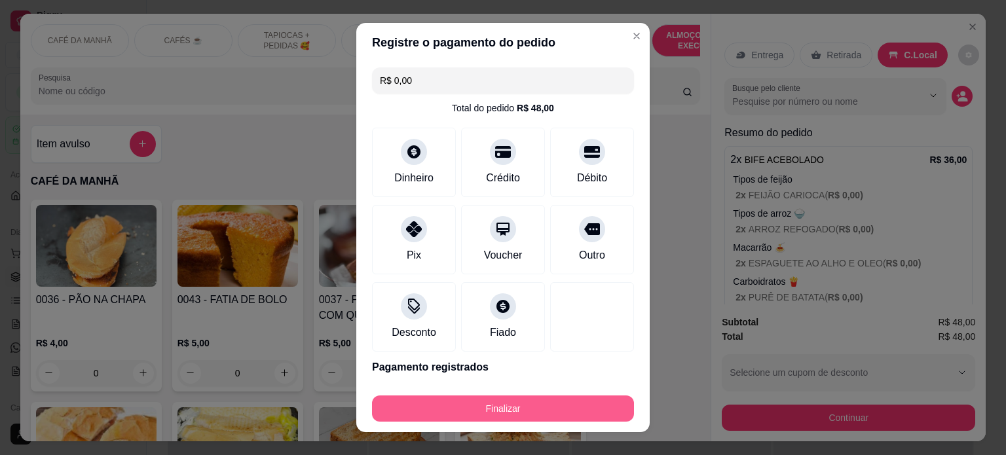
click at [528, 408] on button "Finalizar" at bounding box center [503, 409] width 262 height 26
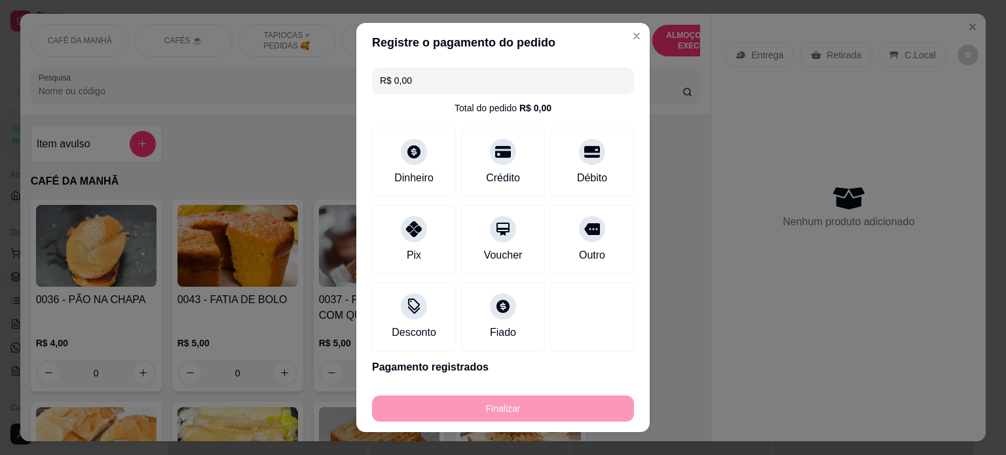
type input "-R$ 48,00"
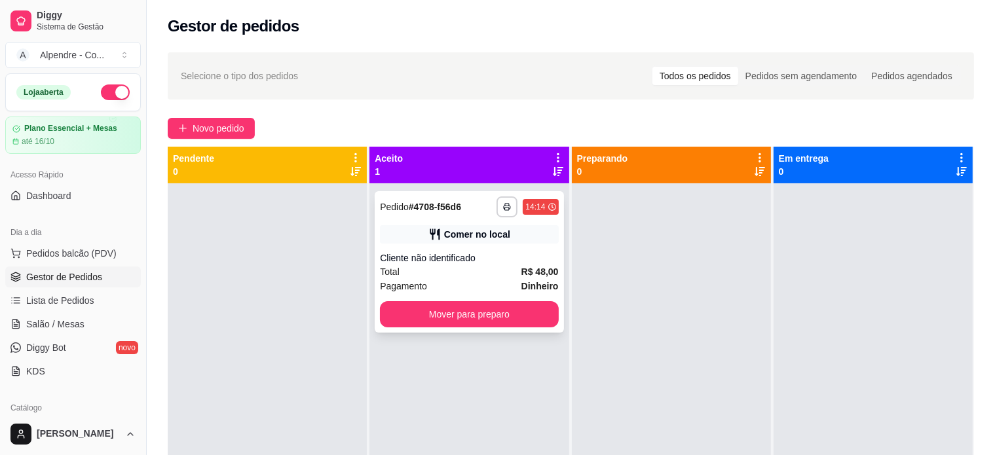
click at [463, 267] on div "Total R$ 48,00" at bounding box center [469, 272] width 178 height 14
click at [228, 132] on span "Novo pedido" at bounding box center [219, 128] width 52 height 14
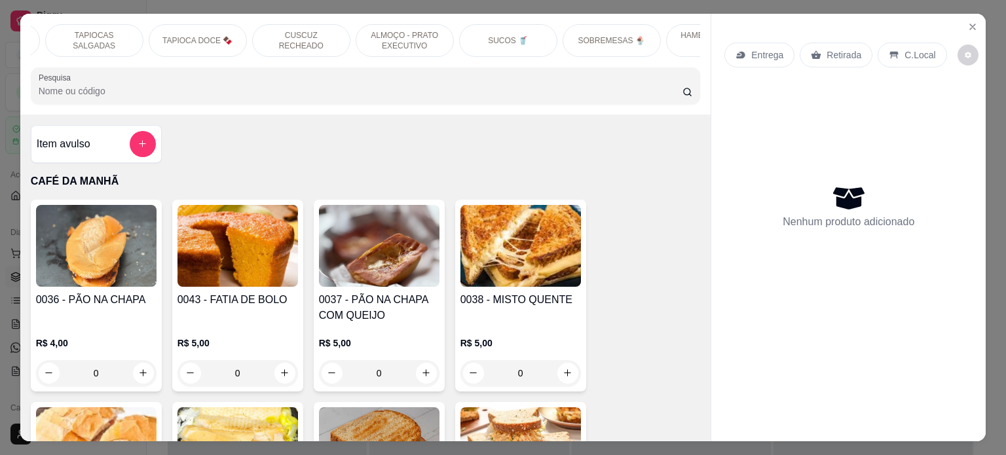
scroll to position [0, 301]
click at [599, 41] on div "SOBREMESAS 🍨" at bounding box center [607, 40] width 98 height 33
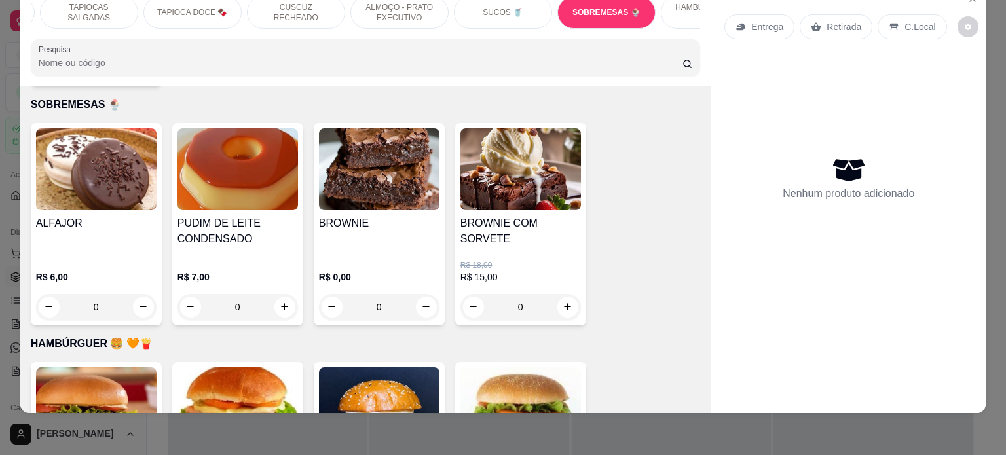
click at [419, 294] on div "0" at bounding box center [379, 307] width 121 height 26
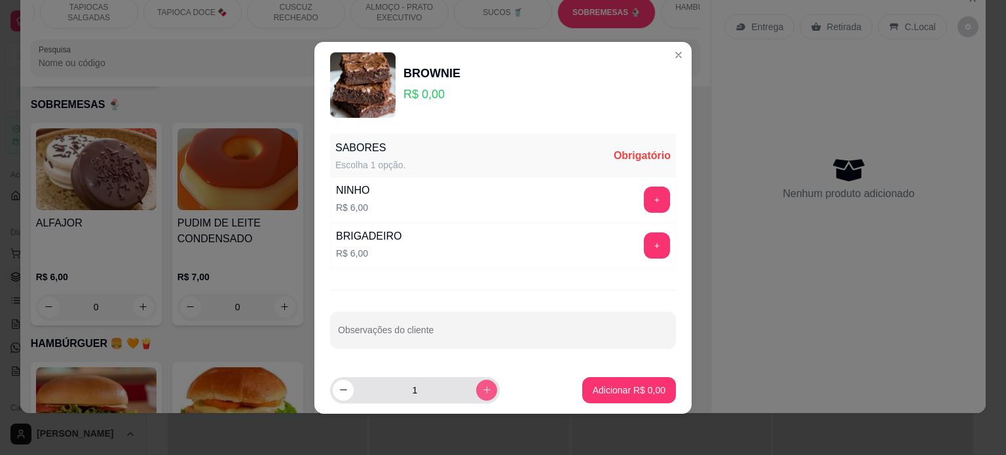
click at [476, 398] on button "increase-product-quantity" at bounding box center [486, 390] width 21 height 21
type input "2"
click at [653, 201] on button "+" at bounding box center [658, 200] width 26 height 26
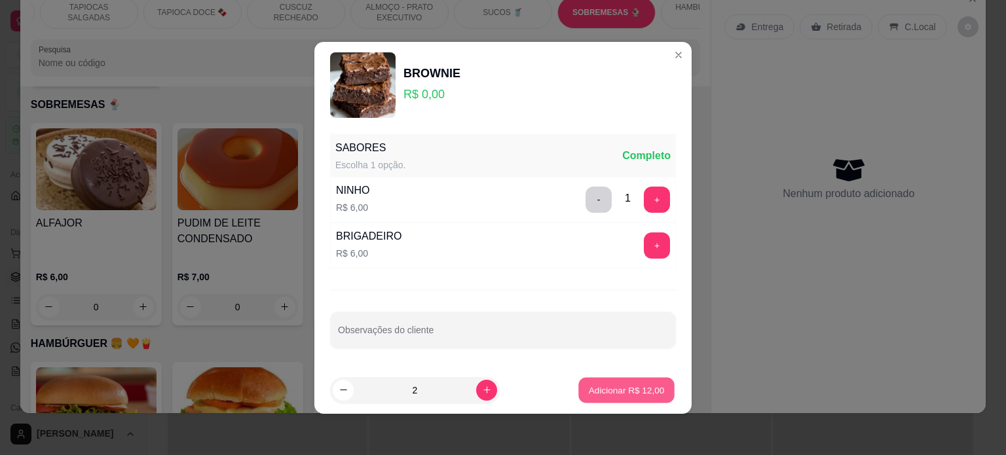
click at [621, 390] on p "Adicionar R$ 12,00" at bounding box center [627, 390] width 76 height 12
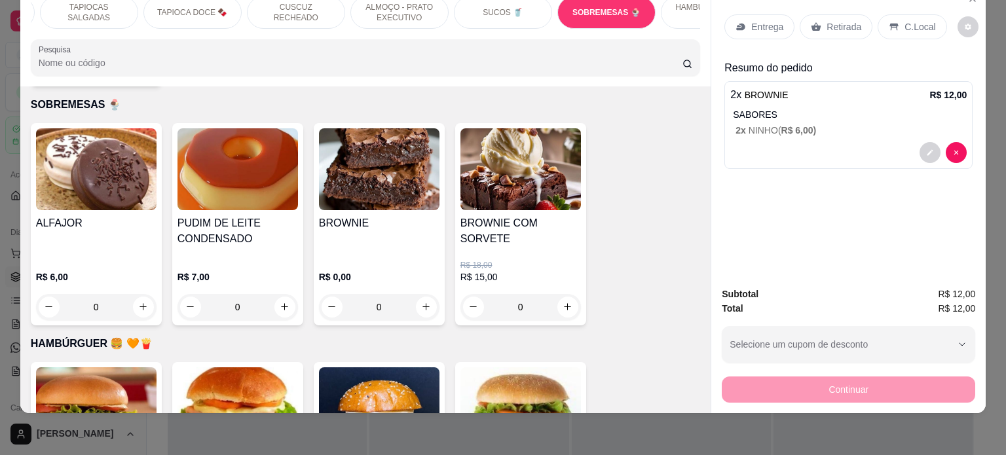
click at [841, 20] on p "Retirada" at bounding box center [844, 26] width 35 height 13
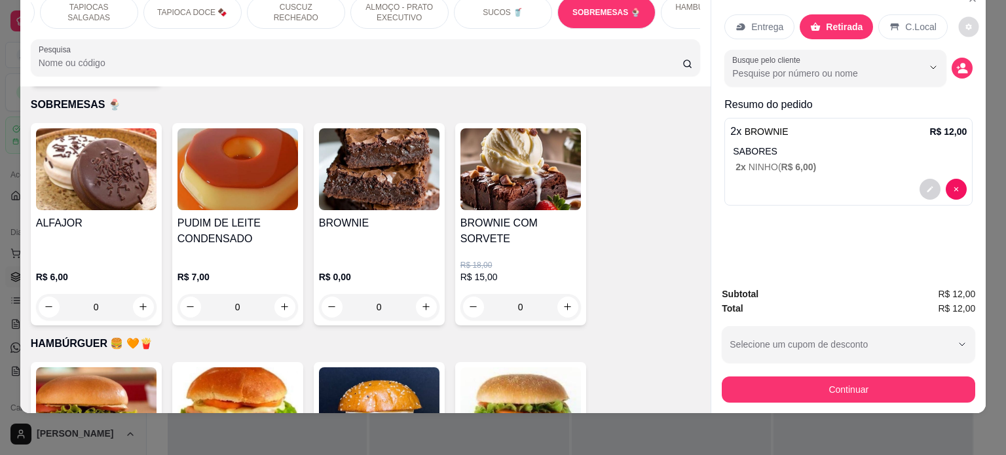
click at [966, 24] on icon "decrease-product-quantity" at bounding box center [969, 27] width 6 height 6
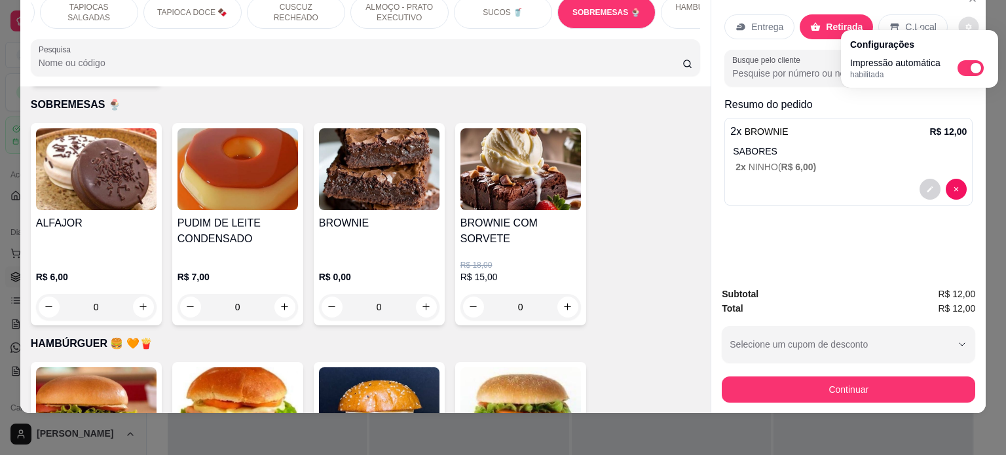
click at [972, 62] on span "Automatic updates" at bounding box center [971, 68] width 26 height 16
click at [966, 68] on input "Automatic updates" at bounding box center [961, 72] width 9 height 9
checkbox input "false"
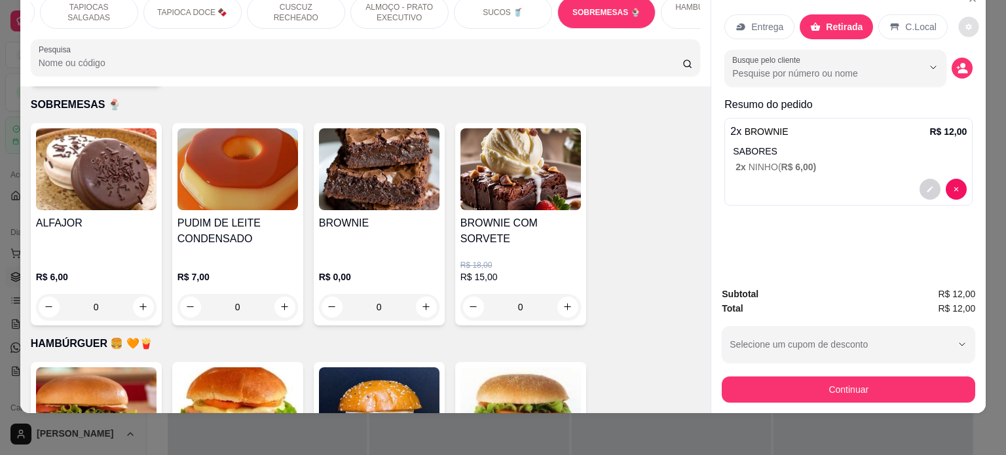
click at [848, 276] on div "Subtotal R$ 12,00 Total R$ 12,00 Selecione um cupom de desconto PRIMEIRACOMPRA …" at bounding box center [848, 344] width 275 height 137
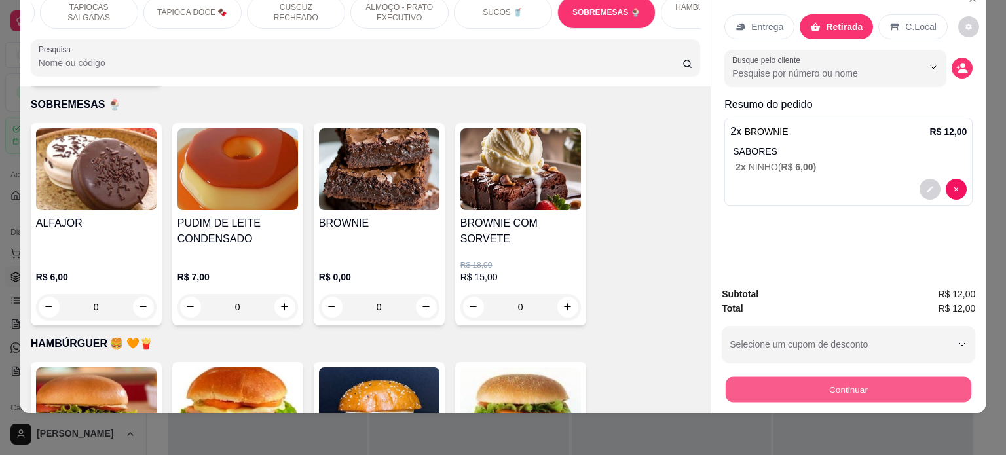
click at [855, 377] on button "Continuar" at bounding box center [849, 390] width 246 height 26
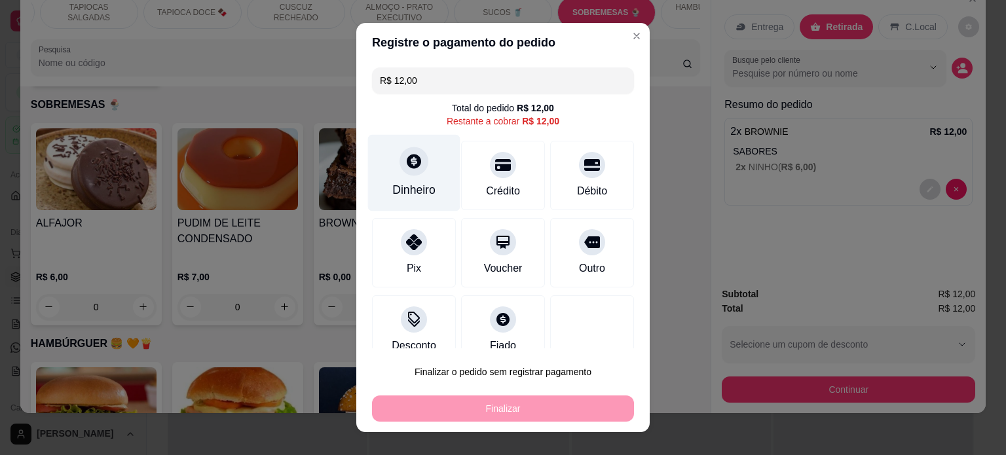
click at [419, 188] on div "Dinheiro" at bounding box center [413, 189] width 43 height 17
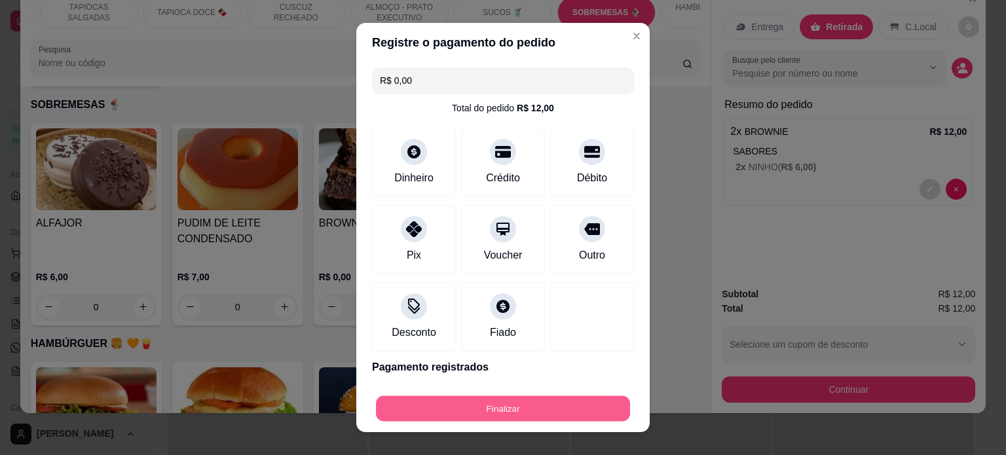
click at [511, 417] on button "Finalizar" at bounding box center [503, 409] width 254 height 26
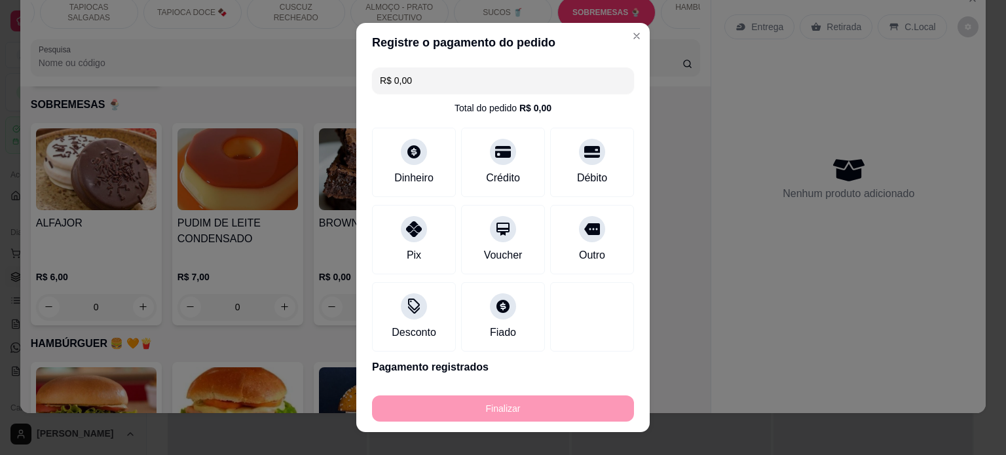
type input "-R$ 12,00"
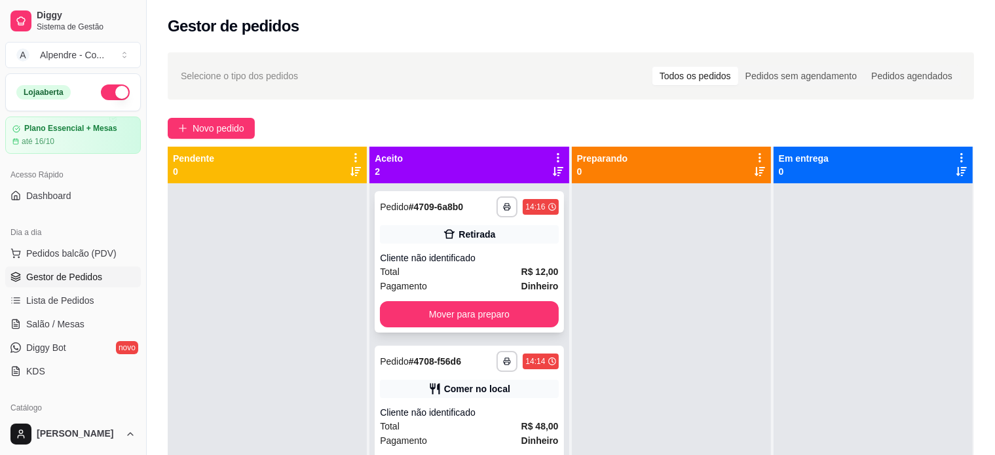
click at [480, 259] on div "Cliente não identificado" at bounding box center [469, 258] width 178 height 13
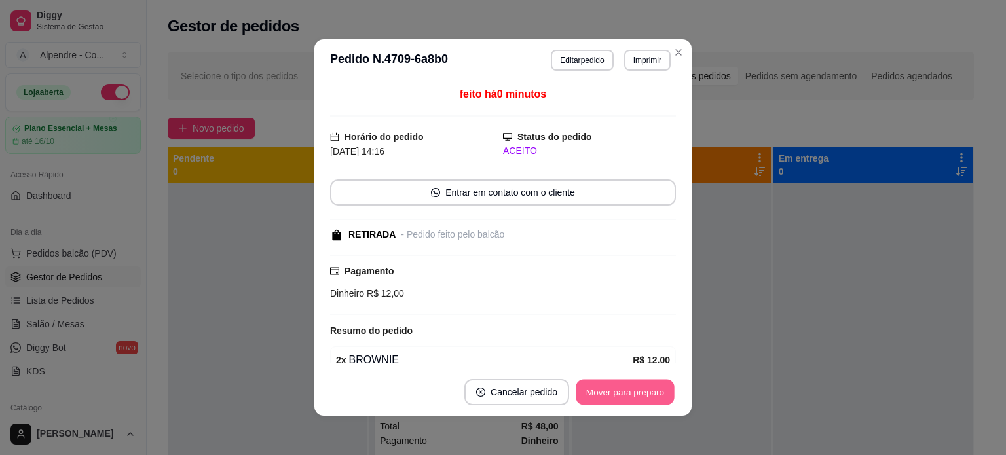
click at [617, 392] on button "Mover para preparo" at bounding box center [625, 393] width 98 height 26
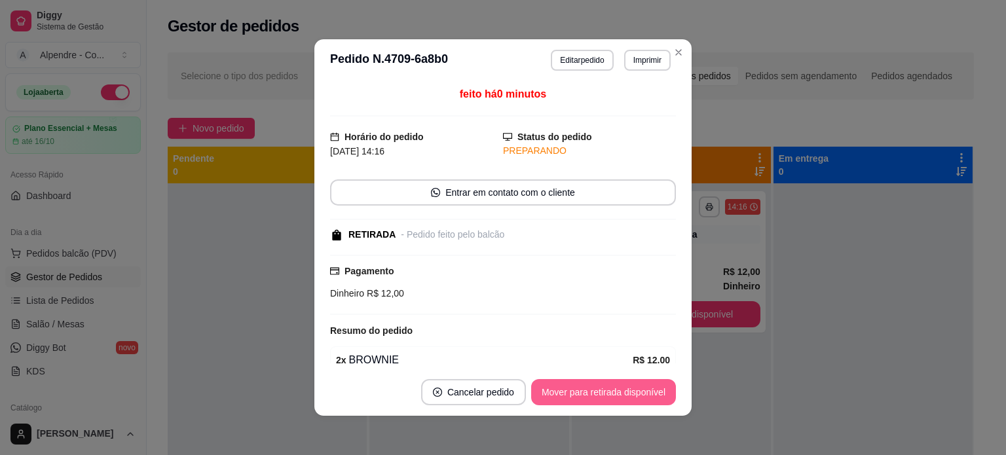
click at [617, 392] on button "Mover para retirada disponível" at bounding box center [603, 392] width 145 height 26
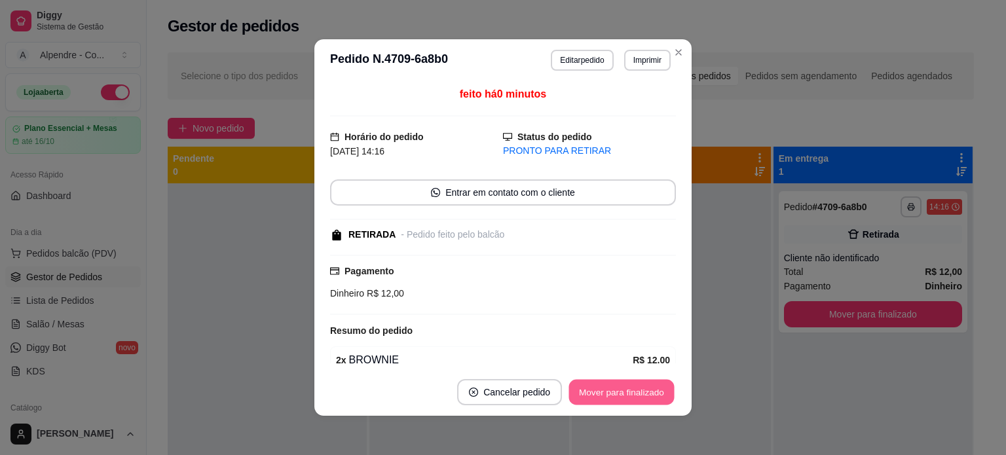
click at [617, 392] on button "Mover para finalizado" at bounding box center [621, 393] width 105 height 26
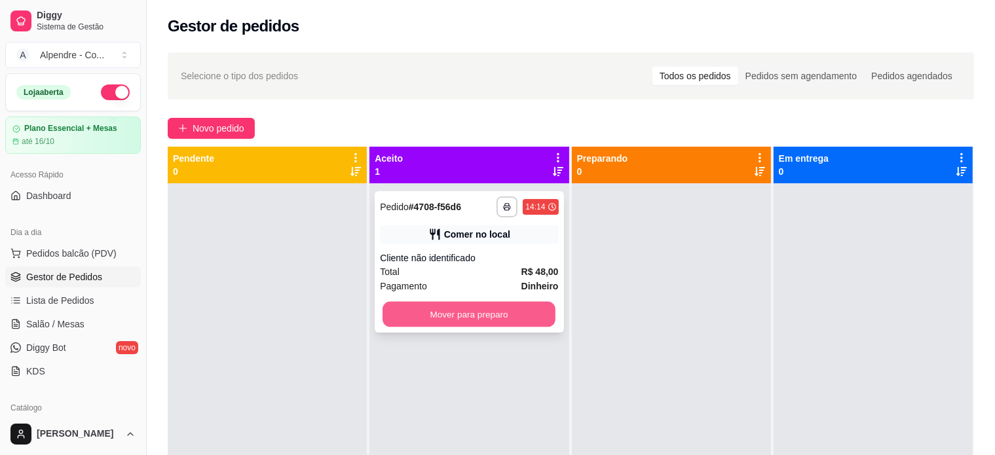
click at [500, 313] on button "Mover para preparo" at bounding box center [469, 315] width 173 height 26
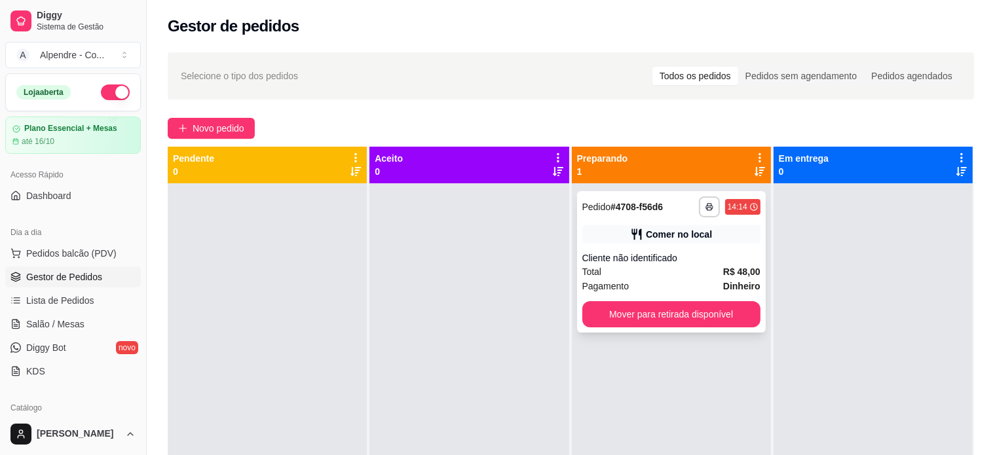
click at [657, 278] on div "Total R$ 48,00" at bounding box center [671, 272] width 178 height 14
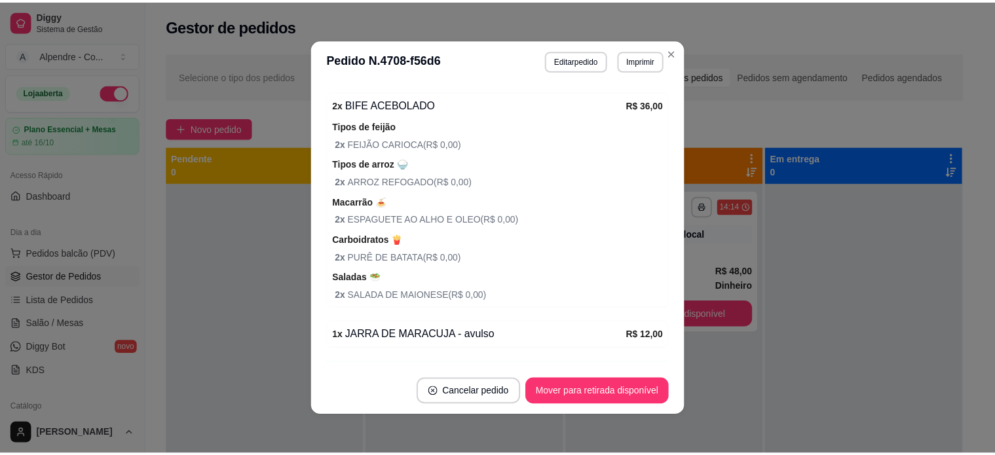
scroll to position [290, 0]
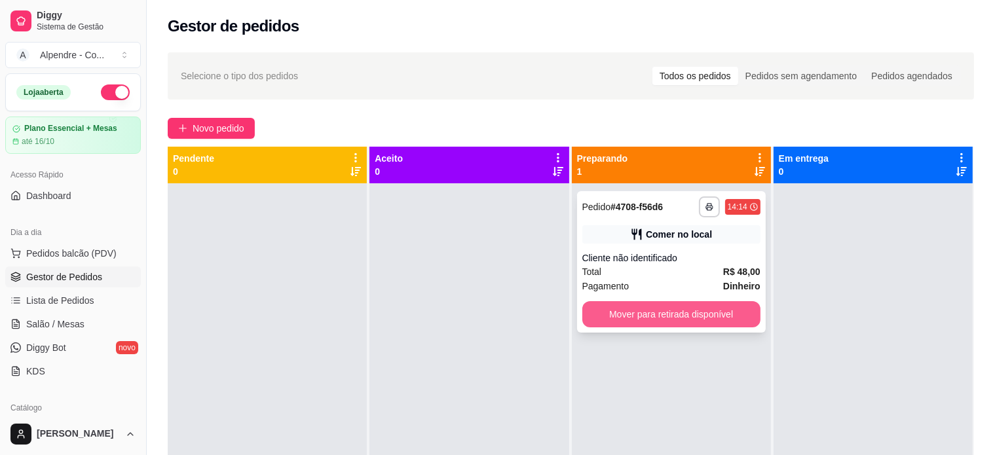
click at [684, 314] on button "Mover para retirada disponível" at bounding box center [671, 314] width 178 height 26
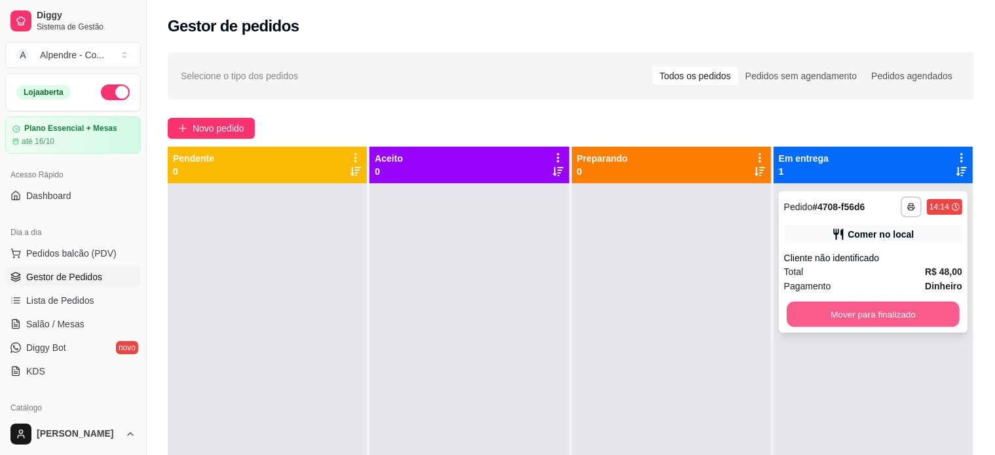
click at [819, 314] on button "Mover para finalizado" at bounding box center [873, 315] width 173 height 26
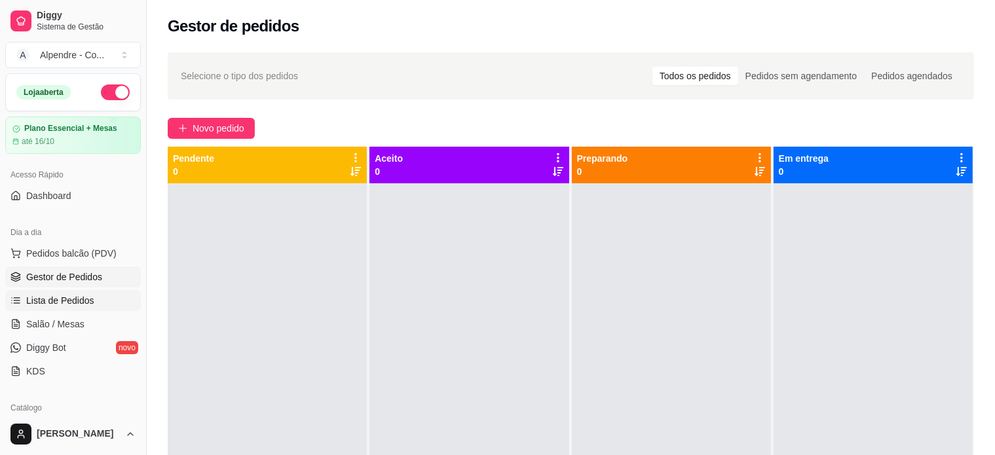
click at [68, 295] on span "Lista de Pedidos" at bounding box center [60, 300] width 68 height 13
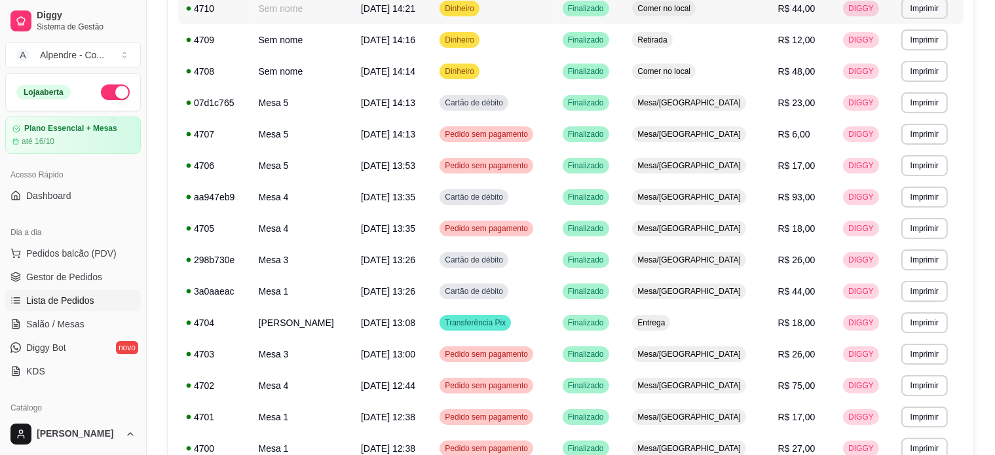
scroll to position [262, 0]
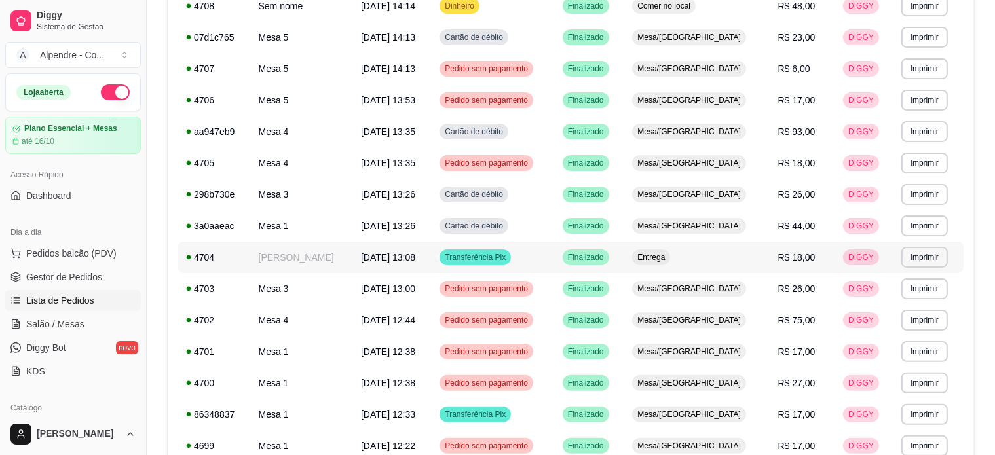
click at [555, 256] on td "Transferência Pix" at bounding box center [493, 257] width 123 height 31
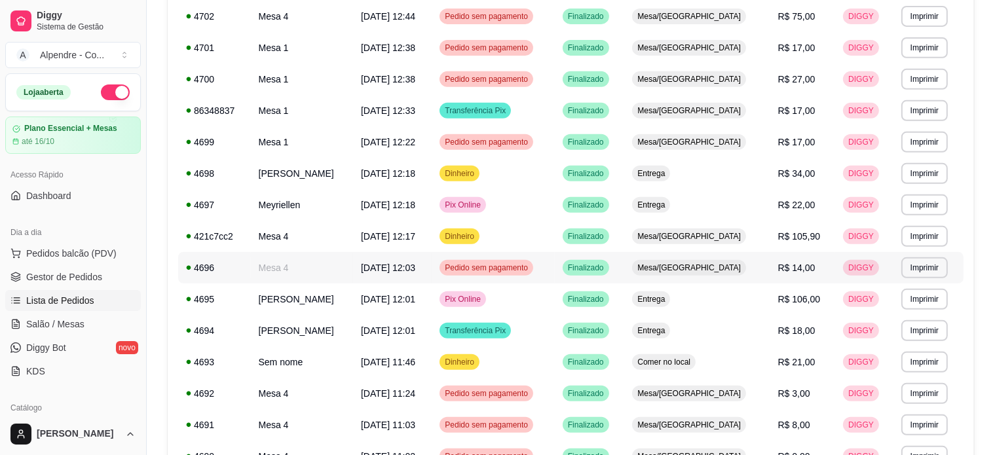
scroll to position [590, 0]
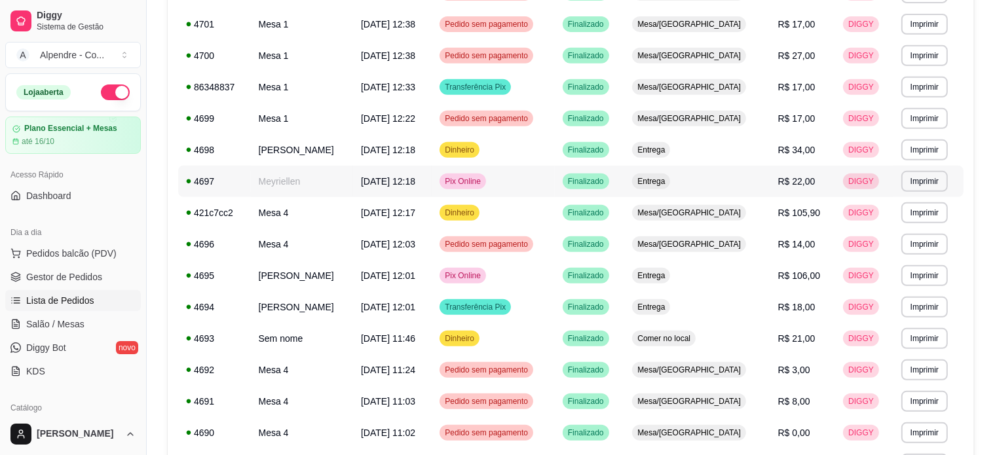
click at [542, 183] on td "Pix Online" at bounding box center [493, 181] width 123 height 31
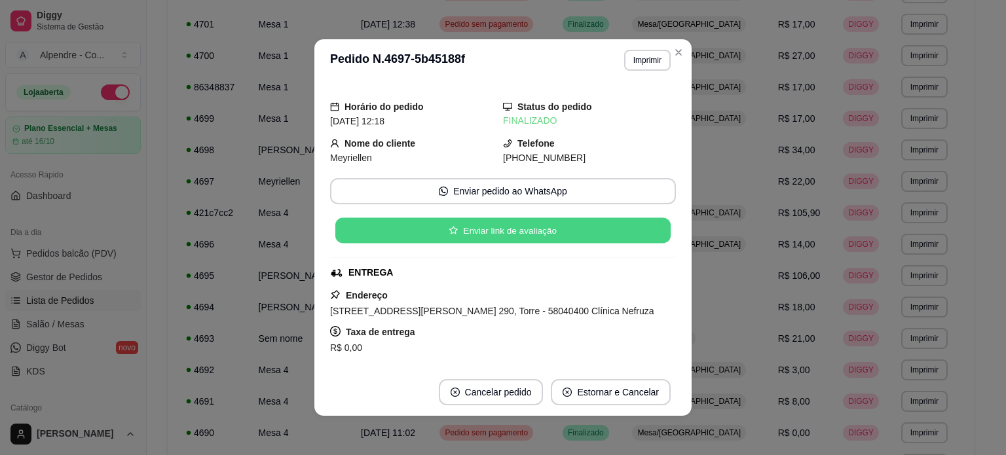
click at [524, 233] on button "Enviar link de avaliação" at bounding box center [502, 231] width 335 height 26
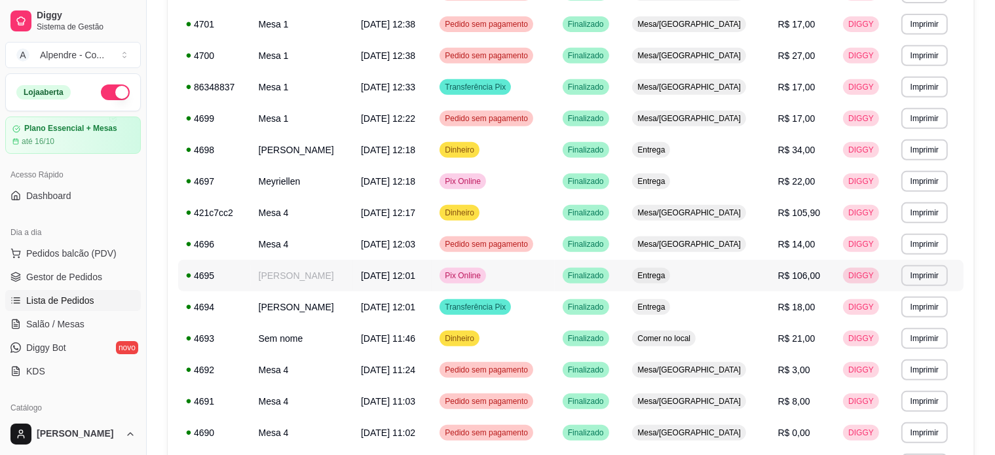
click at [548, 272] on td "Pix Online" at bounding box center [493, 275] width 123 height 31
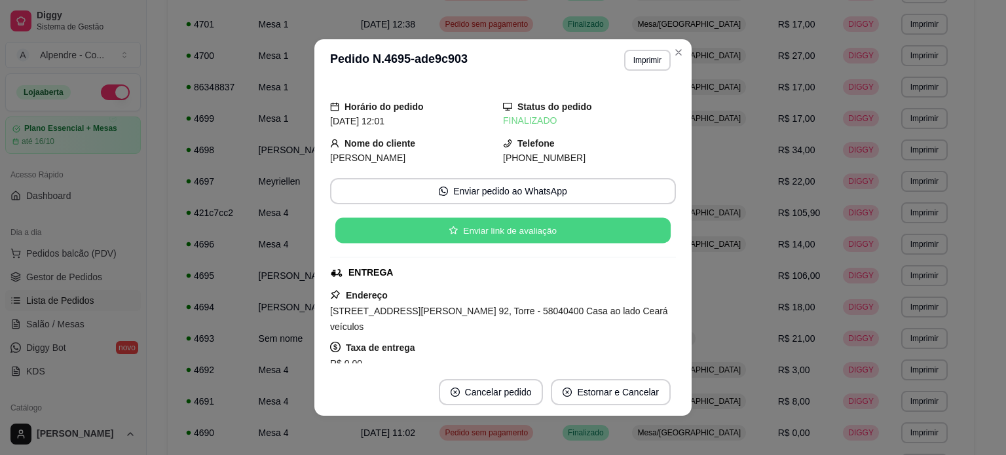
click at [478, 234] on button "Enviar link de avaliação" at bounding box center [502, 231] width 335 height 26
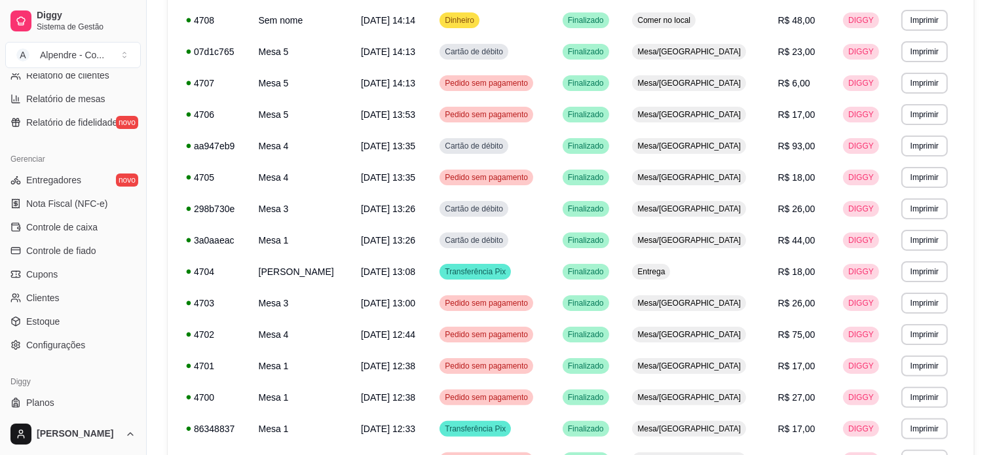
scroll to position [0, 0]
